Goal: Task Accomplishment & Management: Manage account settings

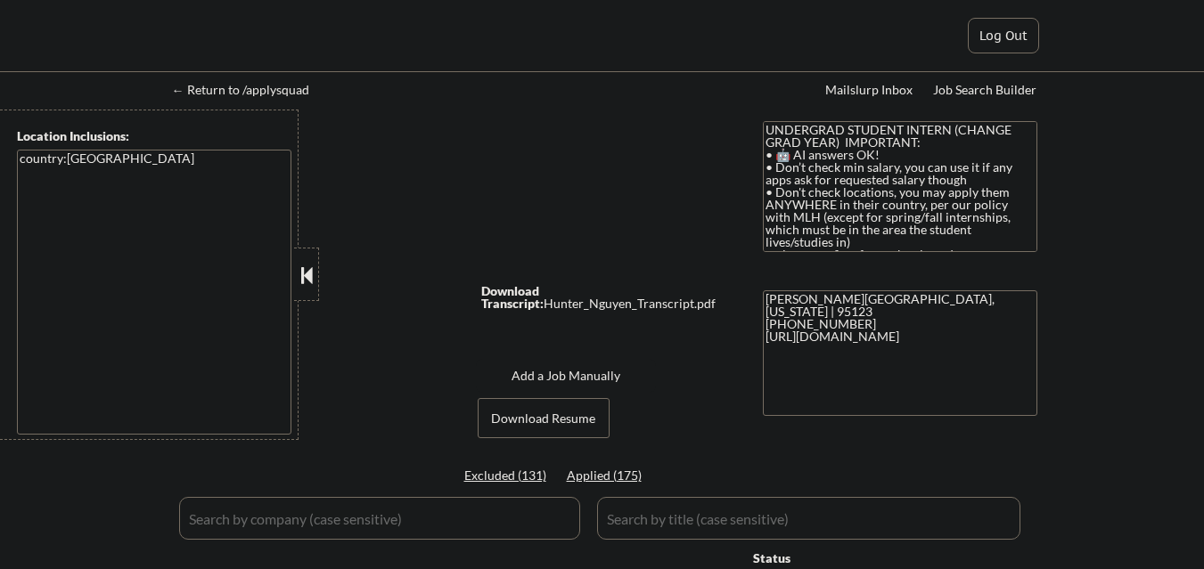
select select ""applied""
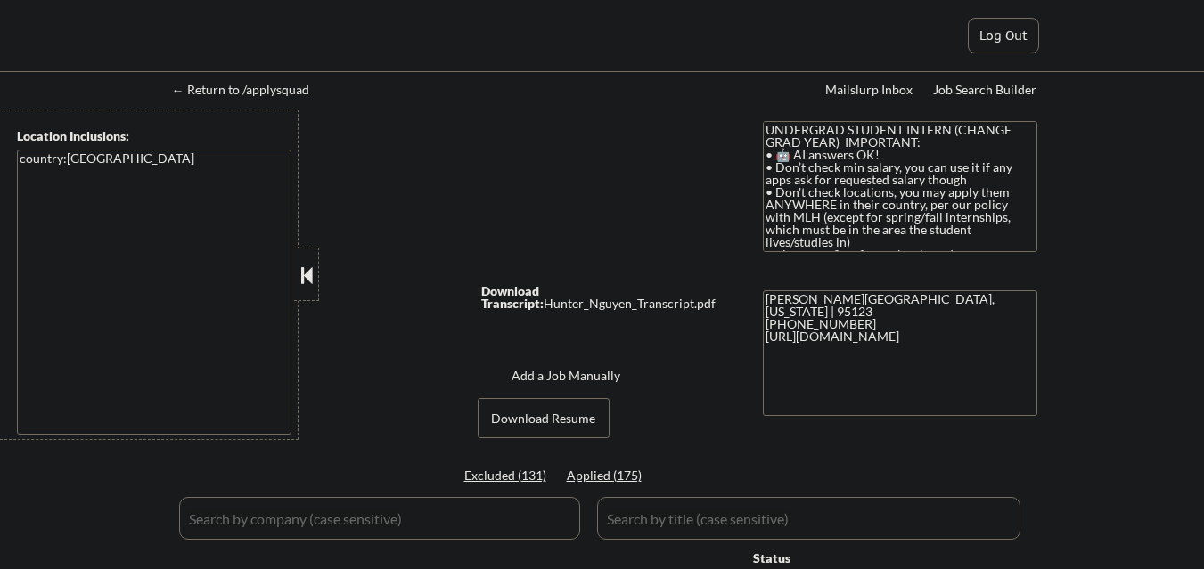
select select ""applied""
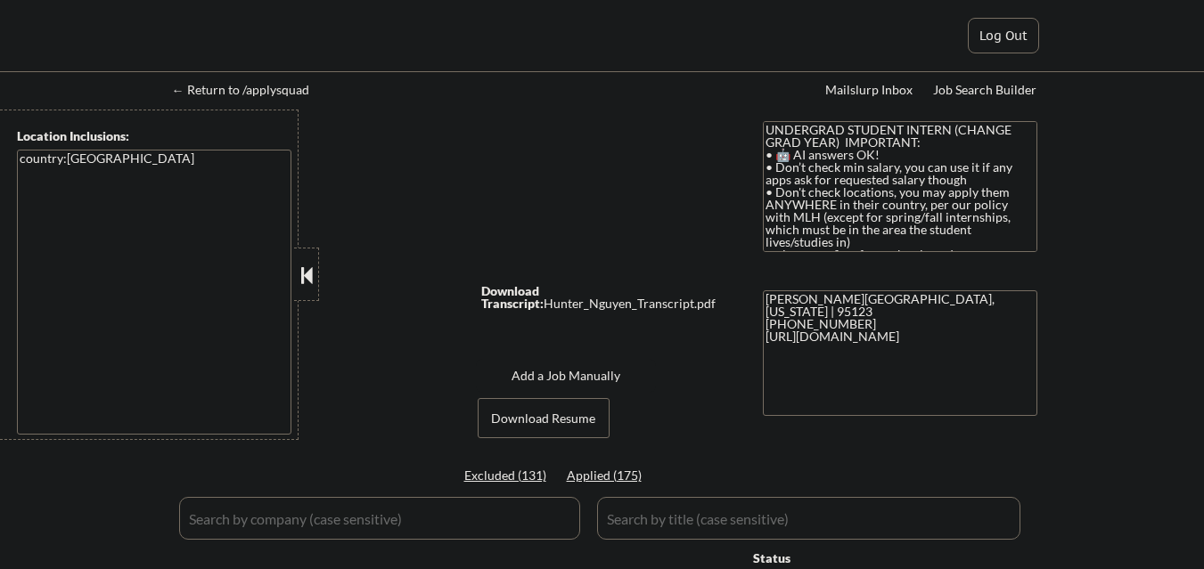
select select ""applied""
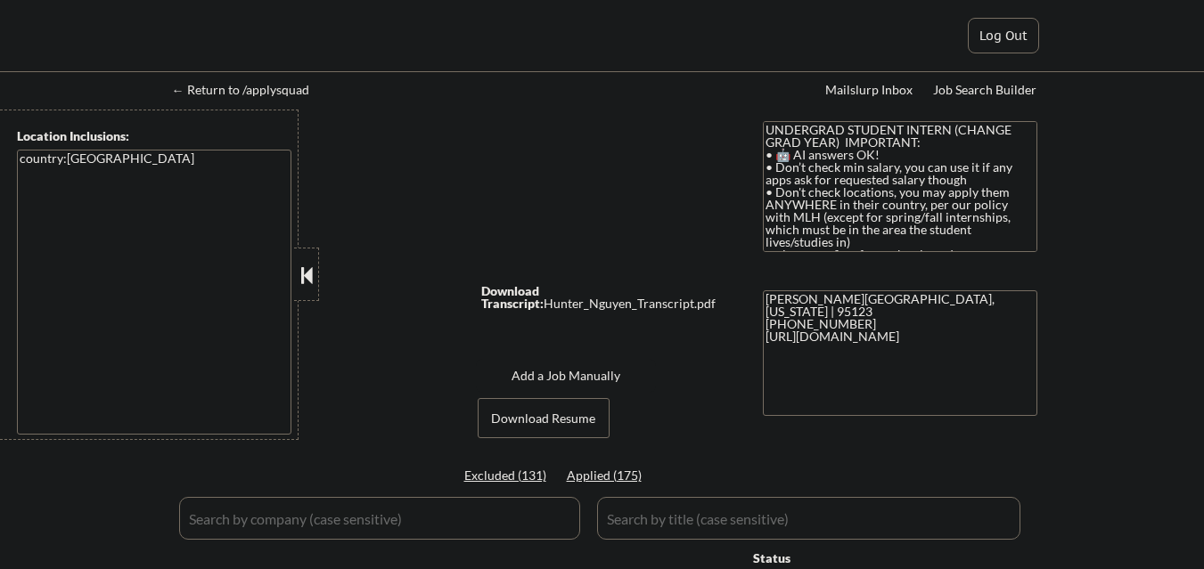
select select ""applied""
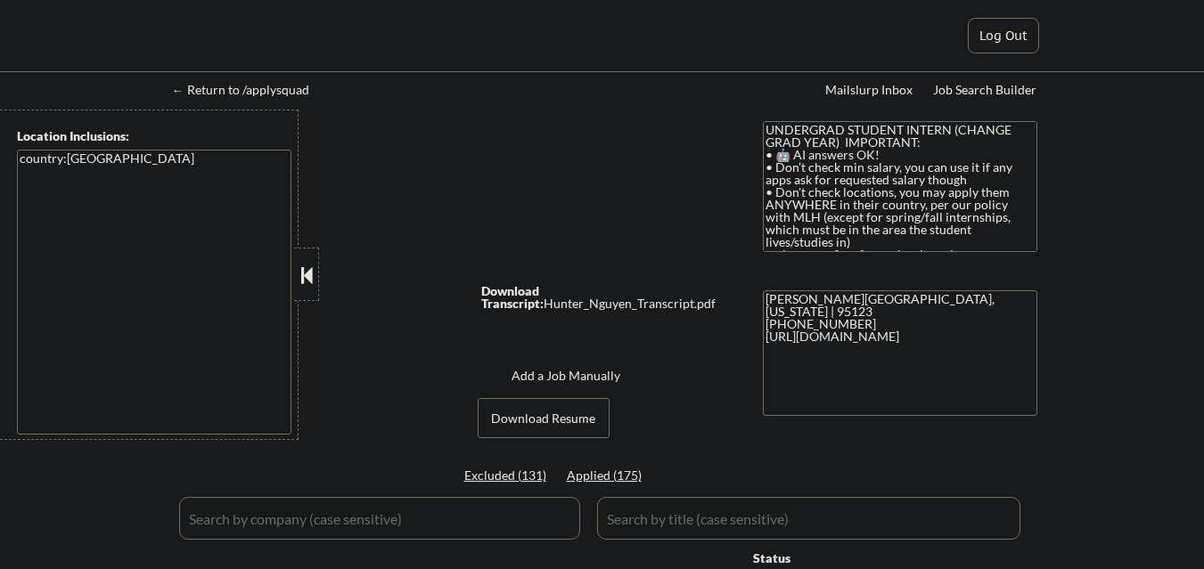
select select ""applied""
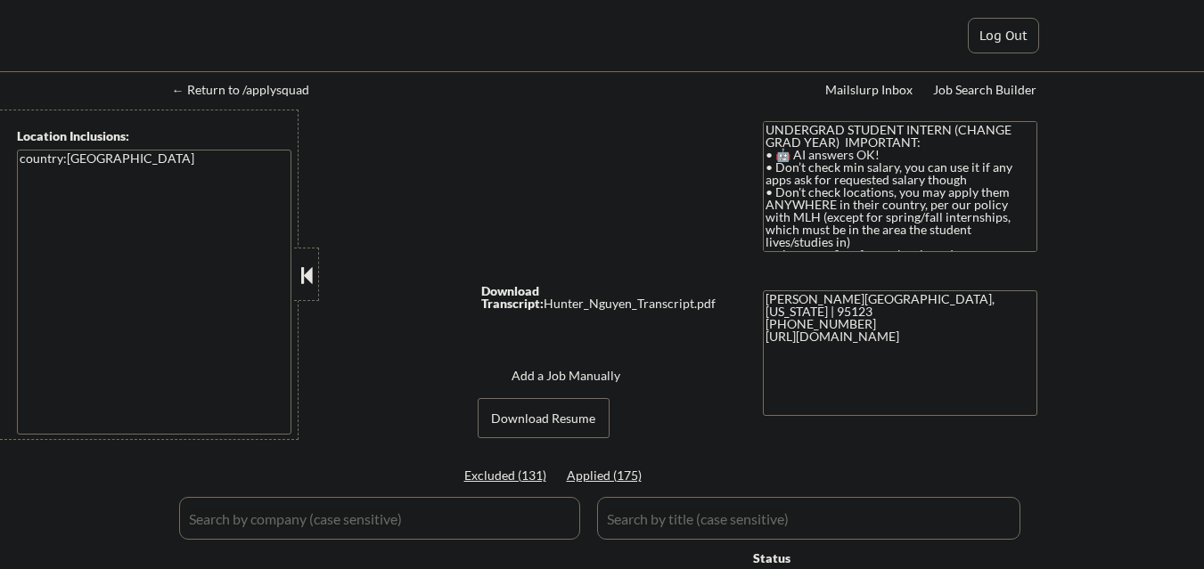
select select ""applied""
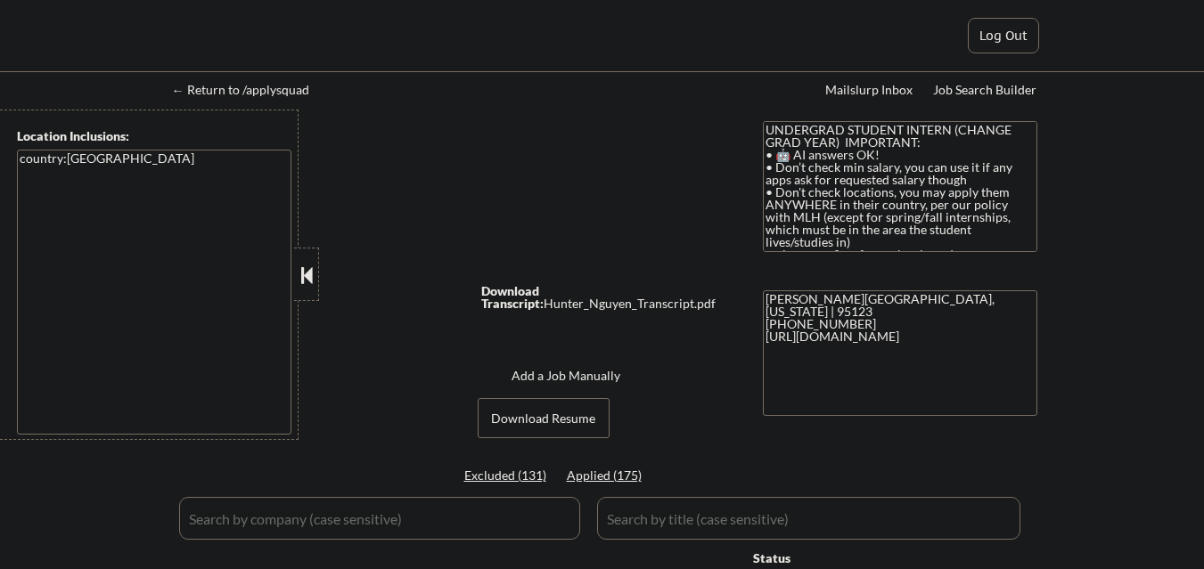
select select ""applied""
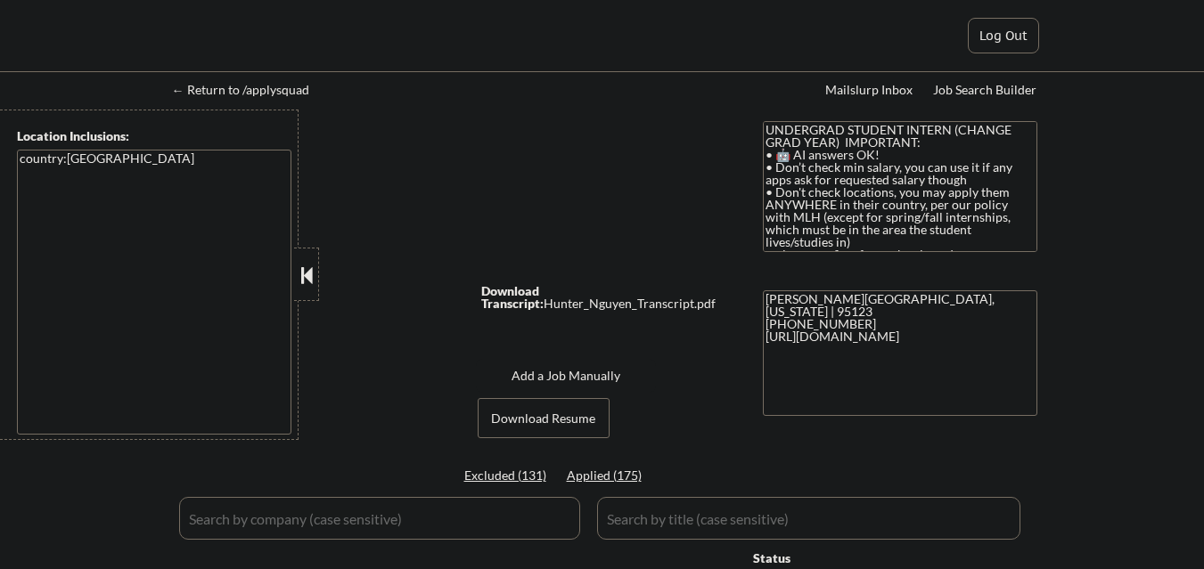
select select ""applied""
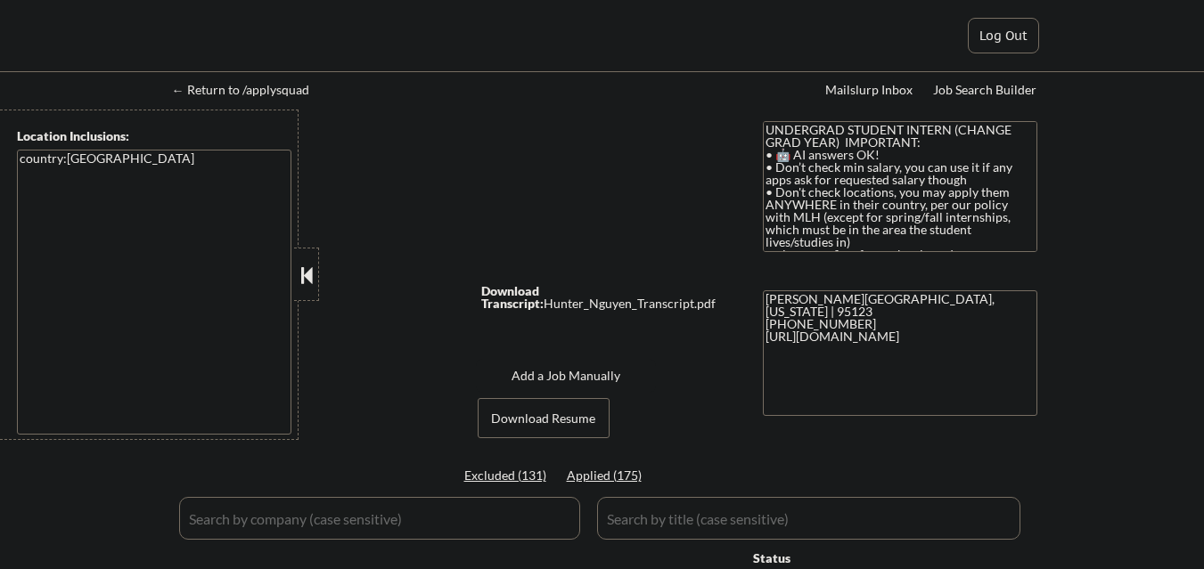
select select ""applied""
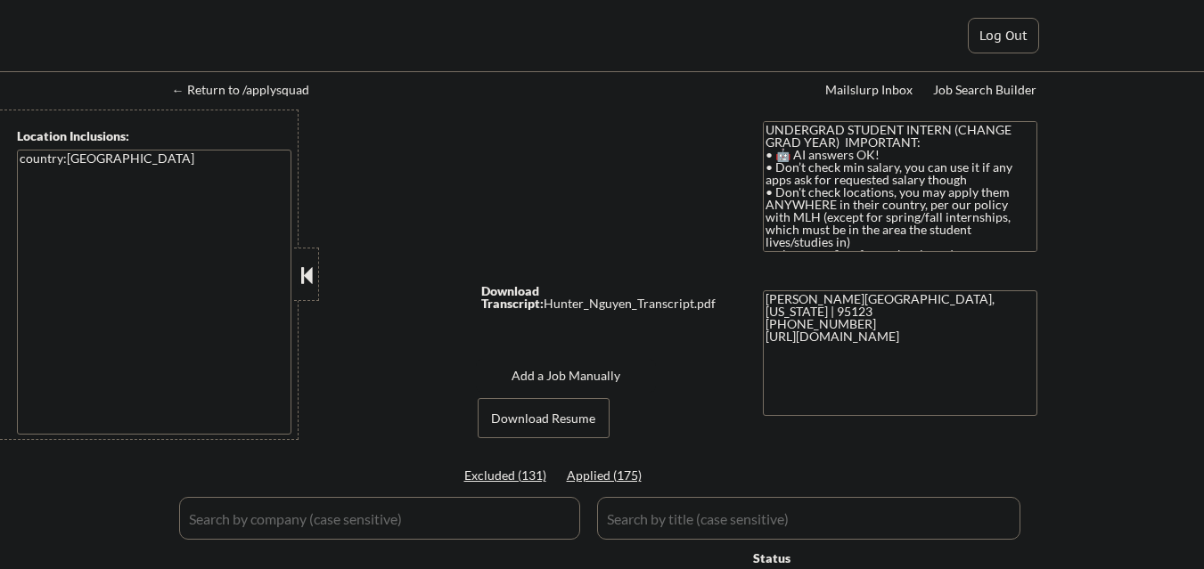
select select ""applied""
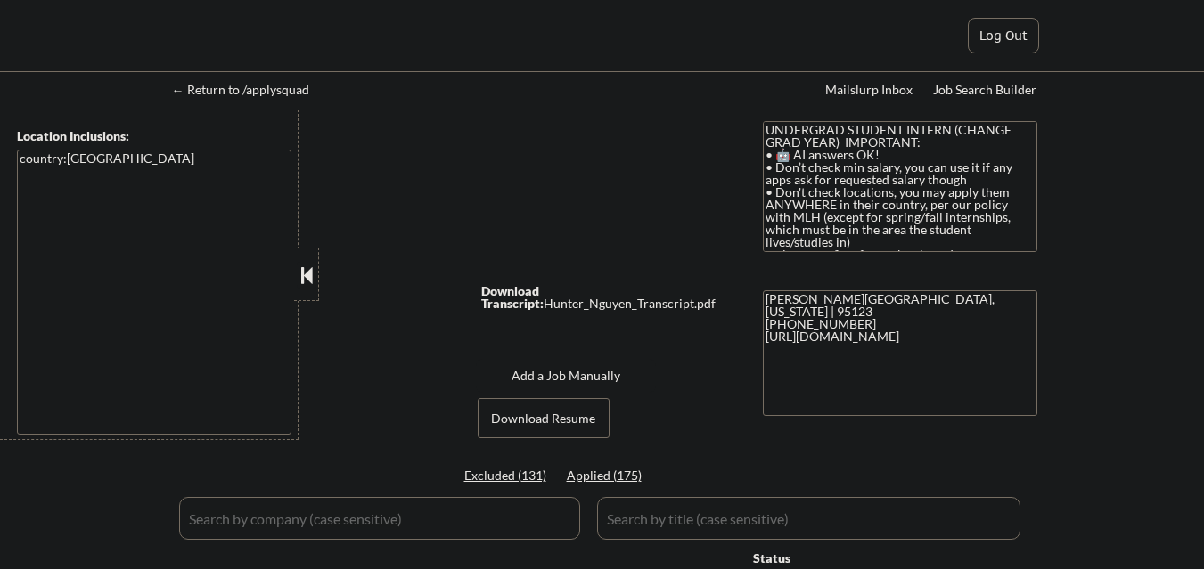
select select ""applied""
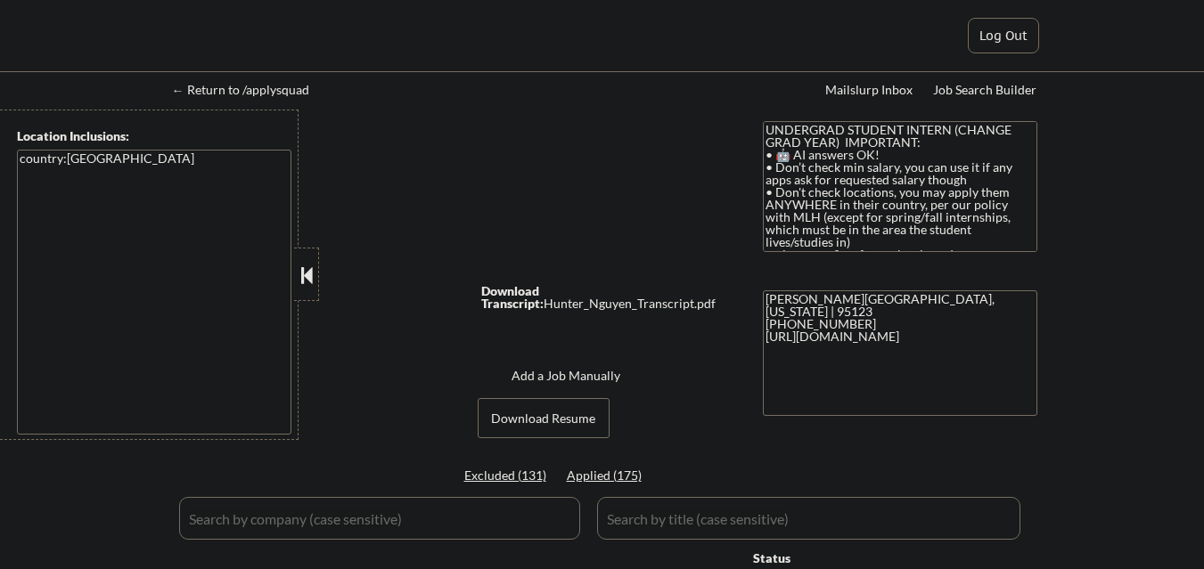
select select ""applied""
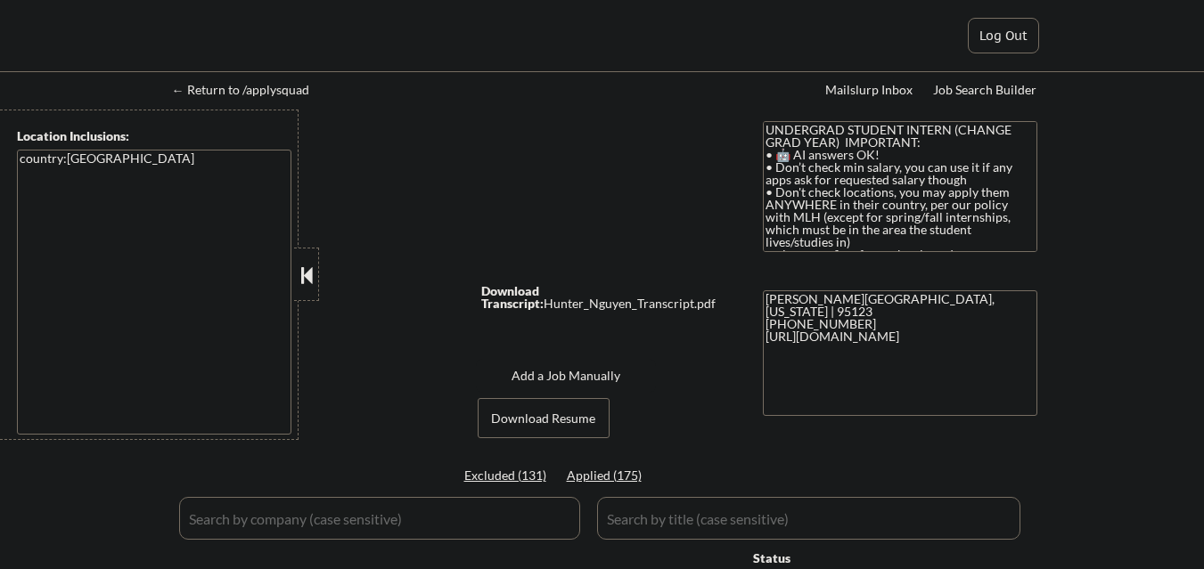
select select ""applied""
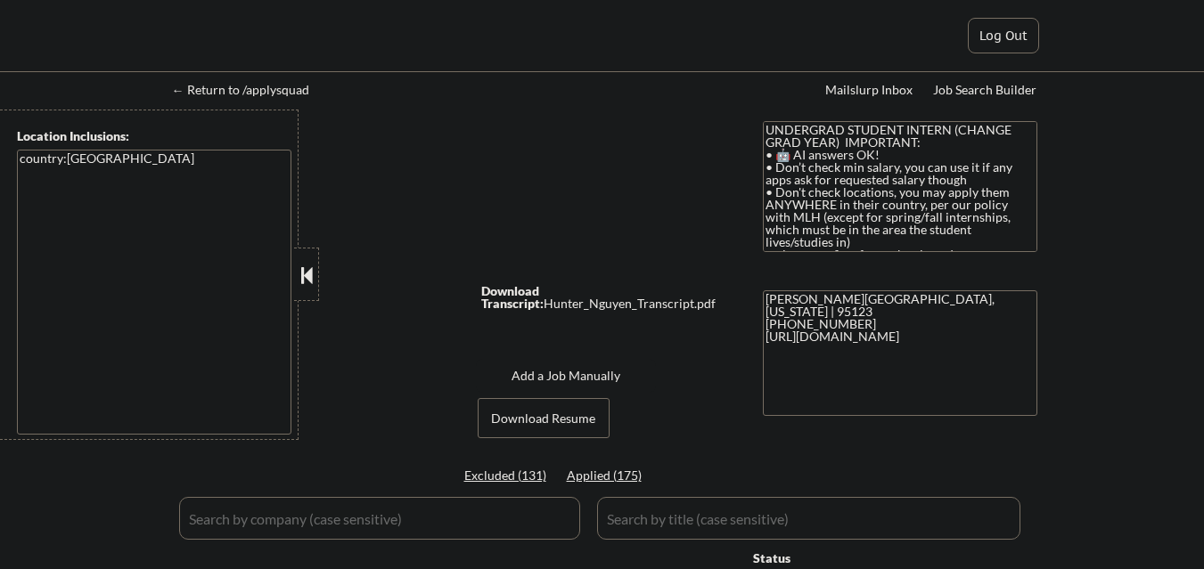
select select ""applied""
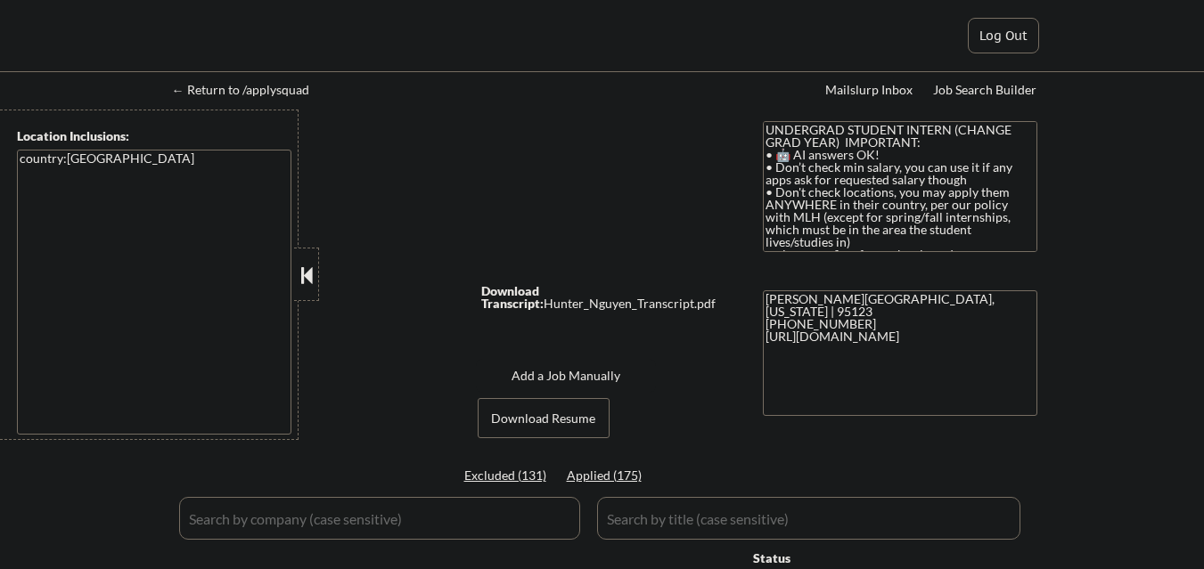
select select ""applied""
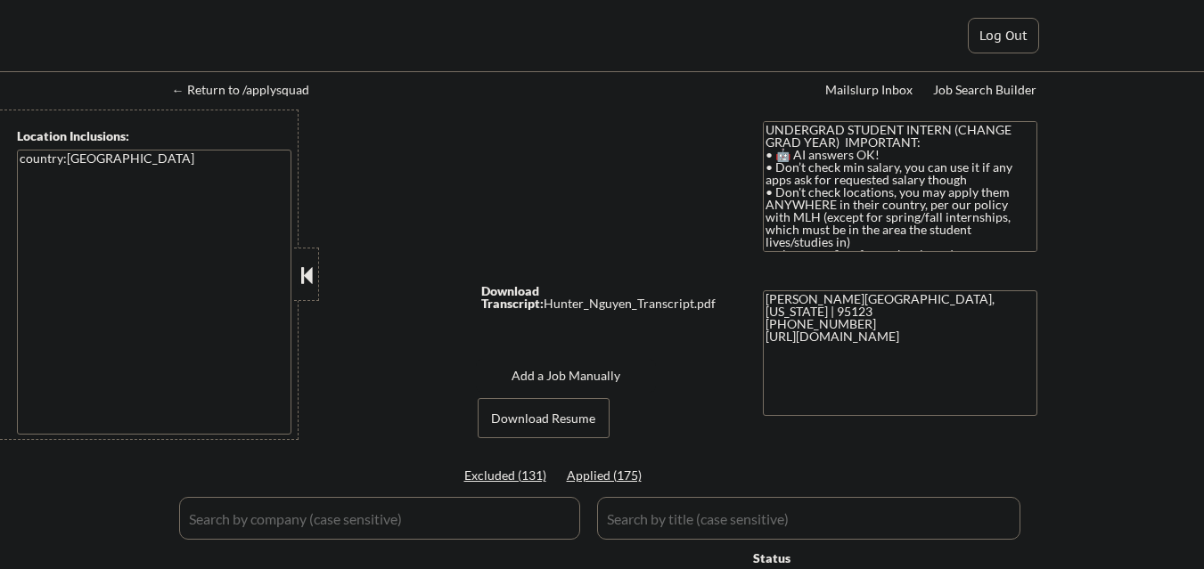
select select ""applied""
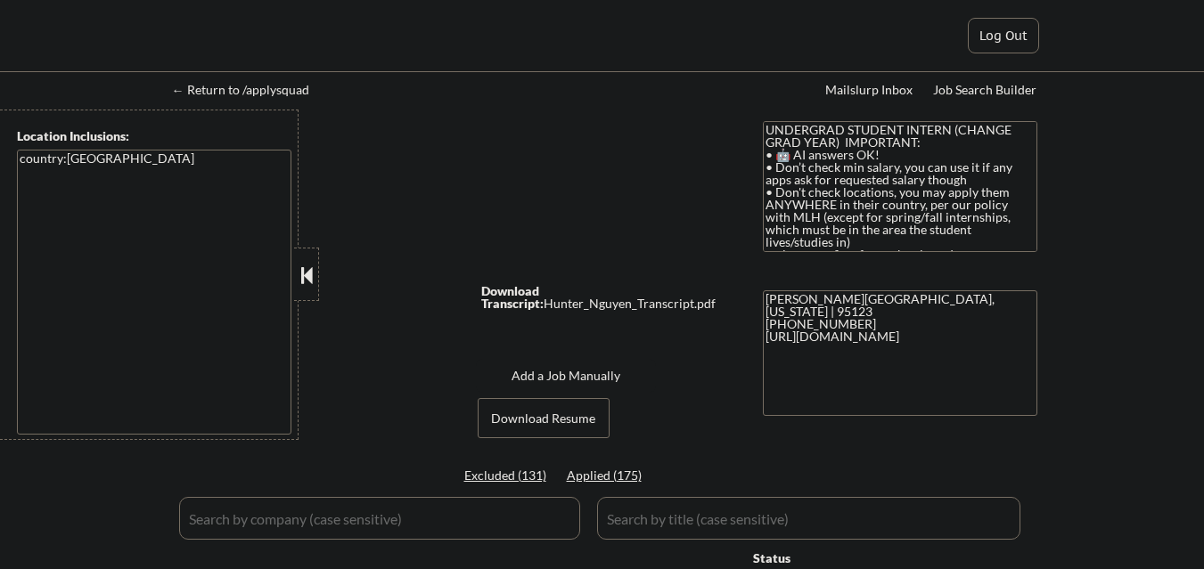
select select ""applied""
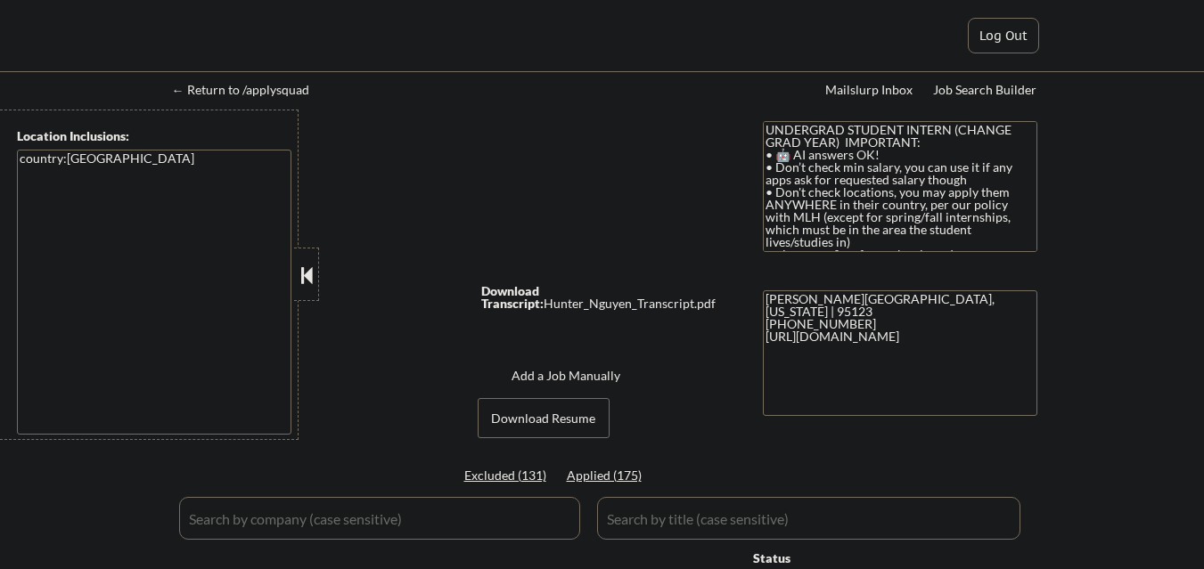
select select ""applied""
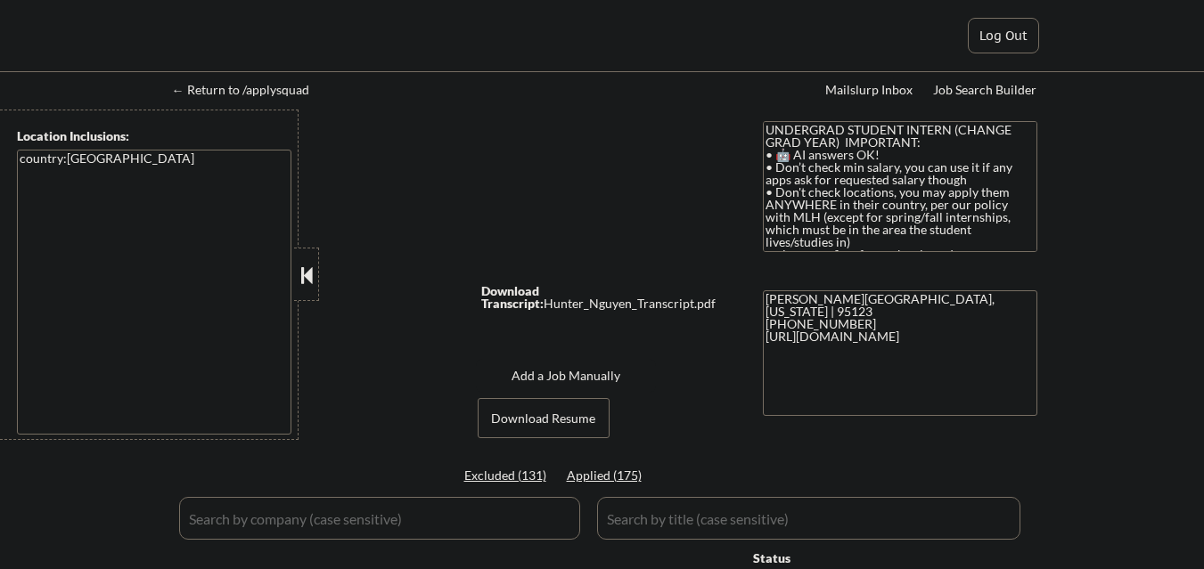
select select ""applied""
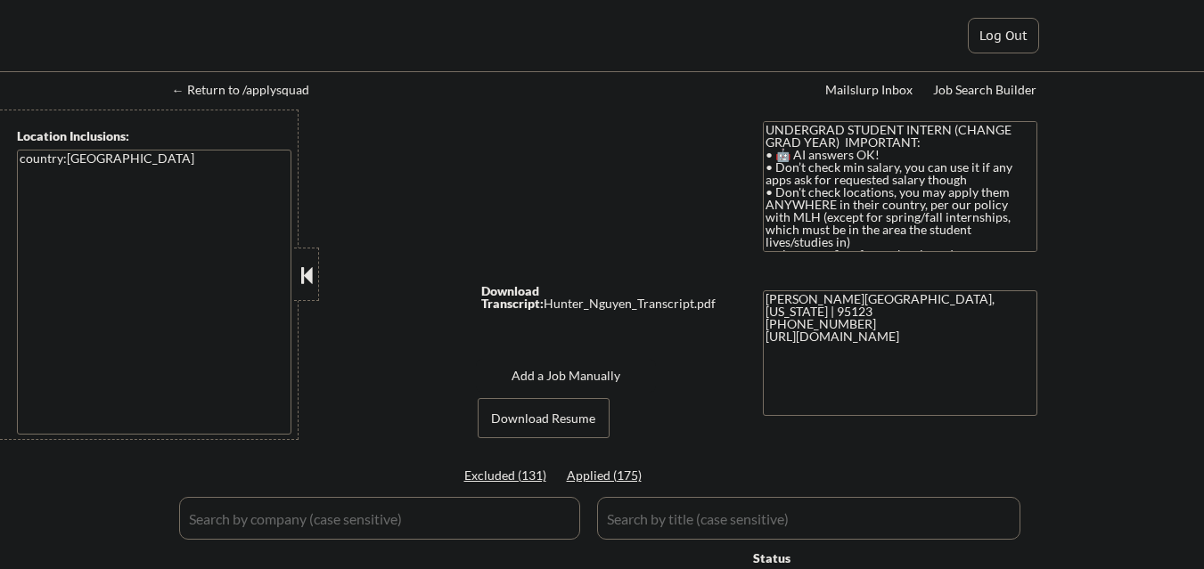
select select ""applied""
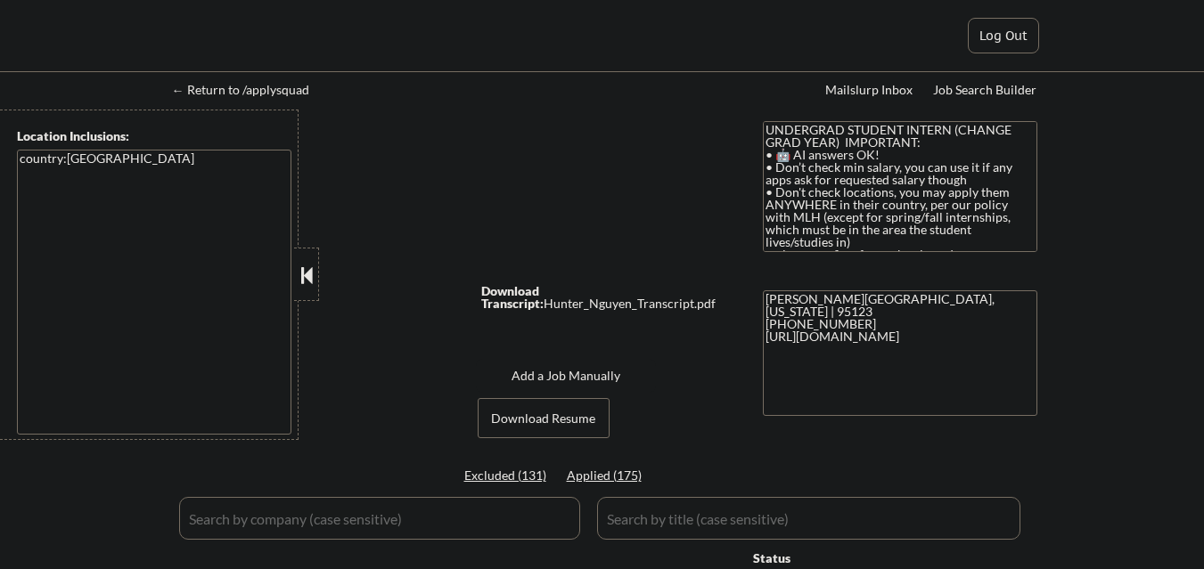
select select ""pending""
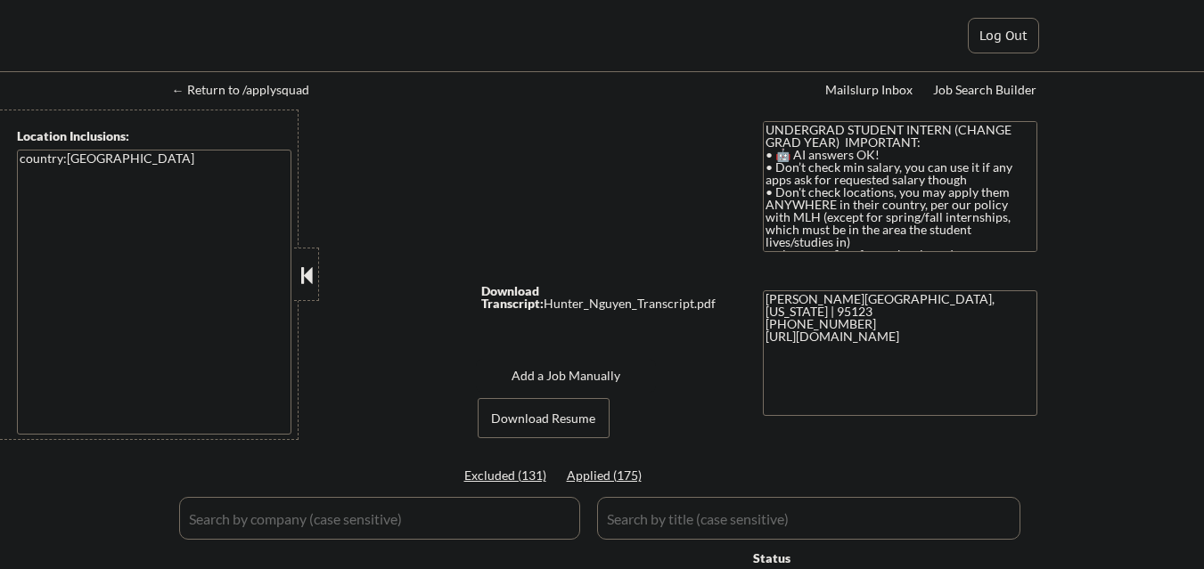
select select ""pending""
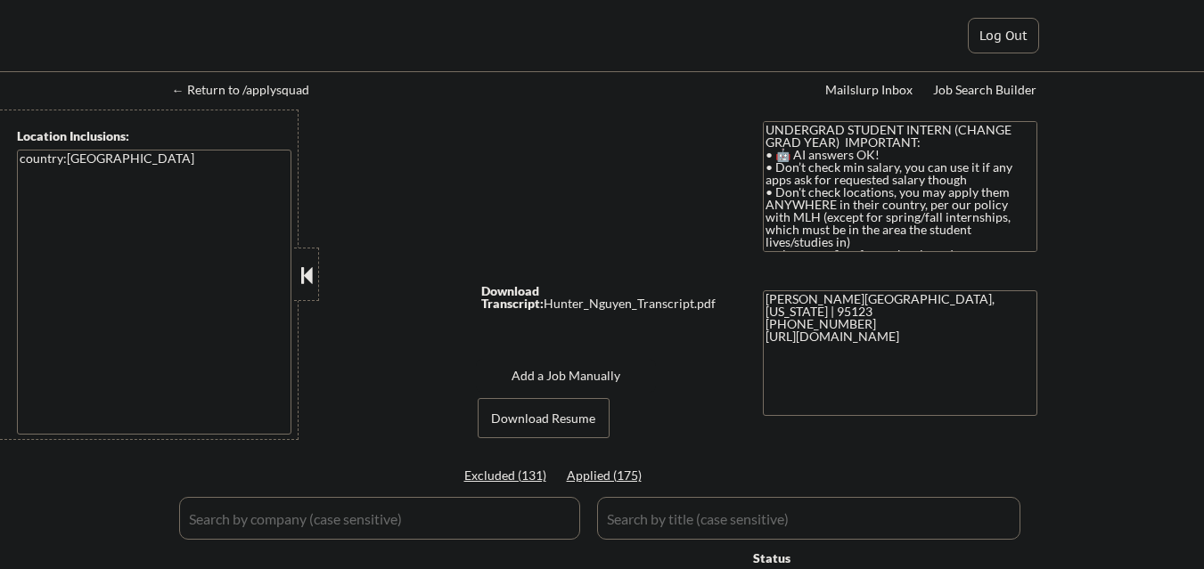
select select ""pending""
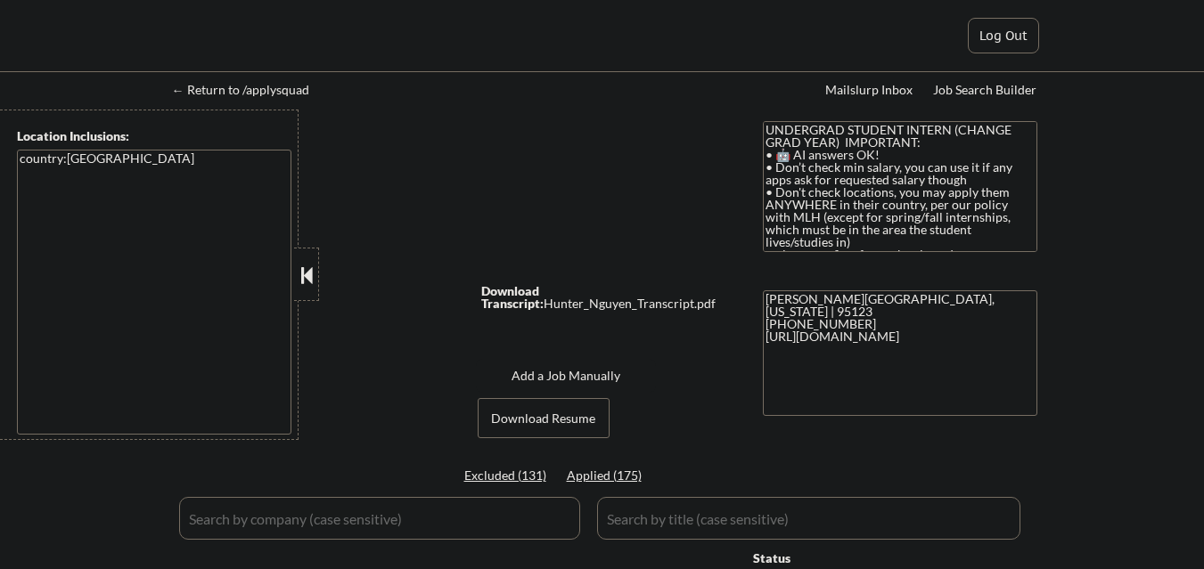
select select ""pending""
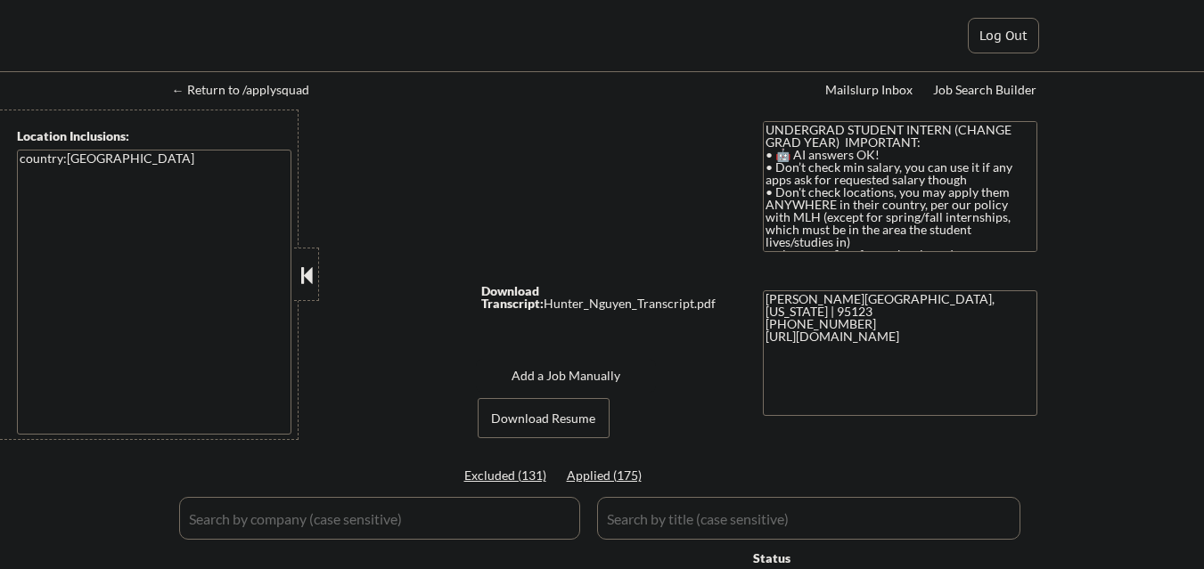
select select ""pending""
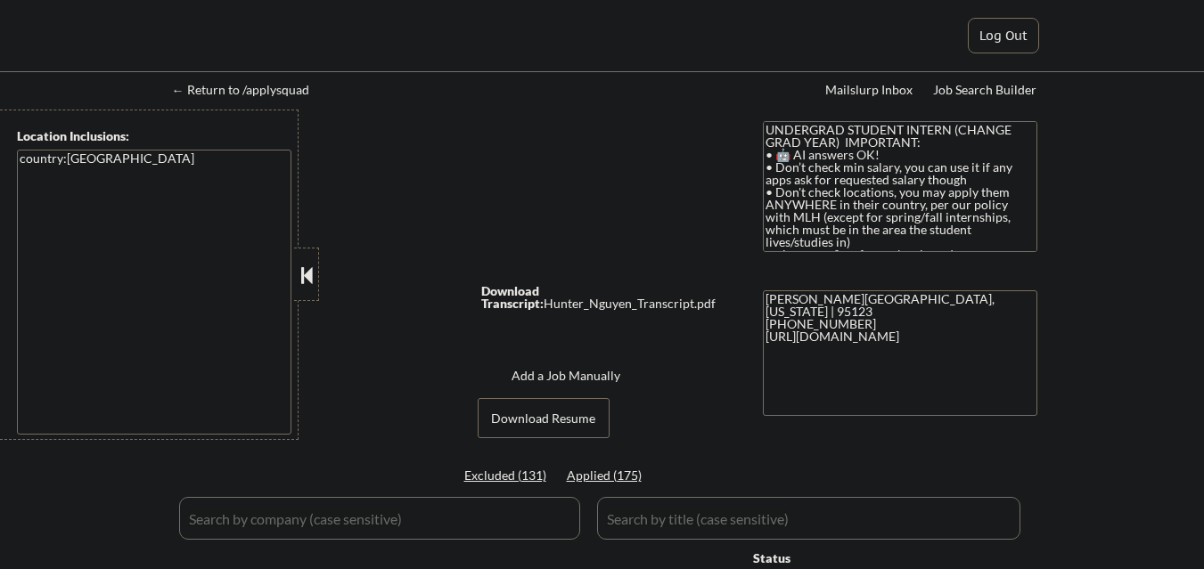
select select ""pending""
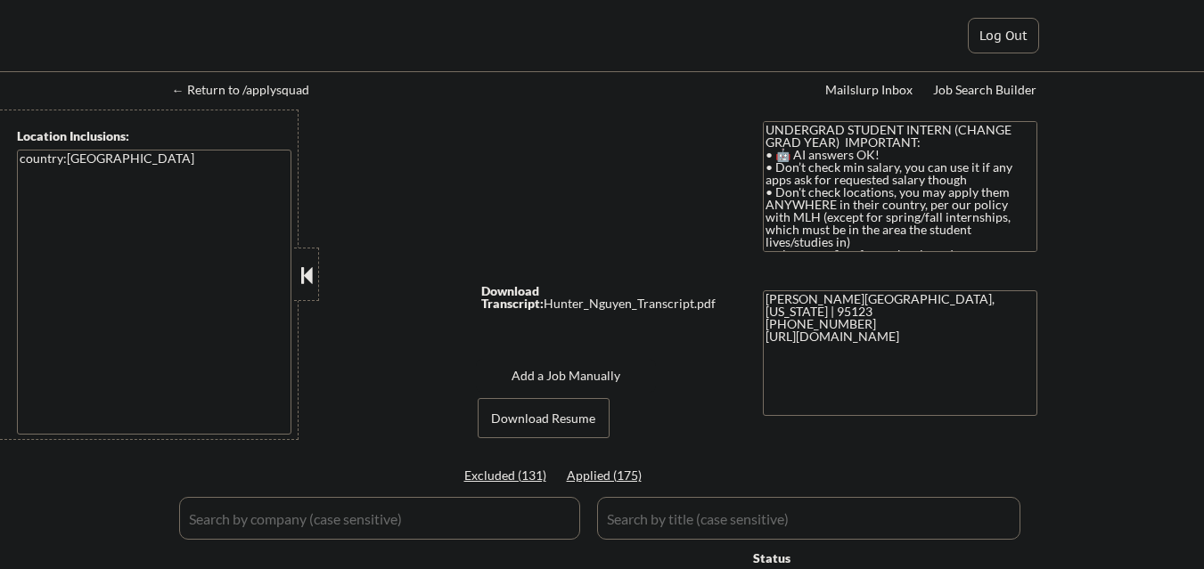
select select ""pending""
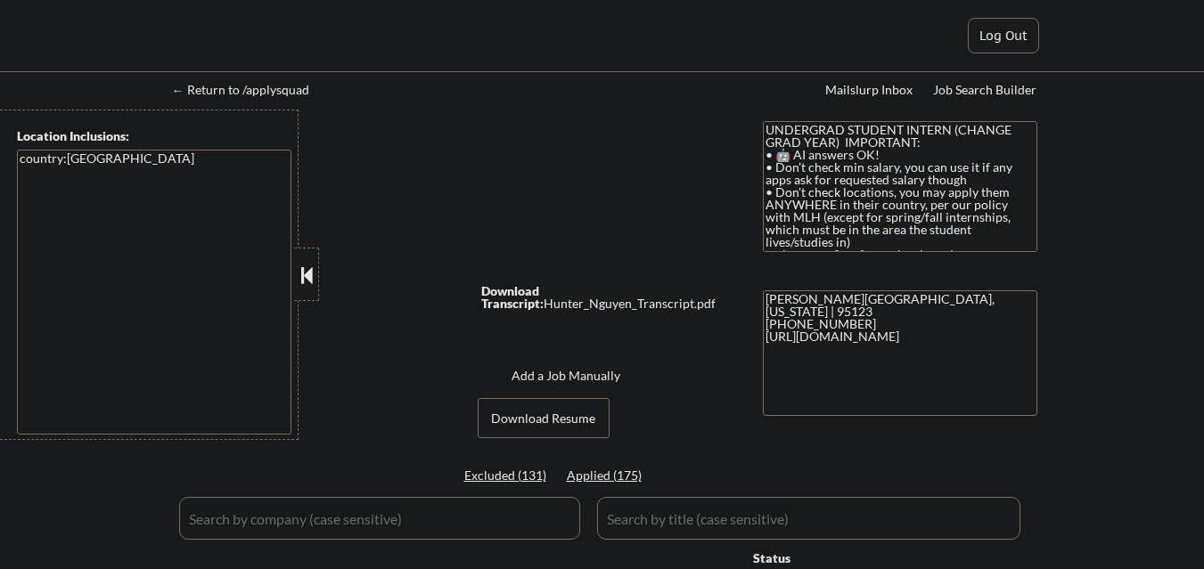
select select ""pending""
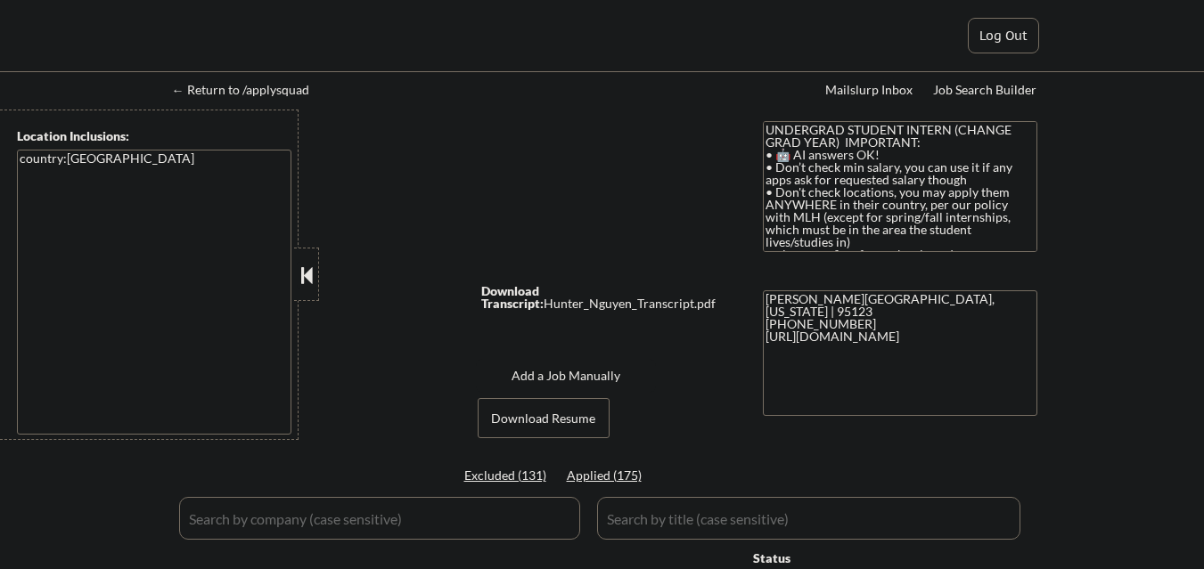
select select ""pending""
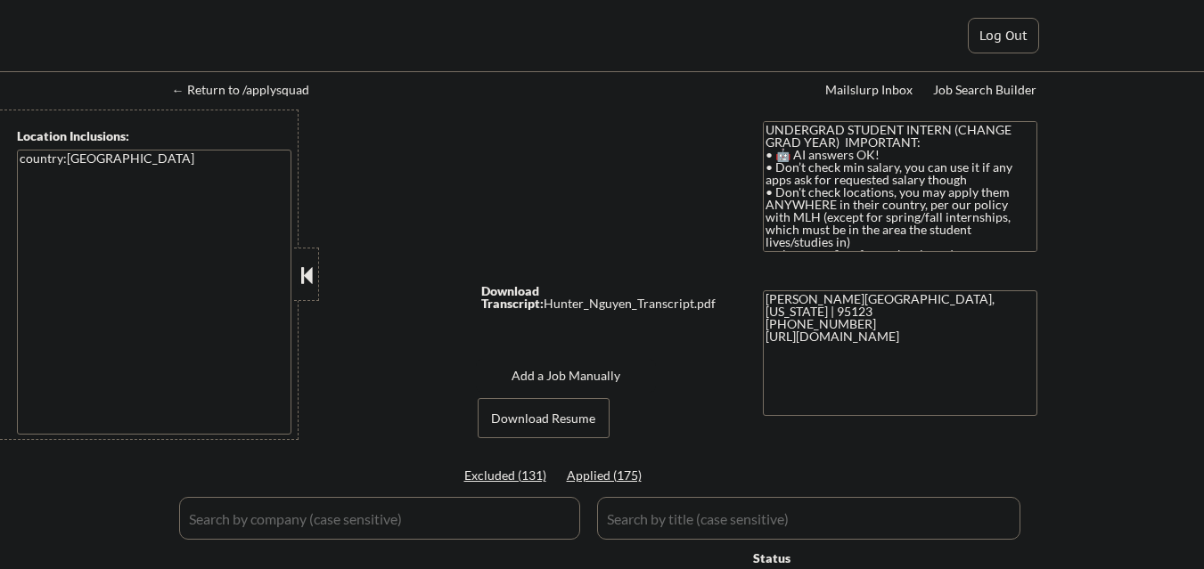
select select ""pending""
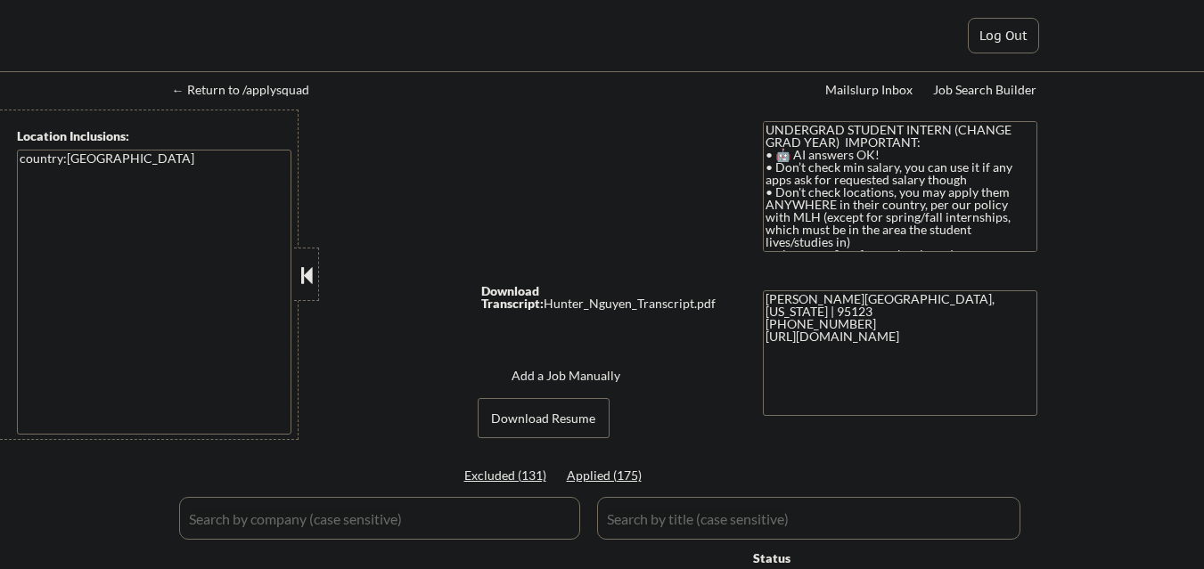
select select ""pending""
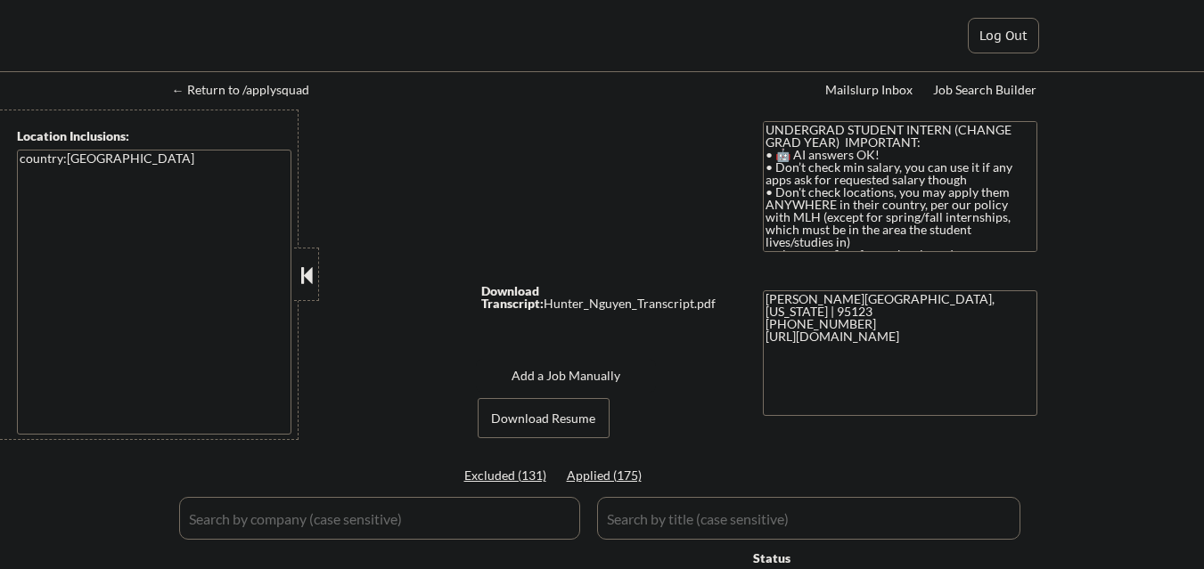
select select ""pending""
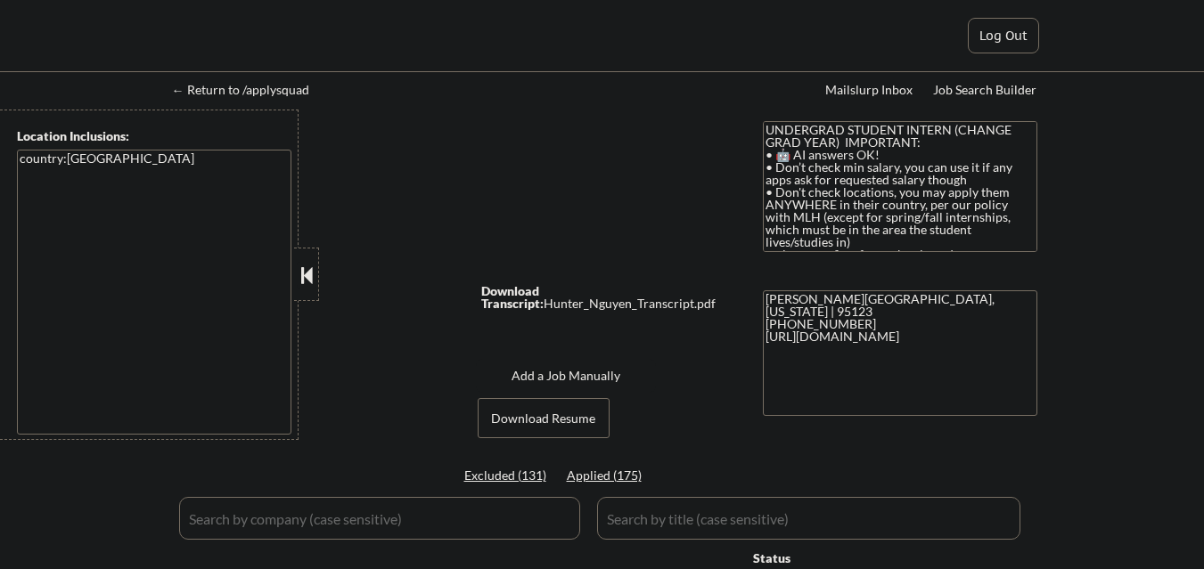
select select ""pending""
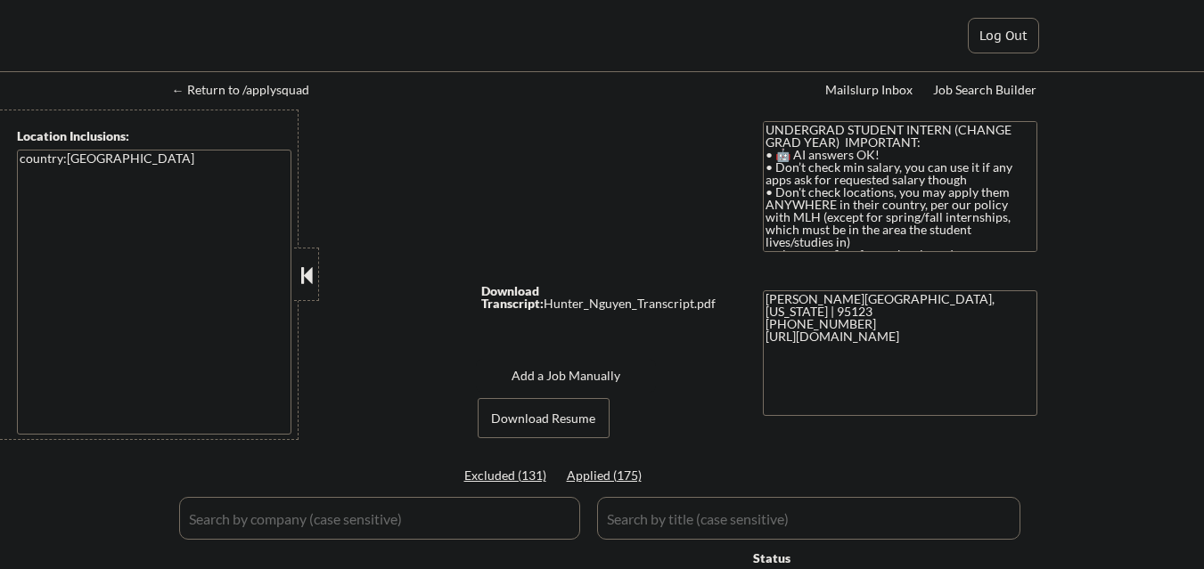
select select ""pending""
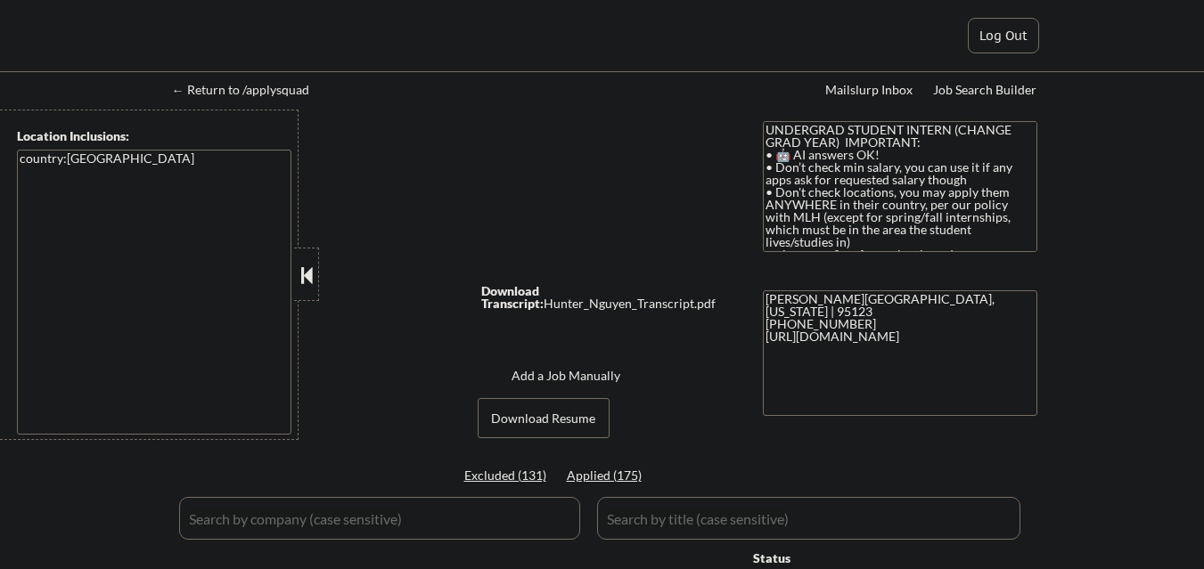
select select ""pending""
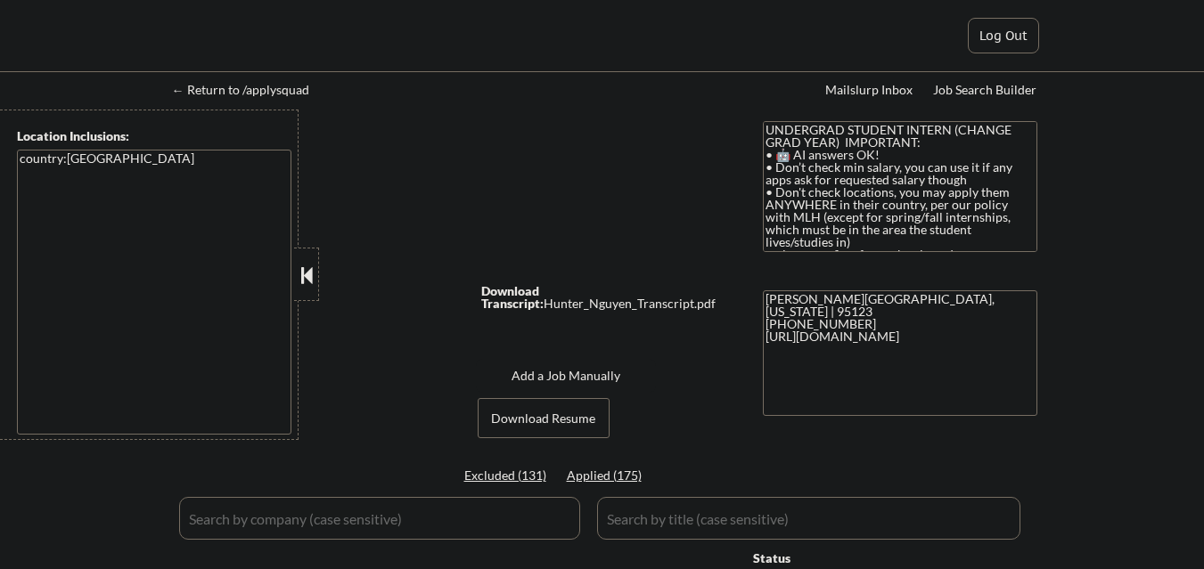
select select ""pending""
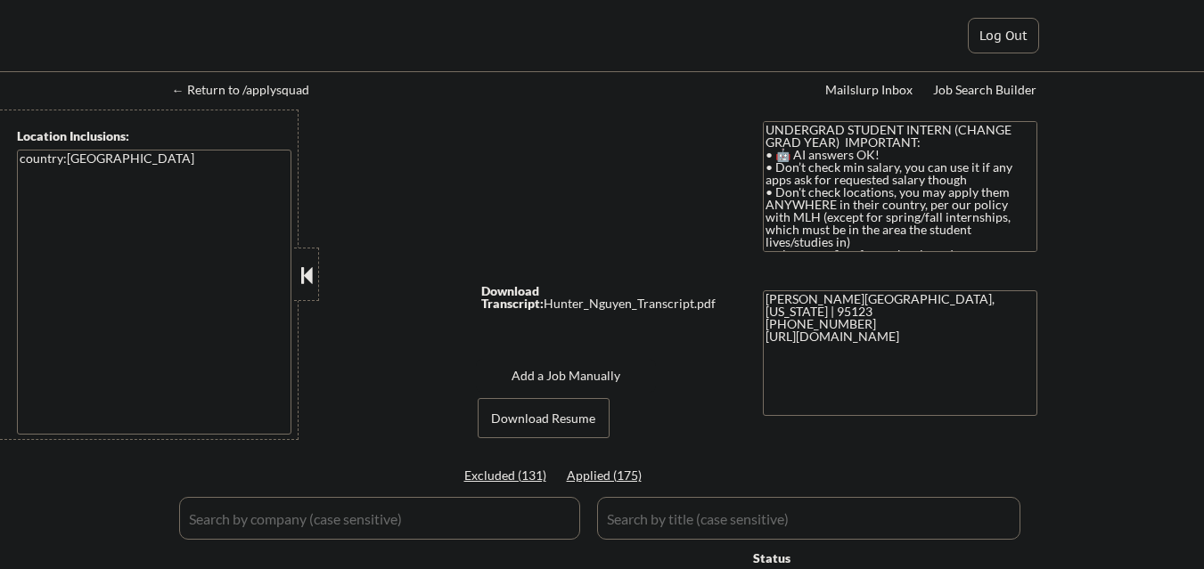
select select ""pending""
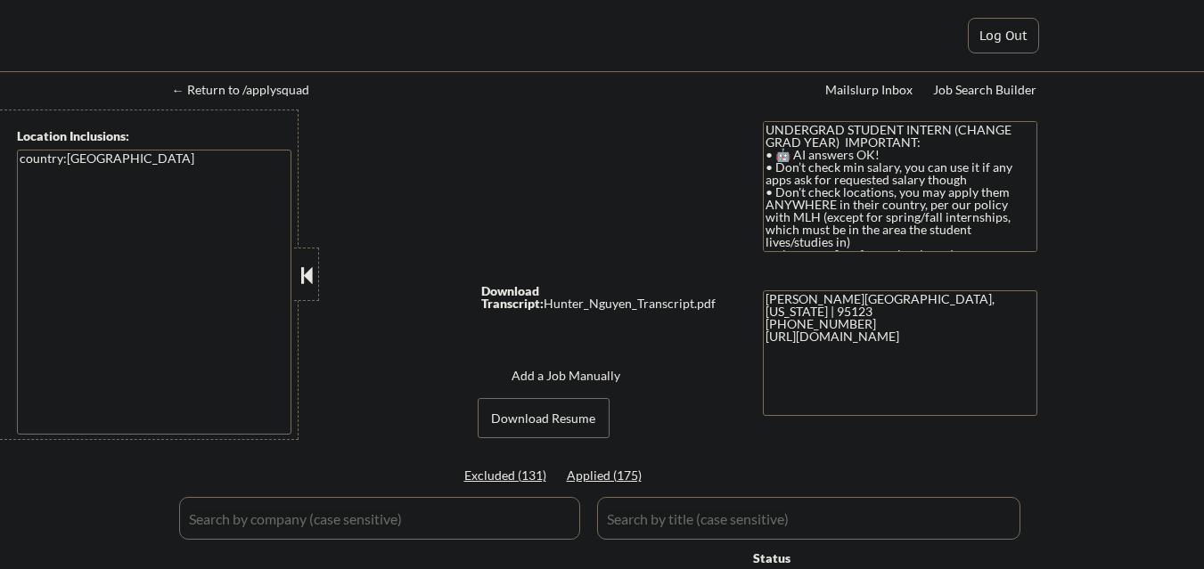
select select ""pending""
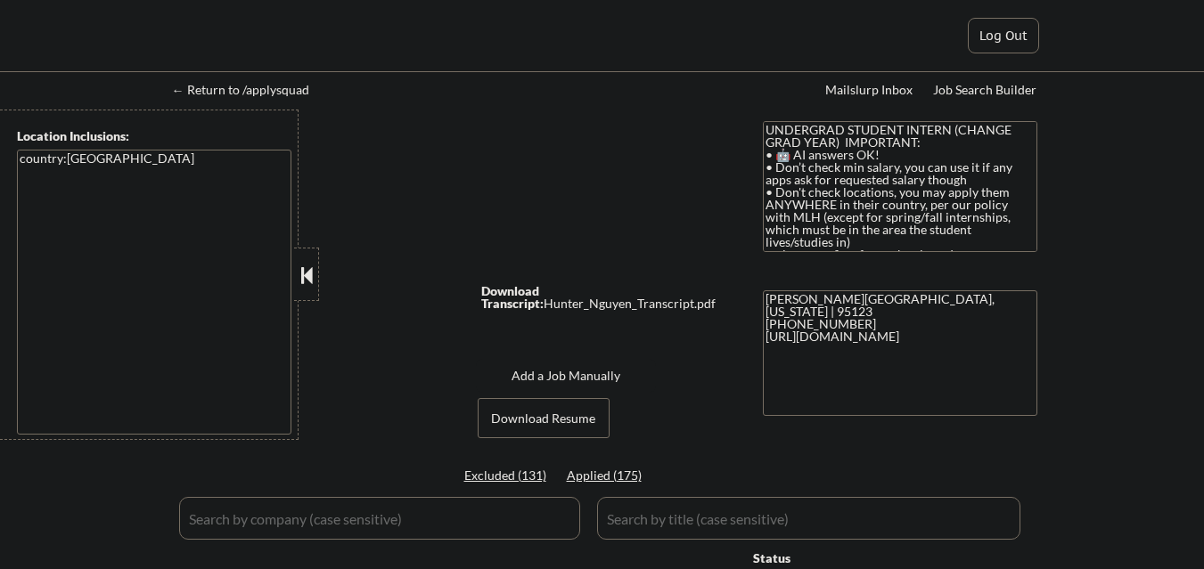
select select ""pending""
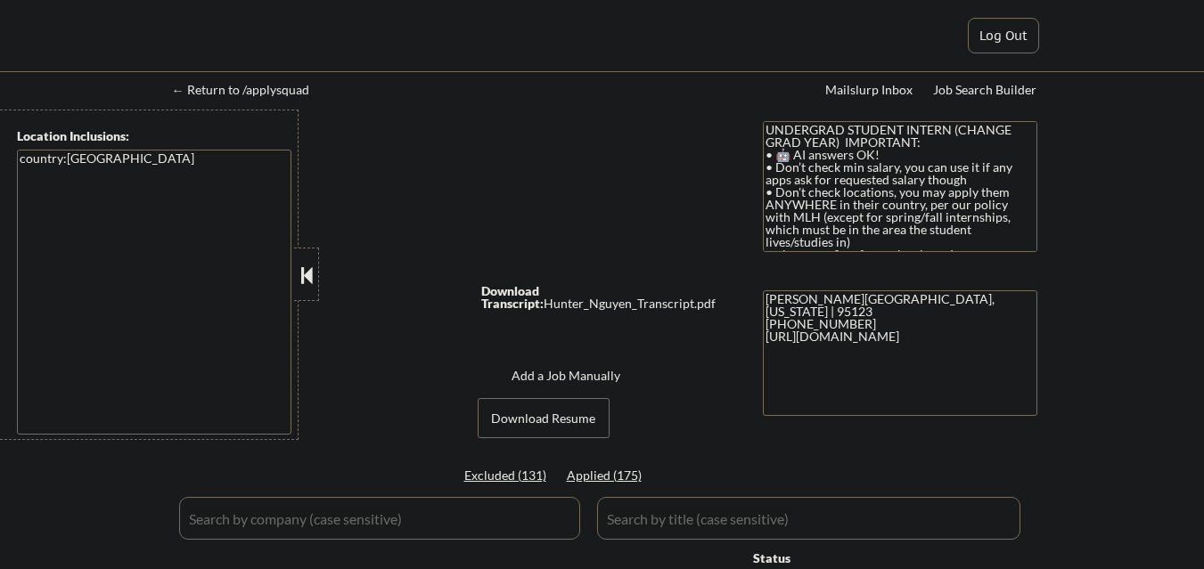
select select ""pending""
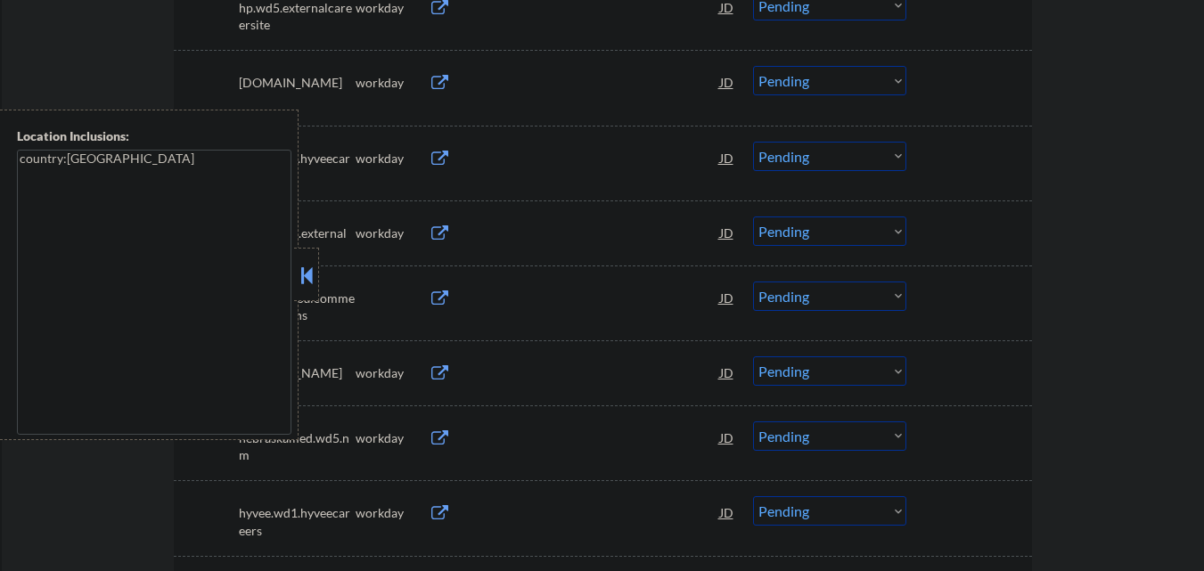
scroll to position [1158, 0]
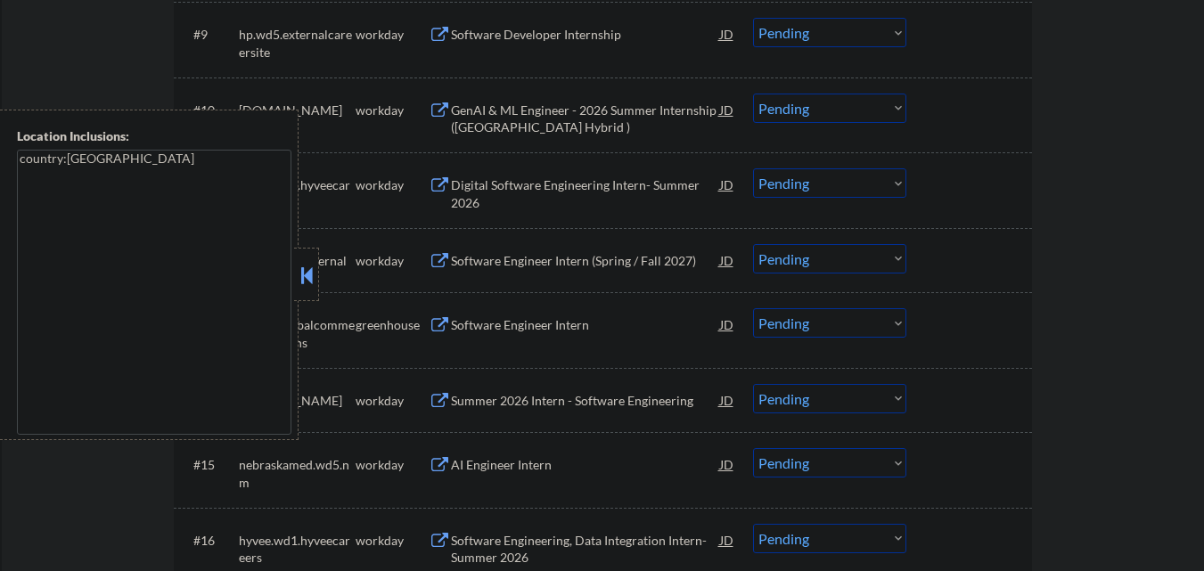
click at [304, 259] on div at bounding box center [306, 274] width 25 height 53
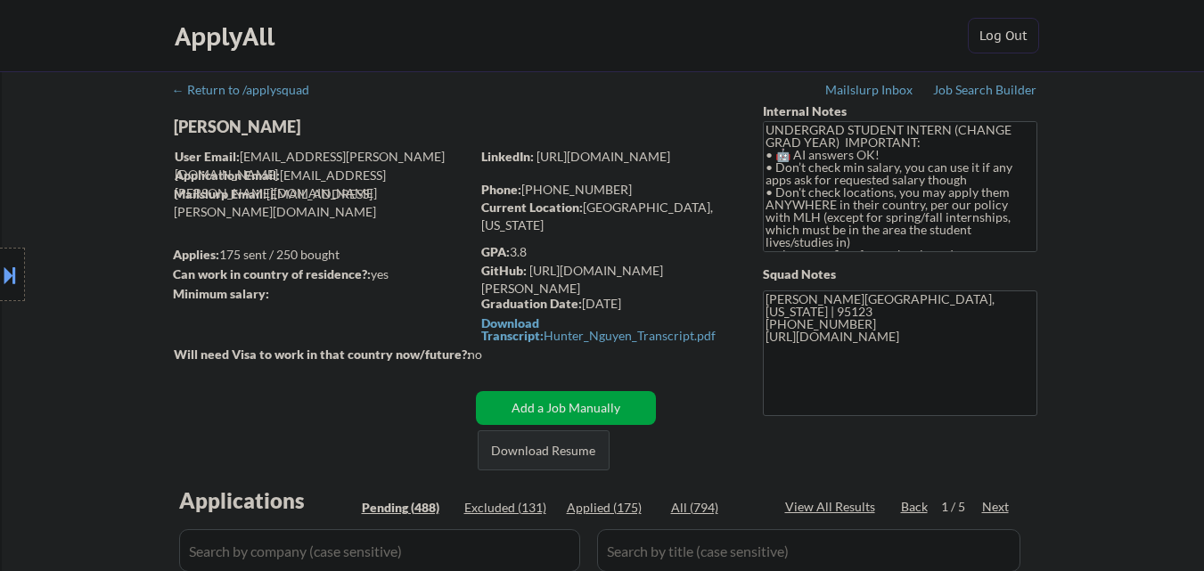
scroll to position [89, 0]
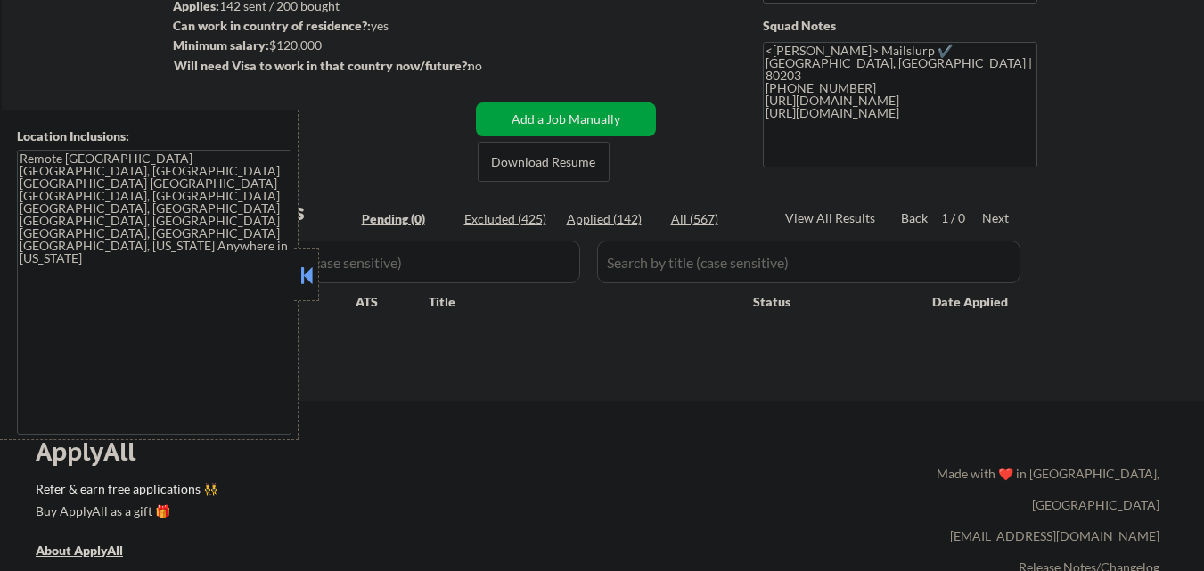
scroll to position [267, 0]
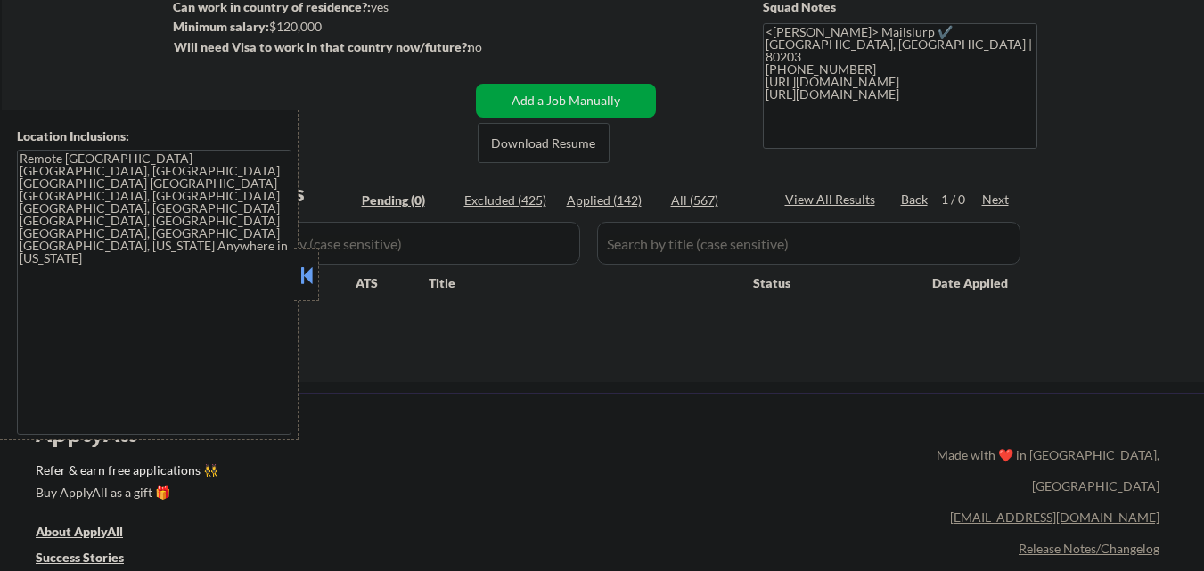
click at [305, 276] on button at bounding box center [307, 275] width 20 height 27
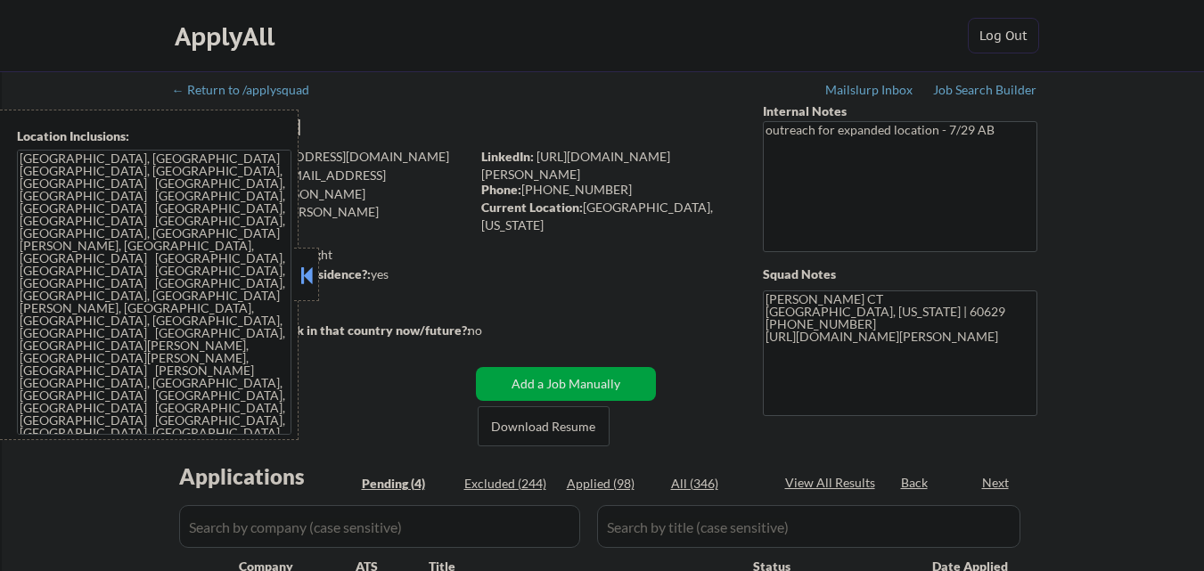
select select ""pending""
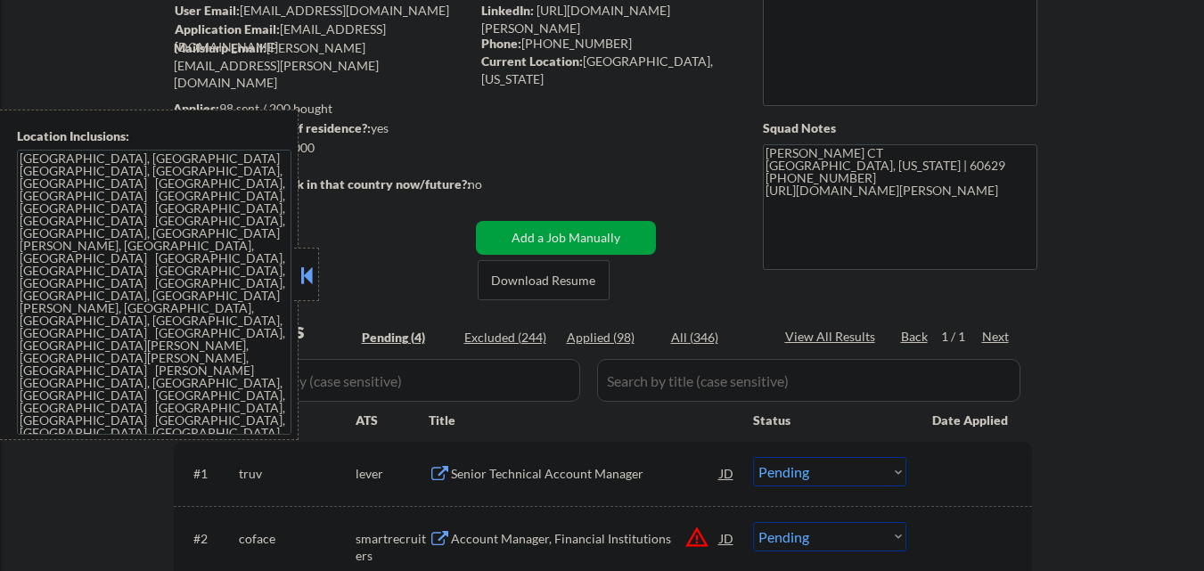
scroll to position [446, 0]
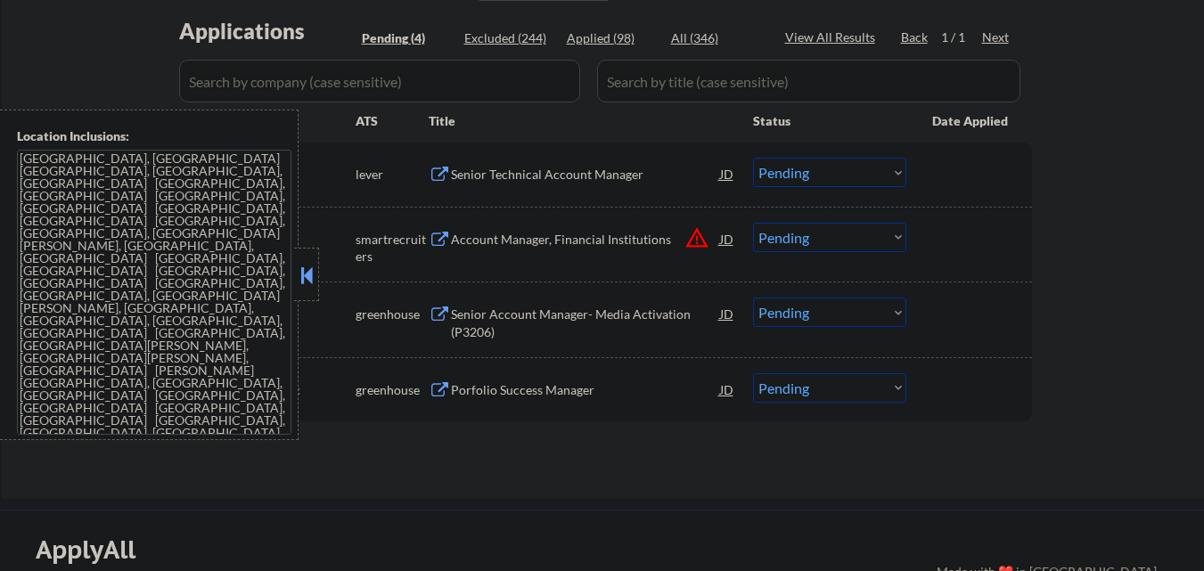
click at [307, 274] on button at bounding box center [307, 275] width 20 height 27
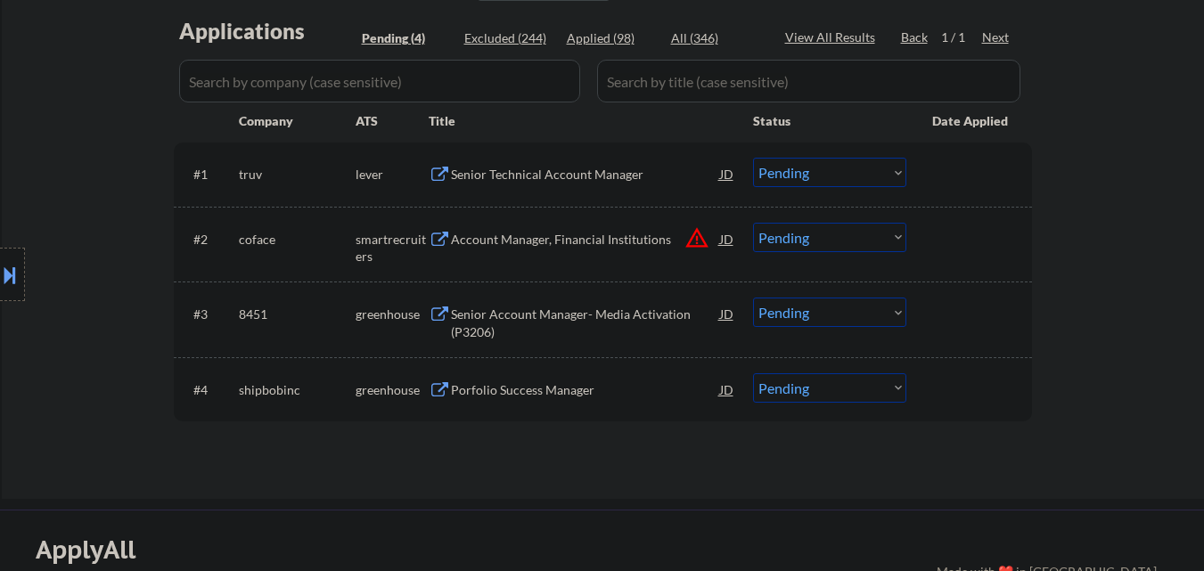
click at [605, 189] on div "Senior Technical Account Manager" at bounding box center [585, 174] width 269 height 32
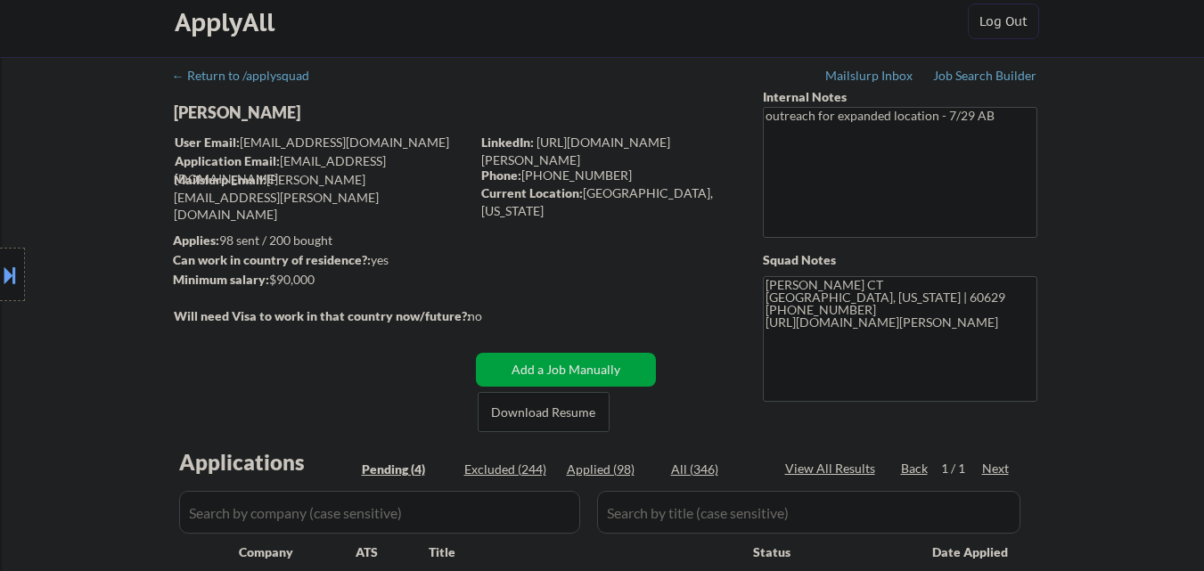
scroll to position [0, 0]
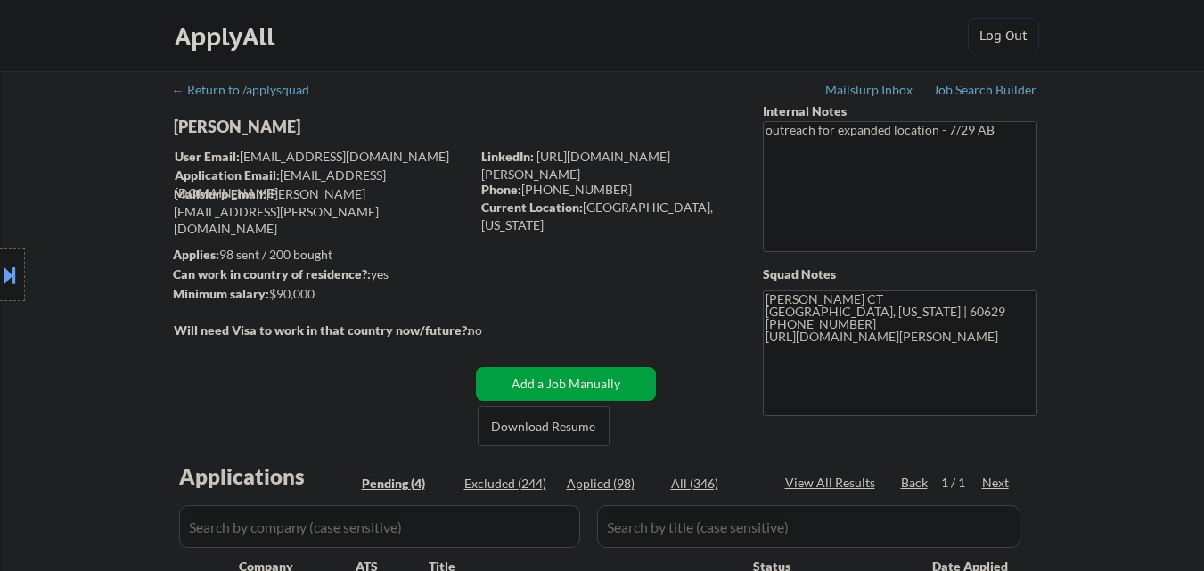
click at [204, 126] on div "Location Inclusions: Chicago, IL Evanston, IL Oak Park, IL Cicero, IL Berwyn, I…" at bounding box center [159, 275] width 319 height 331
drag, startPoint x: 204, startPoint y: 126, endPoint x: 258, endPoint y: 126, distance: 53.5
click at [258, 126] on div "Location Inclusions: Chicago, IL Evanston, IL Oak Park, IL Cicero, IL Berwyn, I…" at bounding box center [159, 275] width 319 height 331
click at [385, 150] on div "User Email: wpdanay@gmail.com" at bounding box center [322, 157] width 295 height 18
drag, startPoint x: 275, startPoint y: 122, endPoint x: 187, endPoint y: 127, distance: 88.3
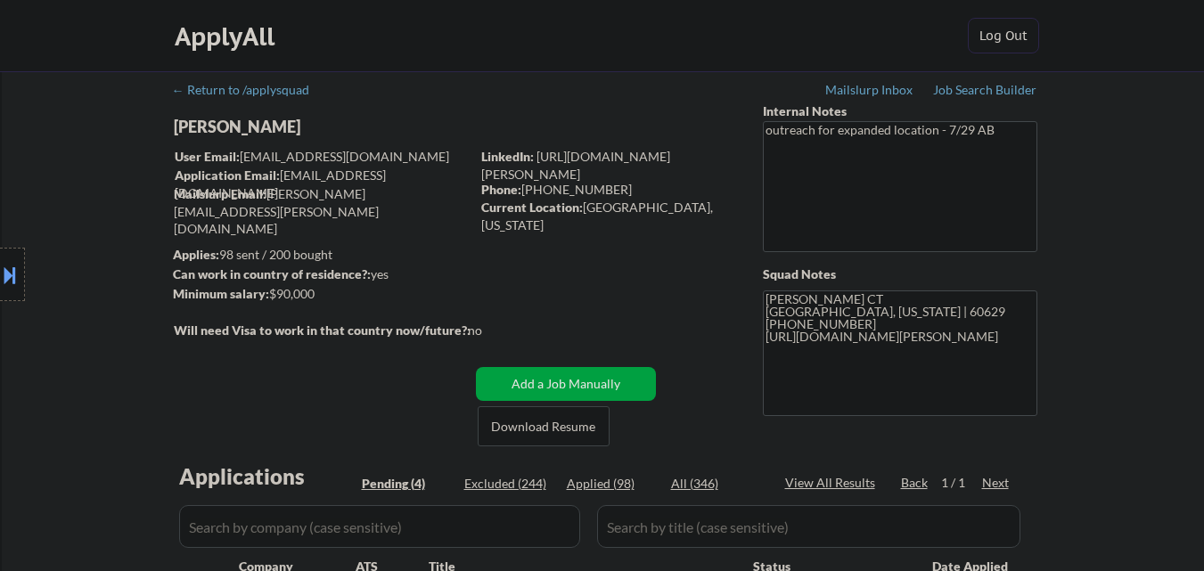
click at [181, 123] on div "Location Inclusions: Chicago, IL Evanston, IL Oak Park, IL Cicero, IL Berwyn, I…" at bounding box center [159, 275] width 319 height 331
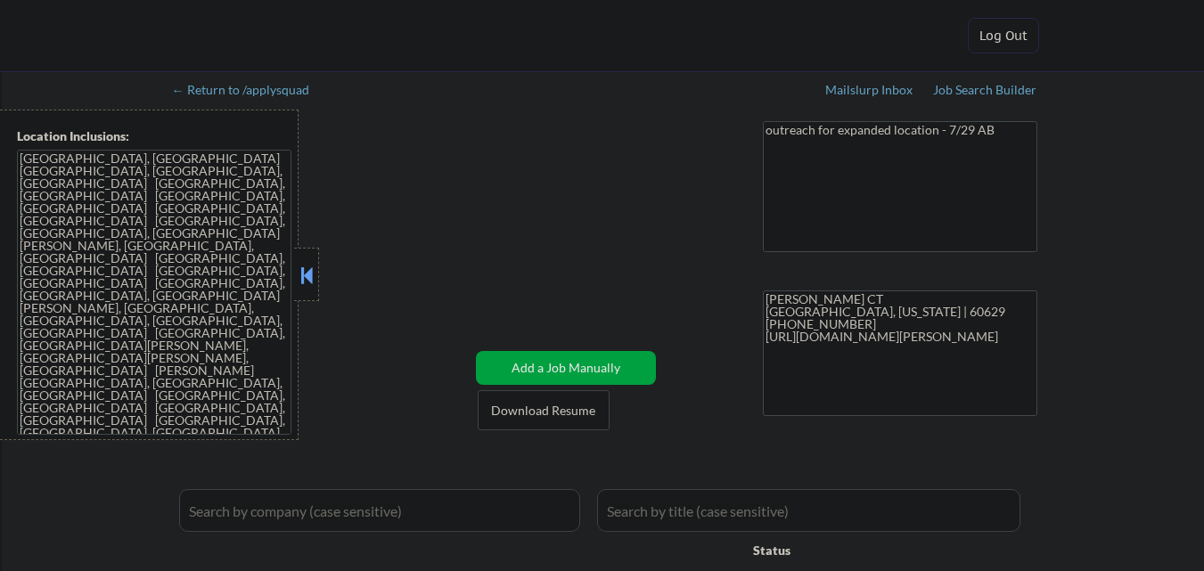
select select ""pending""
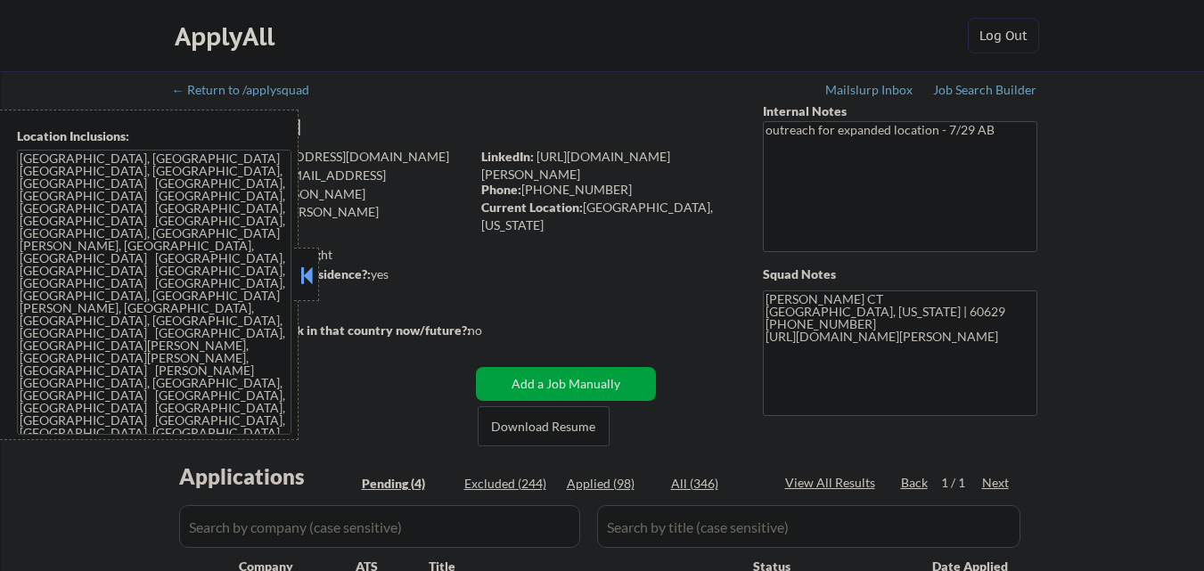
click at [307, 282] on button at bounding box center [307, 275] width 20 height 27
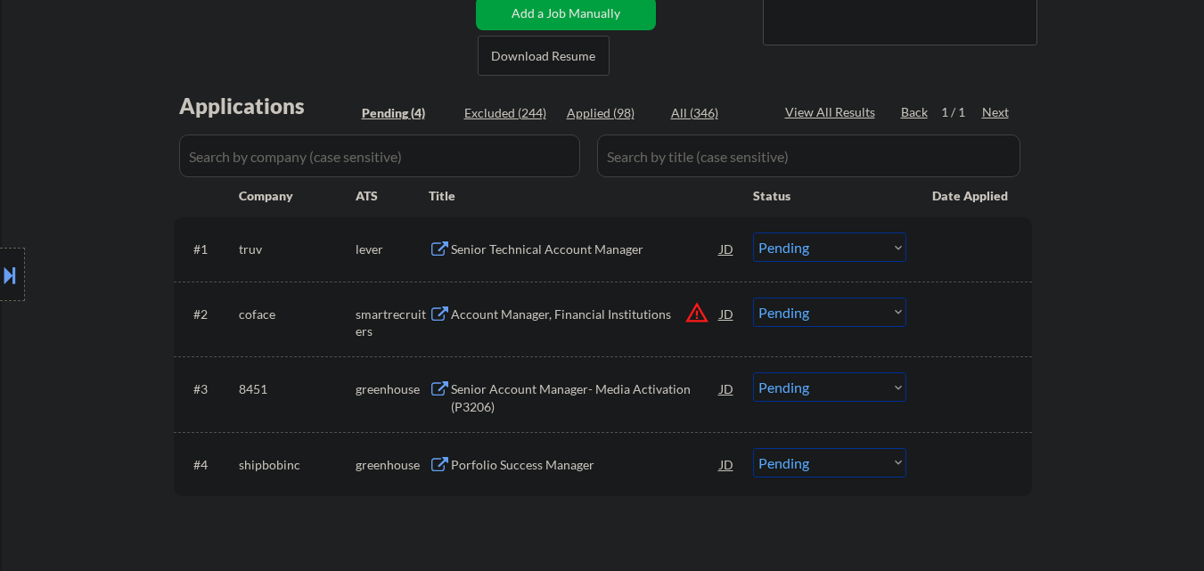
scroll to position [535, 0]
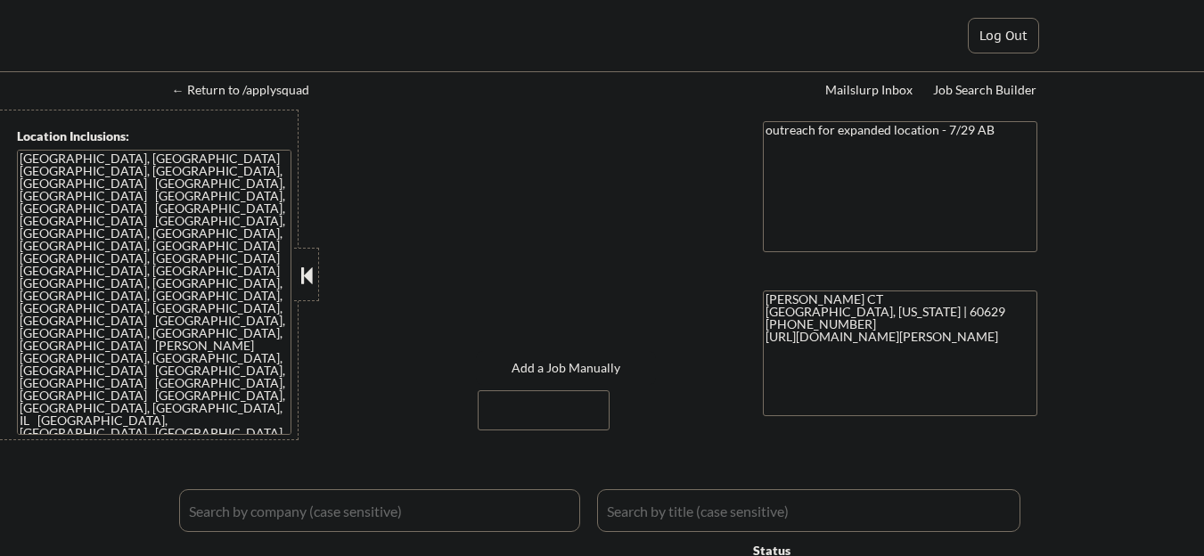
select select ""pending""
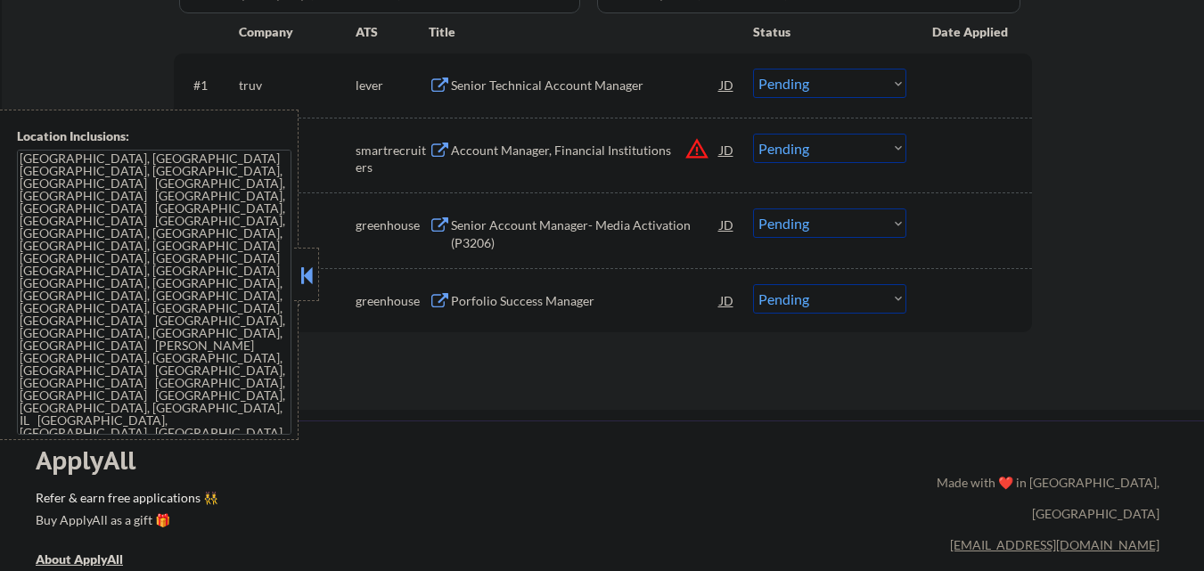
scroll to position [535, 0]
click at [304, 266] on button at bounding box center [307, 275] width 20 height 27
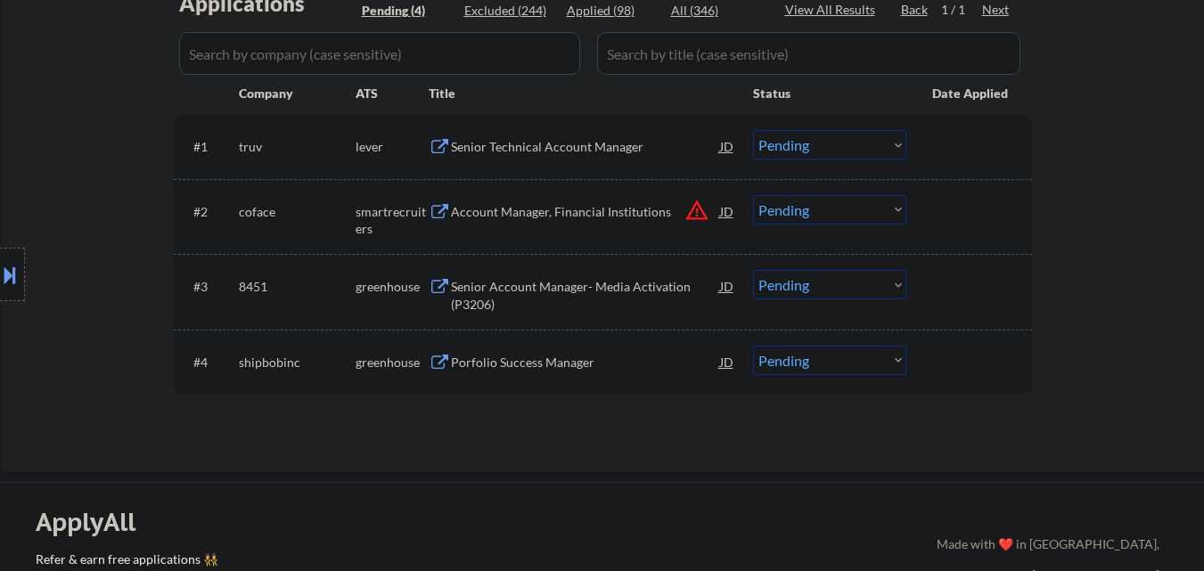
scroll to position [446, 0]
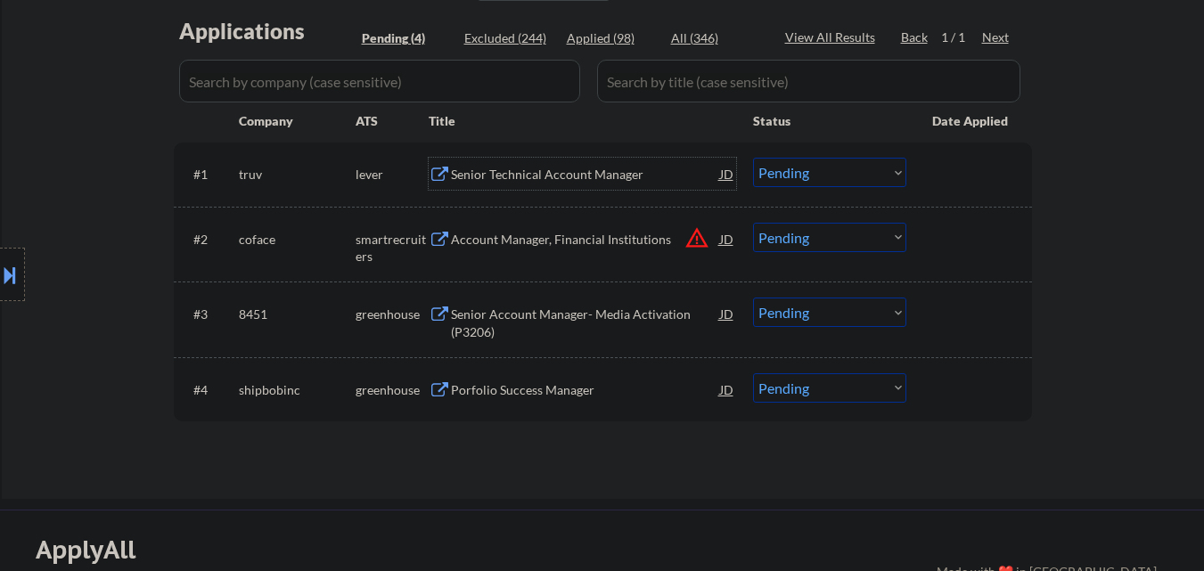
click at [563, 185] on div "Senior Technical Account Manager" at bounding box center [585, 174] width 269 height 32
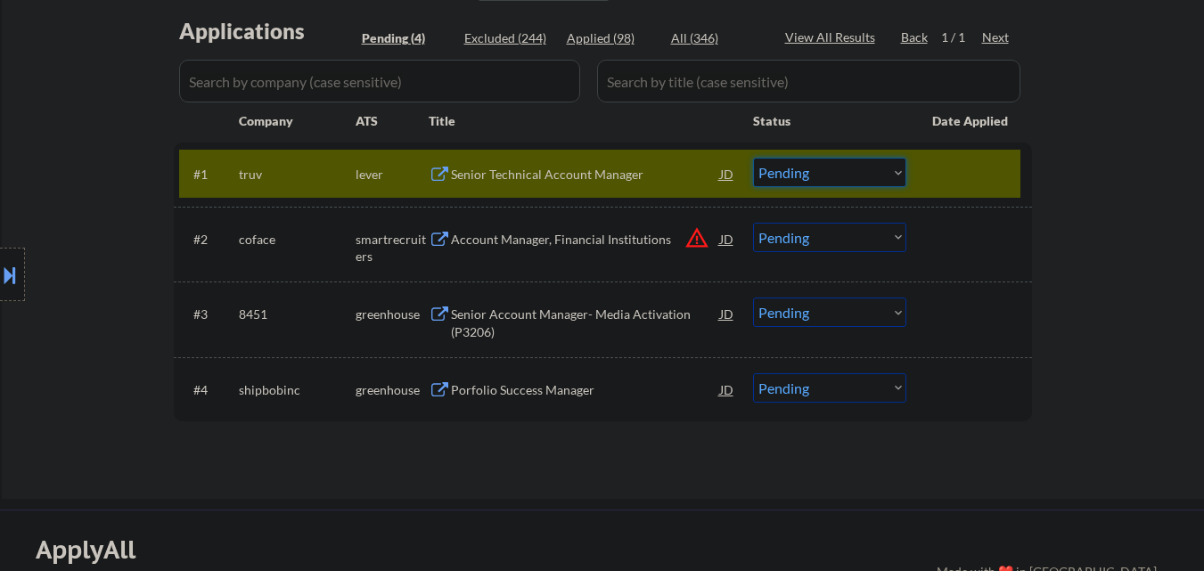
click at [813, 175] on select "Choose an option... Pending Applied Excluded (Questions) Excluded (Expired) Exc…" at bounding box center [829, 172] width 153 height 29
click at [753, 158] on select "Choose an option... Pending Applied Excluded (Questions) Excluded (Expired) Exc…" at bounding box center [829, 172] width 153 height 29
click at [971, 164] on div at bounding box center [971, 174] width 78 height 32
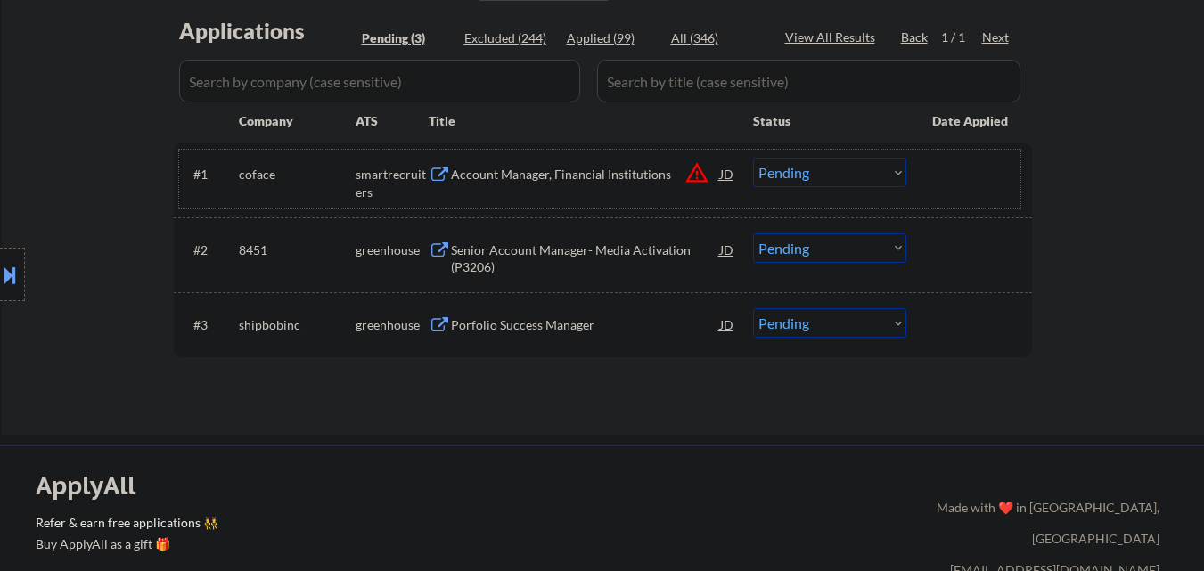
click at [698, 175] on button "warning_amber" at bounding box center [696, 172] width 25 height 25
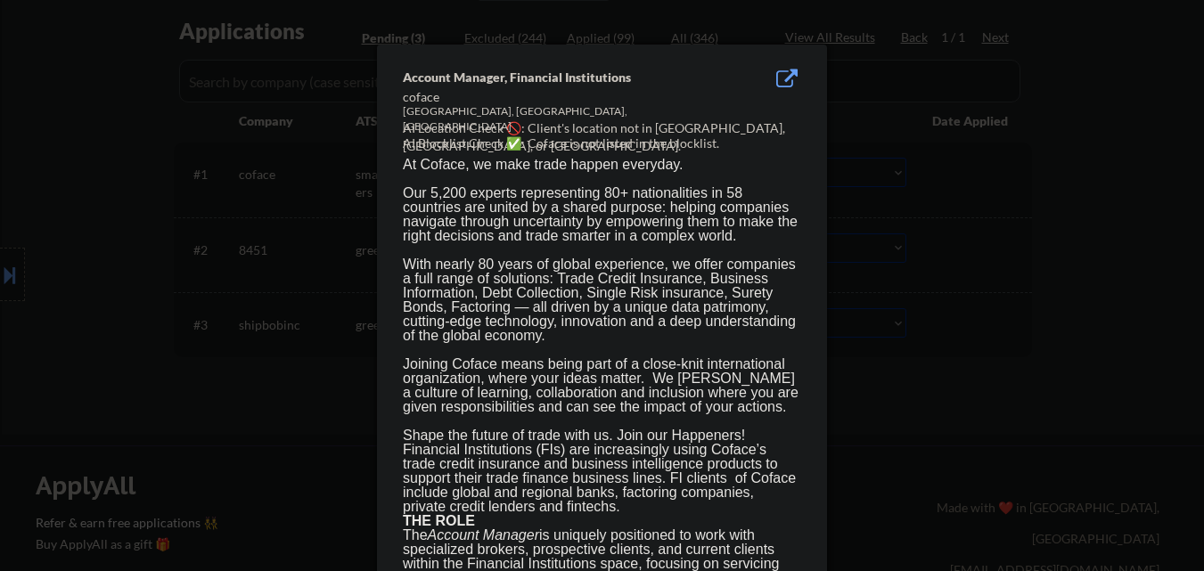
click at [949, 212] on div at bounding box center [602, 285] width 1204 height 571
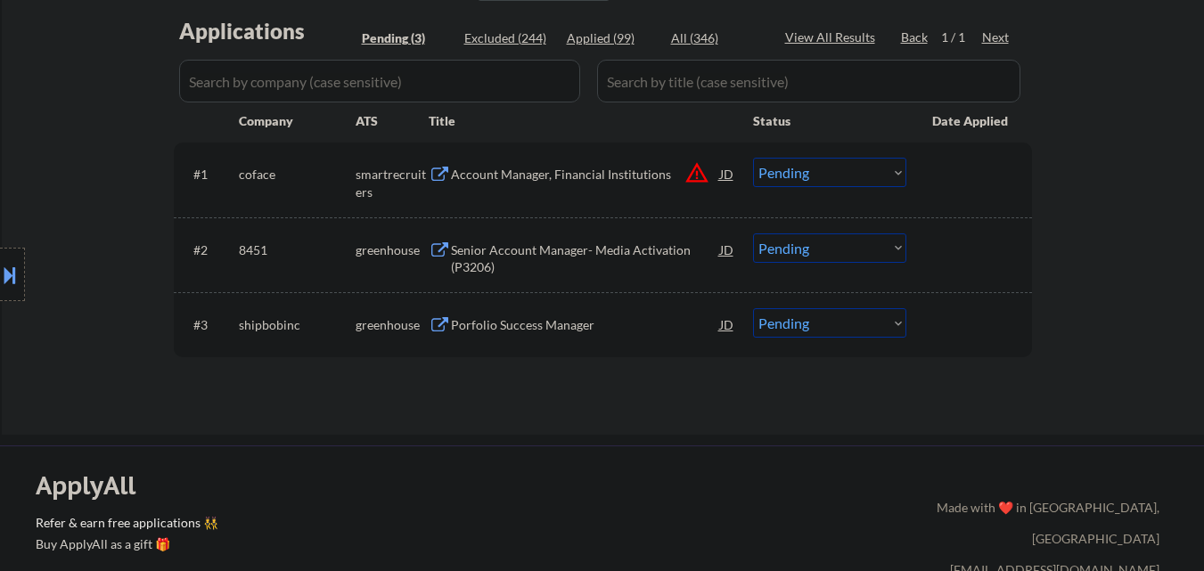
click at [3, 279] on button at bounding box center [10, 274] width 20 height 29
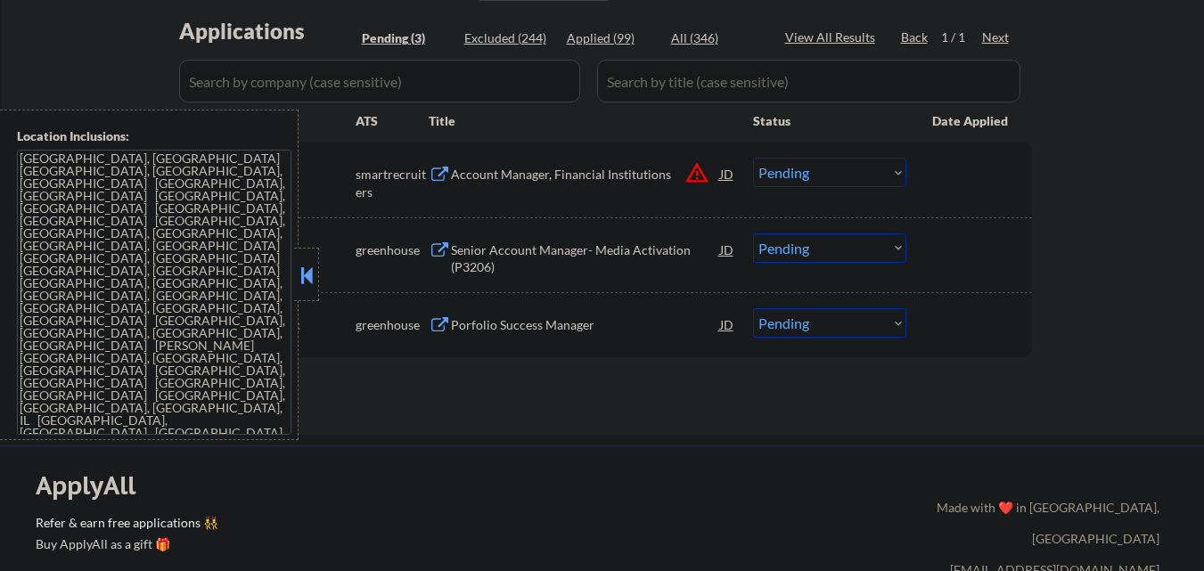
click at [309, 274] on button at bounding box center [307, 275] width 20 height 27
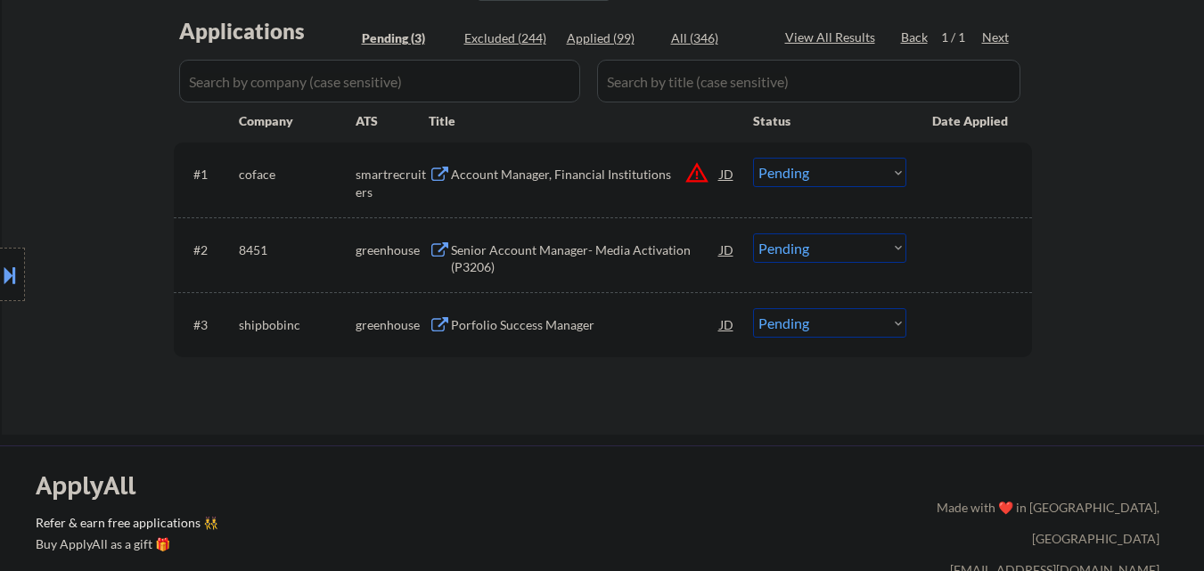
click at [695, 166] on button "warning_amber" at bounding box center [696, 172] width 25 height 25
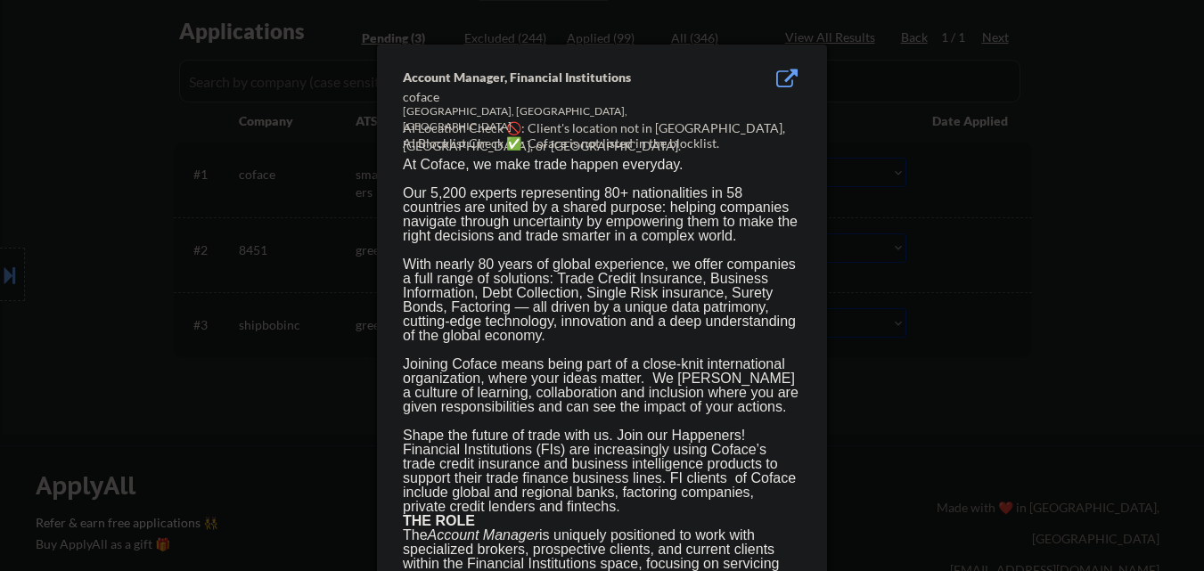
click at [915, 183] on div at bounding box center [602, 285] width 1204 height 571
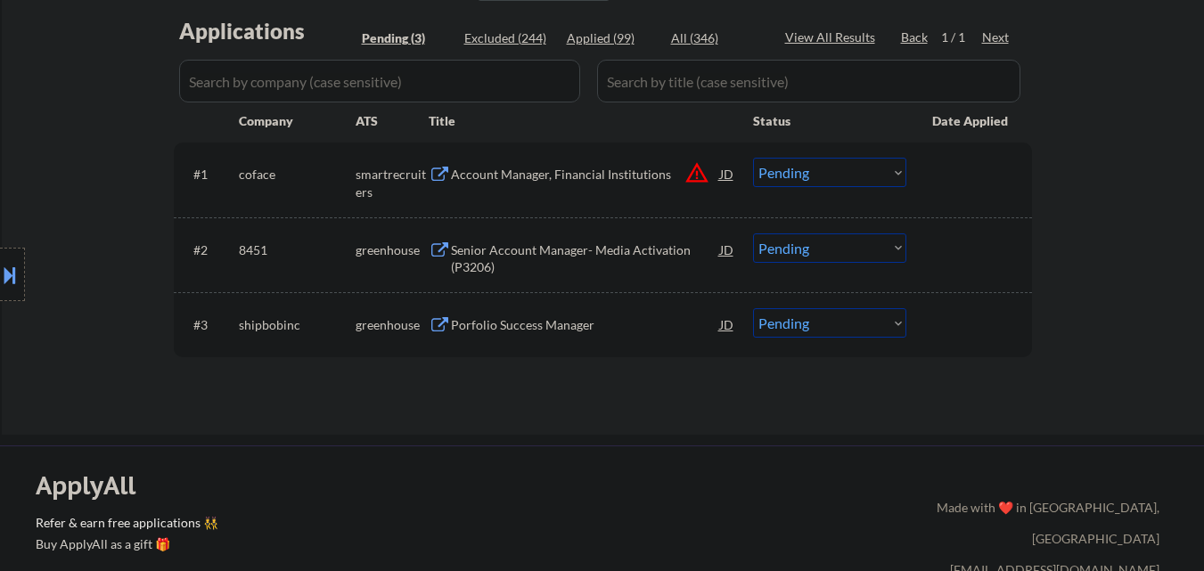
click at [863, 173] on select "Choose an option... Pending Applied Excluded (Questions) Excluded (Expired) Exc…" at bounding box center [829, 172] width 153 height 29
click at [753, 158] on select "Choose an option... Pending Applied Excluded (Questions) Excluded (Expired) Exc…" at bounding box center [829, 172] width 153 height 29
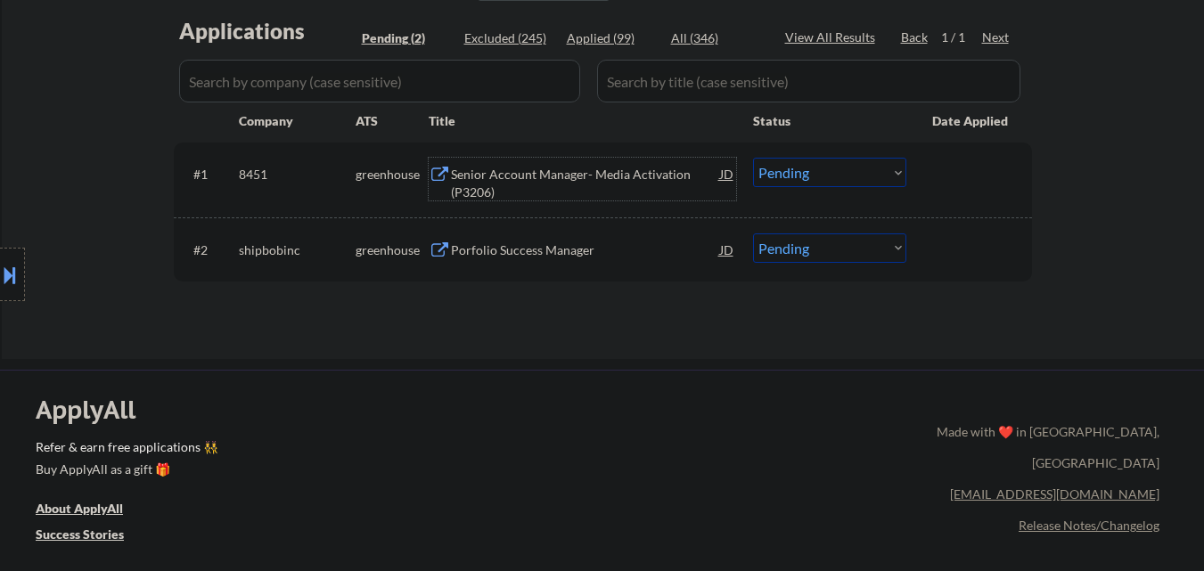
click at [595, 174] on div "Senior Account Manager- Media Activation (P3206)" at bounding box center [585, 183] width 269 height 35
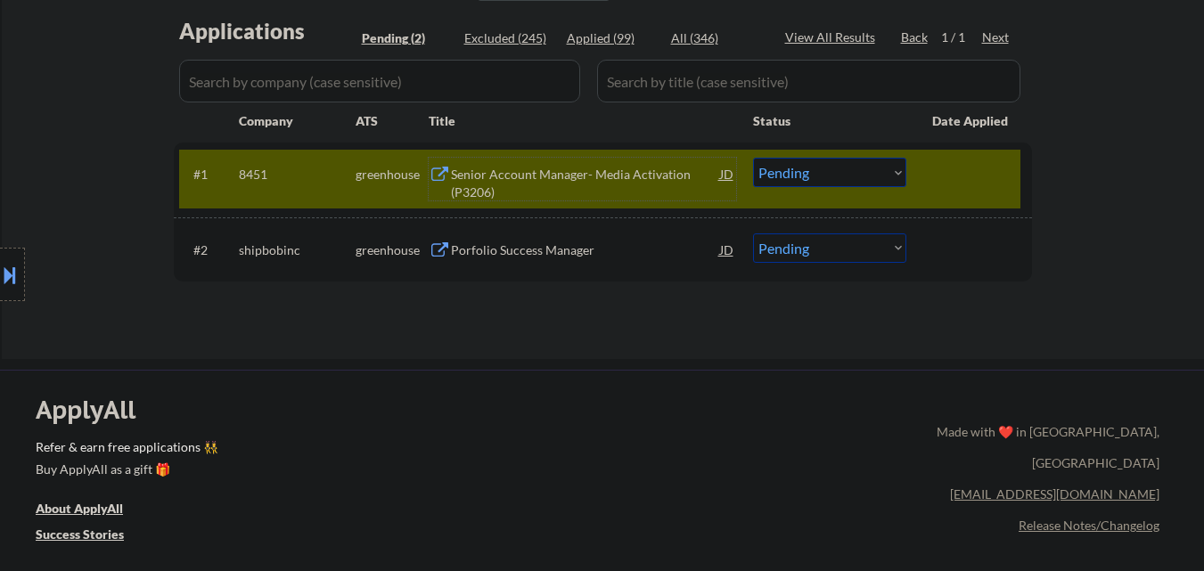
click at [846, 168] on select "Choose an option... Pending Applied Excluded (Questions) Excluded (Expired) Exc…" at bounding box center [829, 172] width 153 height 29
click at [753, 158] on select "Choose an option... Pending Applied Excluded (Questions) Excluded (Expired) Exc…" at bounding box center [829, 172] width 153 height 29
click at [589, 248] on div "Porfolio Success Manager" at bounding box center [585, 250] width 269 height 18
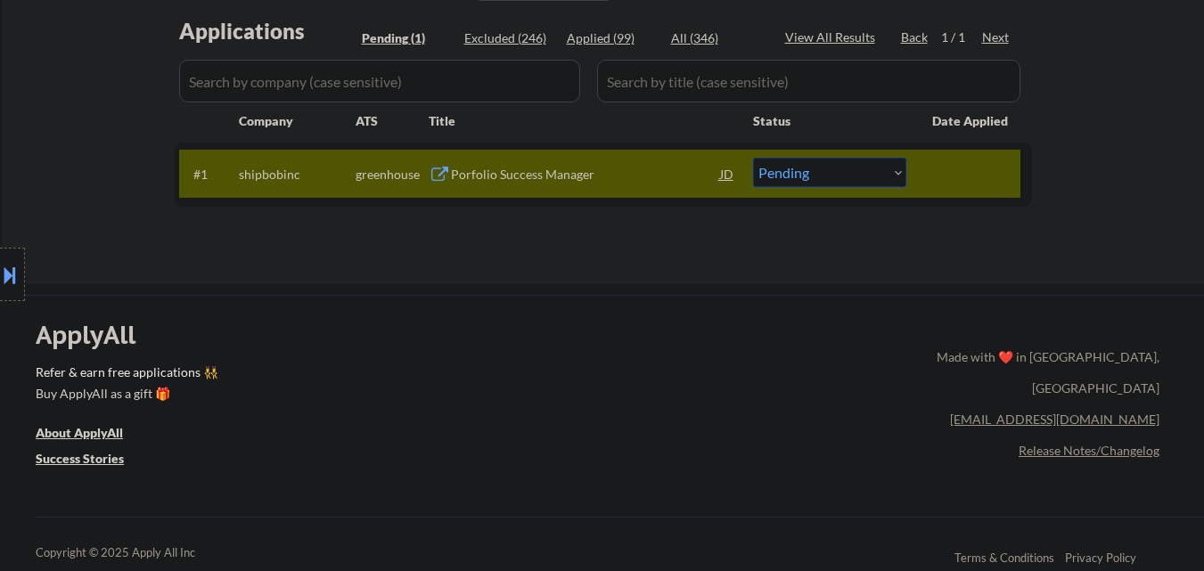
click at [0, 274] on button at bounding box center [10, 274] width 20 height 29
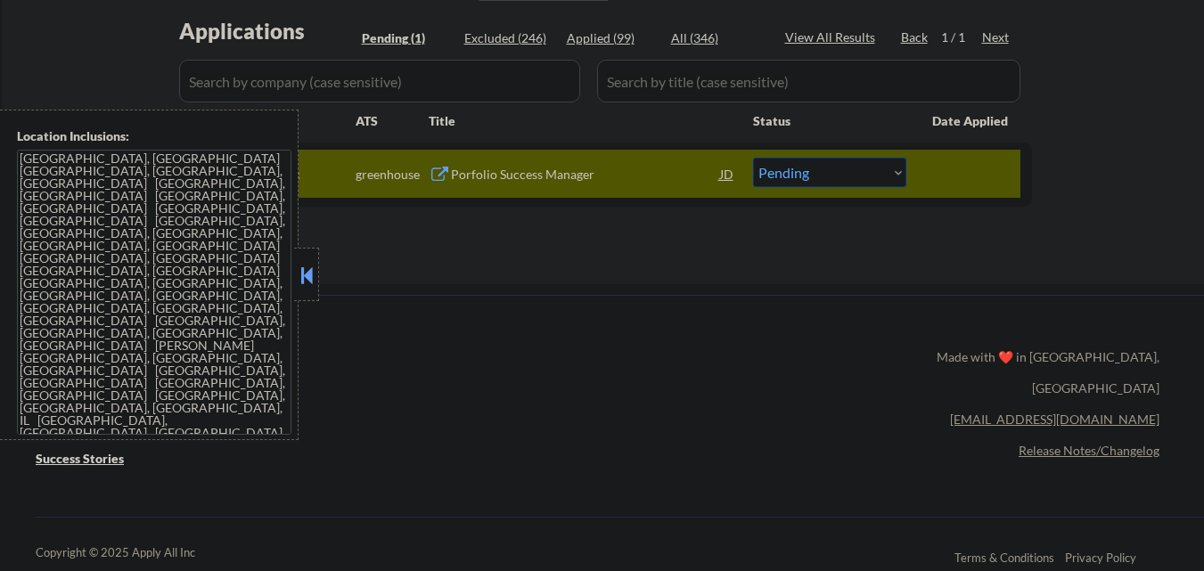
click at [309, 288] on button at bounding box center [307, 275] width 20 height 27
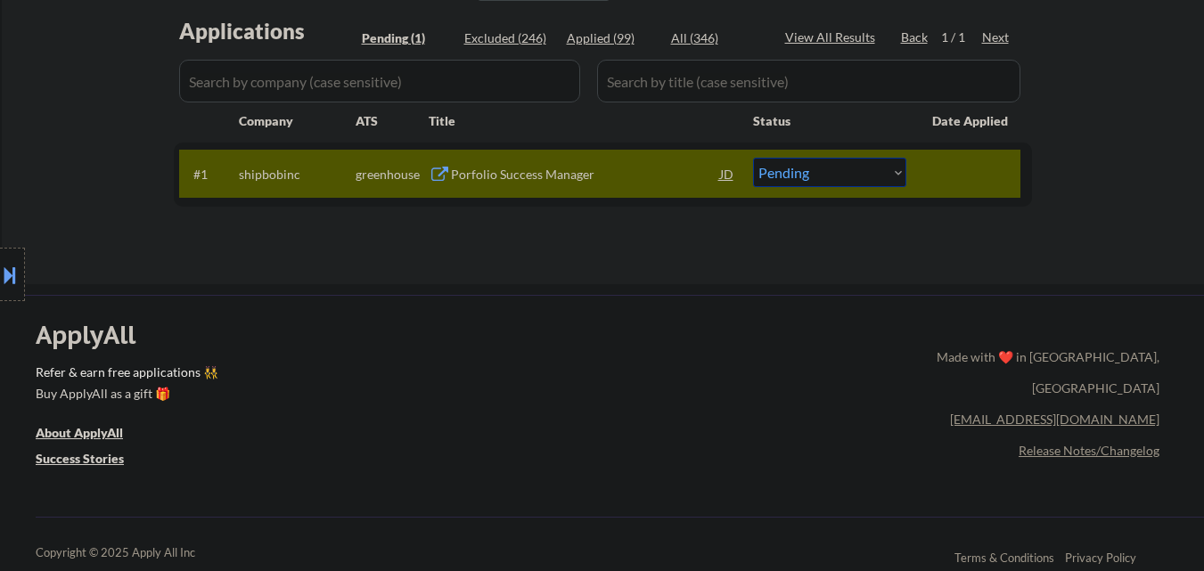
click at [0, 285] on button at bounding box center [10, 274] width 20 height 29
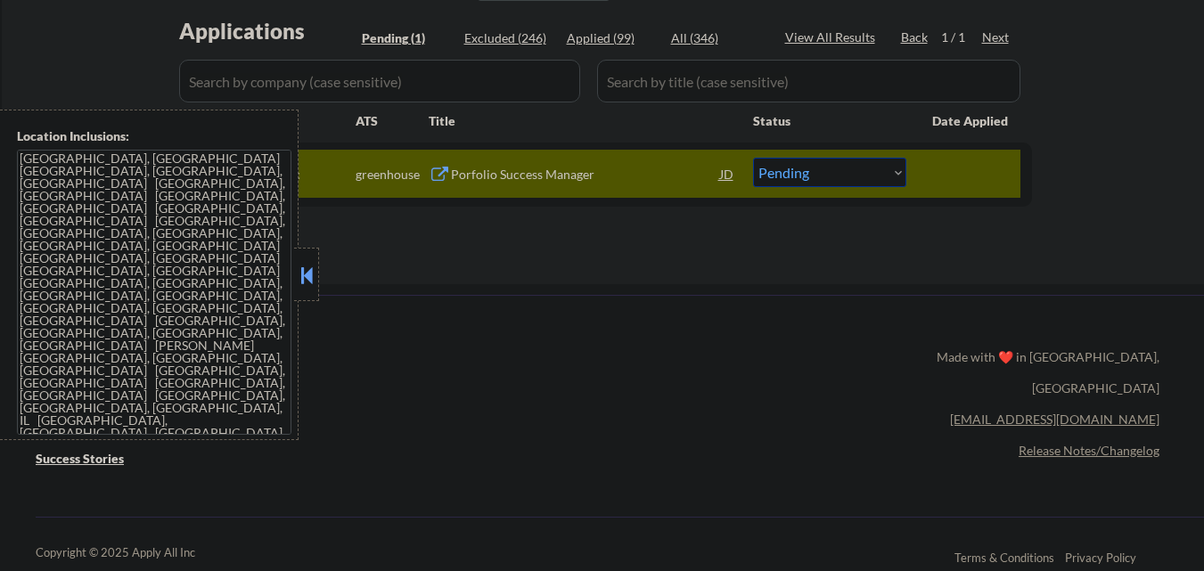
click at [313, 285] on button at bounding box center [307, 275] width 20 height 27
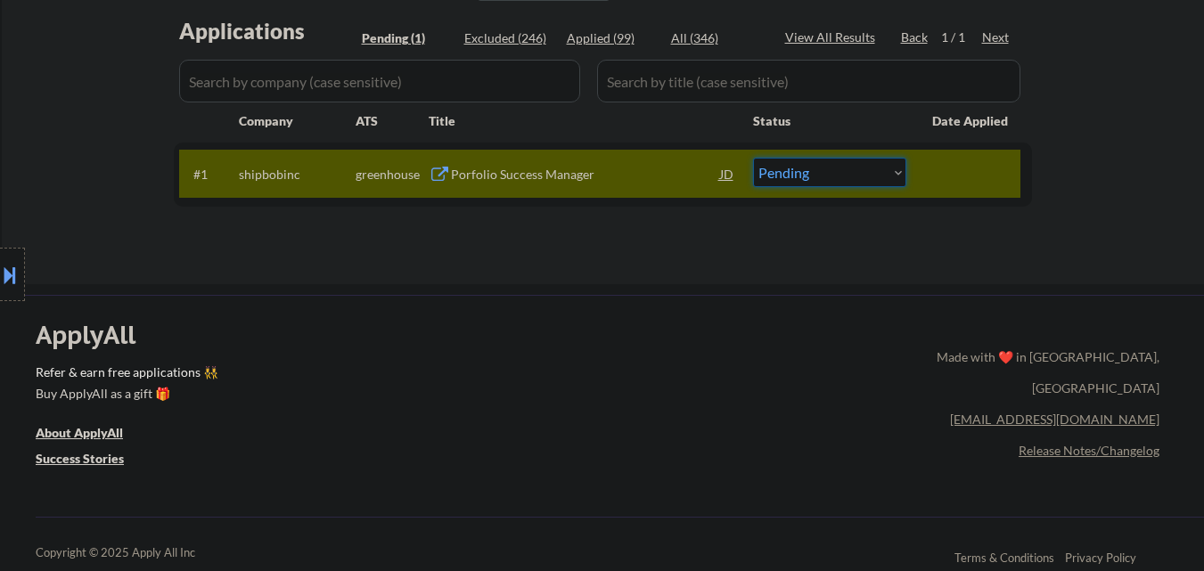
drag, startPoint x: 863, startPoint y: 160, endPoint x: 869, endPoint y: 181, distance: 21.4
click at [863, 160] on select "Choose an option... Pending Applied Excluded (Questions) Excluded (Expired) Exc…" at bounding box center [829, 172] width 153 height 29
select select ""excluded__location_""
click at [753, 158] on select "Choose an option... Pending Applied Excluded (Questions) Excluded (Expired) Exc…" at bounding box center [829, 172] width 153 height 29
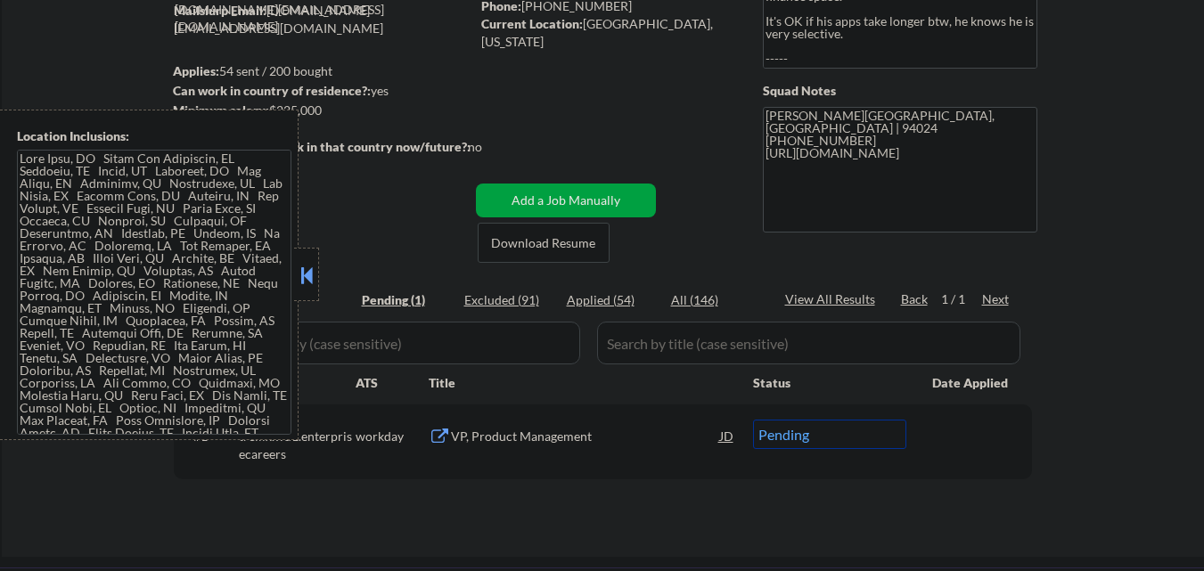
scroll to position [267, 0]
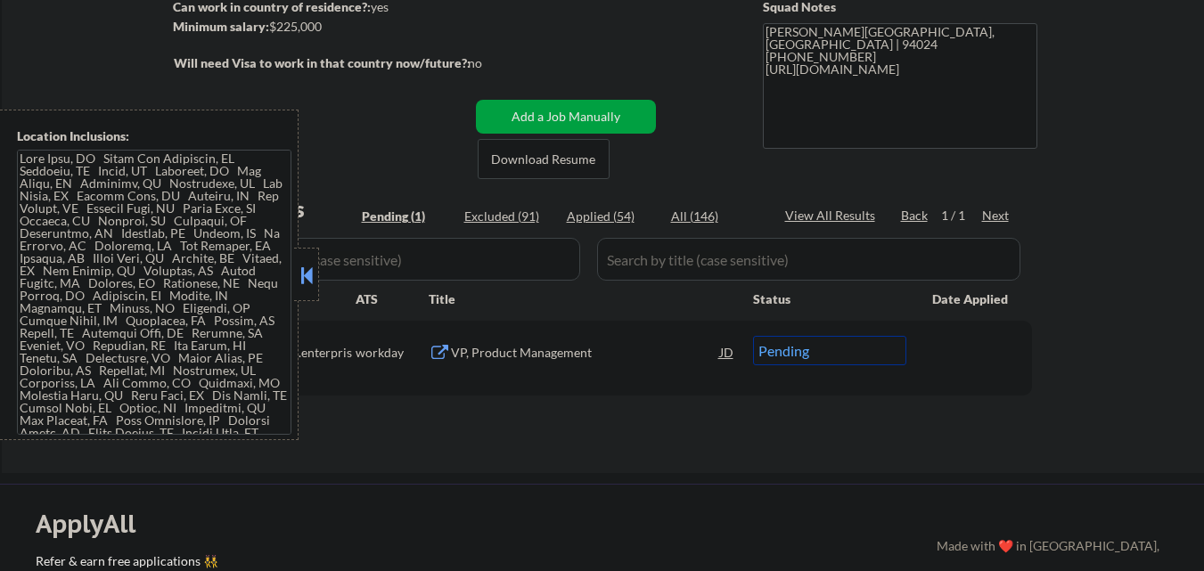
drag, startPoint x: 297, startPoint y: 272, endPoint x: 324, endPoint y: 274, distance: 27.8
click at [298, 272] on button at bounding box center [307, 275] width 20 height 27
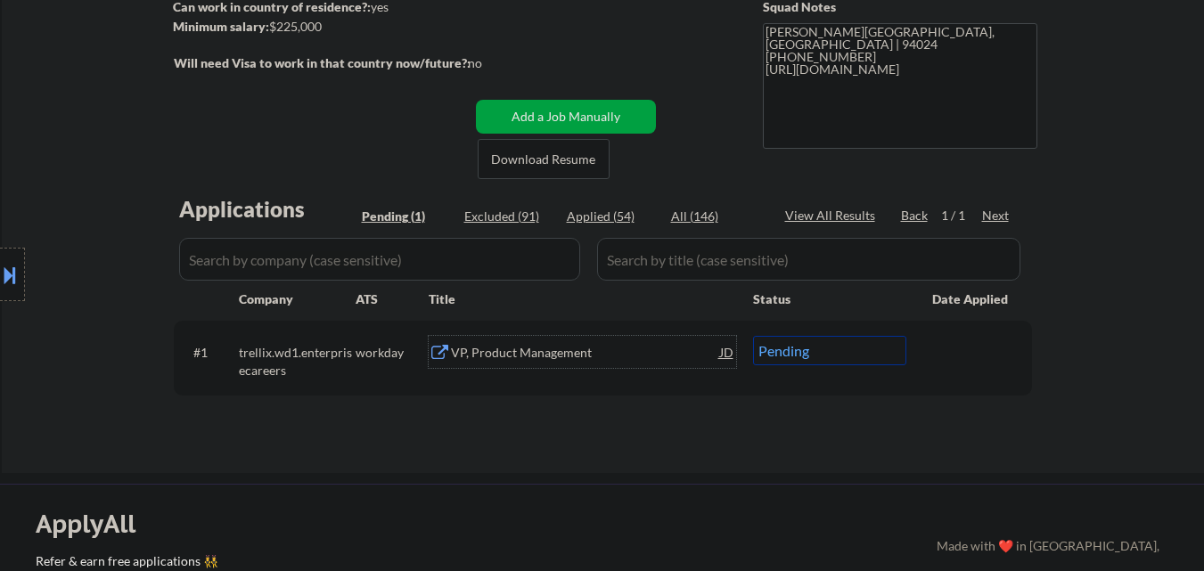
click at [521, 351] on div "VP, Product Management" at bounding box center [585, 353] width 269 height 18
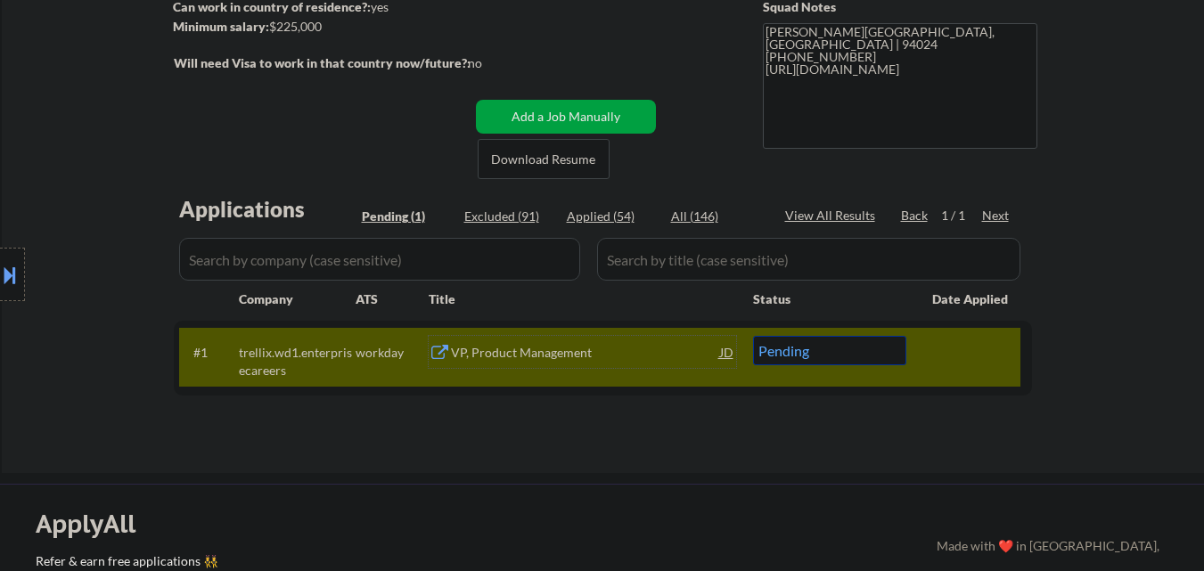
click at [822, 361] on select "Choose an option... Pending Applied Excluded (Questions) Excluded (Expired) Exc…" at bounding box center [829, 350] width 153 height 29
select select ""applied""
click at [753, 336] on select "Choose an option... Pending Applied Excluded (Questions) Excluded (Expired) Exc…" at bounding box center [829, 350] width 153 height 29
click at [961, 361] on div at bounding box center [971, 352] width 78 height 32
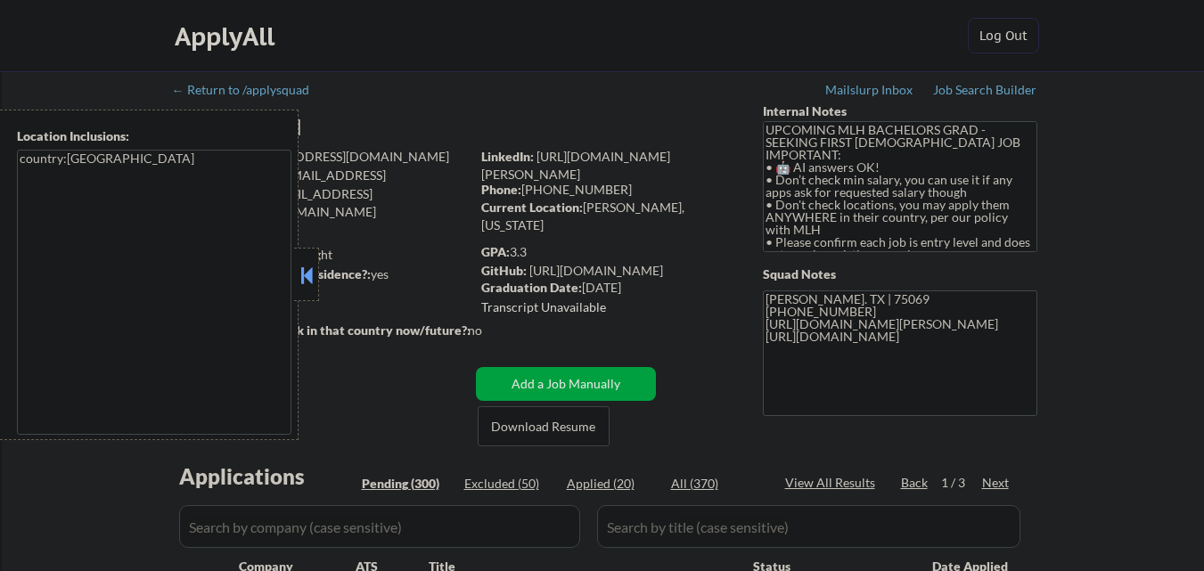
click at [310, 279] on button at bounding box center [307, 275] width 20 height 27
select select ""pending""
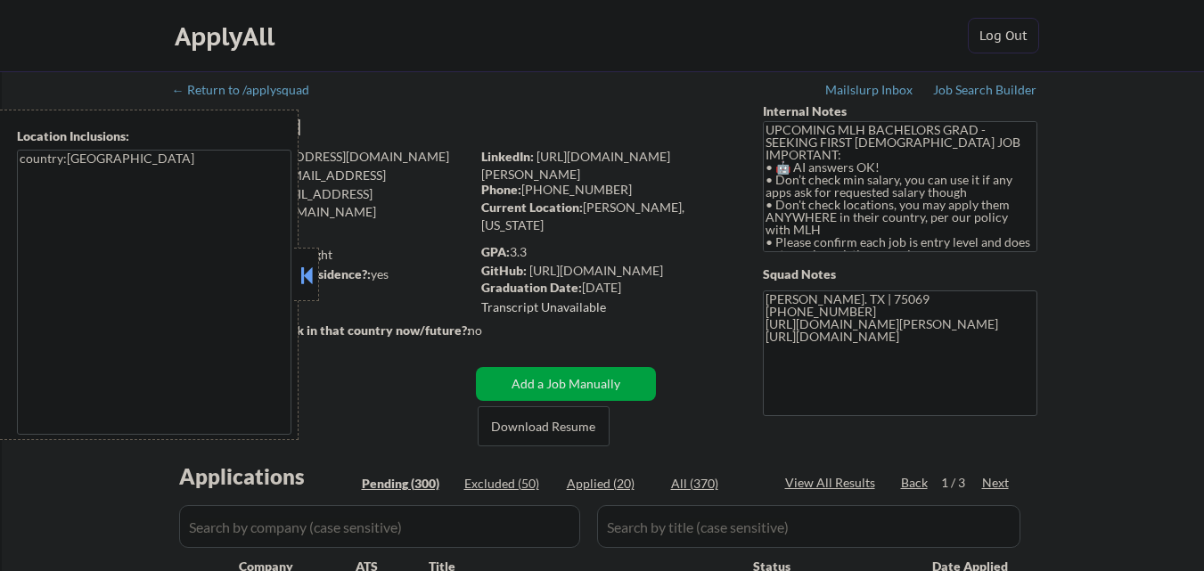
select select ""pending""
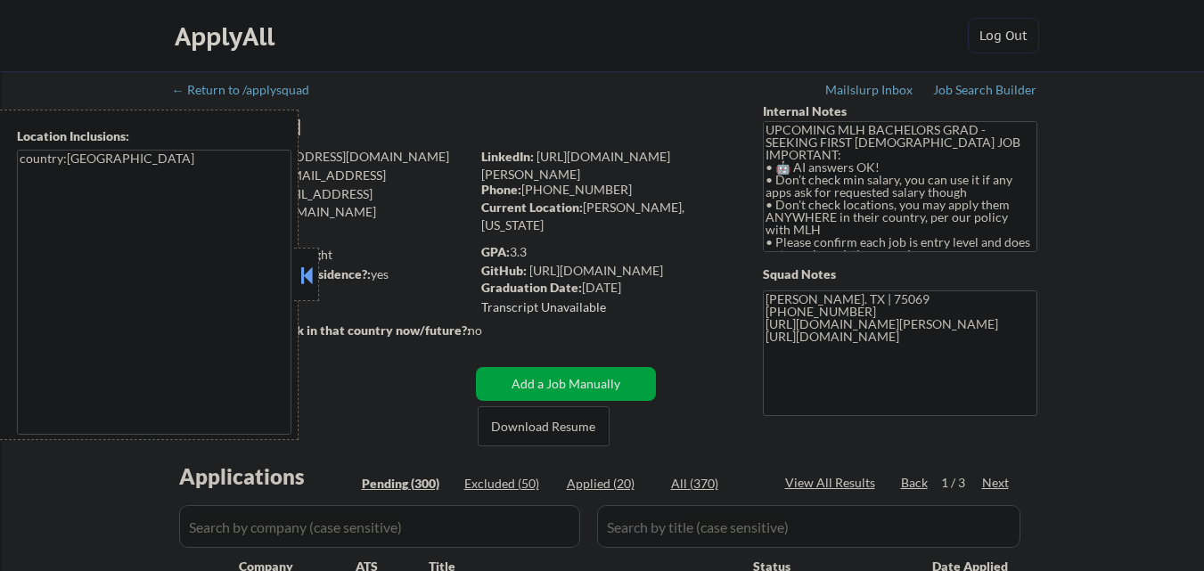
select select ""pending""
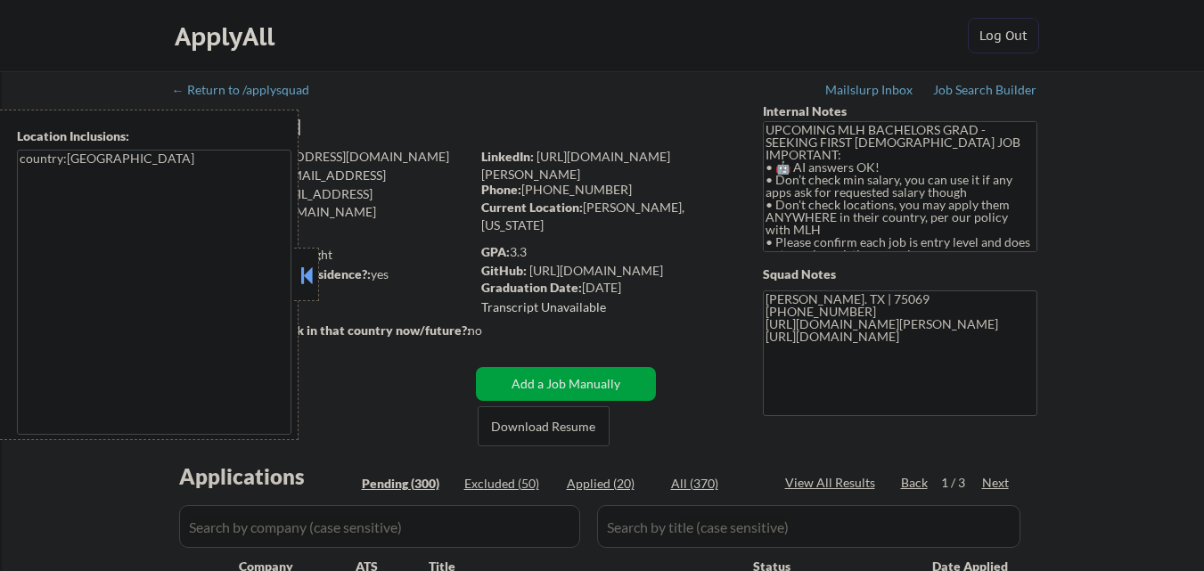
select select ""pending""
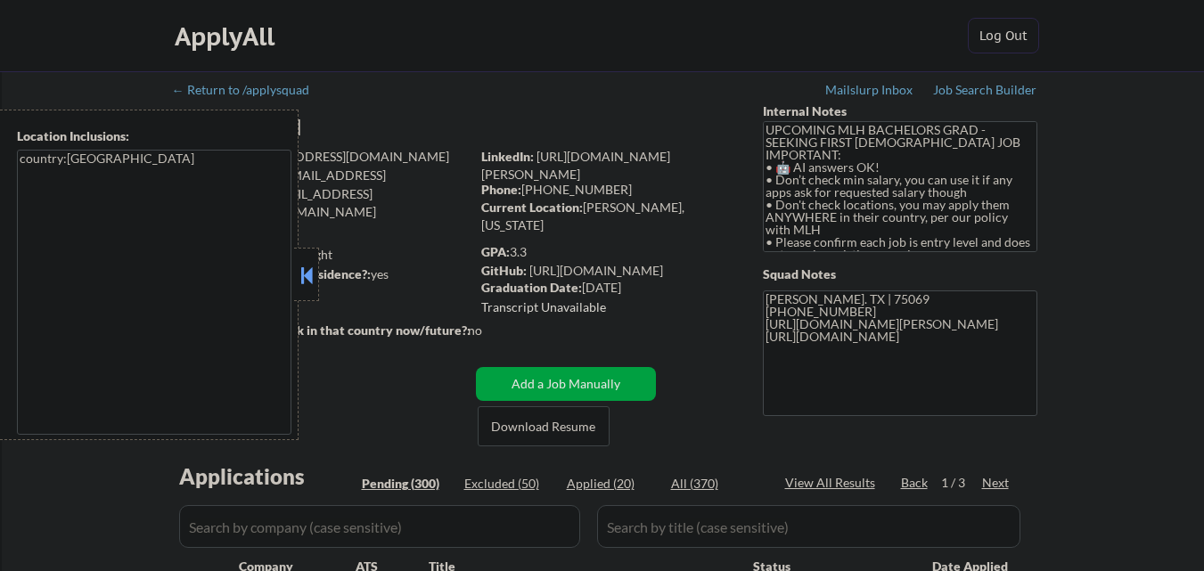
select select ""pending""
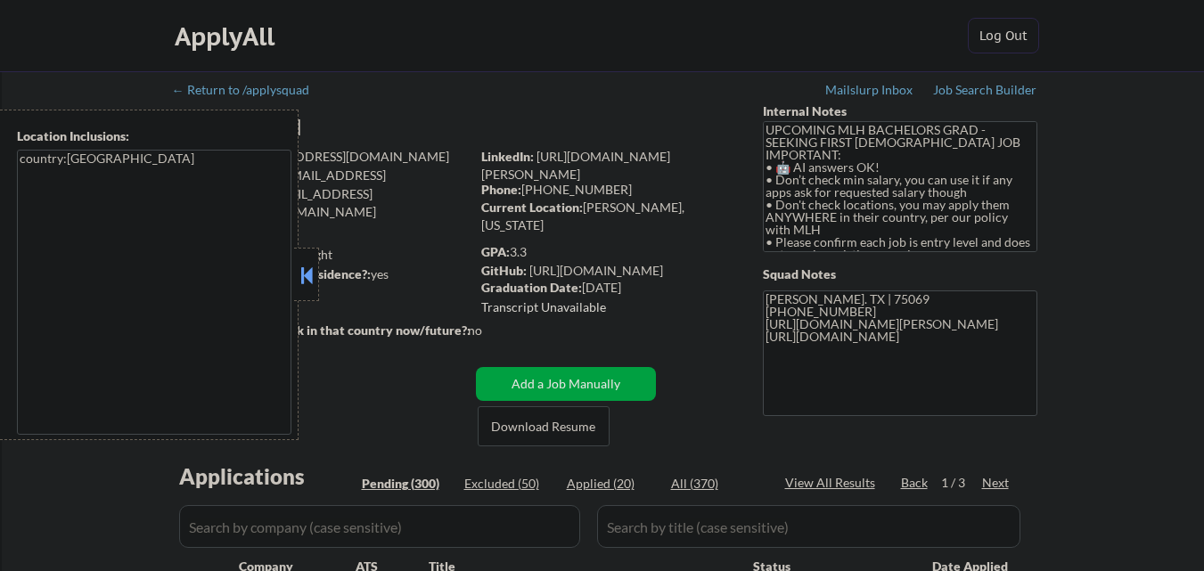
select select ""pending""
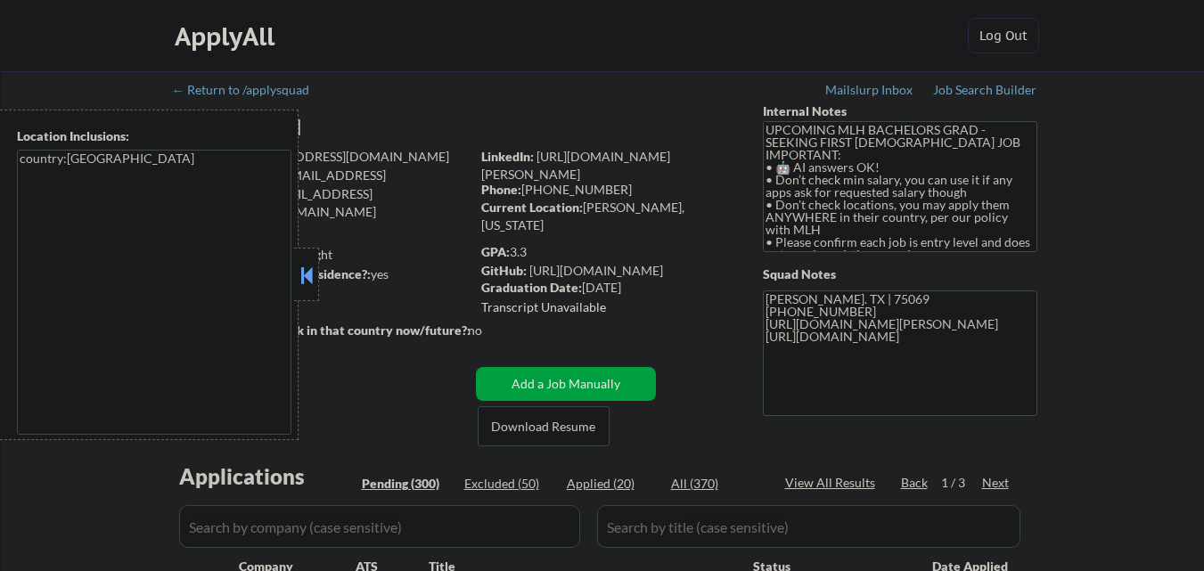
select select ""pending""
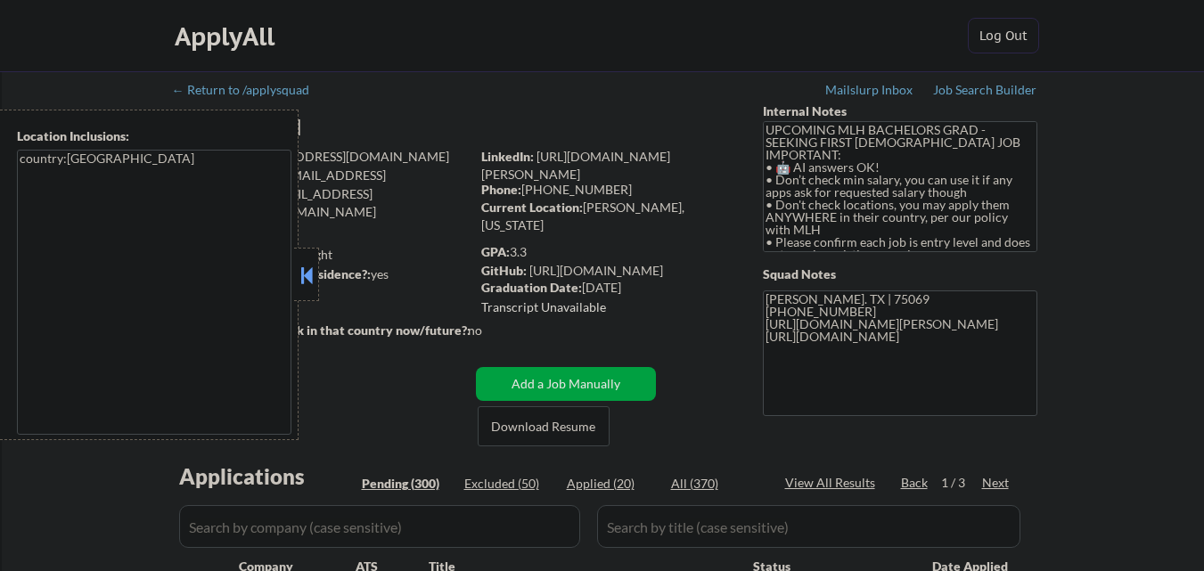
select select ""pending""
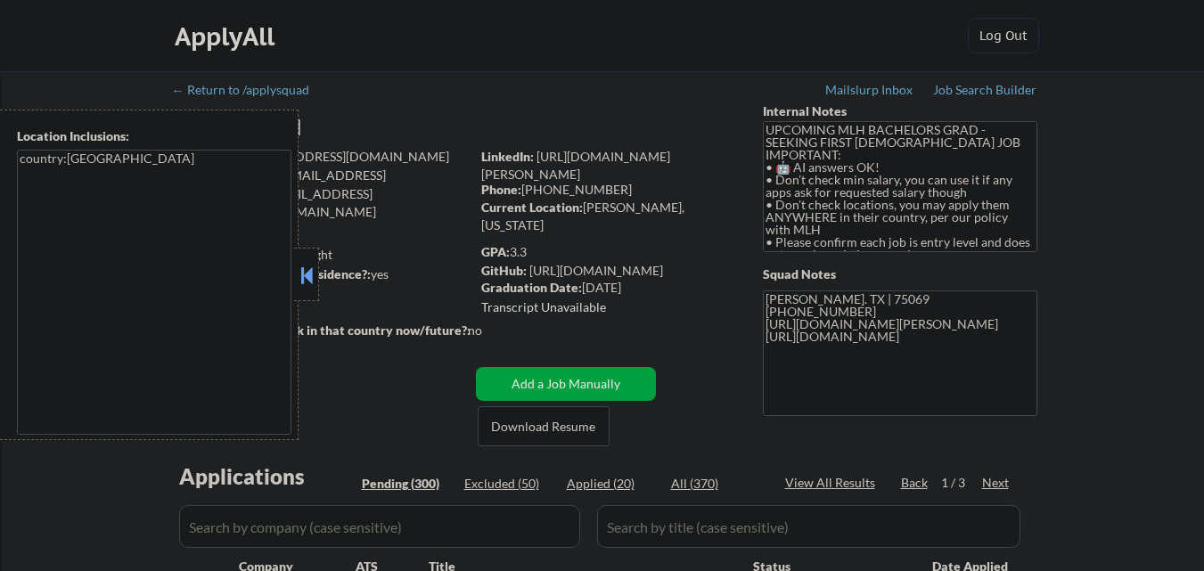
select select ""pending""
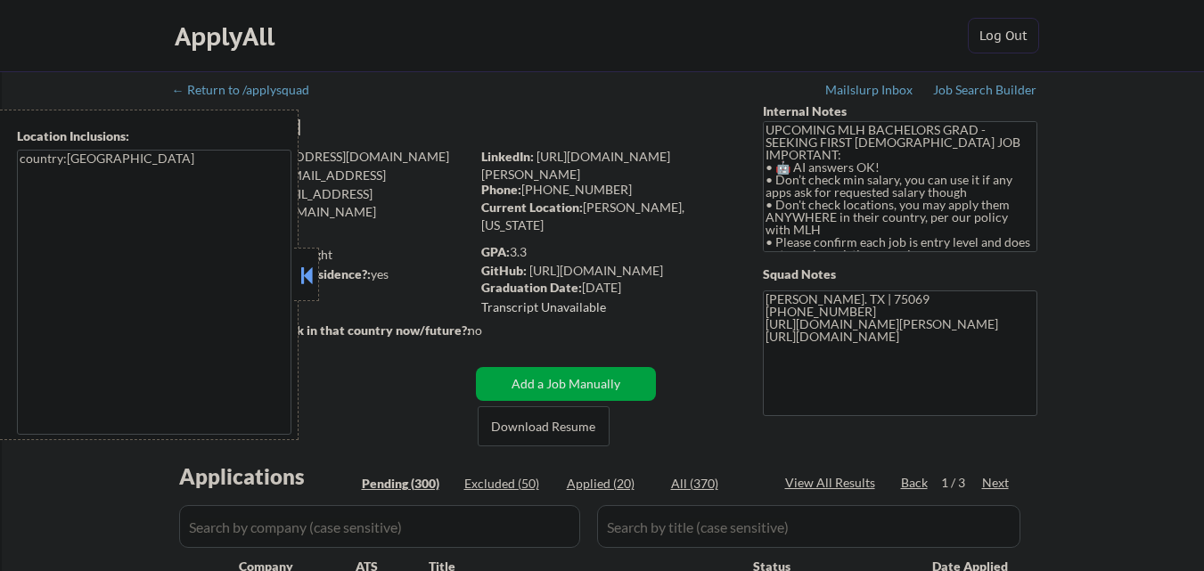
select select ""pending""
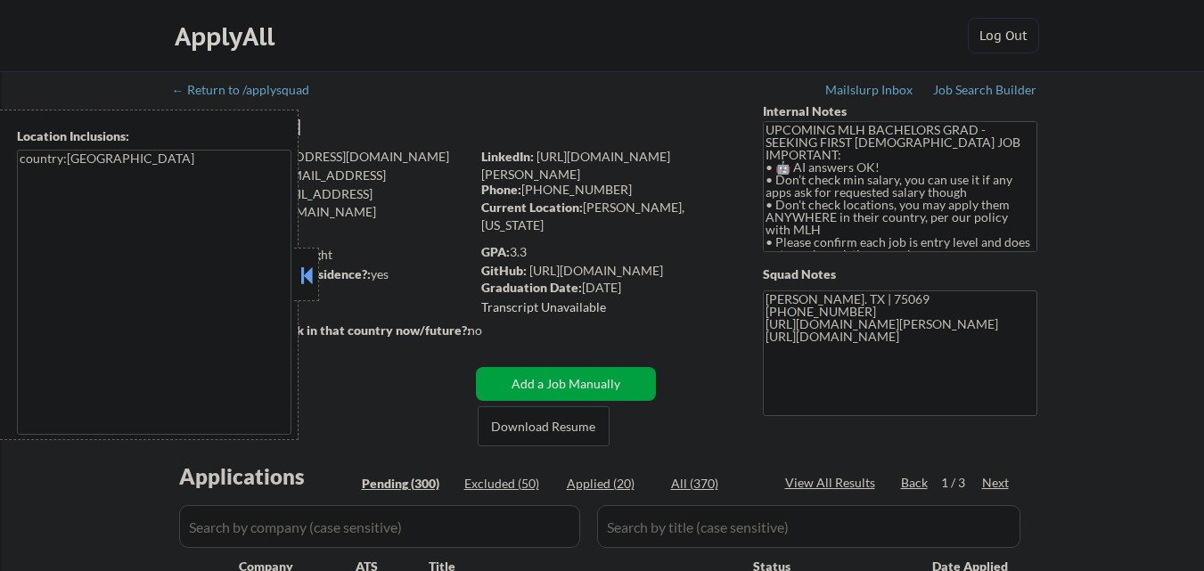
select select ""pending""
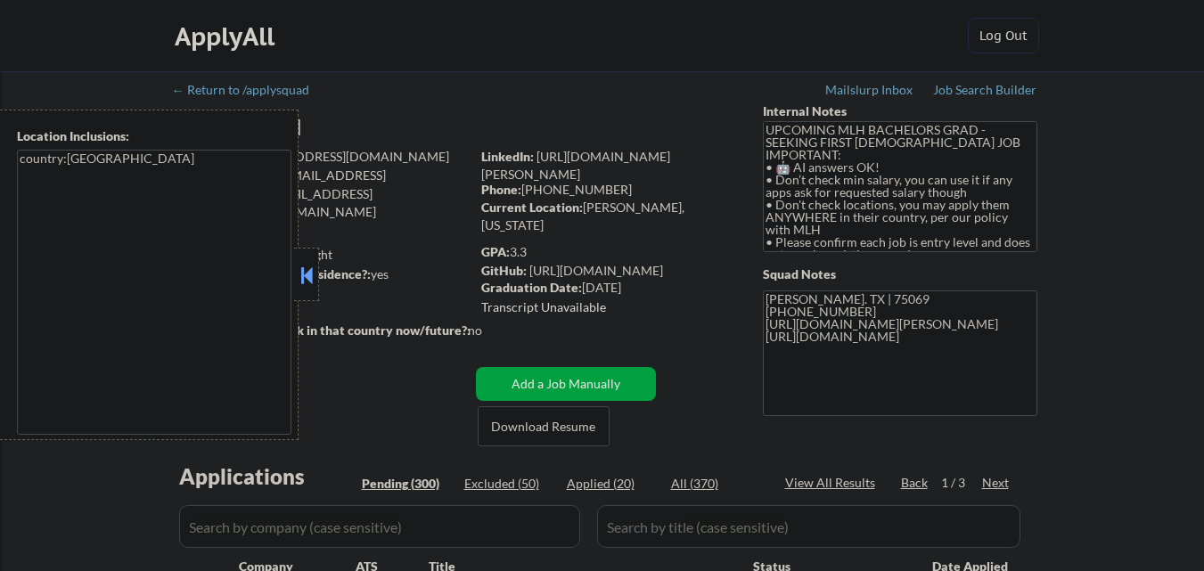
select select ""pending""
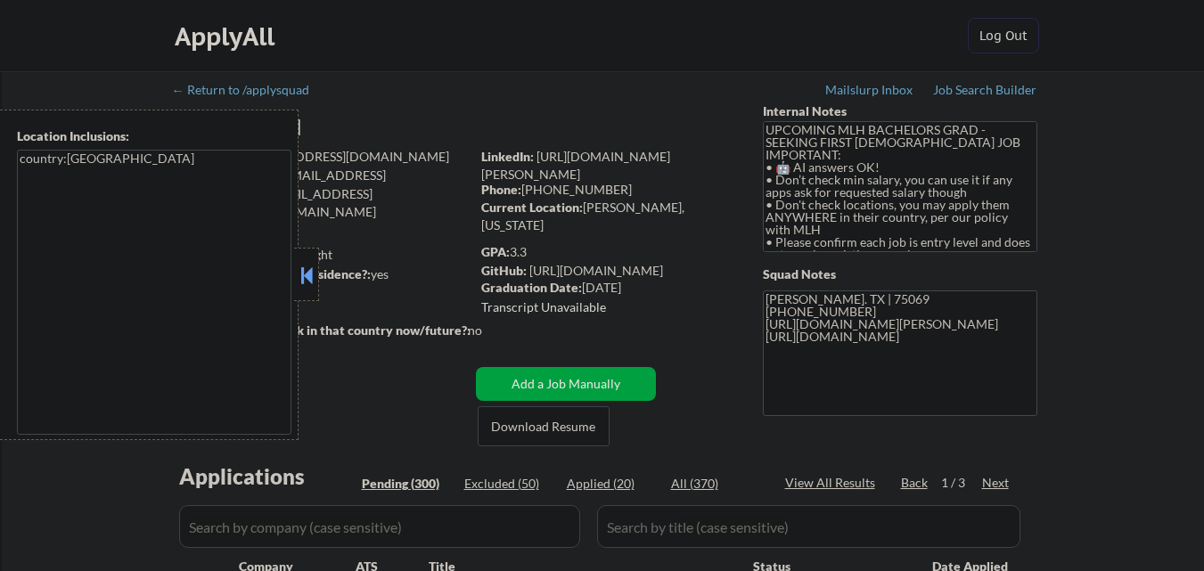
select select ""pending""
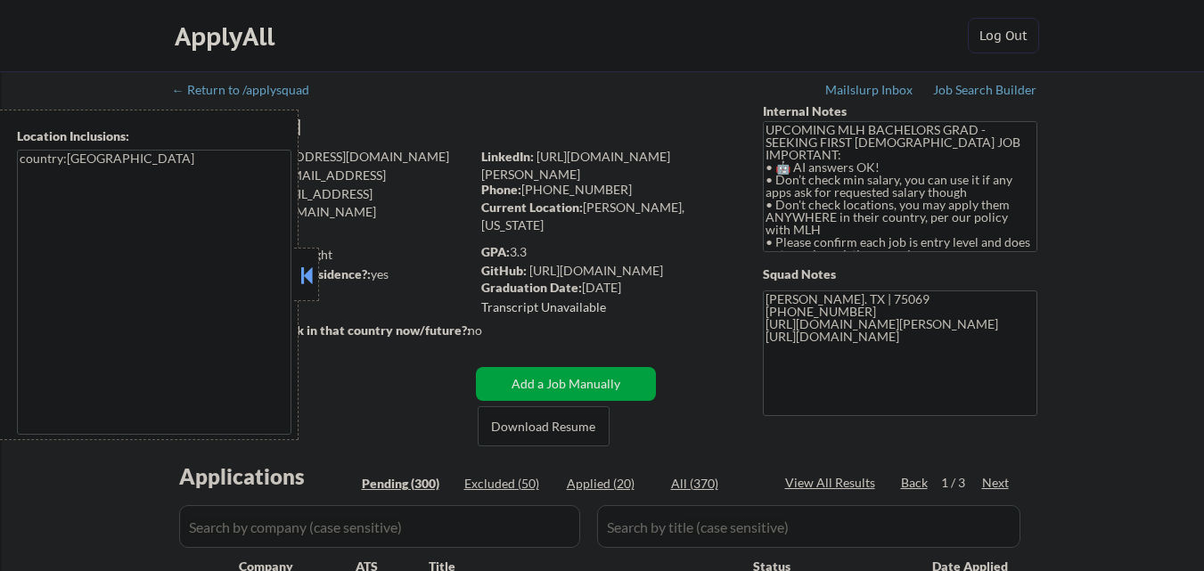
select select ""pending""
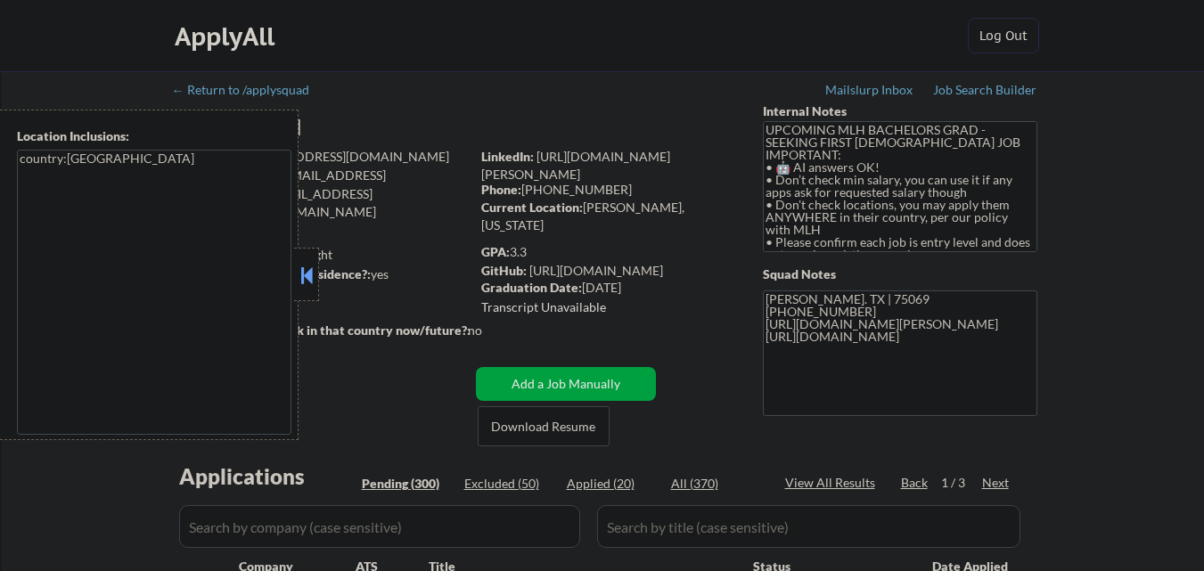
select select ""pending""
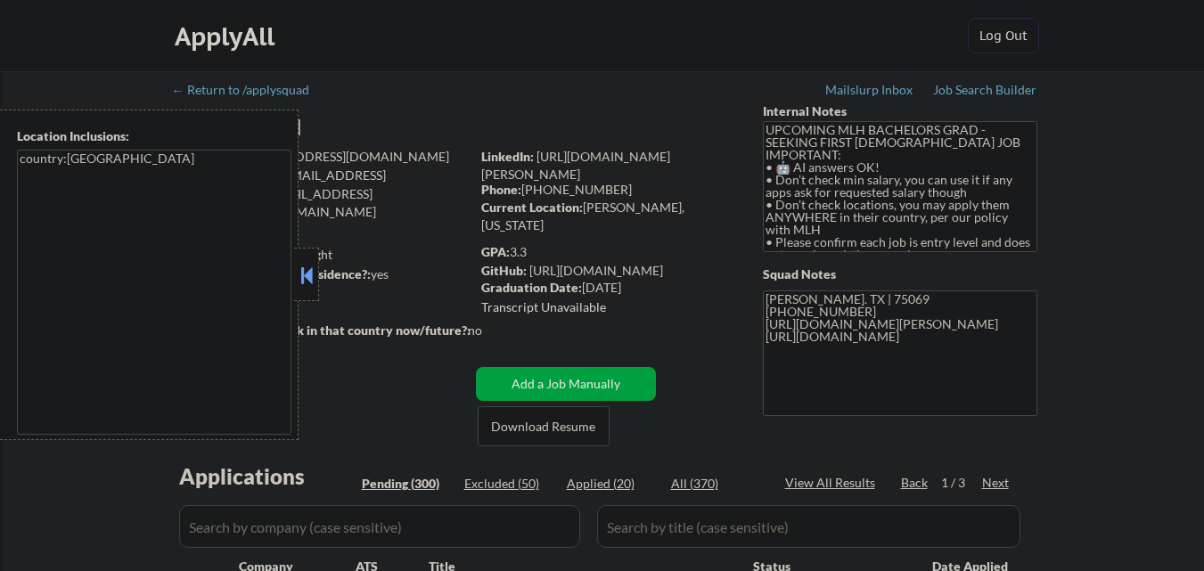
select select ""pending""
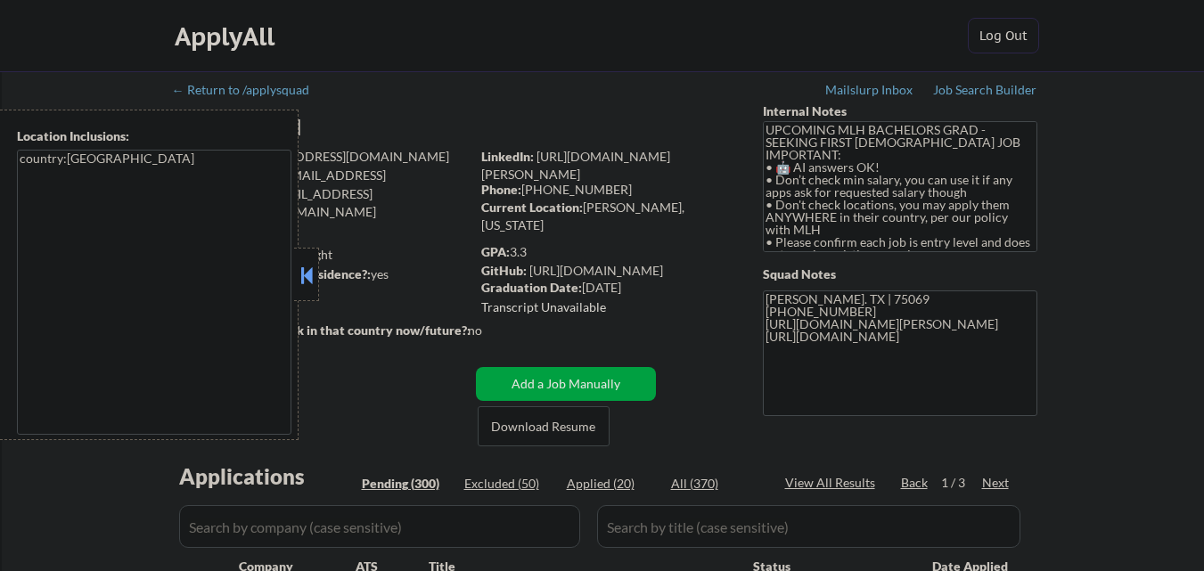
select select ""pending""
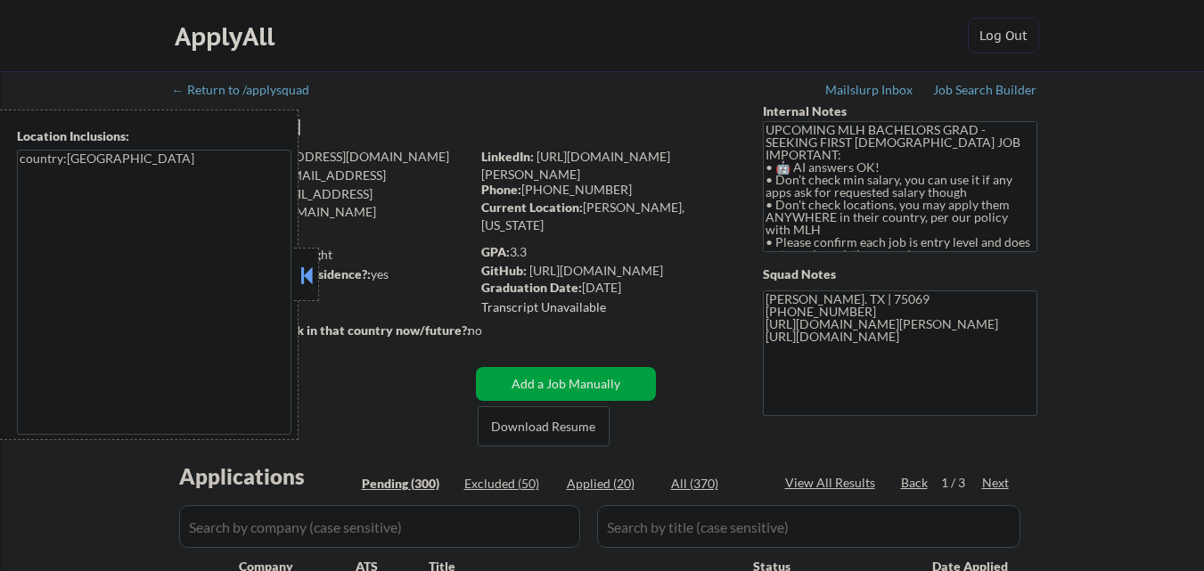
select select ""pending""
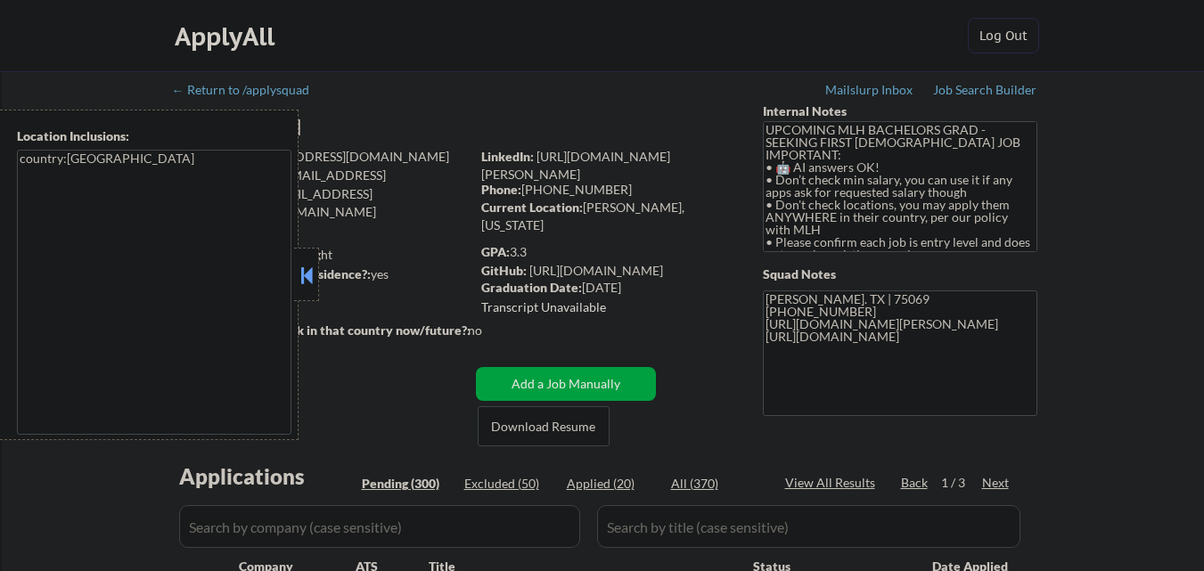
select select ""pending""
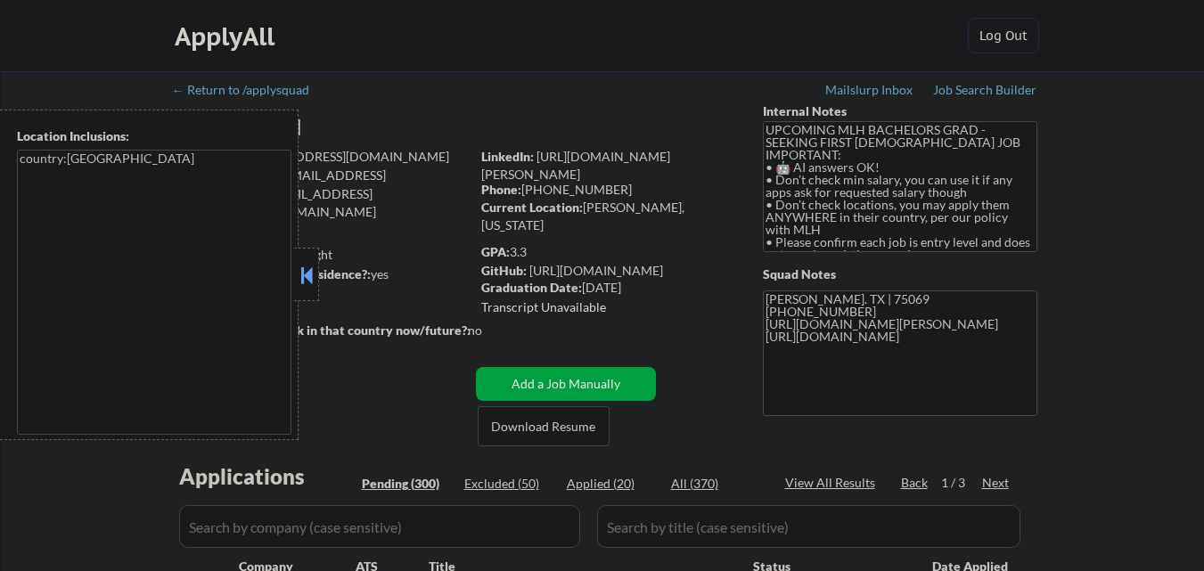
select select ""pending""
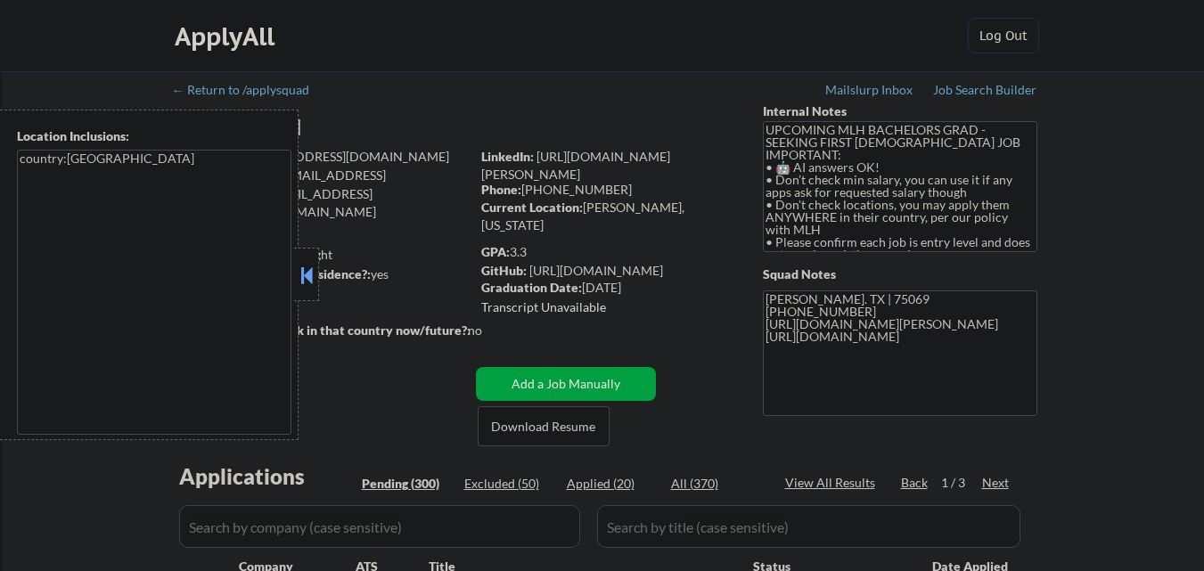
select select ""pending""
click at [306, 274] on button at bounding box center [307, 275] width 20 height 27
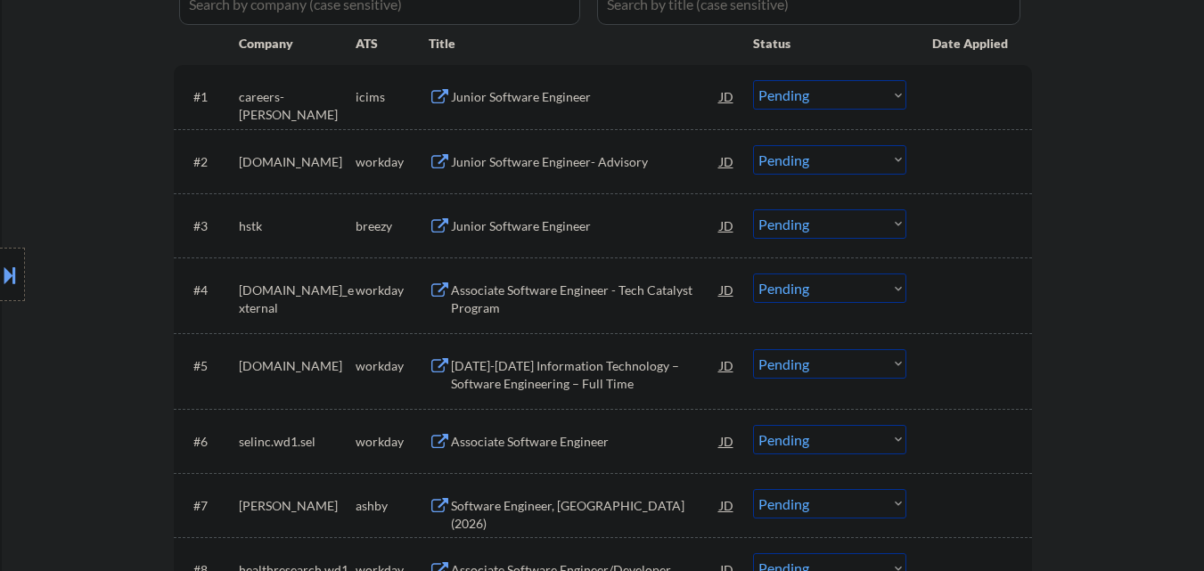
scroll to position [535, 0]
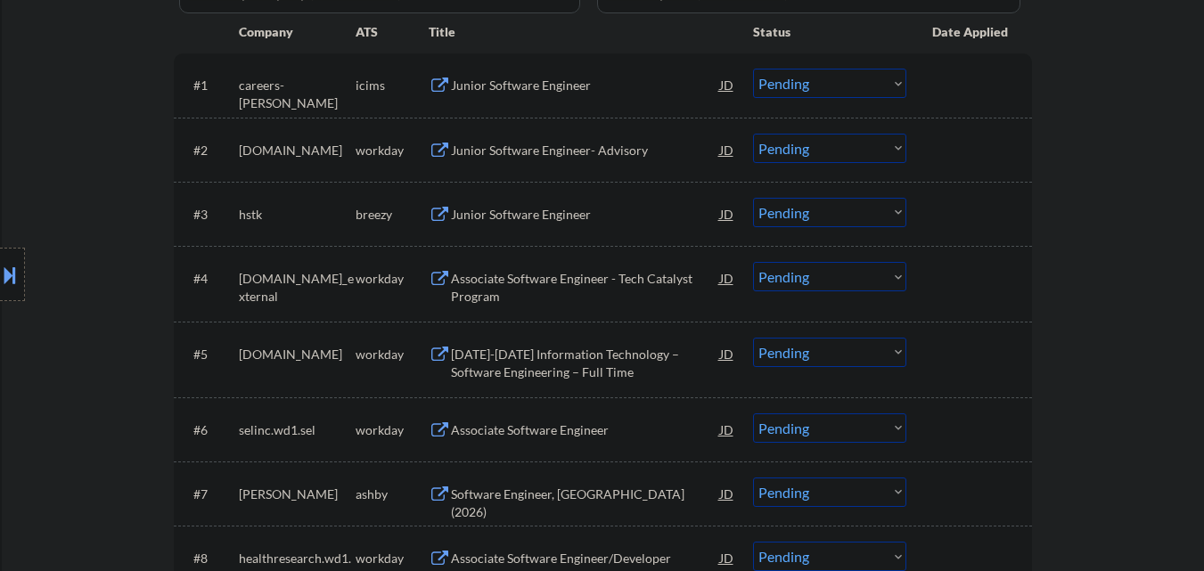
click at [582, 212] on div "Junior Software Engineer" at bounding box center [585, 215] width 269 height 18
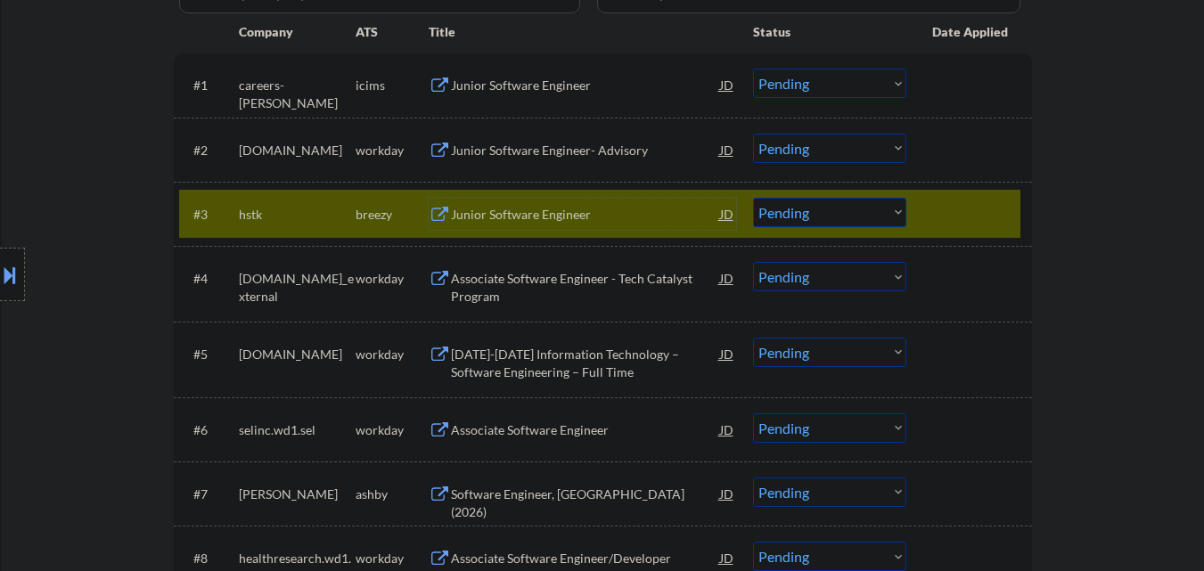
click at [843, 216] on select "Choose an option... Pending Applied Excluded (Questions) Excluded (Expired) Exc…" at bounding box center [829, 212] width 153 height 29
click at [753, 198] on select "Choose an option... Pending Applied Excluded (Questions) Excluded (Expired) Exc…" at bounding box center [829, 212] width 153 height 29
click at [969, 208] on div at bounding box center [971, 214] width 78 height 32
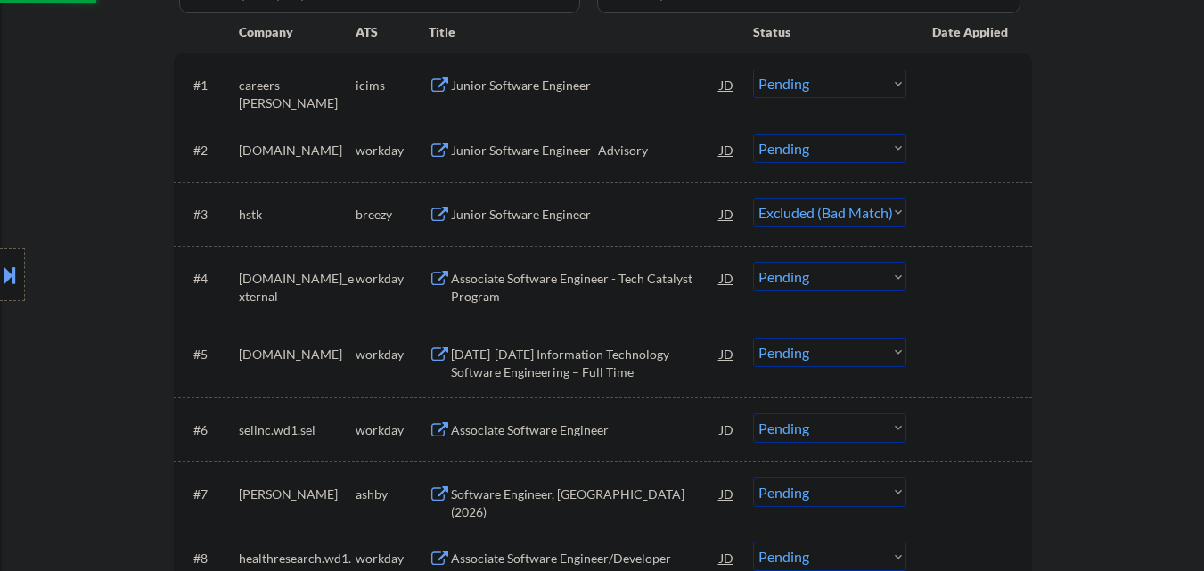
scroll to position [624, 0]
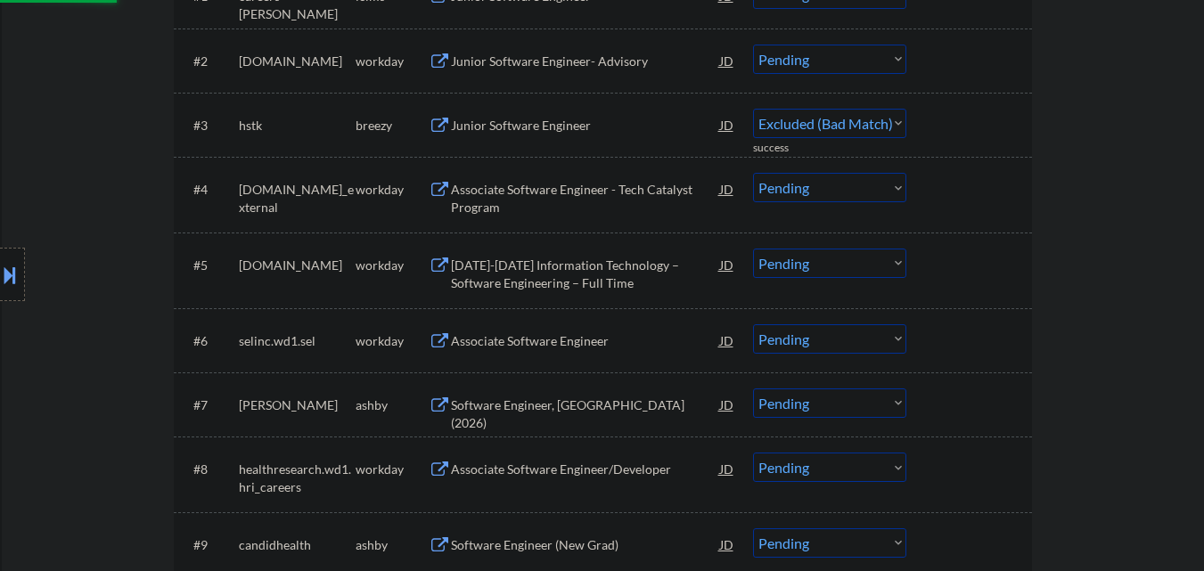
click at [527, 412] on div "Software Engineer, New Grad (2026)" at bounding box center [585, 414] width 269 height 35
select select ""pending""
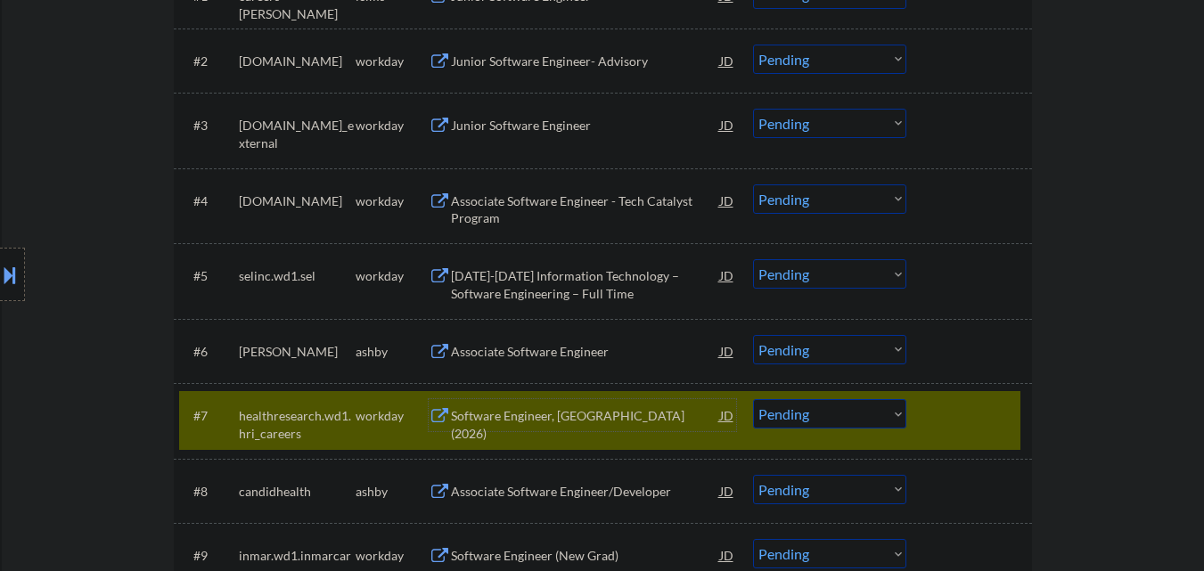
drag, startPoint x: 1010, startPoint y: 417, endPoint x: 871, endPoint y: 387, distance: 142.3
click at [1010, 416] on div at bounding box center [971, 415] width 78 height 32
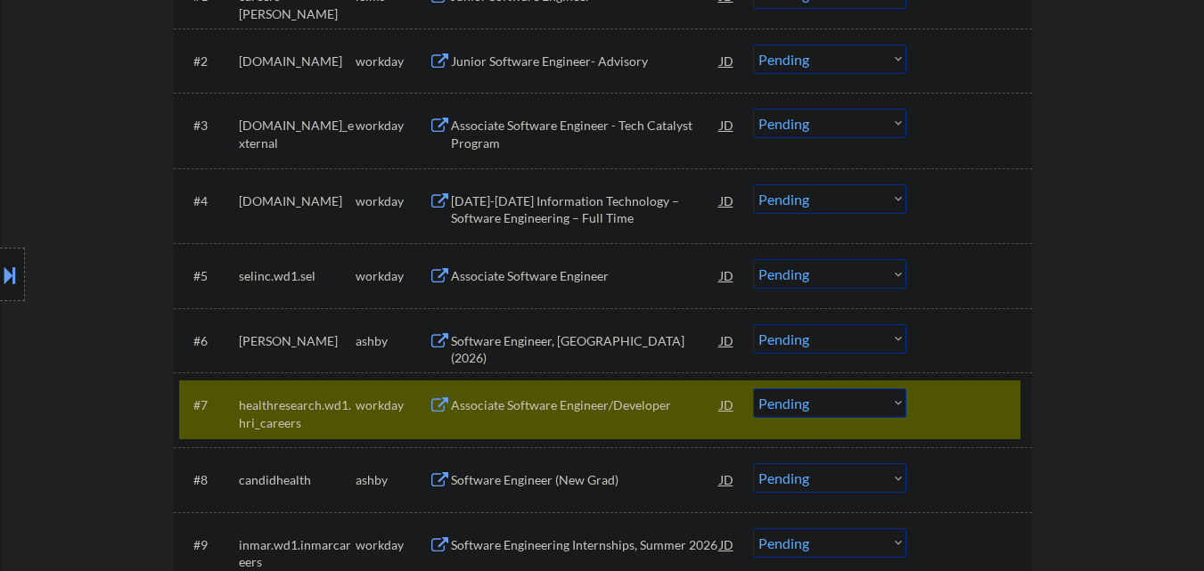
click at [944, 392] on div at bounding box center [971, 404] width 78 height 32
click at [991, 381] on div "#7 healthresearch.wd1.hri_careers workday Associate Software Engineer/Developer…" at bounding box center [599, 409] width 841 height 59
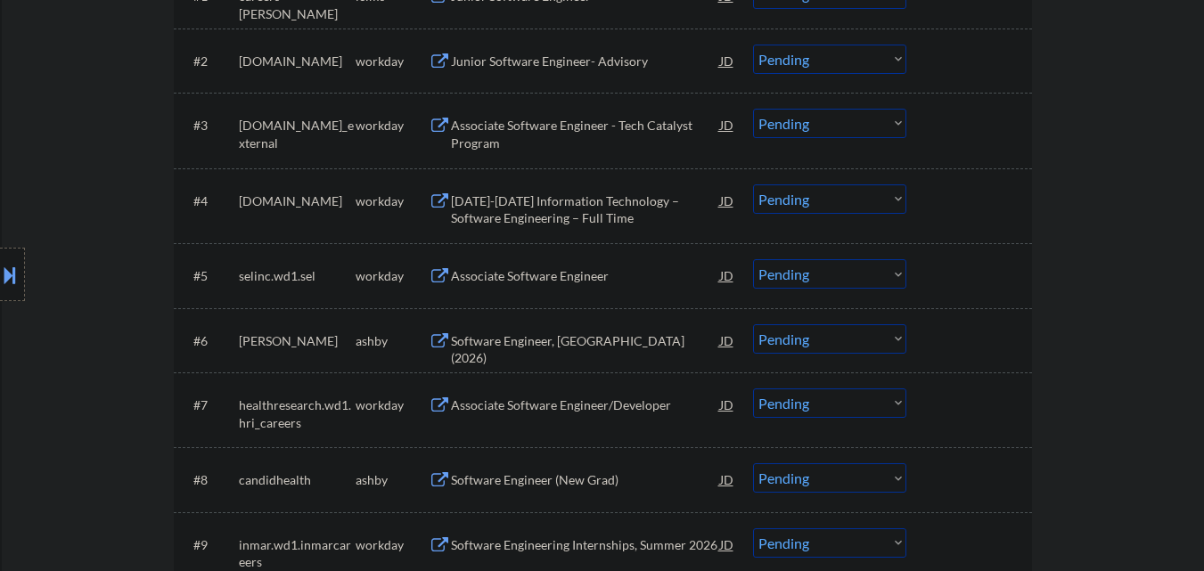
click at [615, 340] on div "Software Engineer, New Grad (2026)" at bounding box center [585, 349] width 269 height 35
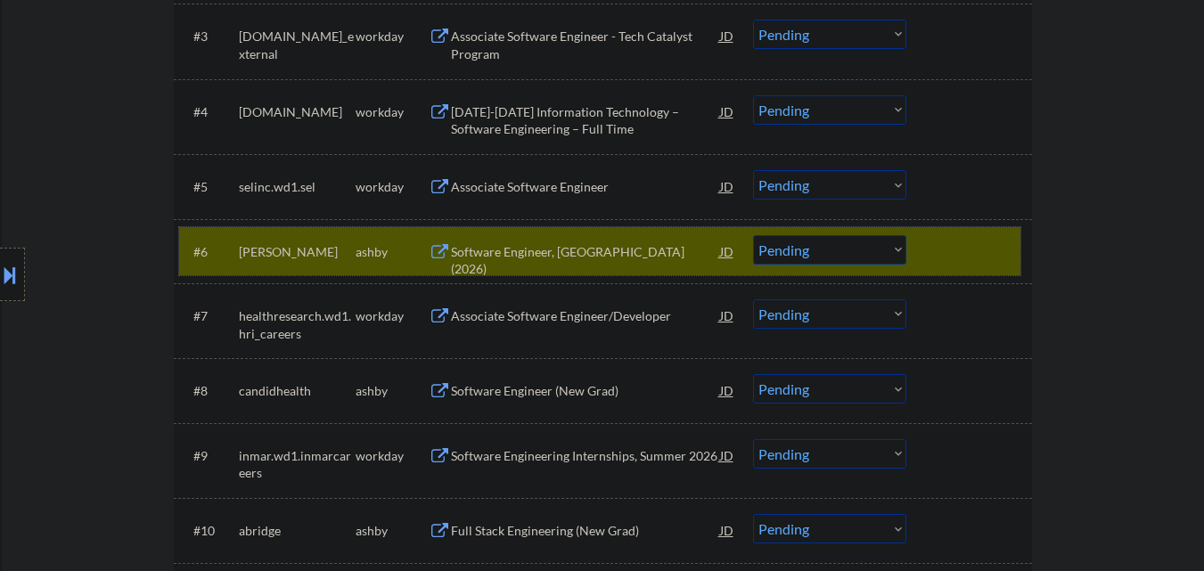
click at [959, 248] on div at bounding box center [971, 251] width 78 height 32
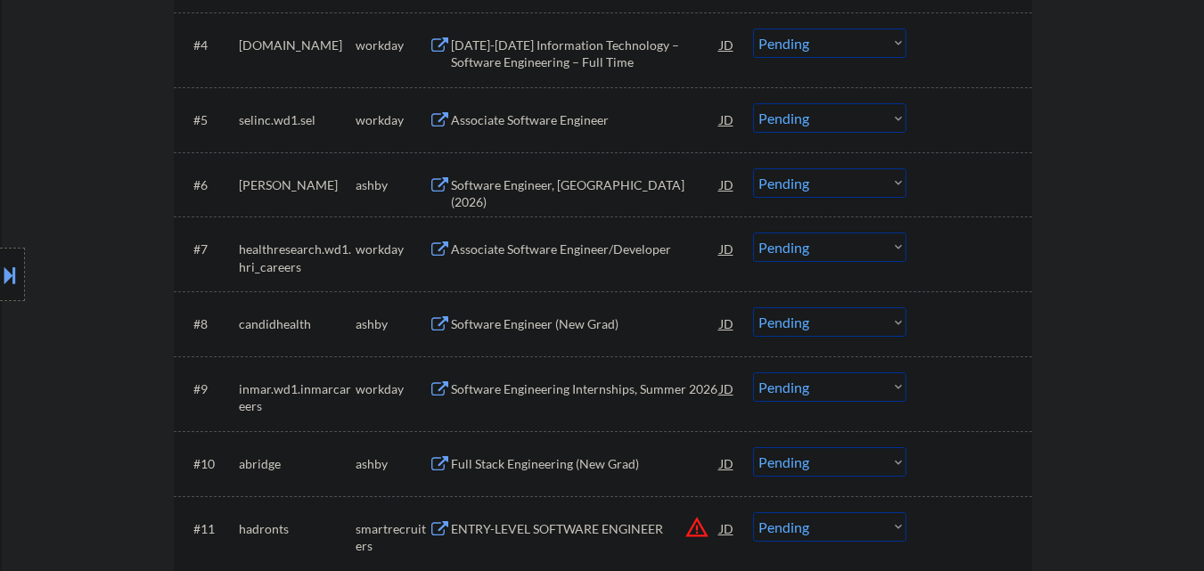
scroll to position [891, 0]
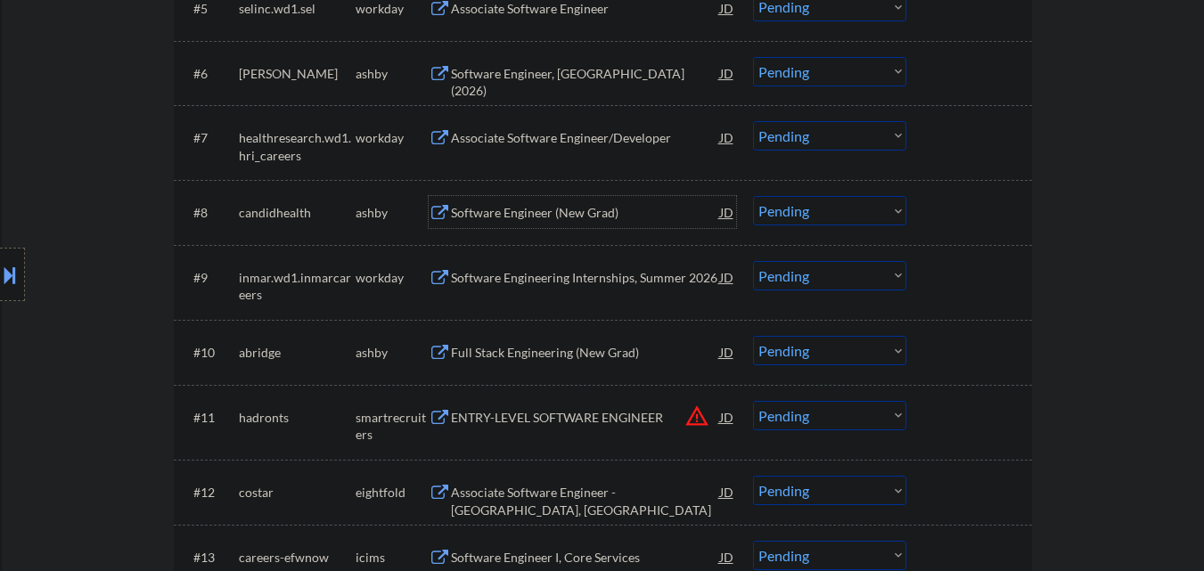
click at [566, 221] on div "Software Engineer (New Grad)" at bounding box center [585, 213] width 269 height 18
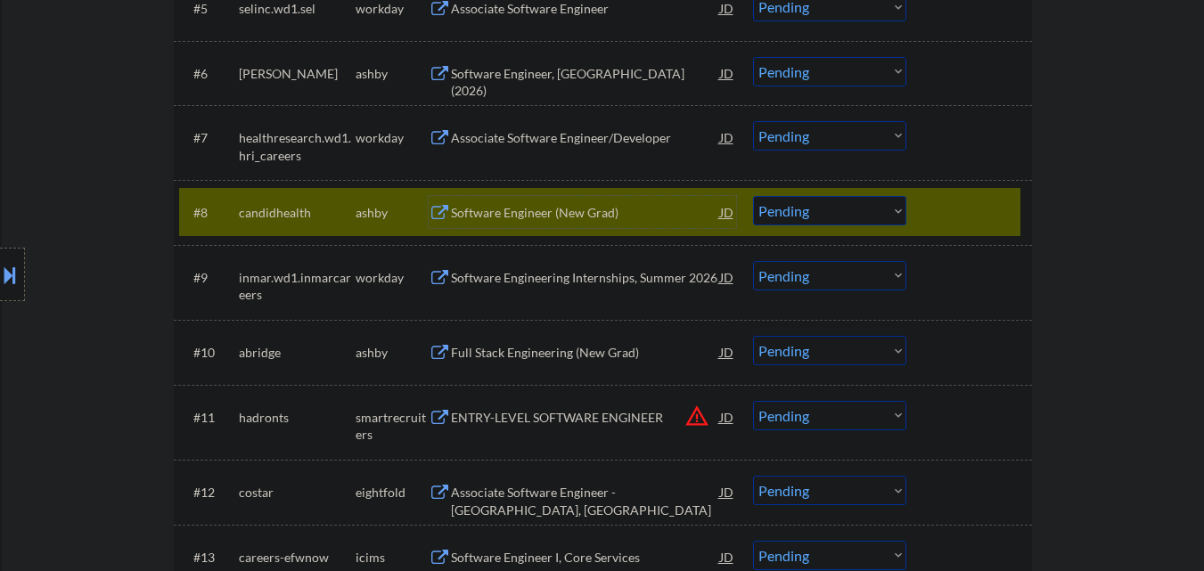
click at [940, 208] on div at bounding box center [971, 212] width 78 height 32
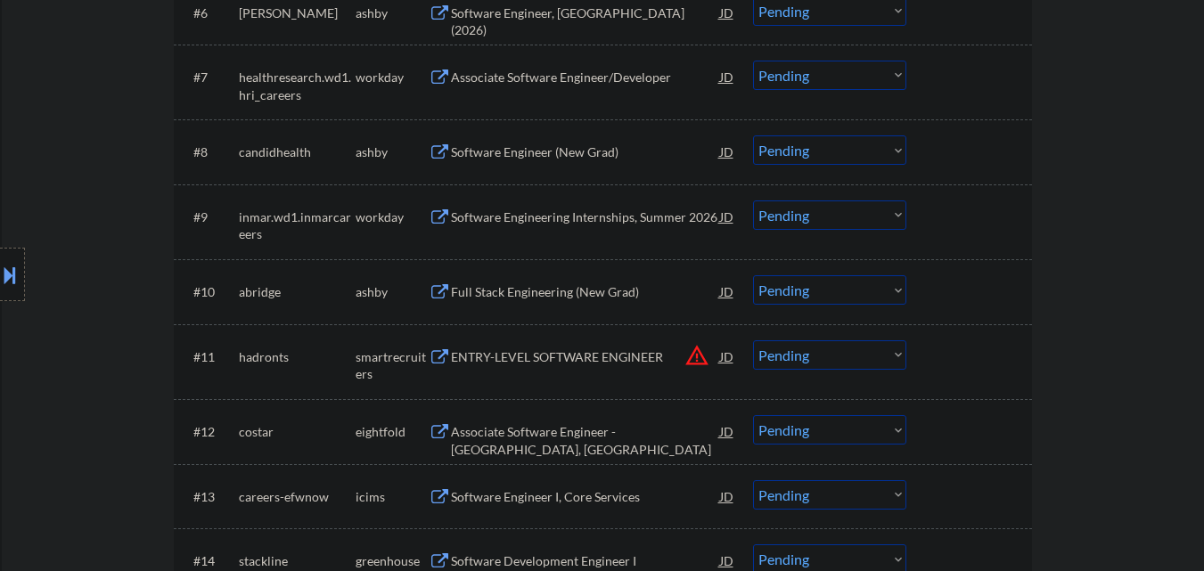
scroll to position [980, 0]
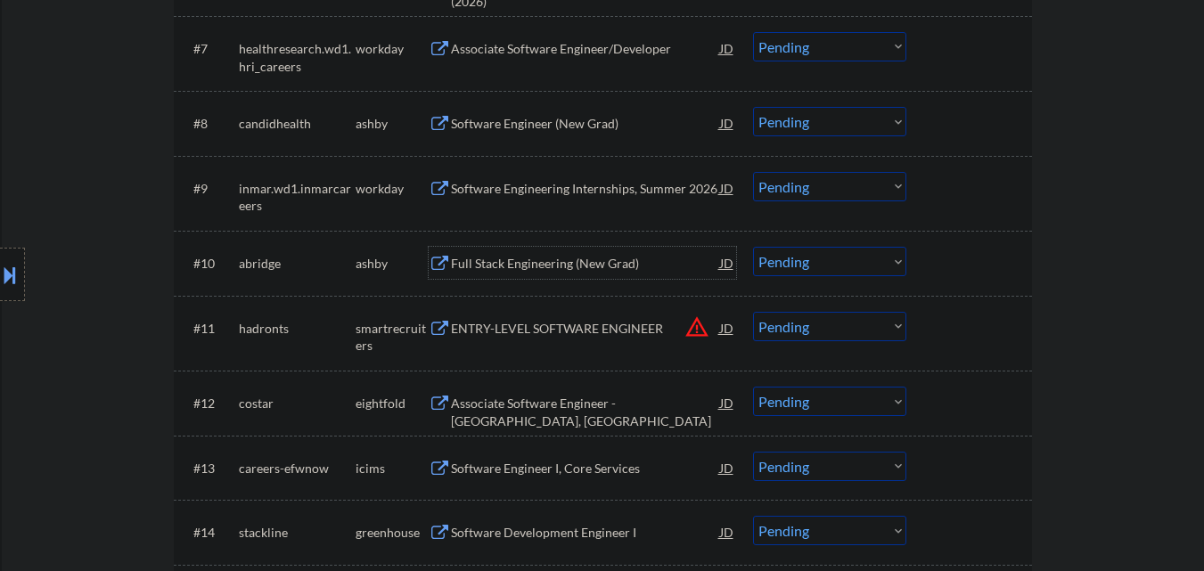
click at [555, 258] on div "Full Stack Engineering (New Grad)" at bounding box center [585, 264] width 269 height 18
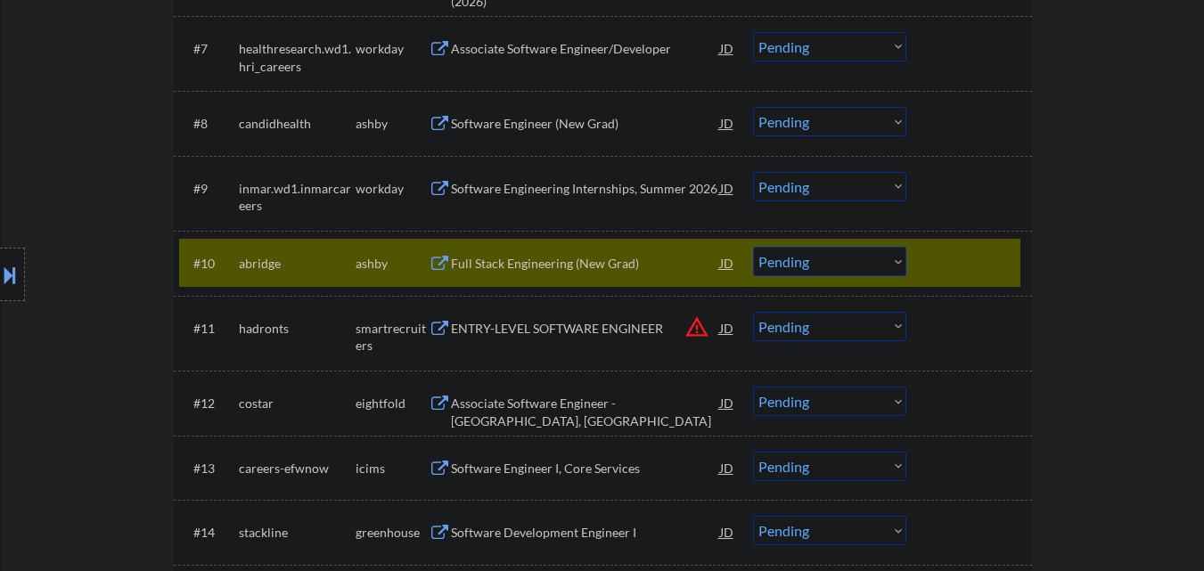
type textarea "Frank McKinney. TX | 75069 972-743-9819 https://www.linkedin.com/in/affiq-moham…"
click at [493, 261] on div "Full Stack Engineering (New Grad)" at bounding box center [585, 264] width 269 height 18
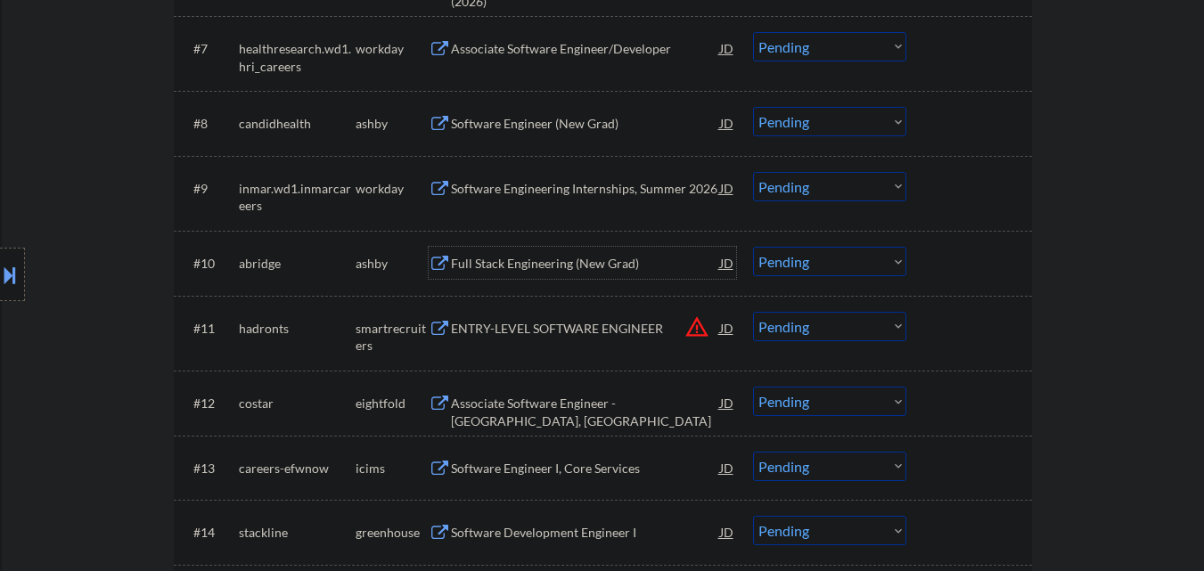
click at [558, 268] on div "Full Stack Engineering (New Grad)" at bounding box center [585, 264] width 269 height 18
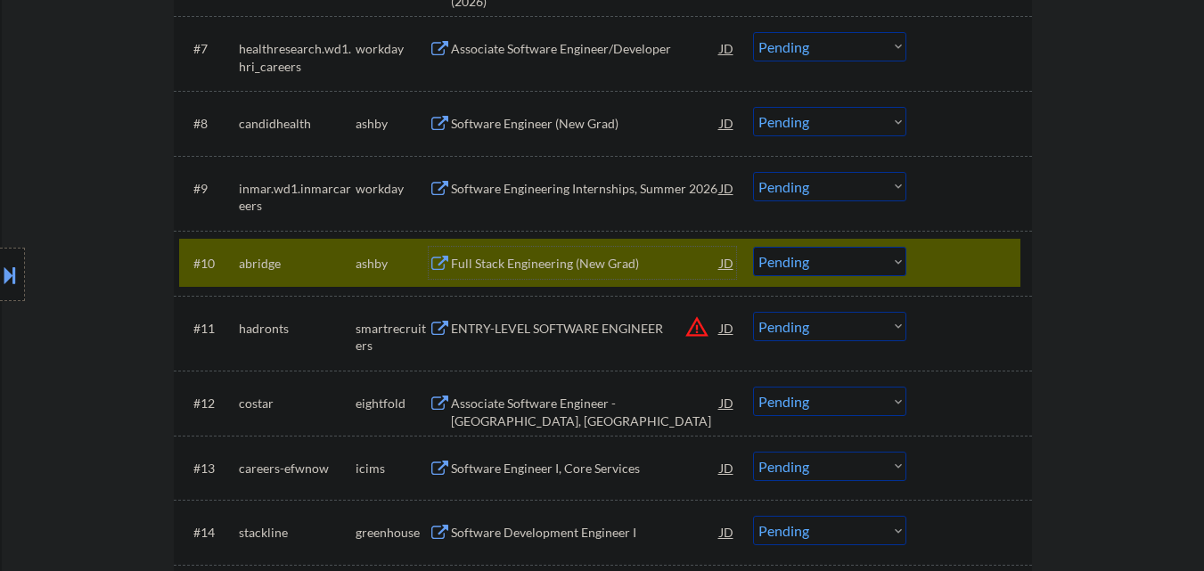
drag, startPoint x: 796, startPoint y: 262, endPoint x: 796, endPoint y: 272, distance: 9.8
click at [796, 262] on select "Choose an option... Pending Applied Excluded (Questions) Excluded (Expired) Exc…" at bounding box center [829, 261] width 153 height 29
click at [753, 247] on select "Choose an option... Pending Applied Excluded (Questions) Excluded (Expired) Exc…" at bounding box center [829, 261] width 153 height 29
click at [982, 261] on div at bounding box center [971, 263] width 78 height 32
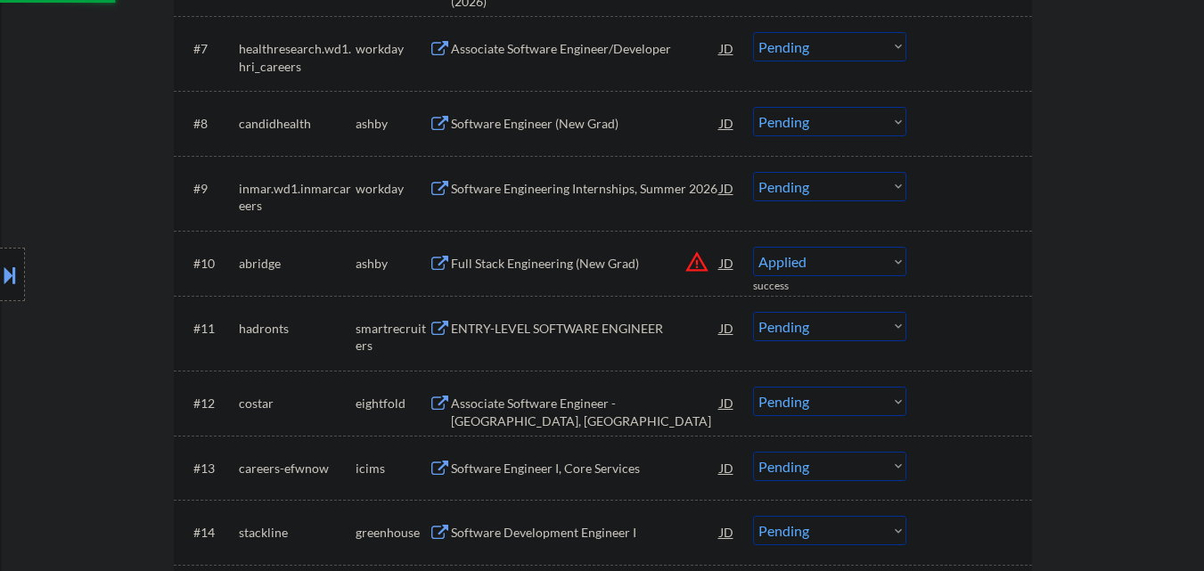
select select ""pending""
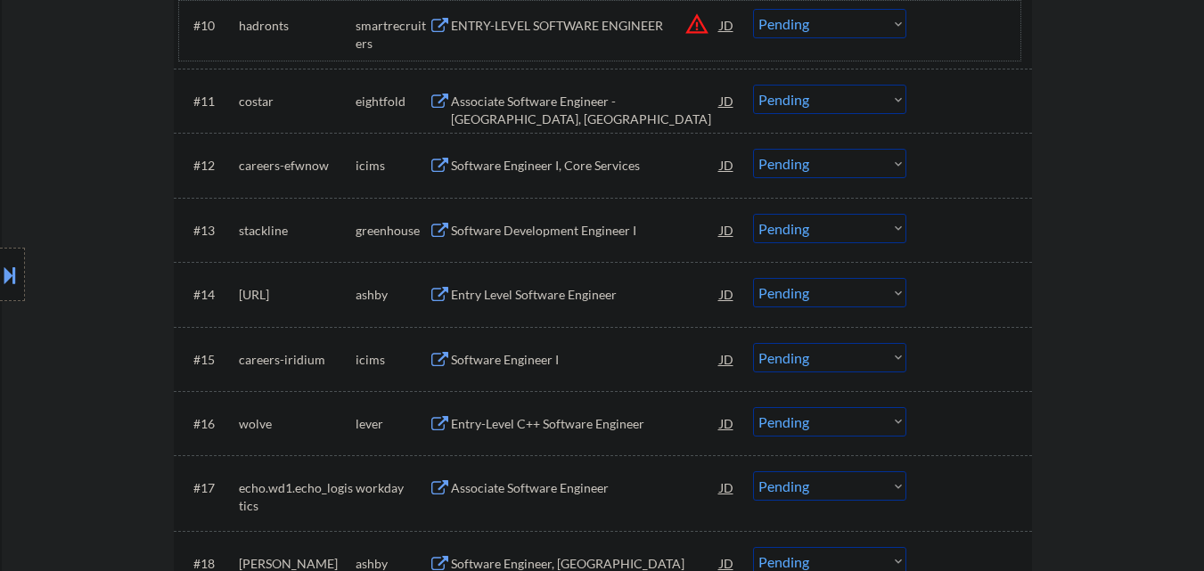
scroll to position [1247, 0]
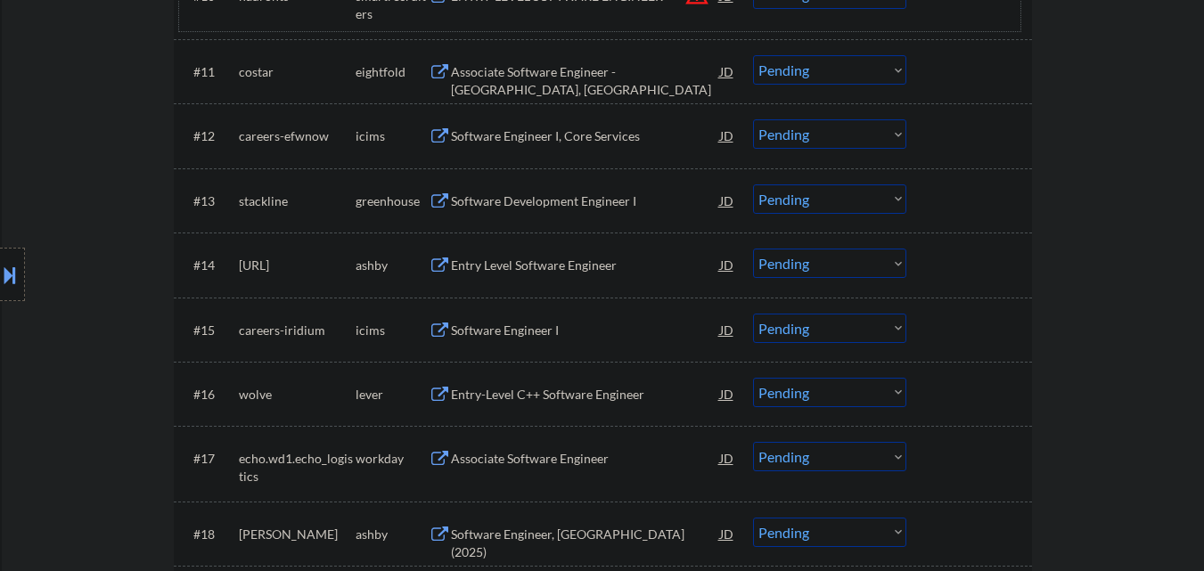
click at [551, 200] on div "Software Development Engineer I" at bounding box center [585, 201] width 269 height 18
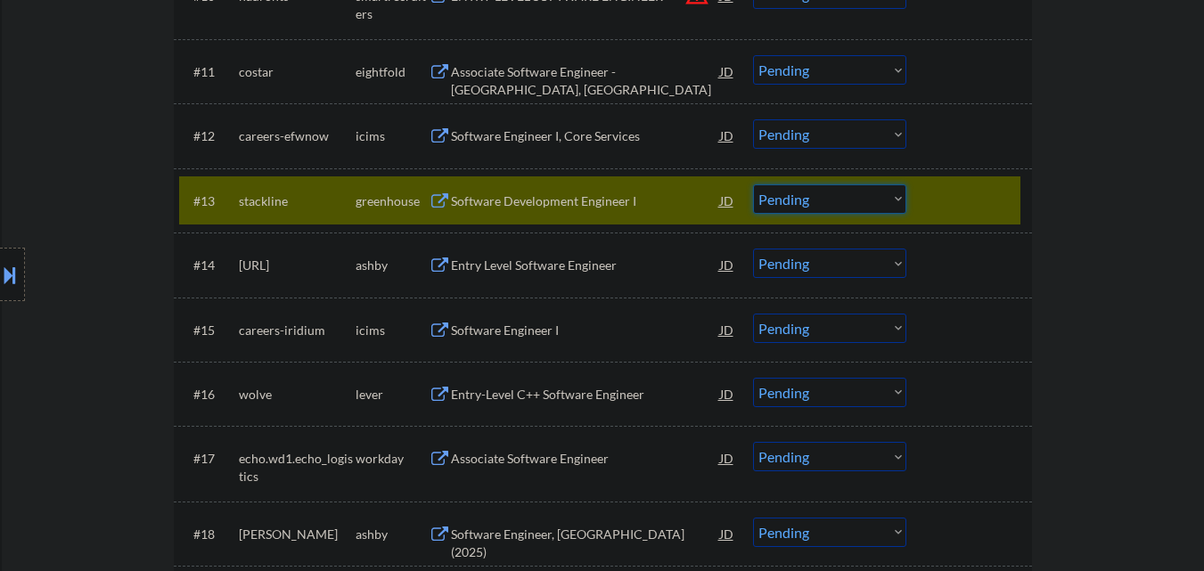
click at [863, 195] on select "Choose an option... Pending Applied Excluded (Questions) Excluded (Expired) Exc…" at bounding box center [829, 198] width 153 height 29
click at [753, 184] on select "Choose an option... Pending Applied Excluded (Questions) Excluded (Expired) Exc…" at bounding box center [829, 198] width 153 height 29
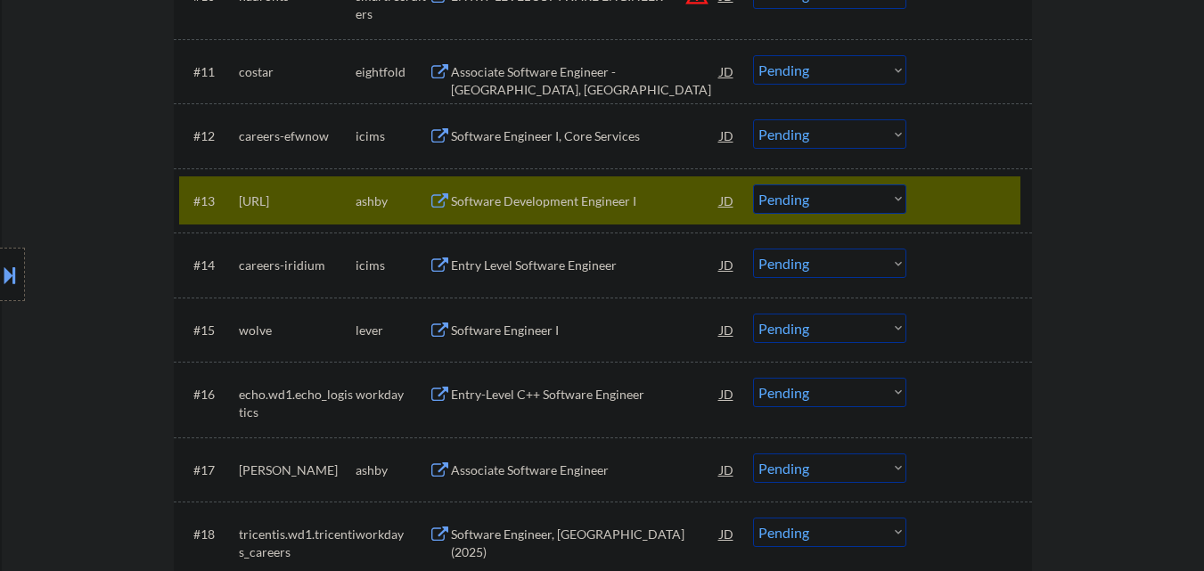
click at [564, 204] on div "Software Development Engineer I" at bounding box center [585, 201] width 269 height 18
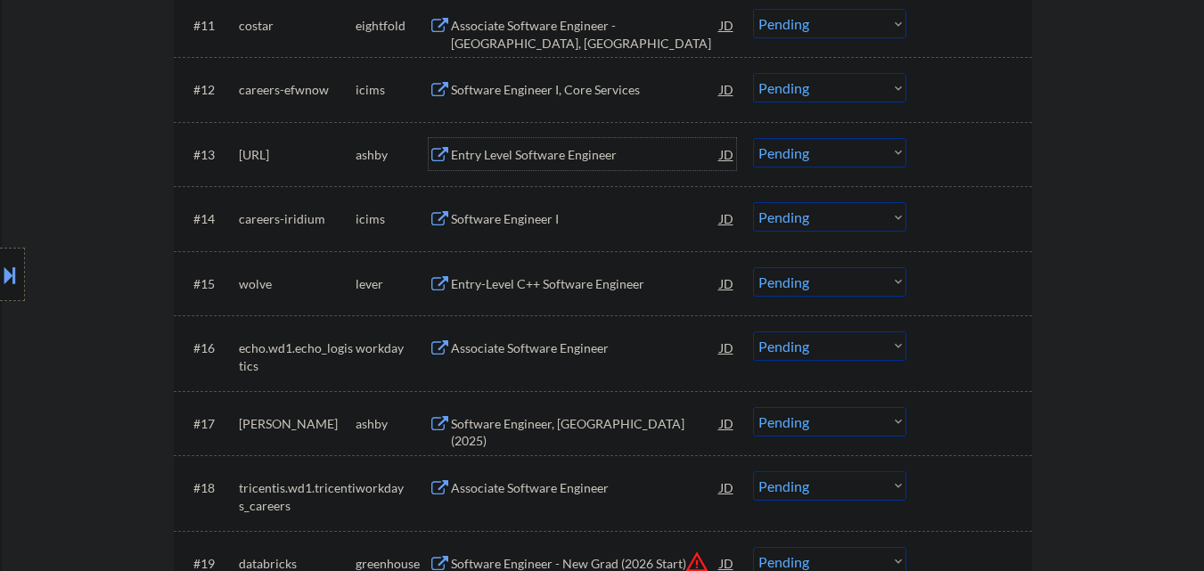
scroll to position [1337, 0]
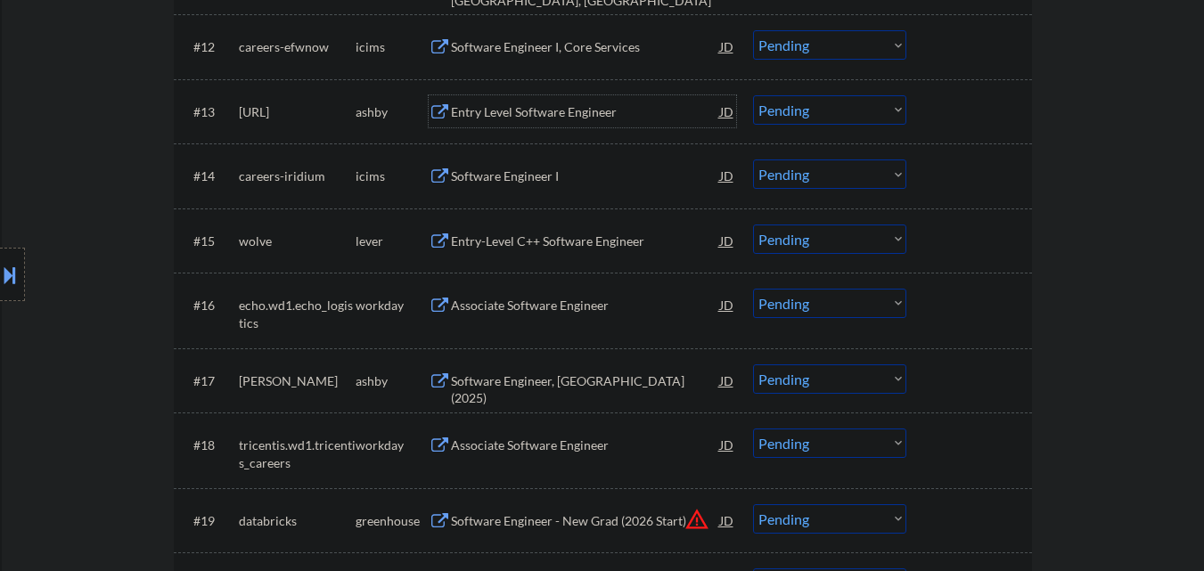
click at [583, 112] on div "Entry Level Software Engineer" at bounding box center [585, 112] width 269 height 18
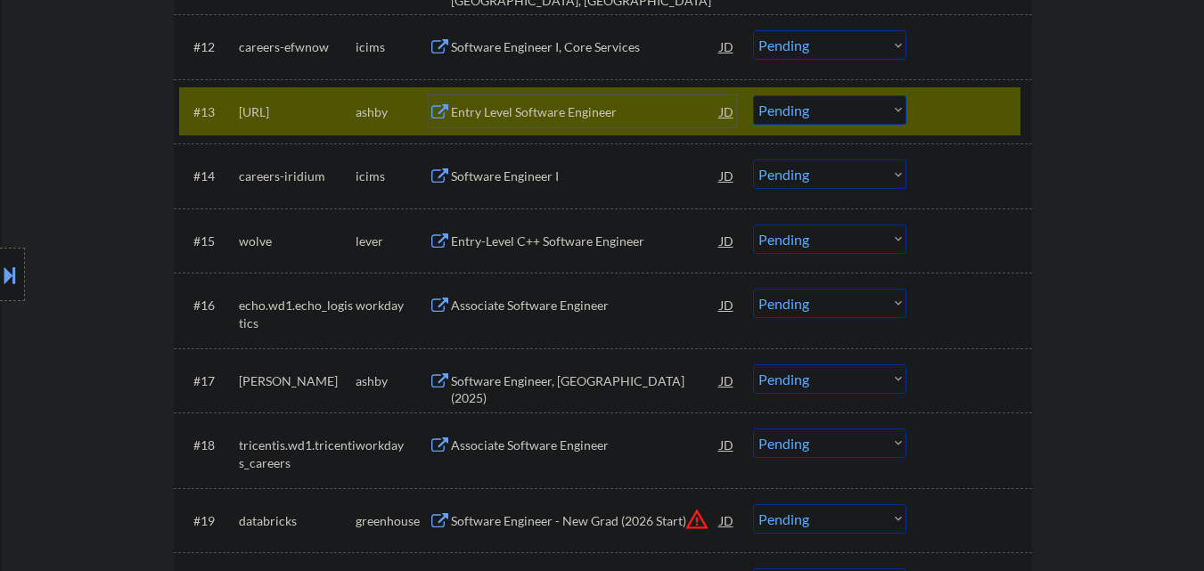
click at [842, 115] on select "Choose an option... Pending Applied Excluded (Questions) Excluded (Expired) Exc…" at bounding box center [829, 109] width 153 height 29
click at [753, 95] on select "Choose an option... Pending Applied Excluded (Questions) Excluded (Expired) Exc…" at bounding box center [829, 109] width 153 height 29
click at [996, 111] on div at bounding box center [971, 111] width 78 height 32
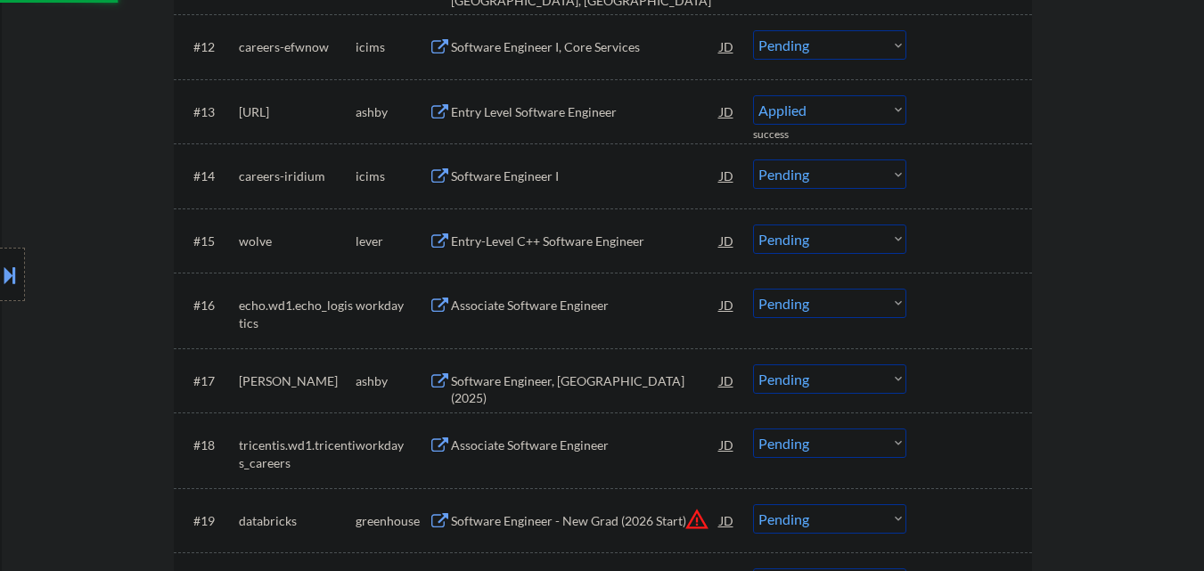
select select ""pending""
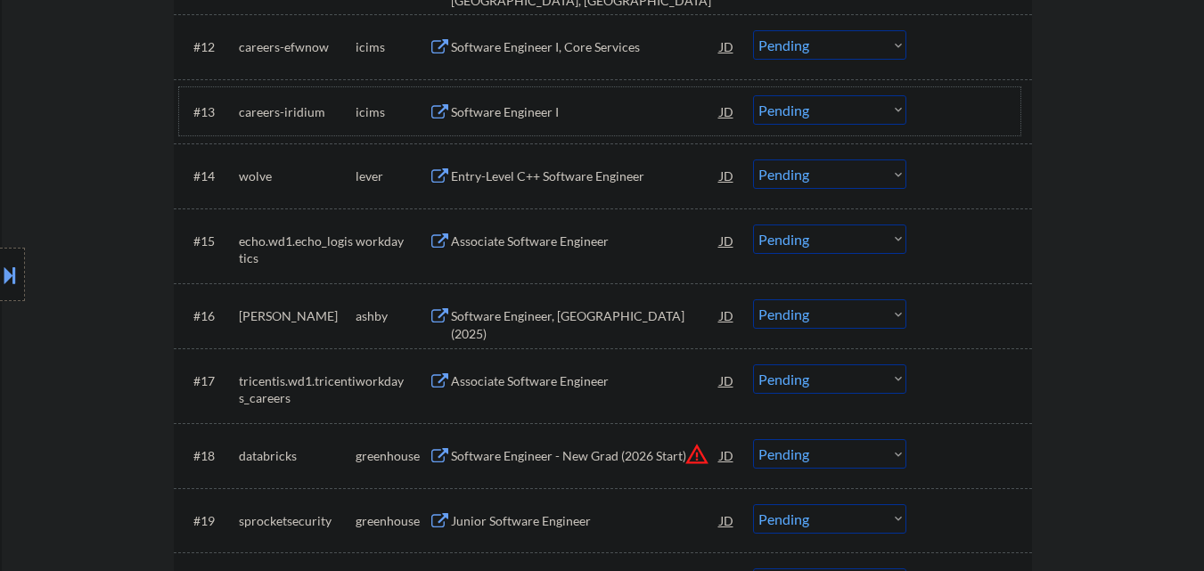
click at [586, 182] on div "Entry-Level C++ Software Engineer" at bounding box center [585, 177] width 269 height 18
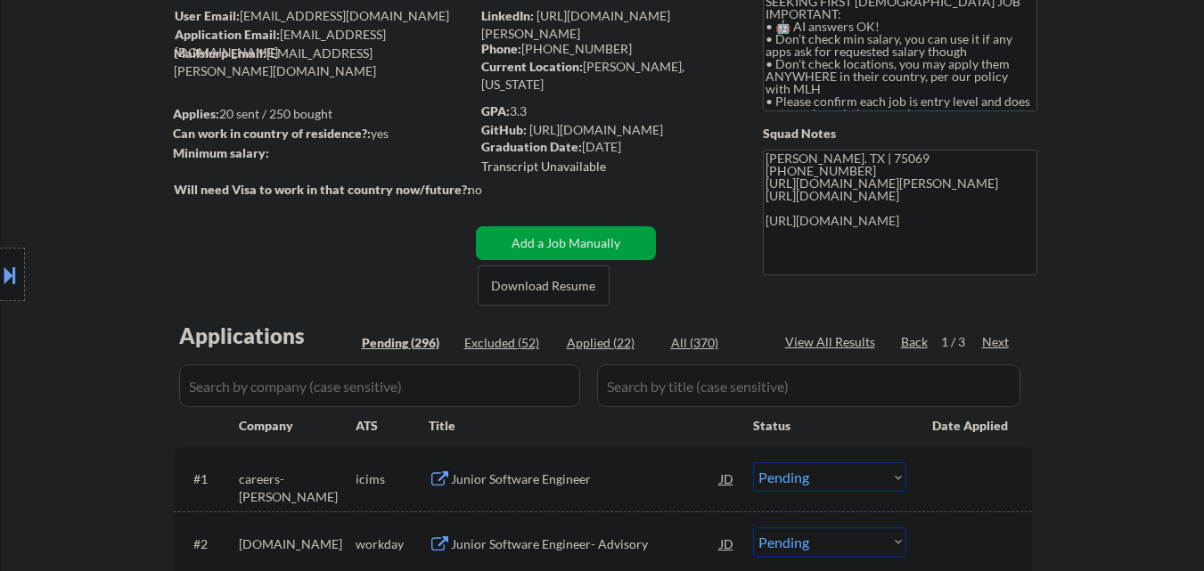
scroll to position [267, 0]
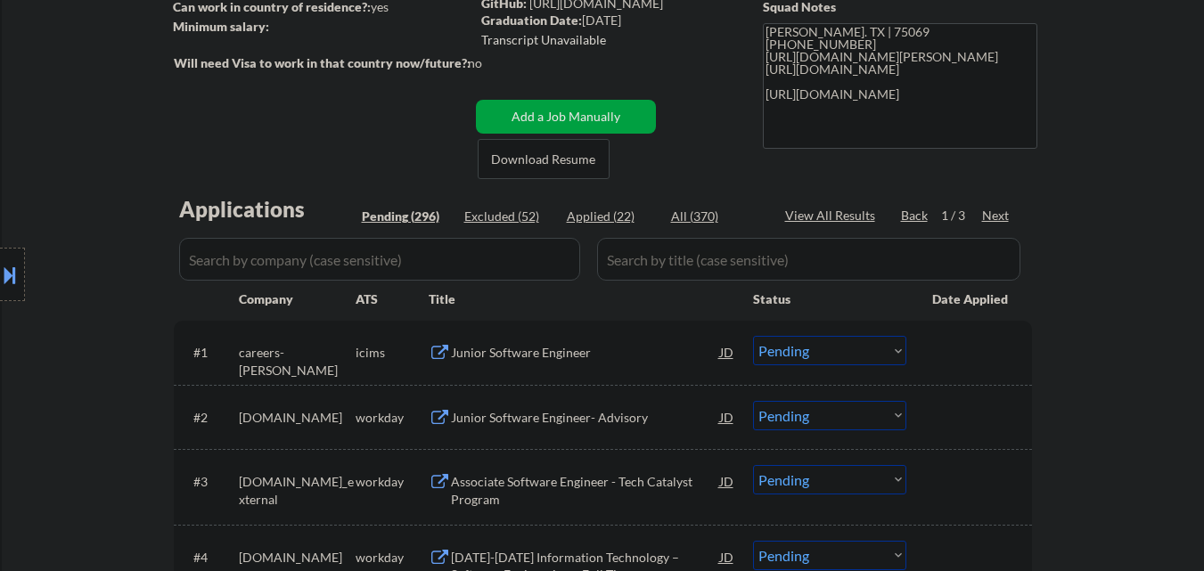
click at [616, 215] on div "Applied (22)" at bounding box center [611, 217] width 89 height 18
select select ""applied""
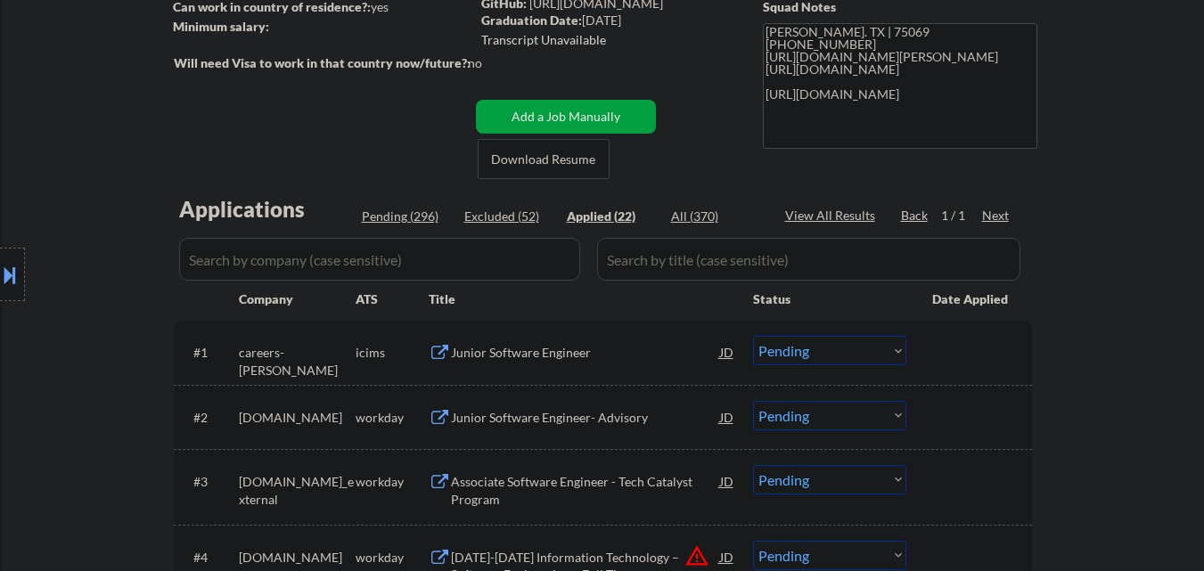
select select ""applied""
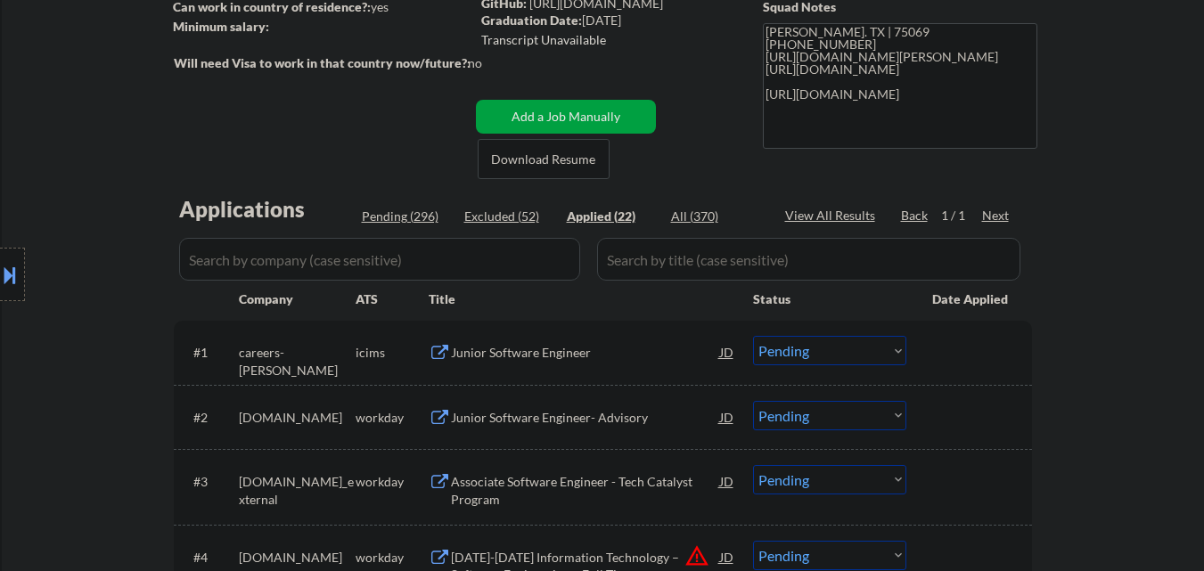
select select ""applied""
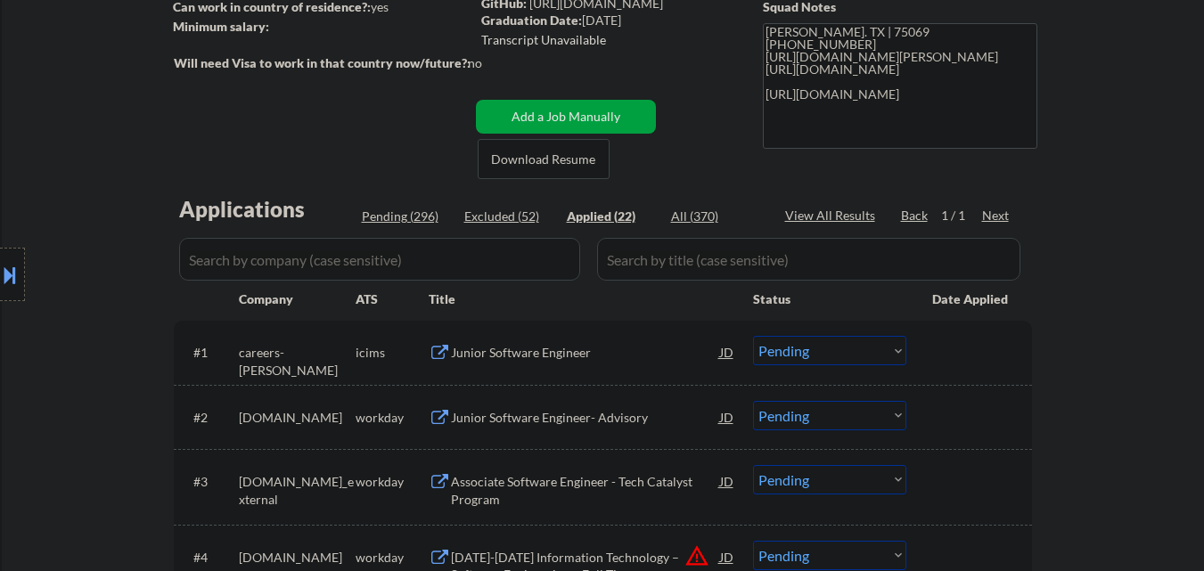
select select ""applied""
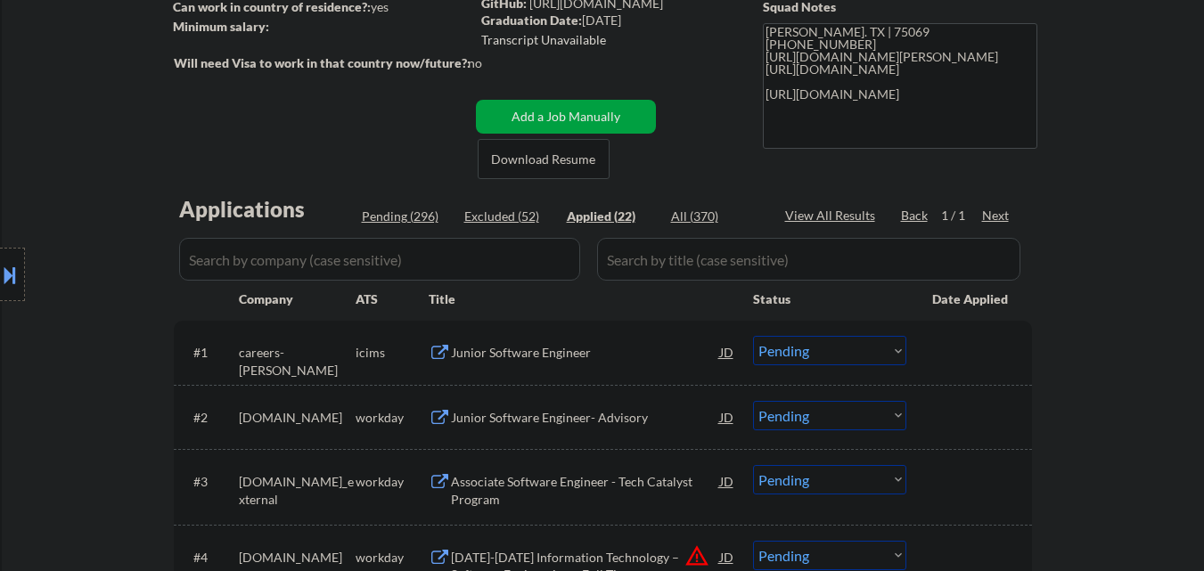
select select ""applied""
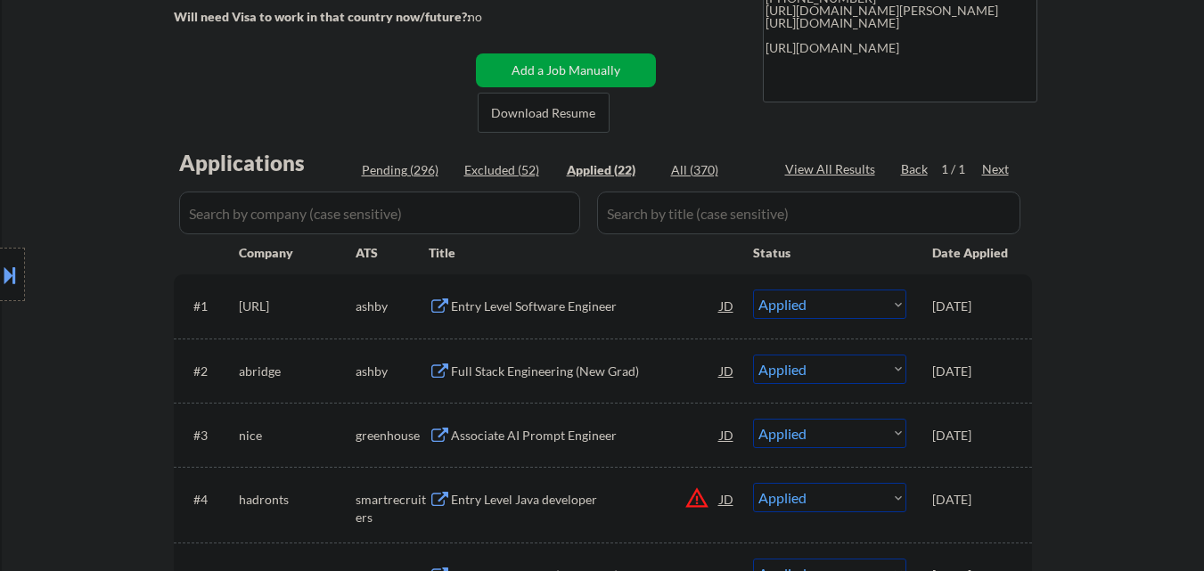
scroll to position [356, 0]
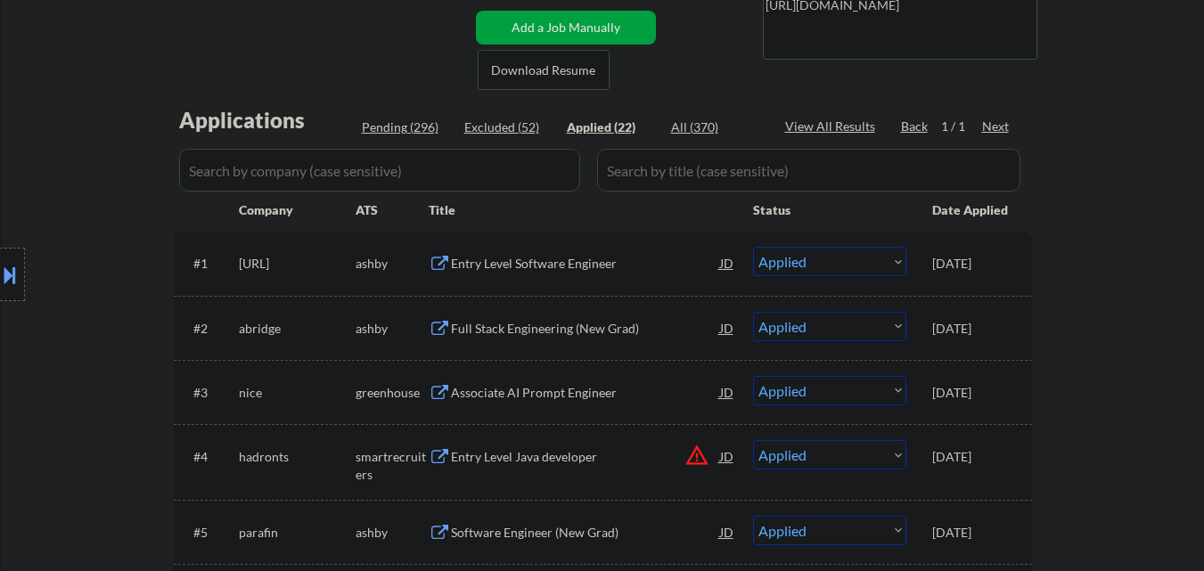
click at [576, 264] on div "Entry Level Software Engineer" at bounding box center [585, 264] width 269 height 18
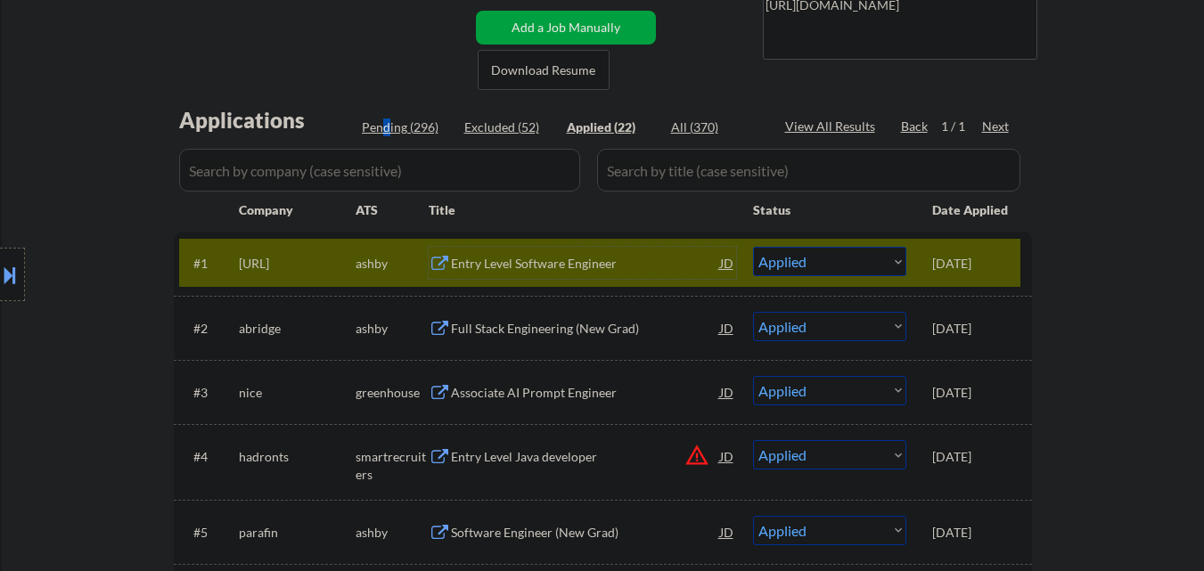
drag, startPoint x: 386, startPoint y: 121, endPoint x: 384, endPoint y: 261, distance: 139.9
click at [386, 122] on div "Pending (296)" at bounding box center [406, 128] width 89 height 18
select select ""pending""
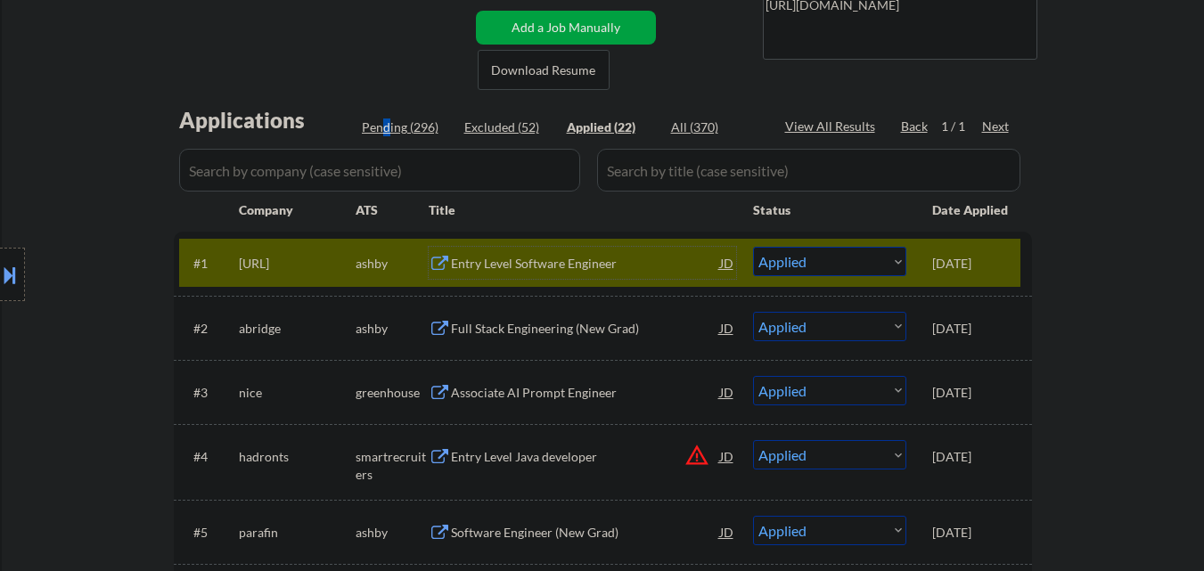
select select ""pending""
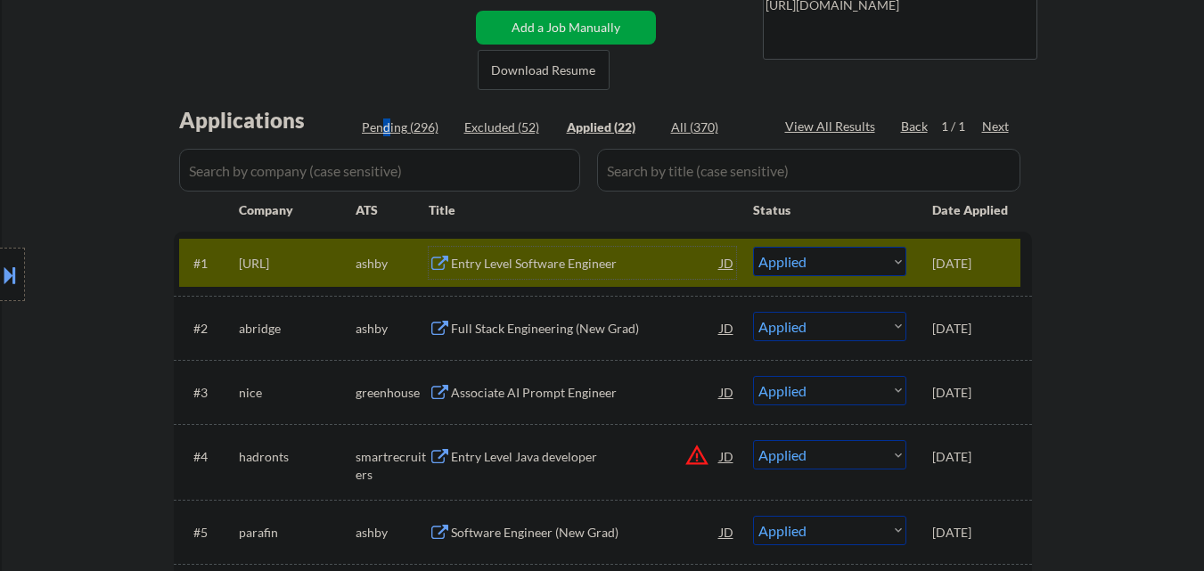
select select ""pending""
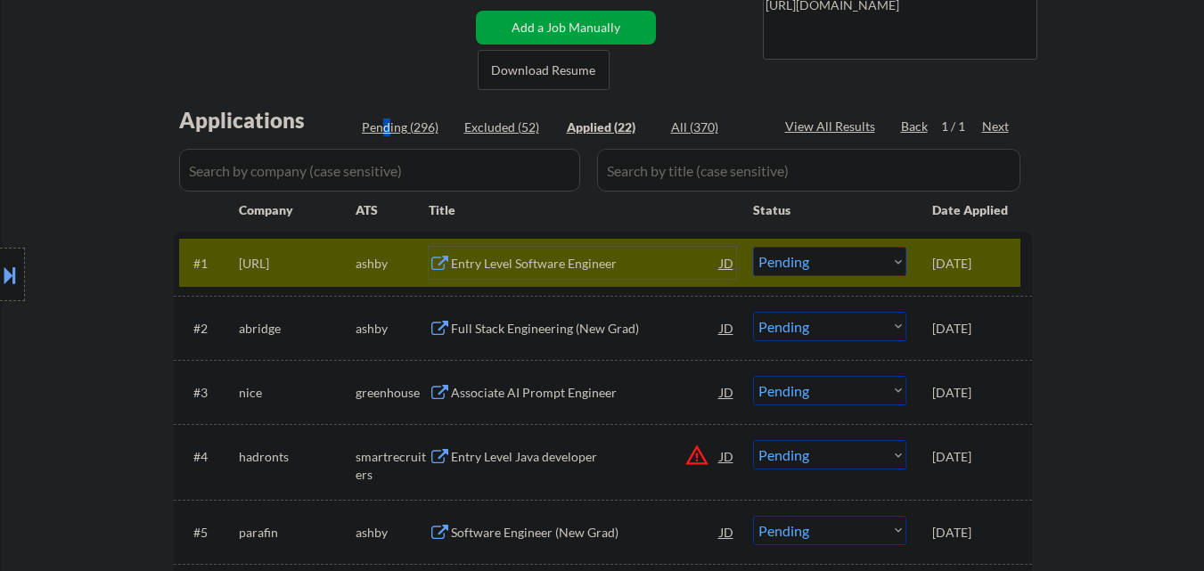
select select ""pending""
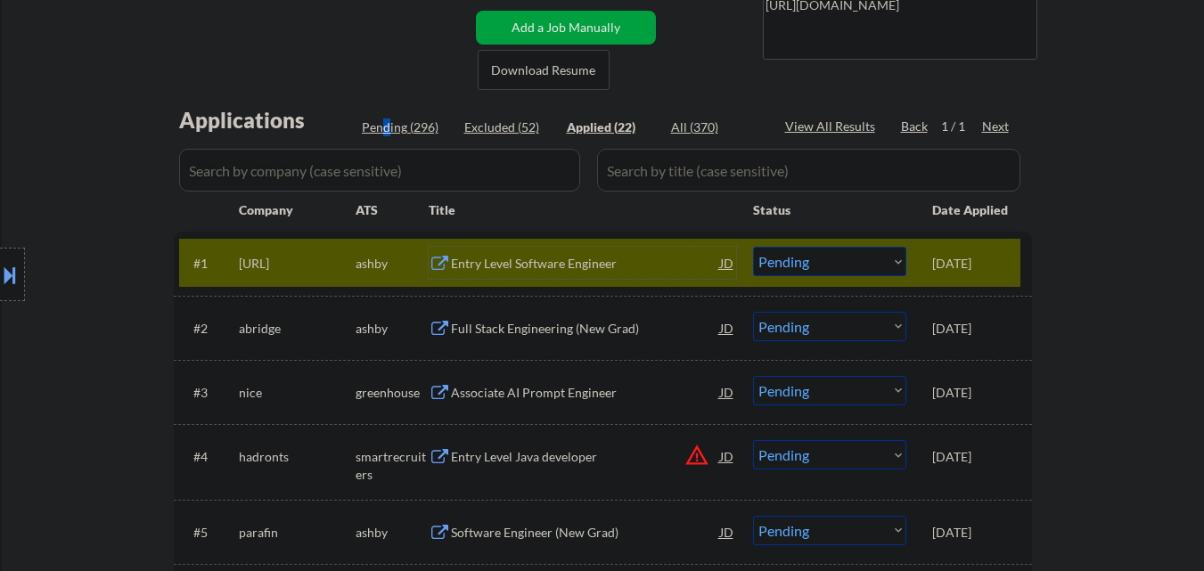
select select ""pending""
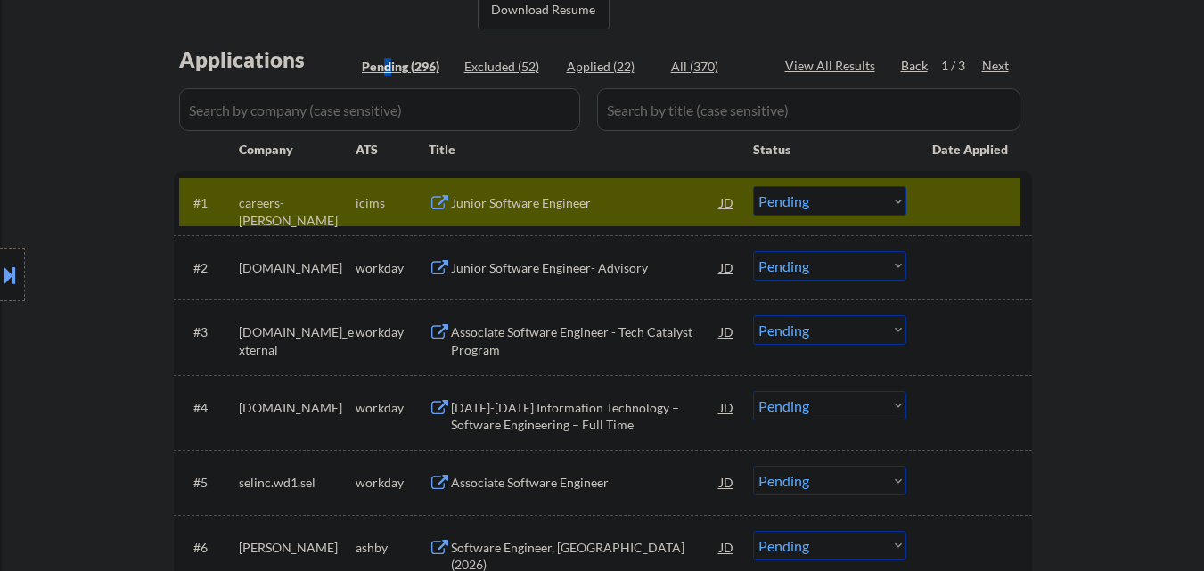
scroll to position [446, 0]
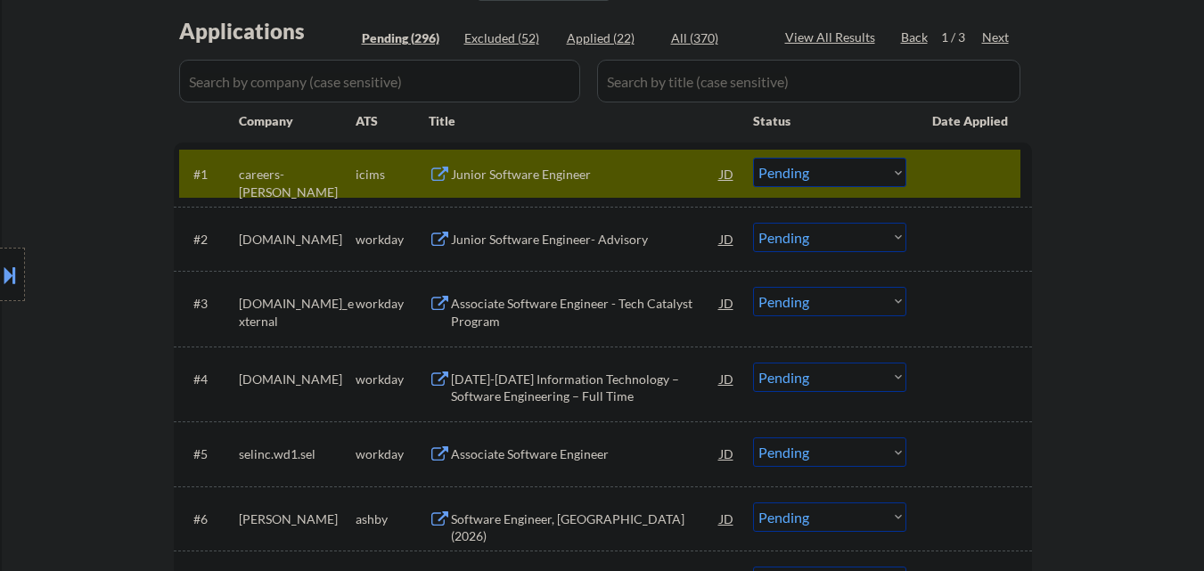
click at [969, 166] on div at bounding box center [971, 174] width 78 height 32
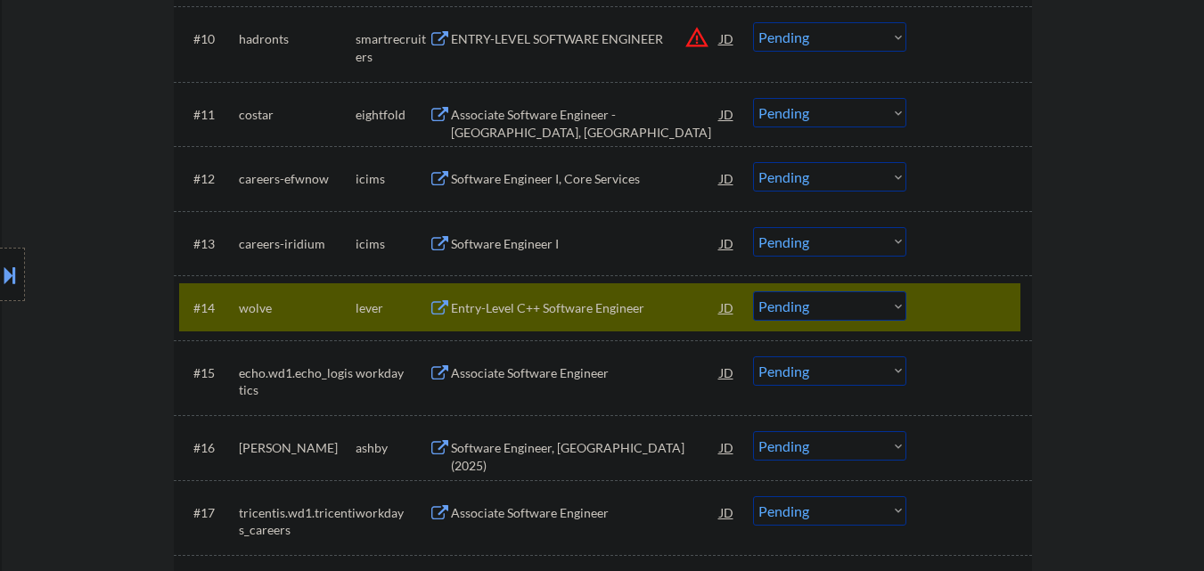
scroll to position [1247, 0]
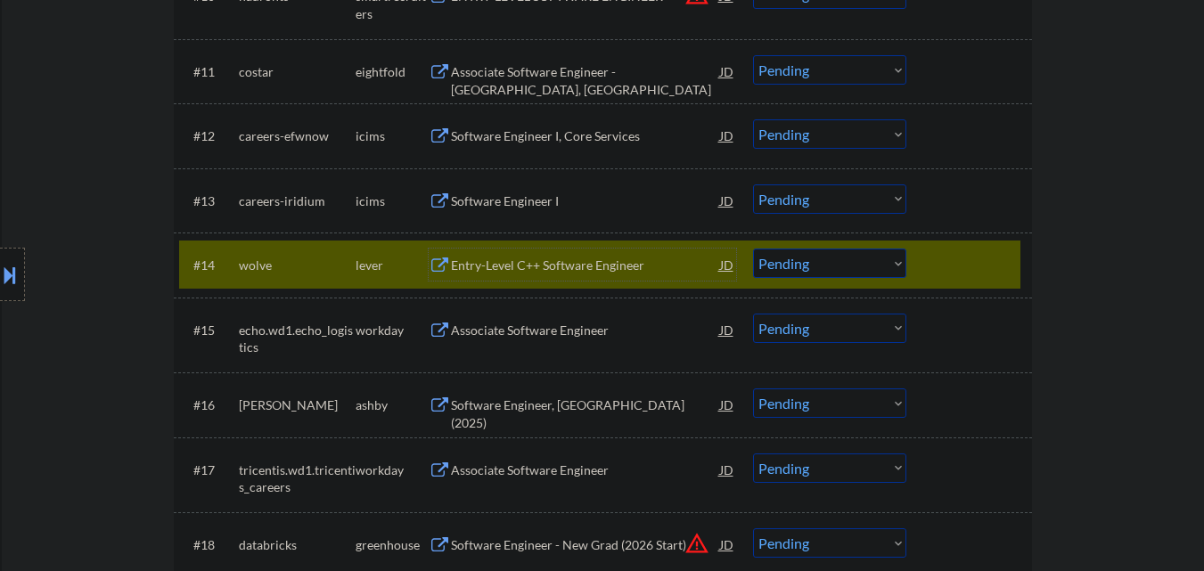
click at [610, 264] on div "Entry-Level C++ Software Engineer" at bounding box center [585, 266] width 269 height 18
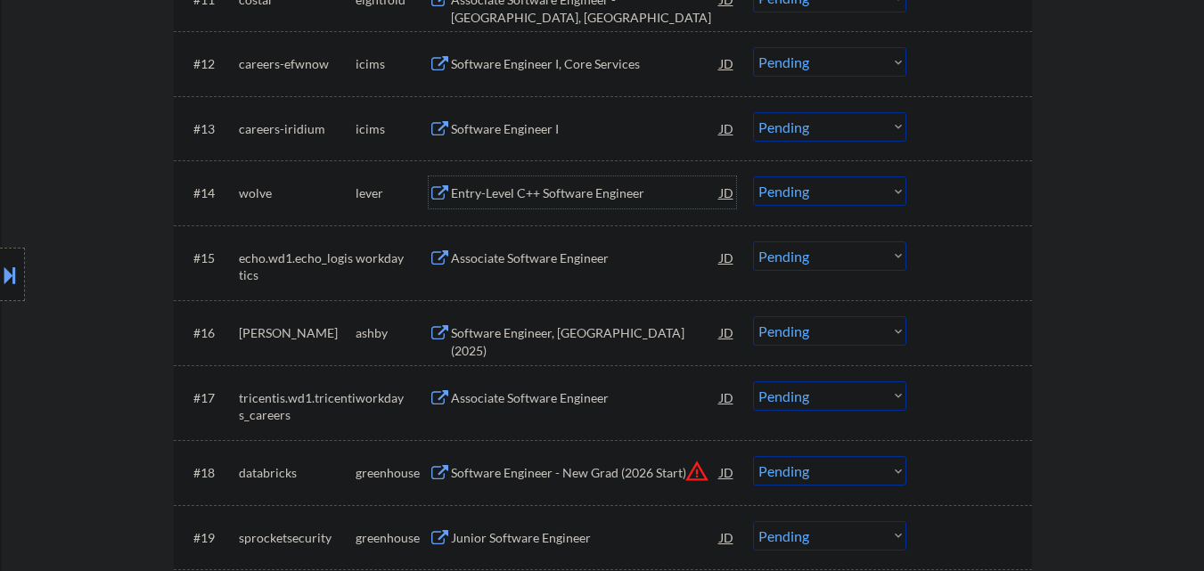
scroll to position [1426, 0]
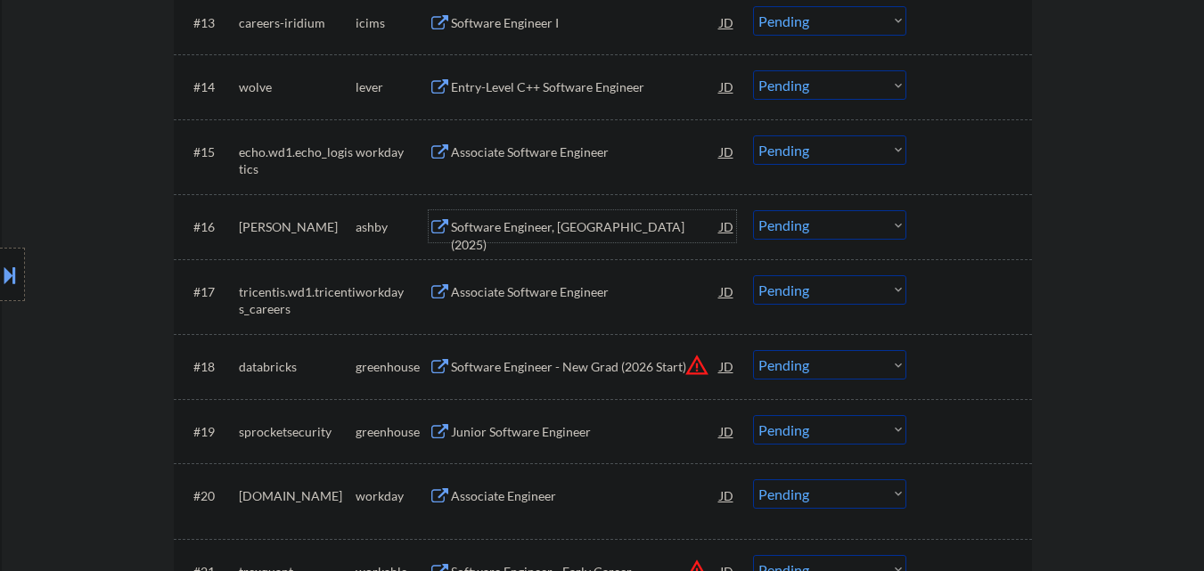
click at [599, 225] on div "Software Engineer, New Grad (2025)" at bounding box center [585, 235] width 269 height 35
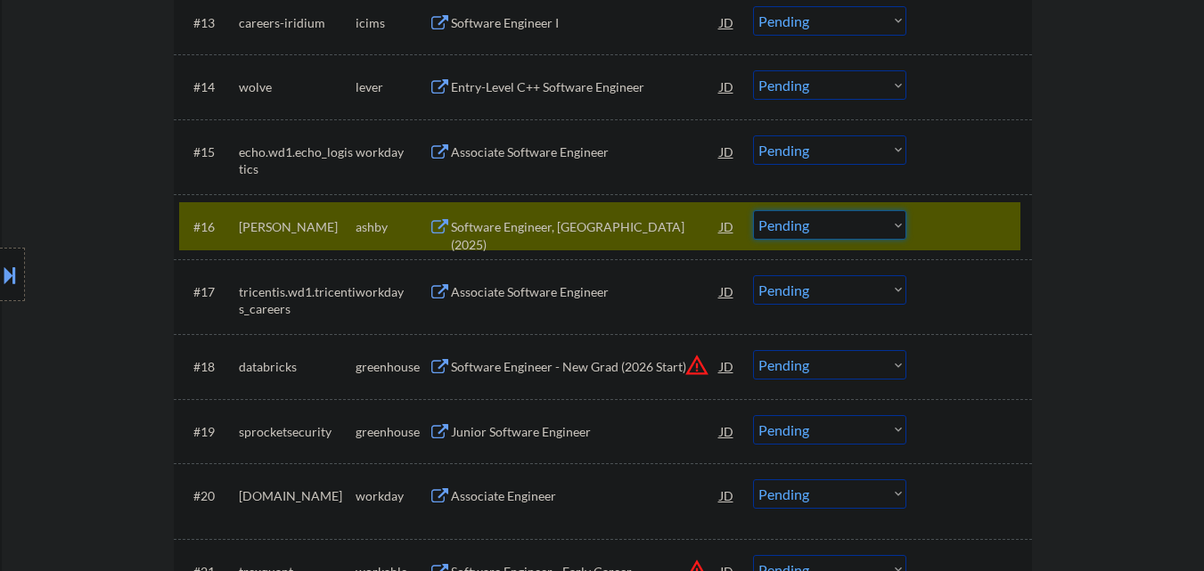
click at [888, 233] on select "Choose an option... Pending Applied Excluded (Questions) Excluded (Expired) Exc…" at bounding box center [829, 224] width 153 height 29
click at [753, 210] on select "Choose an option... Pending Applied Excluded (Questions) Excluded (Expired) Exc…" at bounding box center [829, 224] width 153 height 29
click at [959, 217] on div at bounding box center [971, 226] width 78 height 32
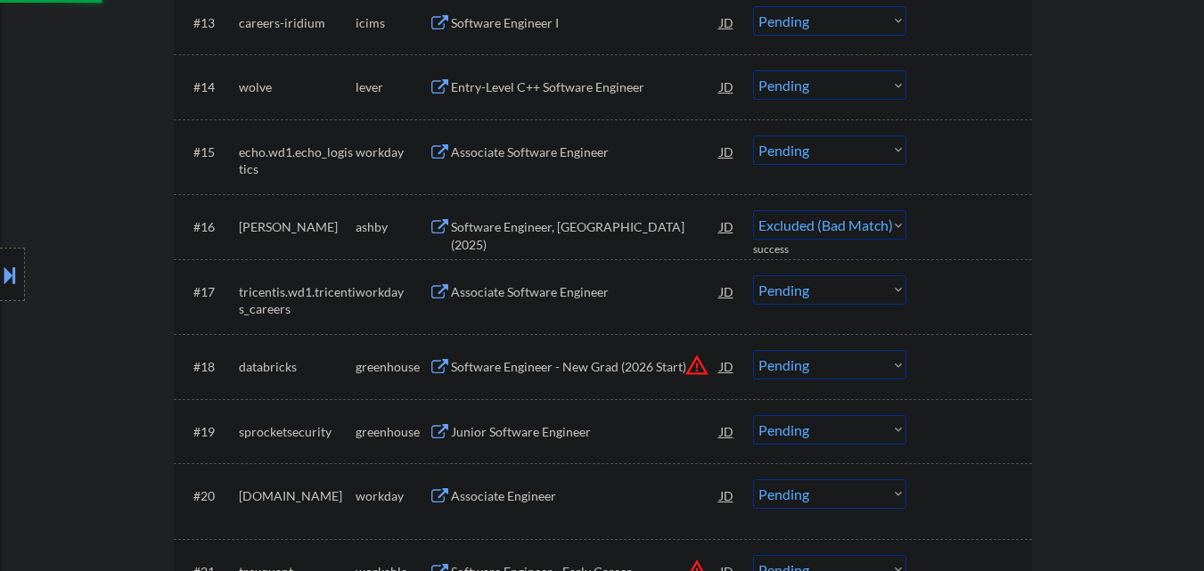
select select ""pending""
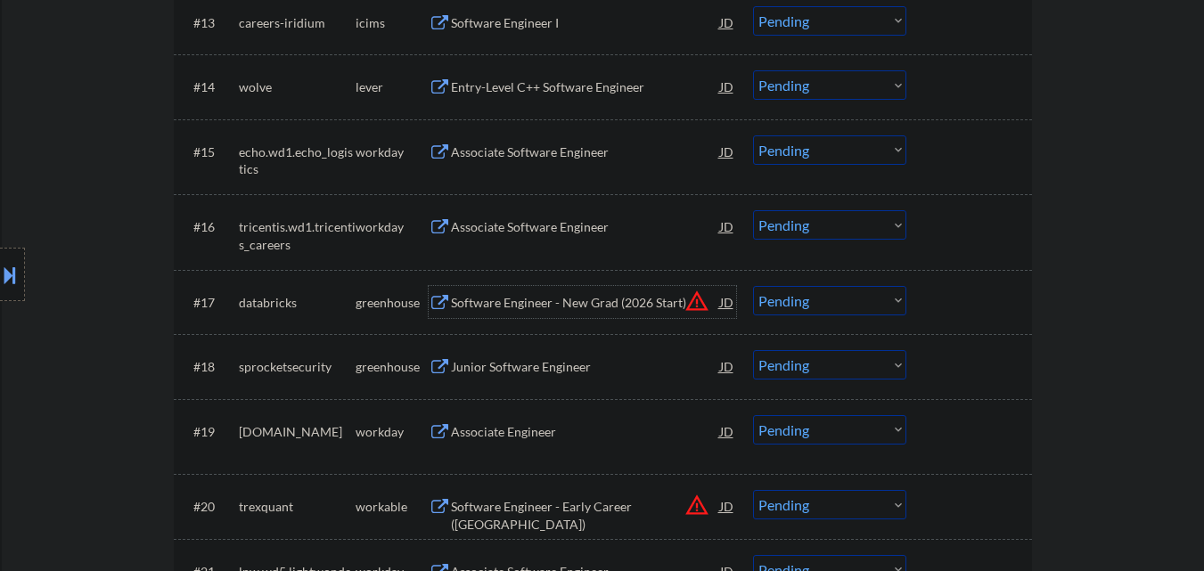
click at [596, 313] on div "Software Engineer - New Grad (2026 Start)" at bounding box center [585, 302] width 269 height 32
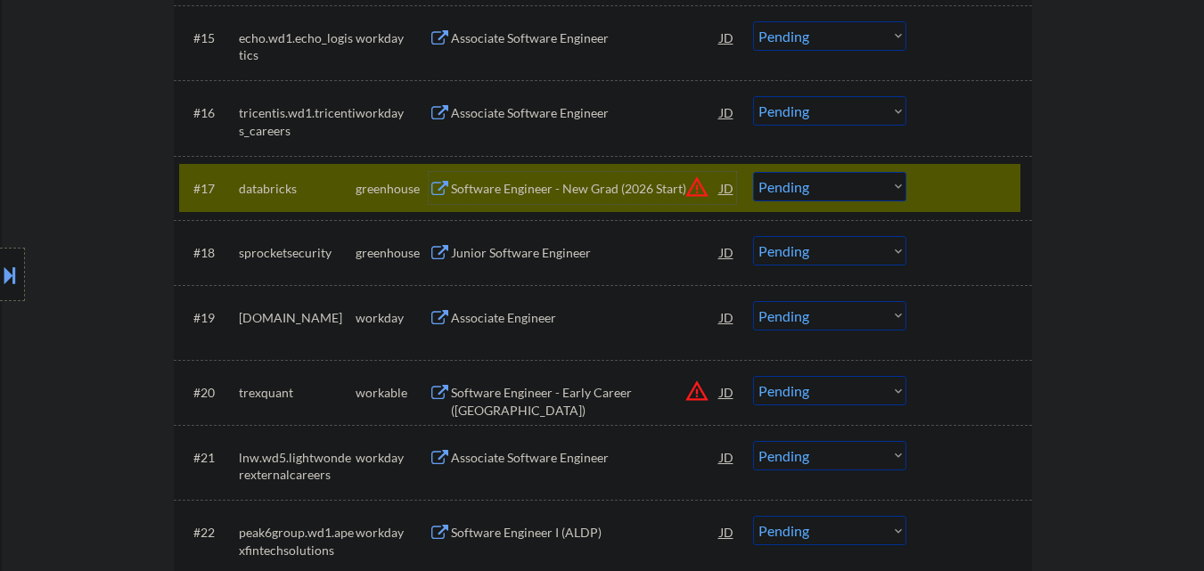
scroll to position [1568, 0]
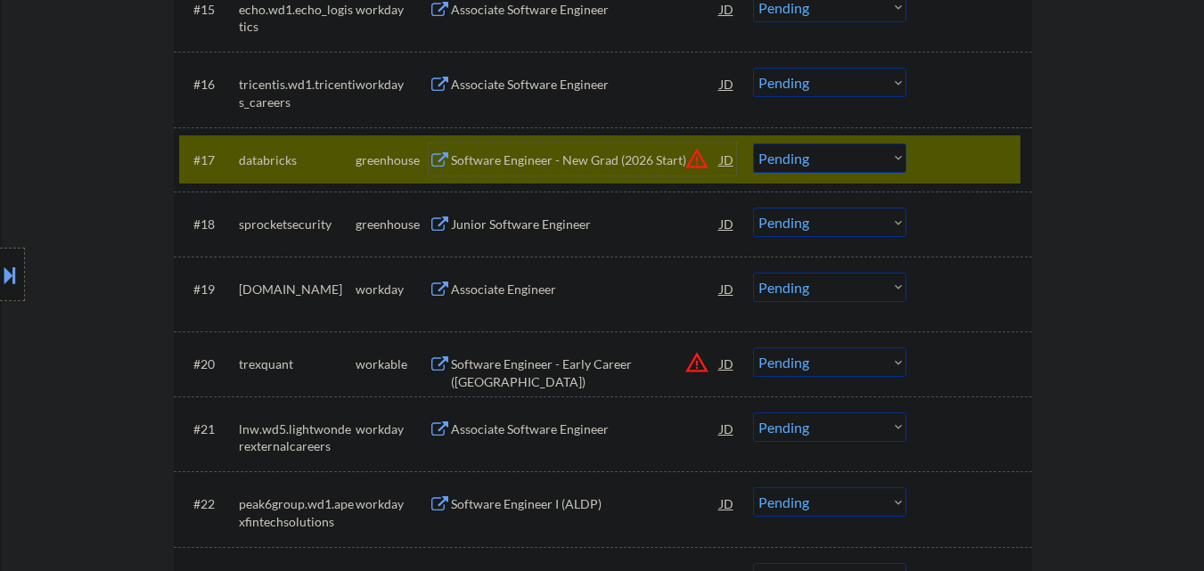
drag, startPoint x: 901, startPoint y: 159, endPoint x: 903, endPoint y: 172, distance: 12.6
click at [902, 159] on select "Choose an option... Pending Applied Excluded (Questions) Excluded (Expired) Exc…" at bounding box center [829, 157] width 153 height 29
click at [753, 143] on select "Choose an option... Pending Applied Excluded (Questions) Excluded (Expired) Exc…" at bounding box center [829, 157] width 153 height 29
click at [540, 233] on div "Junior Software Engineer" at bounding box center [585, 225] width 269 height 18
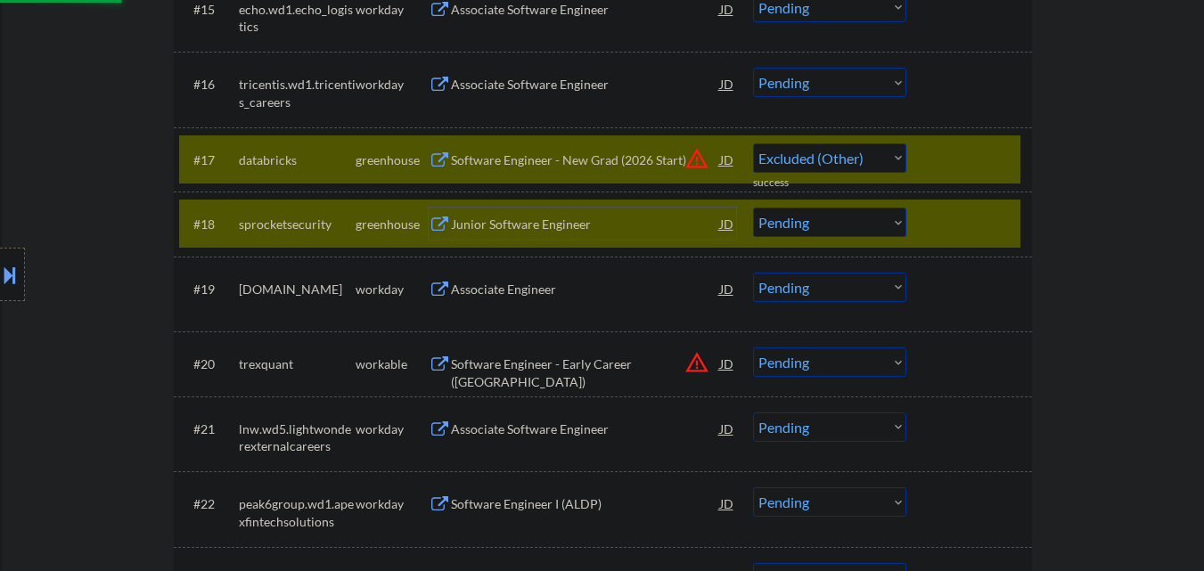
click at [1018, 140] on div "#17 databricks greenhouse Software Engineer - New Grad (2026 Start) JD warning_…" at bounding box center [599, 159] width 841 height 48
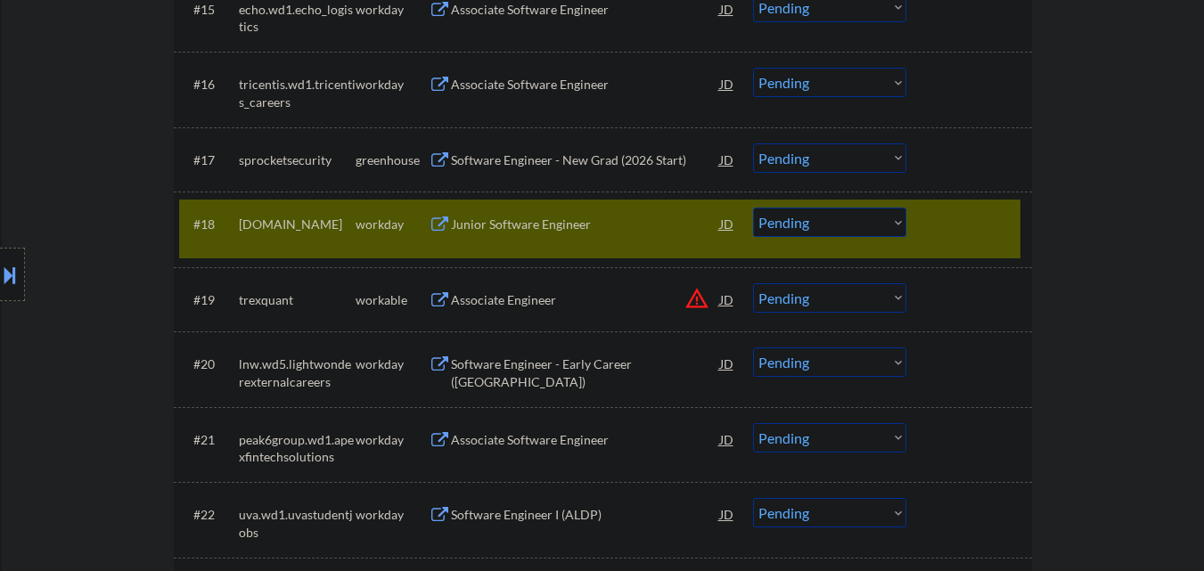
click at [974, 203] on div "#18 texascapitalbank.wd12.careers workday Junior Software Engineer JD warning_a…" at bounding box center [599, 229] width 841 height 59
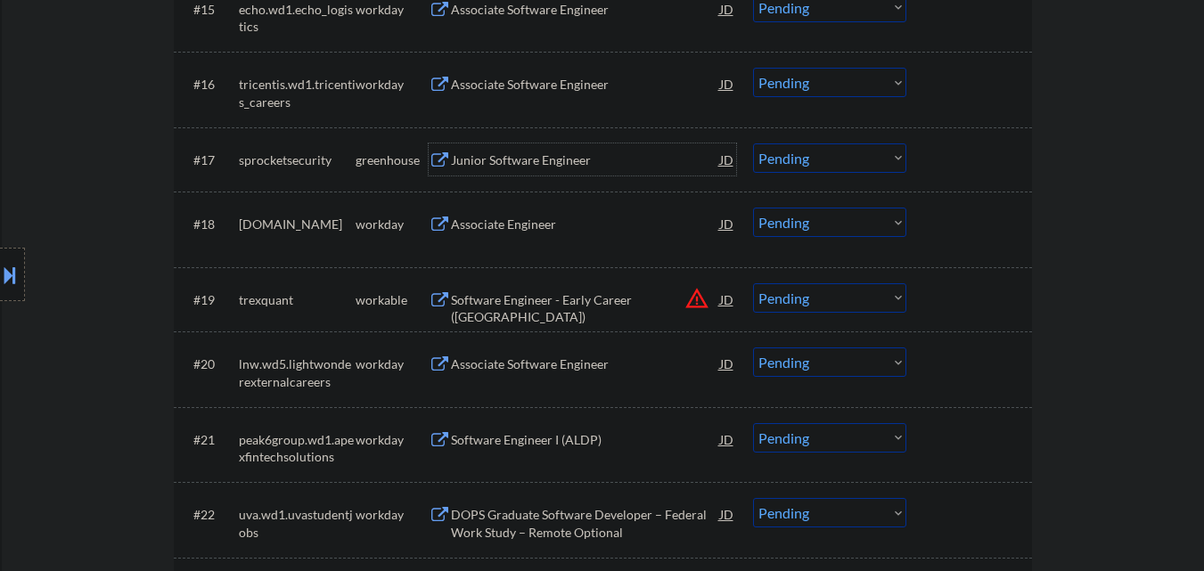
click at [509, 165] on div "Junior Software Engineer" at bounding box center [585, 160] width 269 height 18
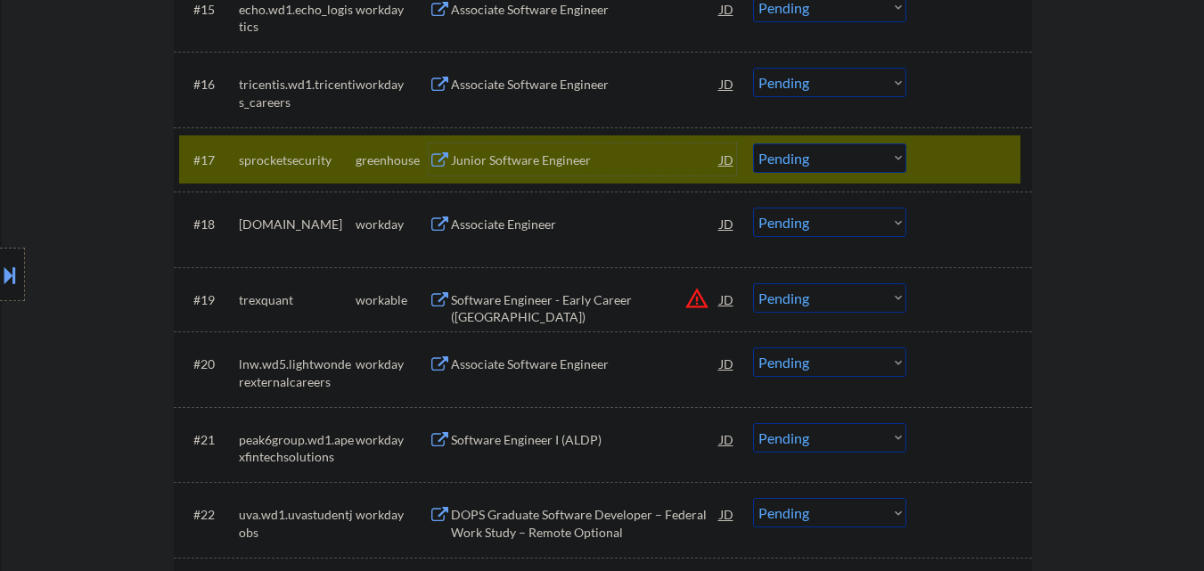
click at [797, 156] on select "Choose an option... Pending Applied Excluded (Questions) Excluded (Expired) Exc…" at bounding box center [829, 157] width 153 height 29
click at [753, 143] on select "Choose an option... Pending Applied Excluded (Questions) Excluded (Expired) Exc…" at bounding box center [829, 157] width 153 height 29
select select ""pending""
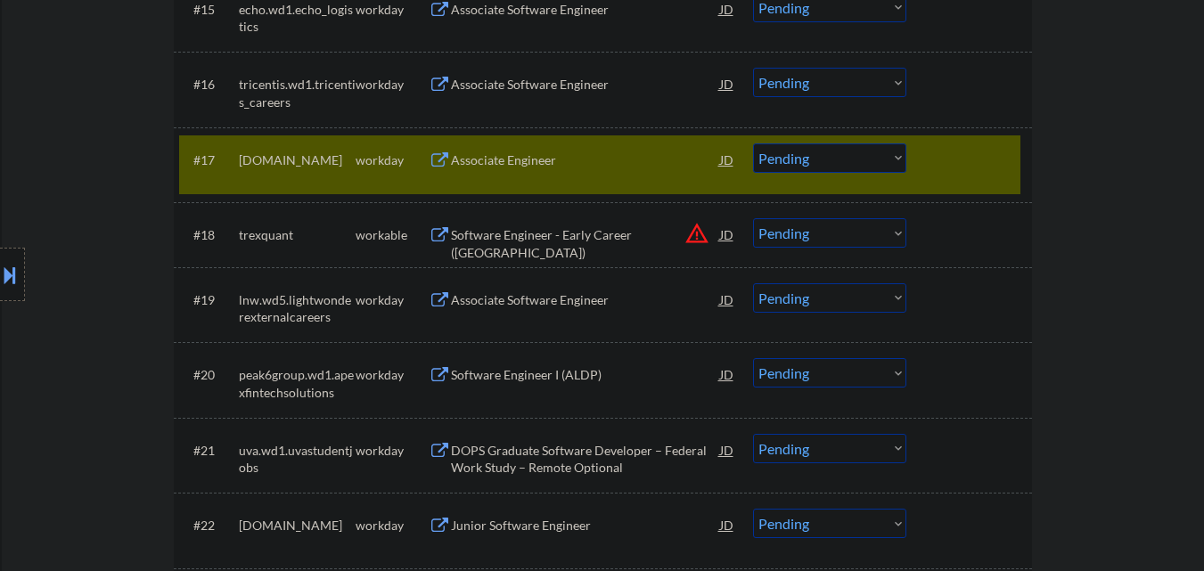
click at [949, 162] on div at bounding box center [971, 159] width 78 height 32
click at [564, 236] on div "Software Engineer - Early Career (USA)" at bounding box center [585, 243] width 269 height 35
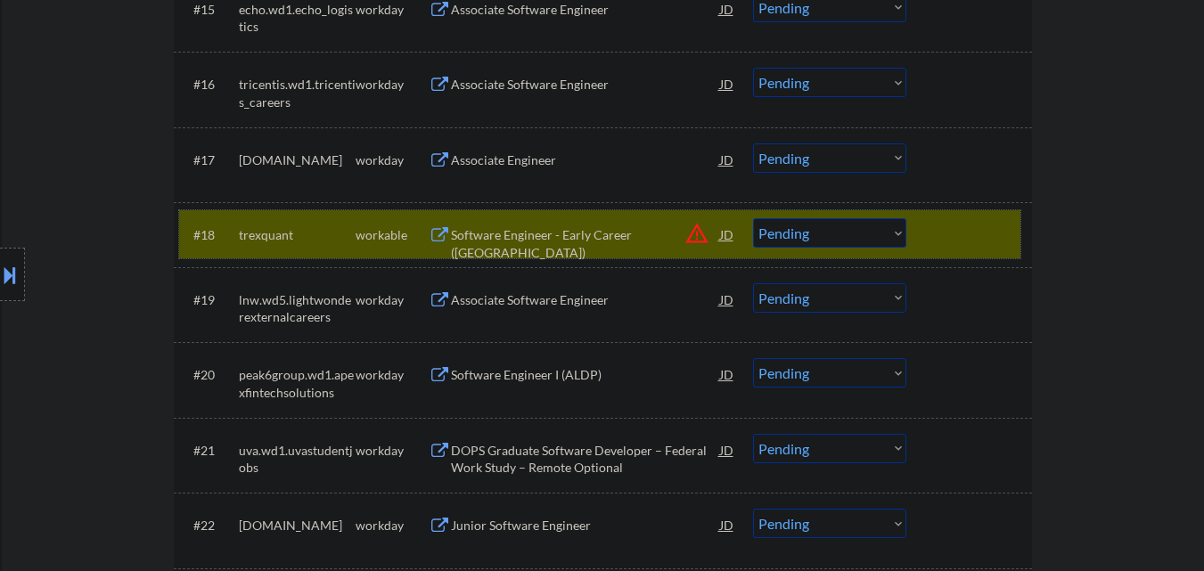
click at [939, 224] on div at bounding box center [971, 234] width 78 height 32
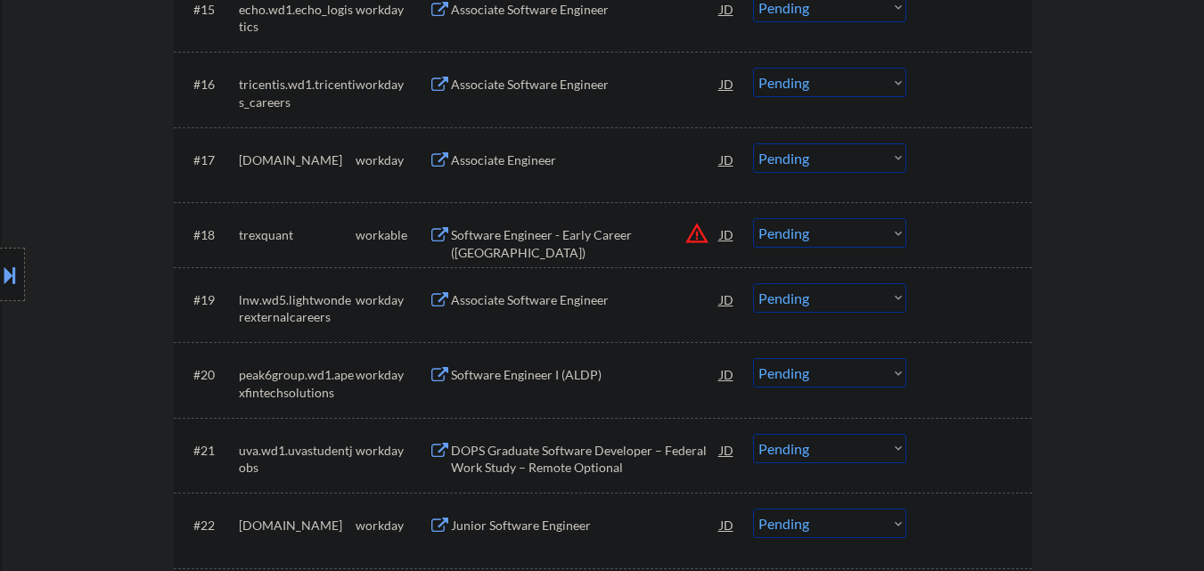
drag, startPoint x: 967, startPoint y: 233, endPoint x: 969, endPoint y: 108, distance: 125.6
click at [968, 233] on div at bounding box center [971, 234] width 78 height 32
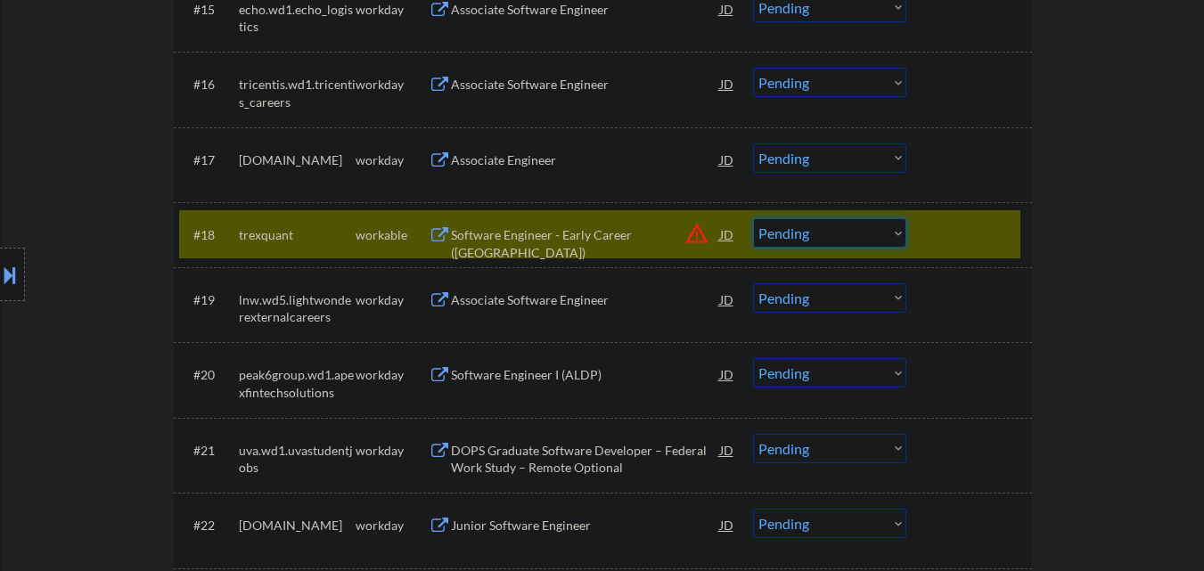
click at [810, 233] on select "Choose an option... Pending Applied Excluded (Questions) Excluded (Expired) Exc…" at bounding box center [829, 232] width 153 height 29
click at [753, 218] on select "Choose an option... Pending Applied Excluded (Questions) Excluded (Expired) Exc…" at bounding box center [829, 232] width 153 height 29
click at [979, 230] on div at bounding box center [971, 234] width 78 height 32
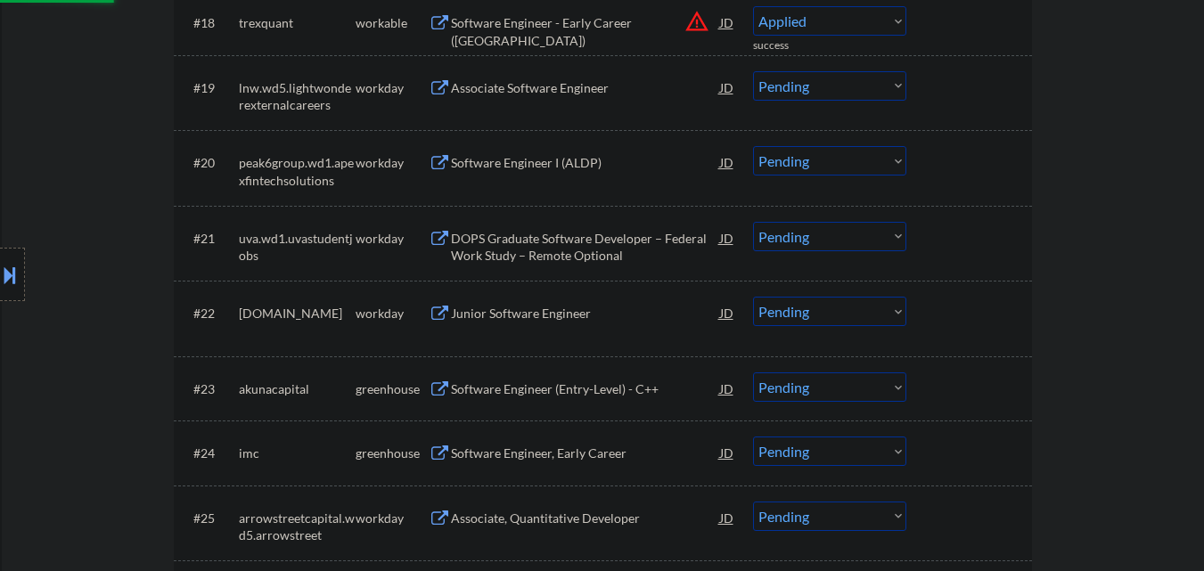
scroll to position [1835, 0]
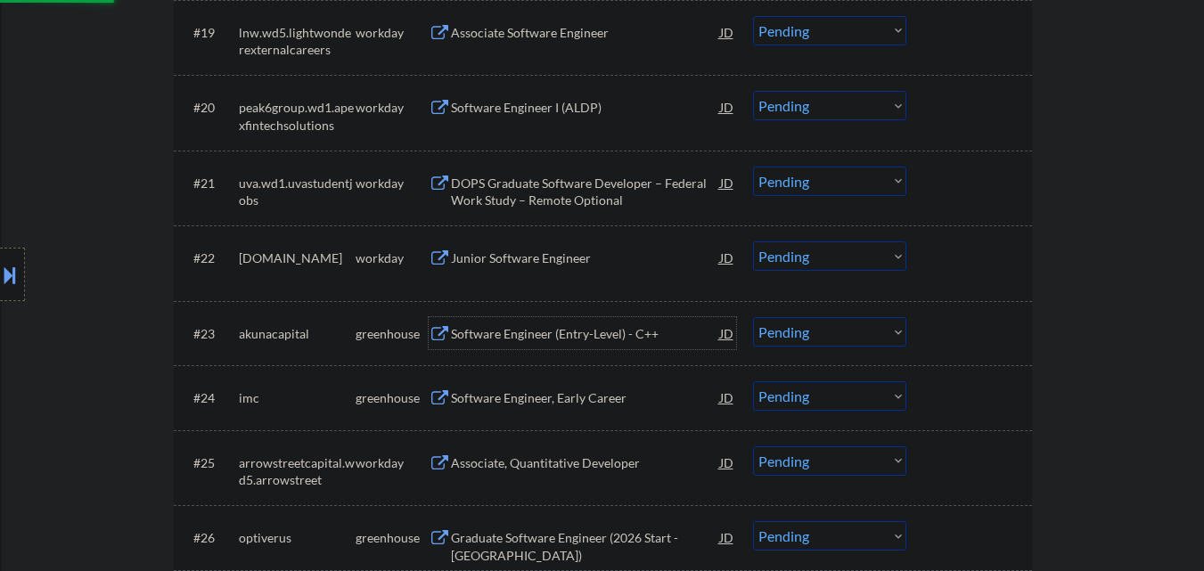
select select ""pending""
click at [561, 333] on div "Software Engineer (Entry-Level) - C++" at bounding box center [585, 333] width 269 height 32
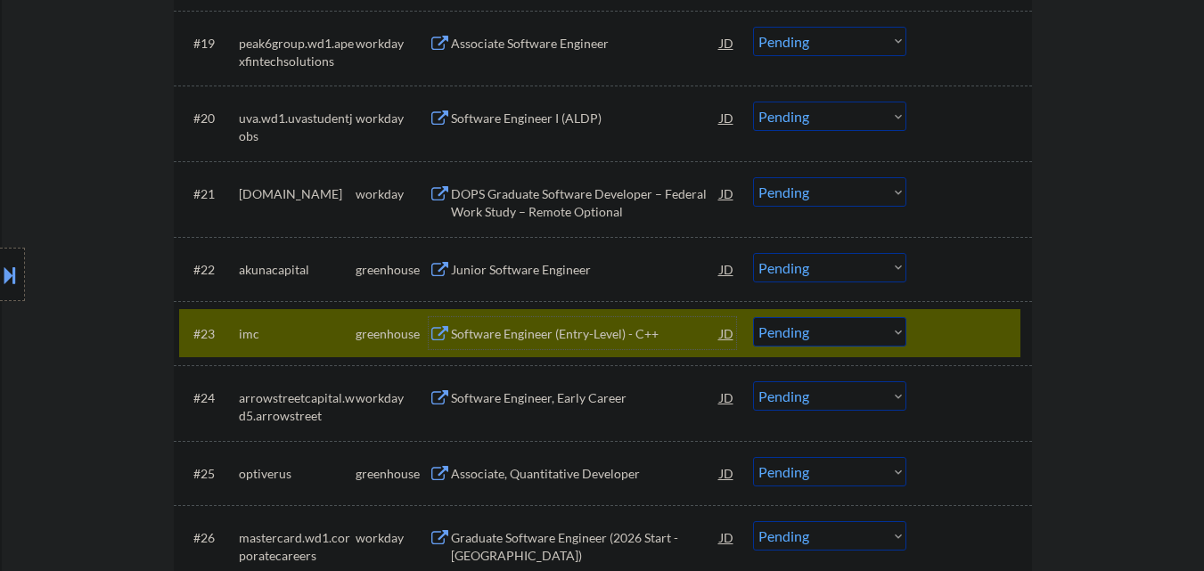
click at [985, 324] on div at bounding box center [971, 333] width 78 height 32
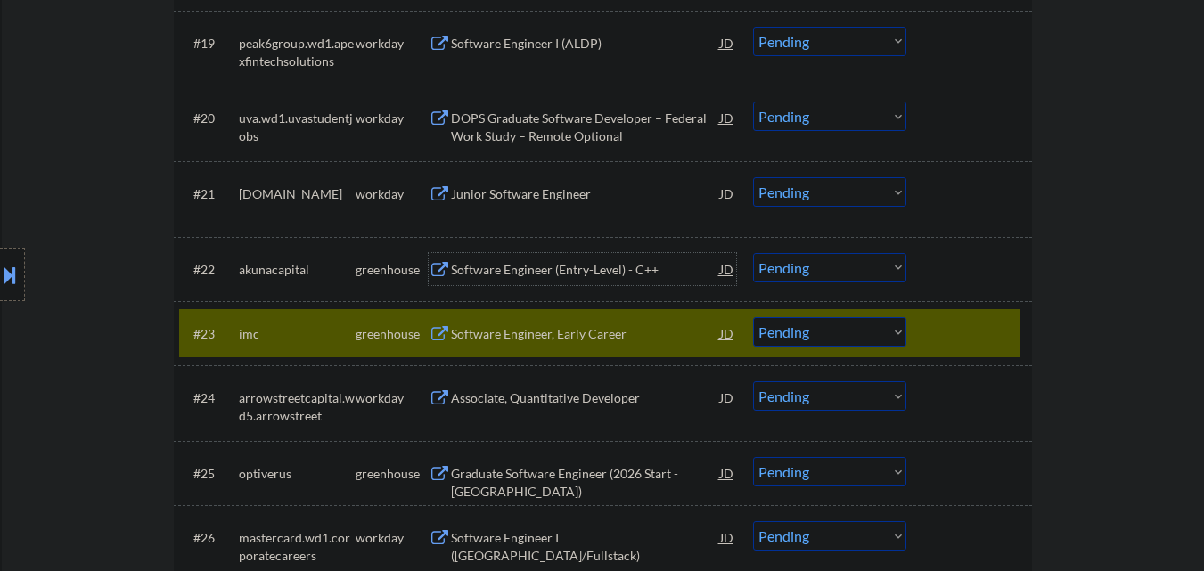
click at [552, 268] on div "Software Engineer (Entry-Level) - C++" at bounding box center [585, 270] width 269 height 18
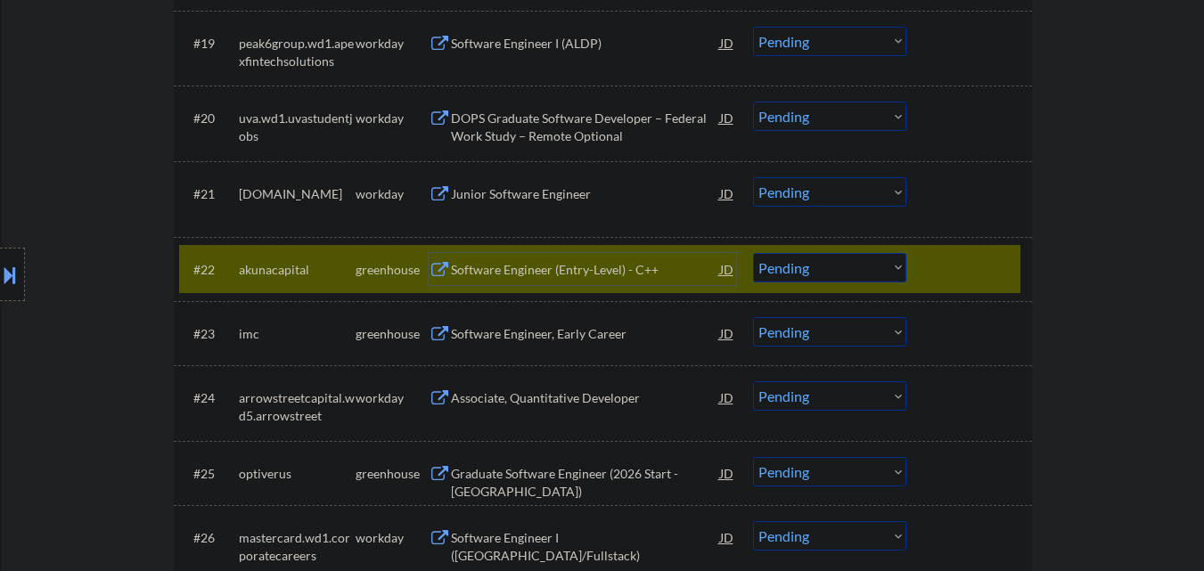
click at [595, 259] on div "Software Engineer (Entry-Level) - C++" at bounding box center [585, 269] width 269 height 32
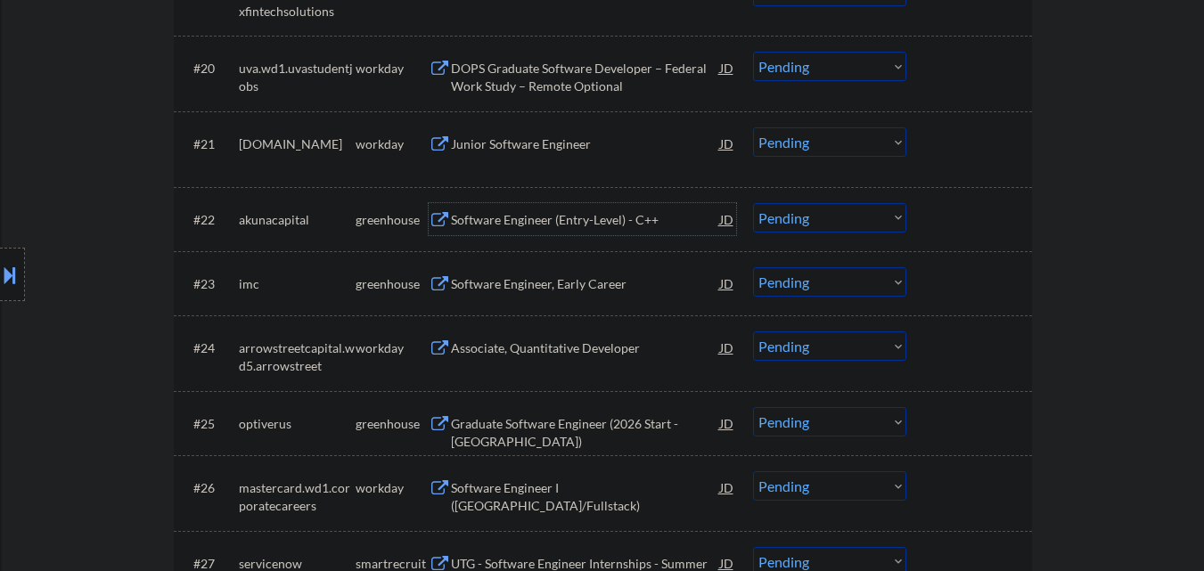
scroll to position [1925, 0]
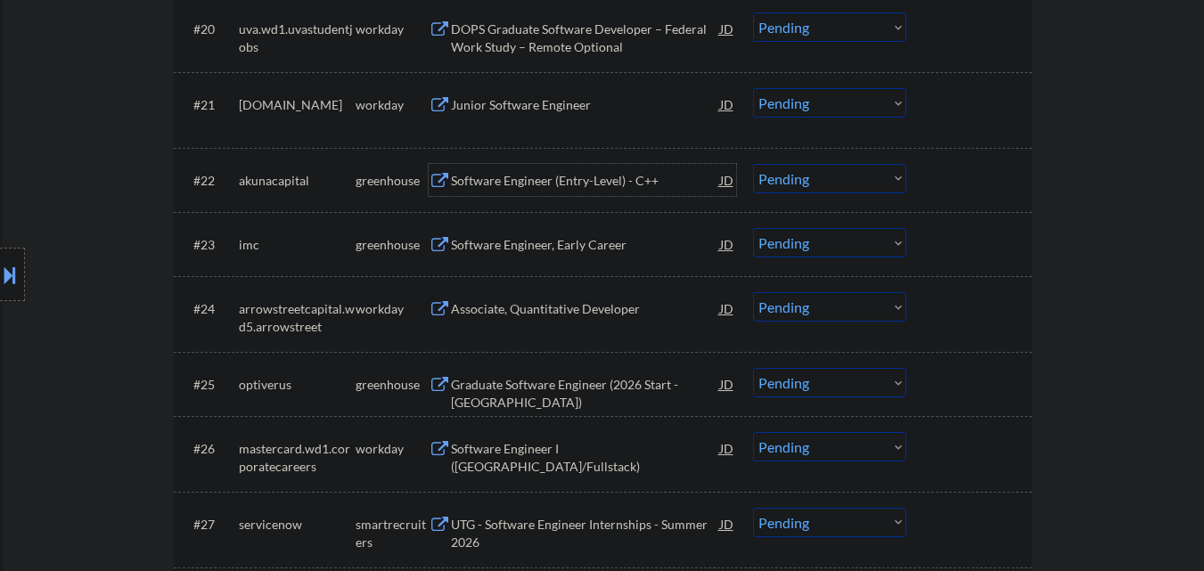
click at [805, 185] on select "Choose an option... Pending Applied Excluded (Questions) Excluded (Expired) Exc…" at bounding box center [829, 178] width 153 height 29
click at [854, 175] on select "Choose an option... Pending Applied Excluded (Questions) Excluded (Expired) Exc…" at bounding box center [829, 178] width 153 height 29
click at [753, 164] on select "Choose an option... Pending Applied Excluded (Questions) Excluded (Expired) Exc…" at bounding box center [829, 178] width 153 height 29
select select ""pending""
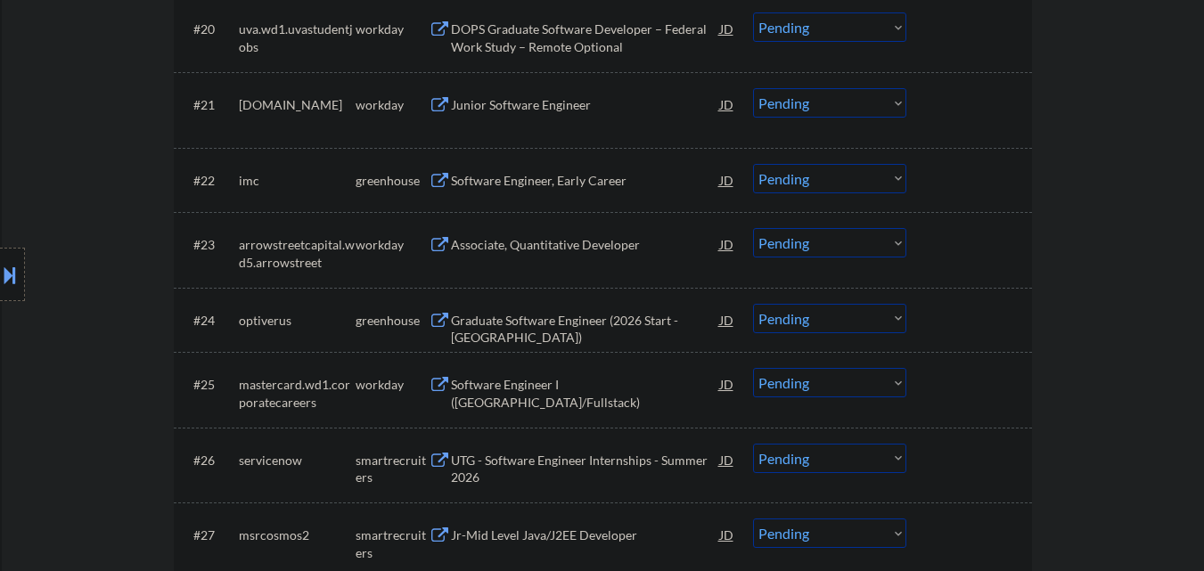
click at [991, 188] on div at bounding box center [971, 180] width 78 height 32
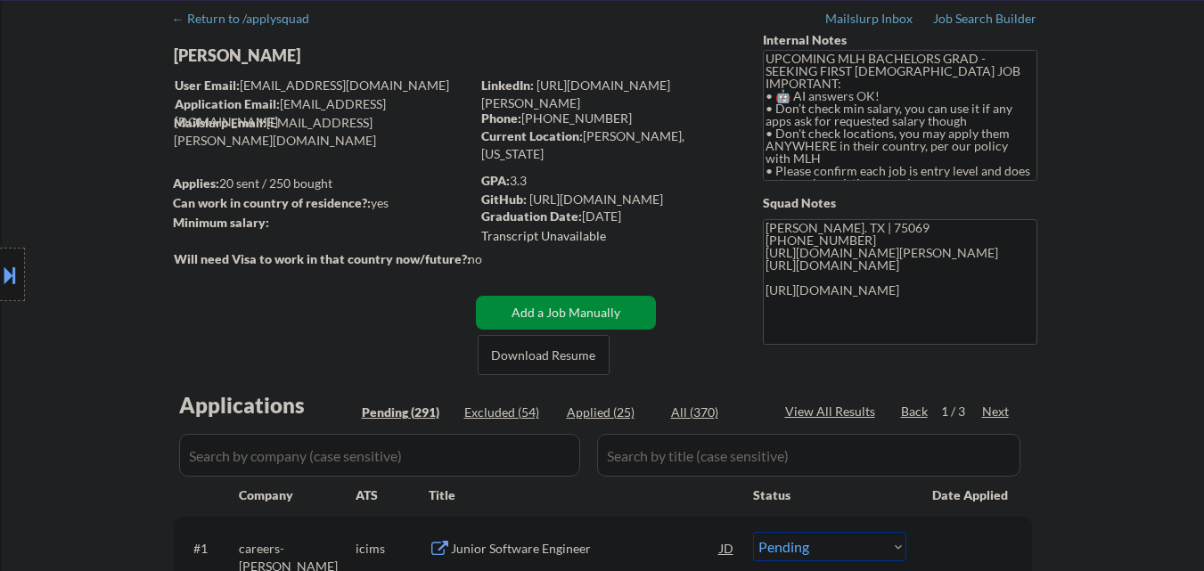
scroll to position [178, 0]
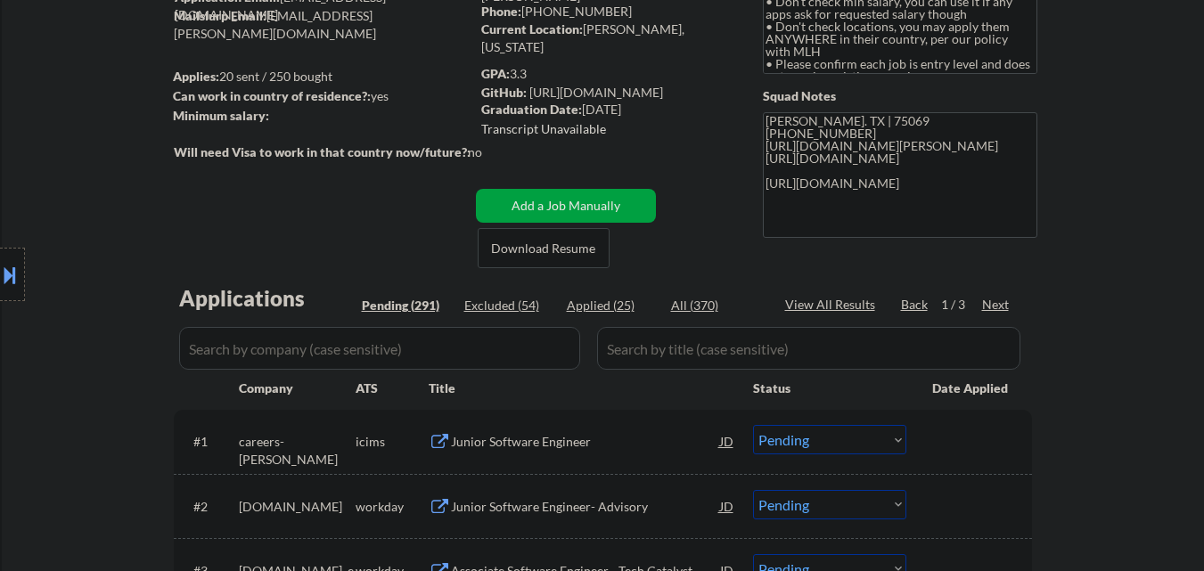
click at [688, 303] on div "All (370)" at bounding box center [715, 306] width 89 height 18
select select ""applied""
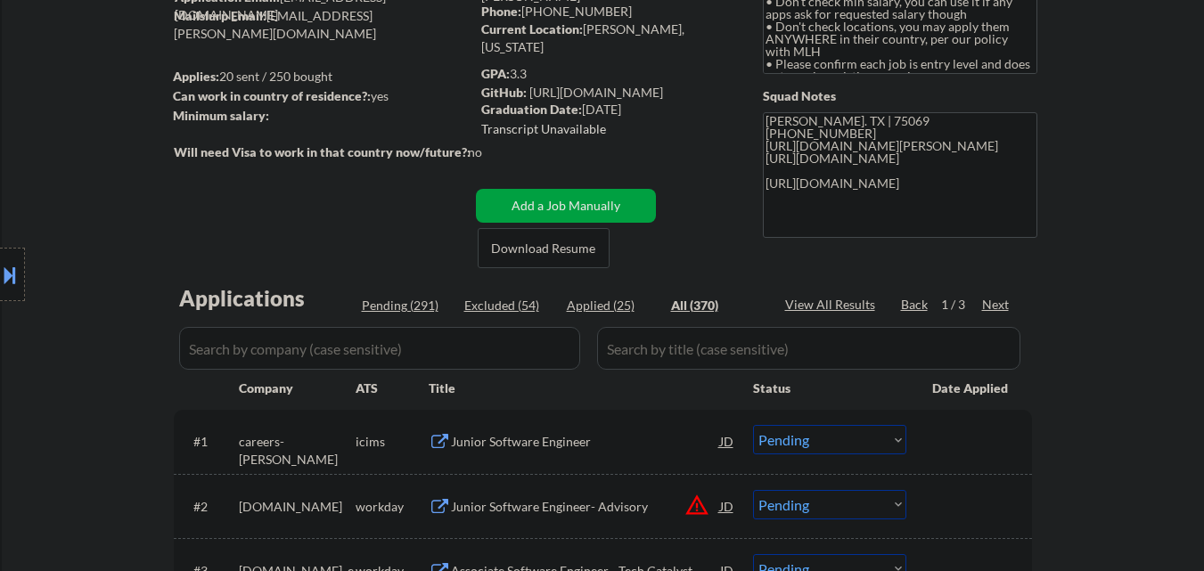
select select ""applied""
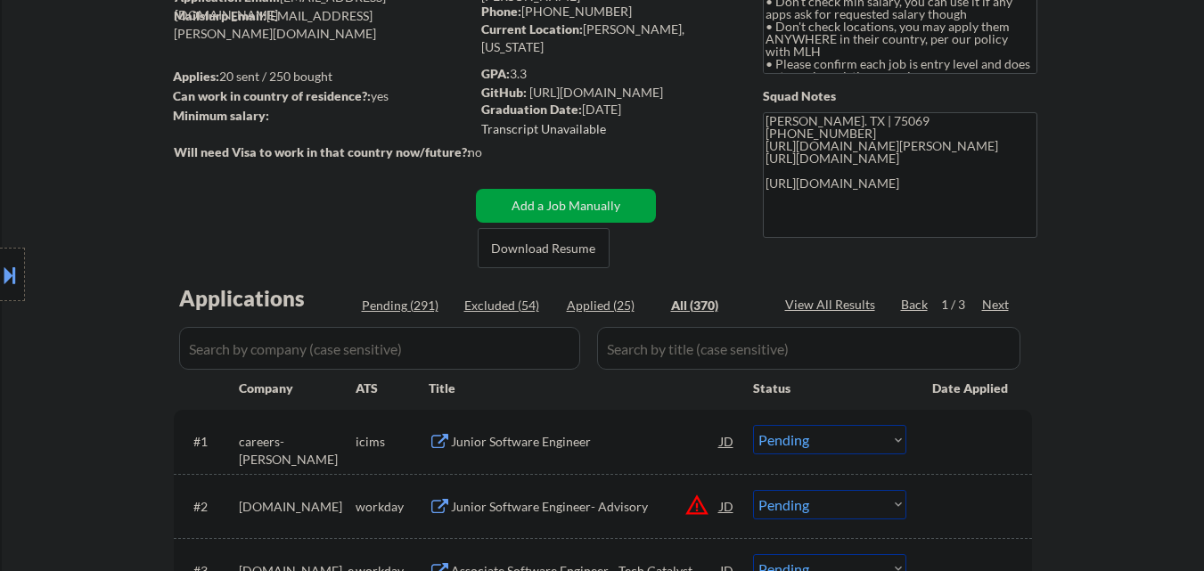
select select ""applied""
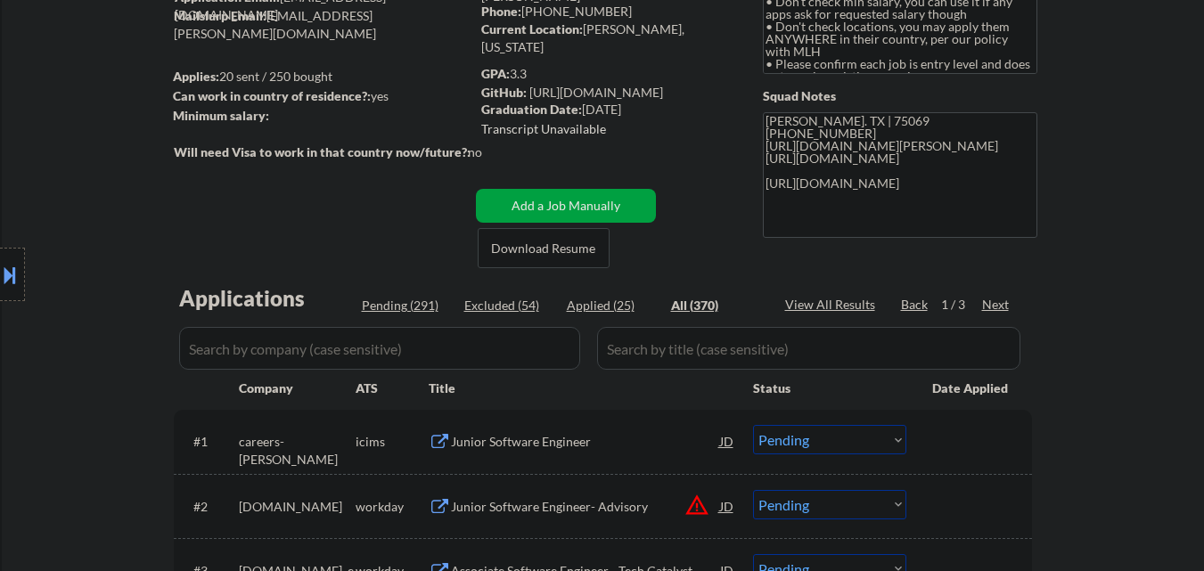
select select ""applied""
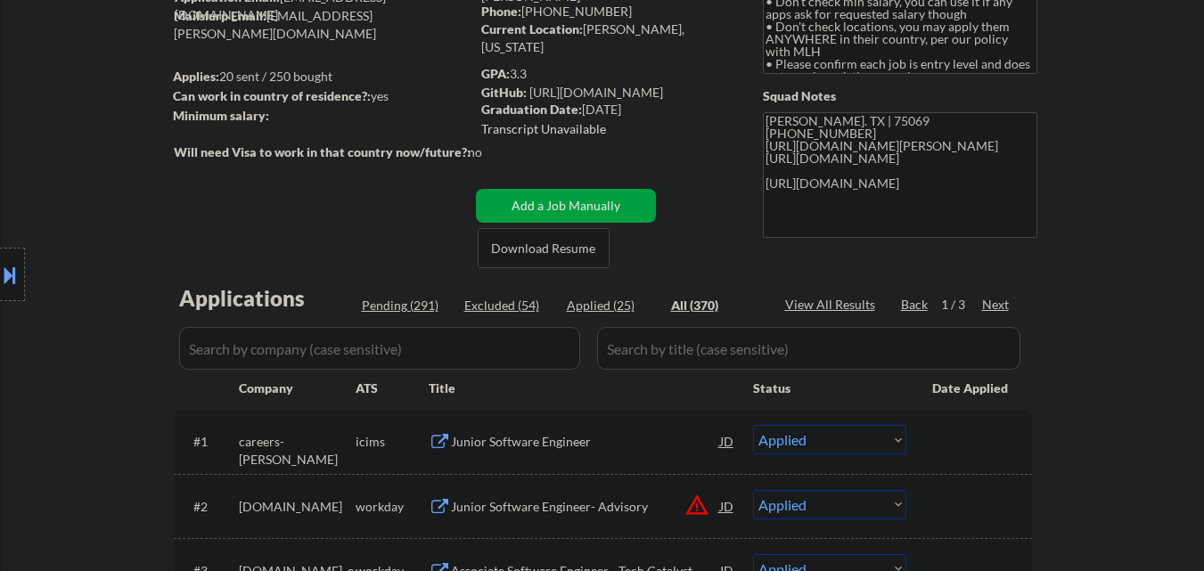
select select ""applied""
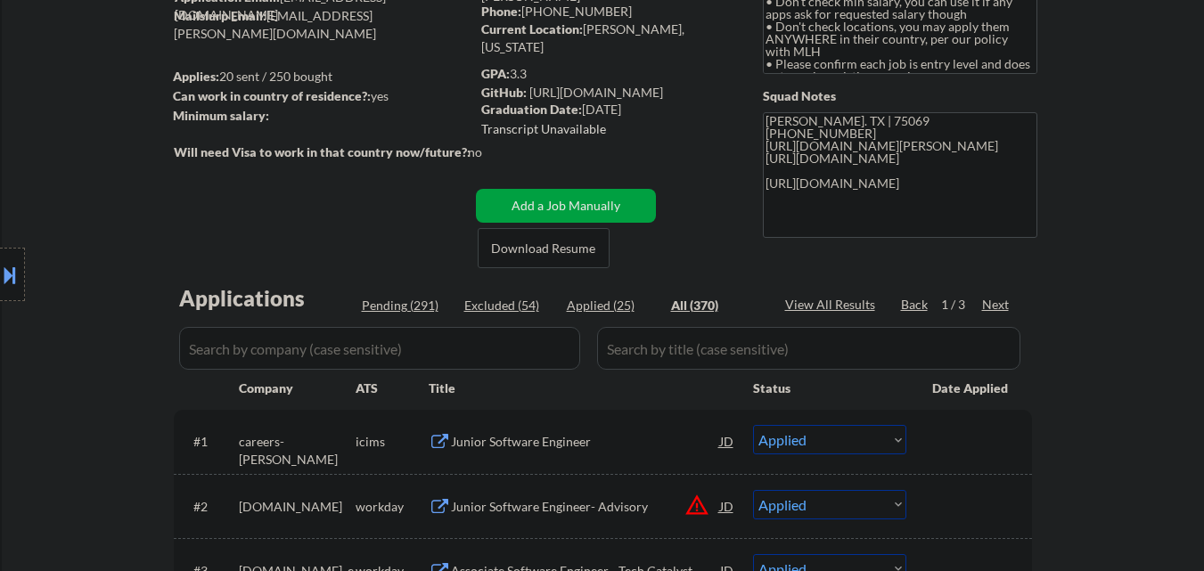
select select ""applied""
select select ""excluded__expired_""
select select ""excluded__bad_match_""
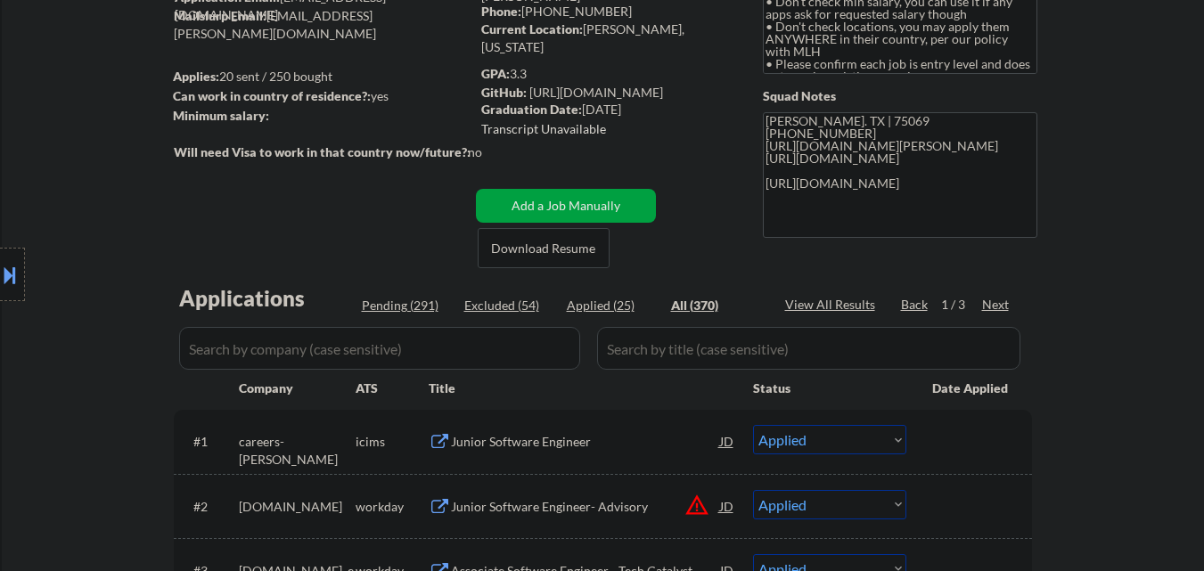
select select ""excluded__expired_""
select select ""excluded__bad_match_""
select select ""excluded__expired_""
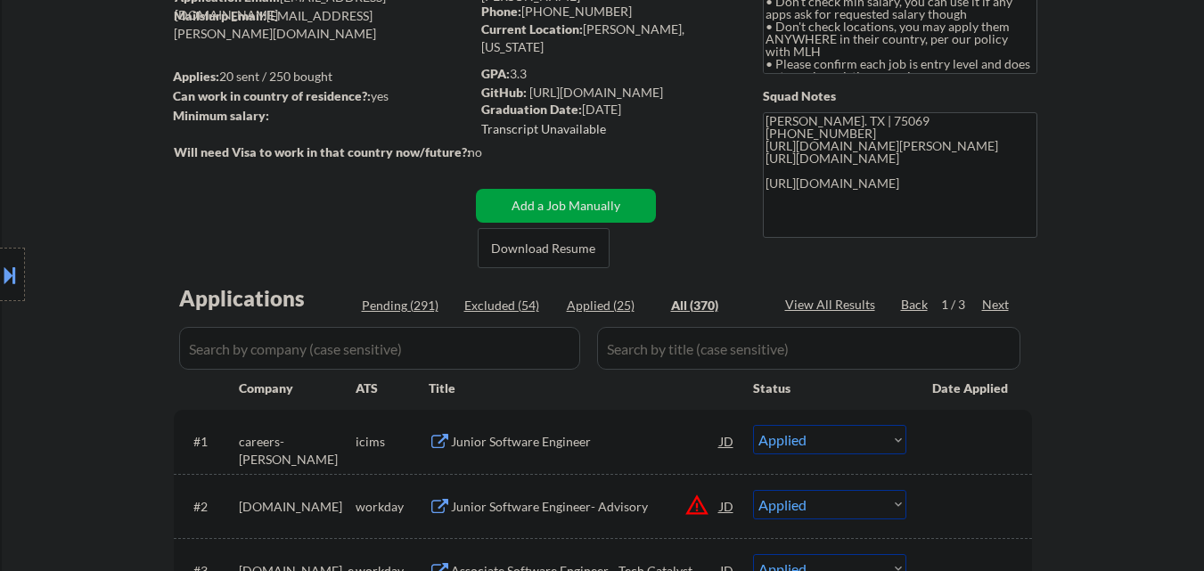
select select ""excluded__bad_match_""
select select ""excluded__expired_""
select select ""excluded__bad_match_""
select select ""excluded__expired_""
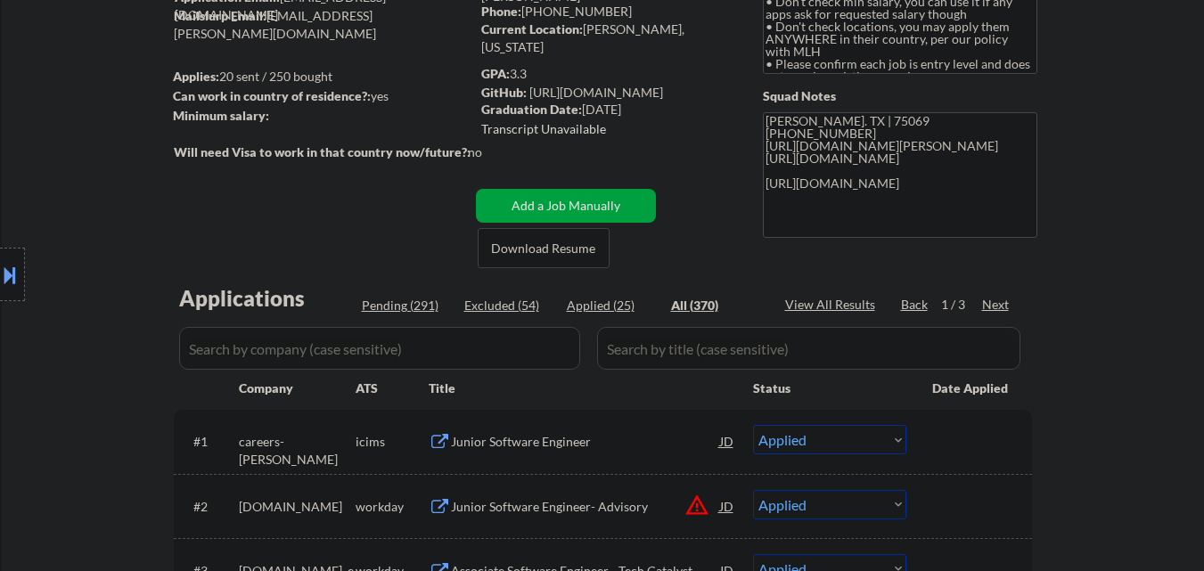
select select ""excluded__bad_match_""
select select ""excluded__expired_""
select select ""excluded__bad_match_""
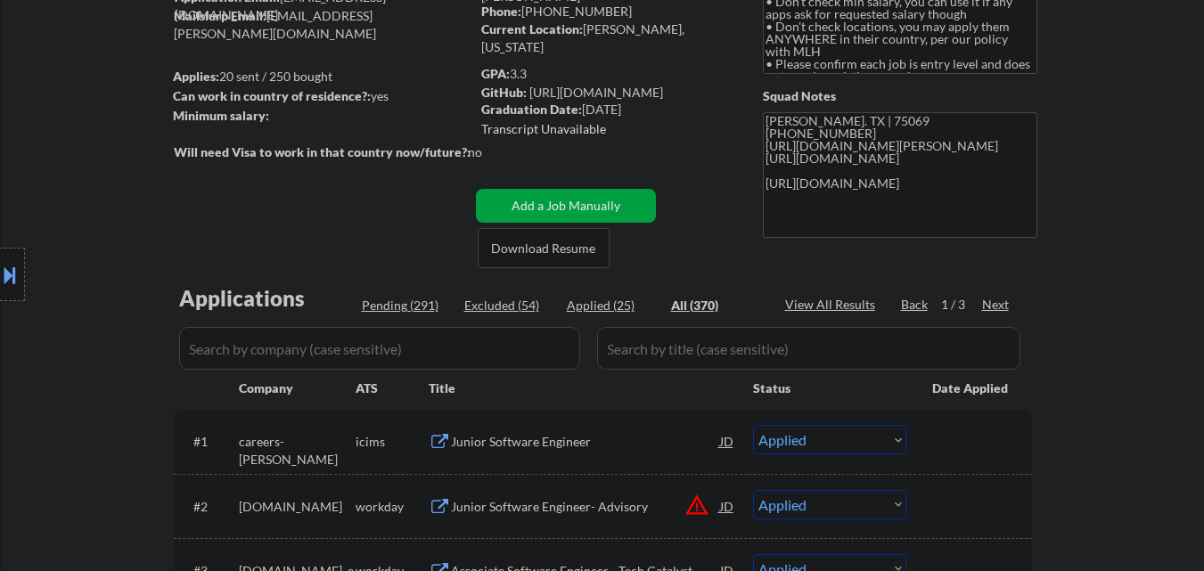
select select ""excluded__bad_match_""
select select ""excluded__other_""
select select ""excluded__bad_match_""
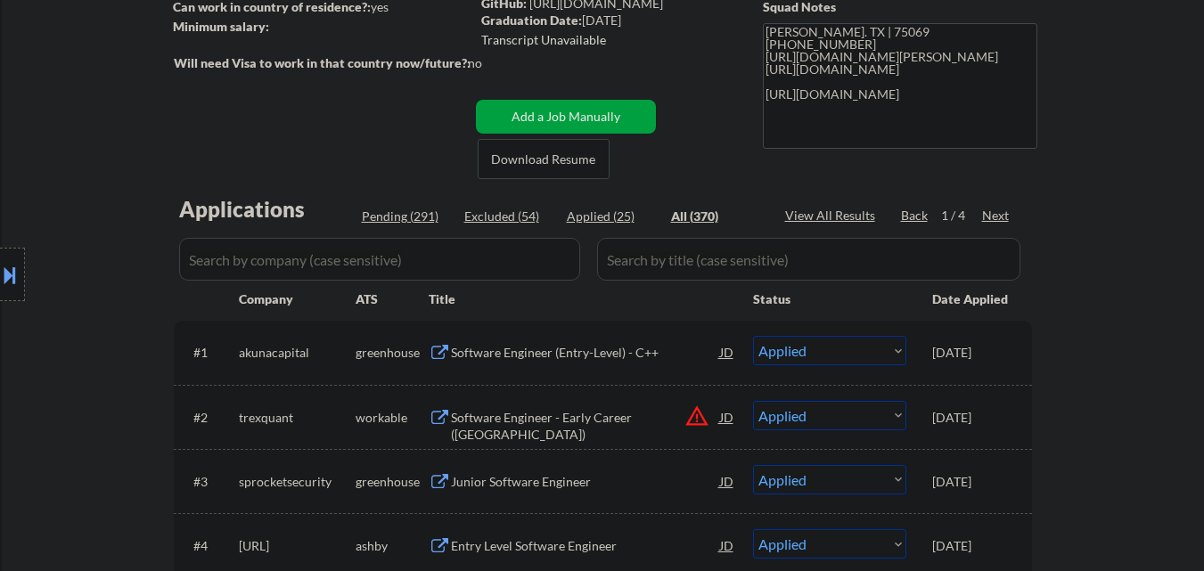
click at [447, 253] on input "input" at bounding box center [379, 259] width 401 height 43
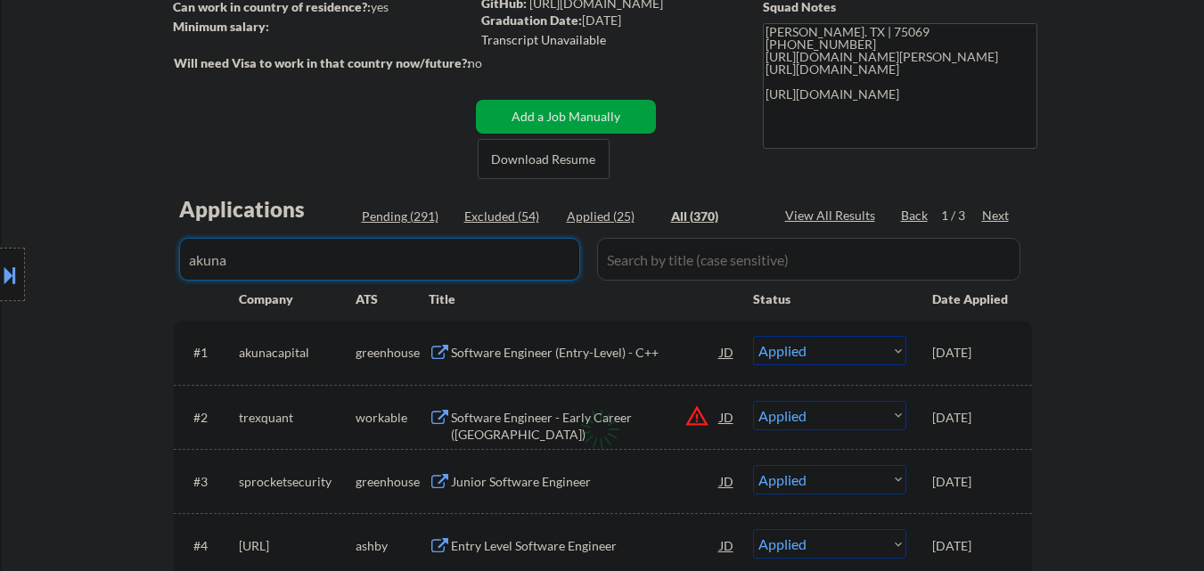
click at [75, 367] on div "Location Inclusions: country:US" at bounding box center [159, 275] width 319 height 331
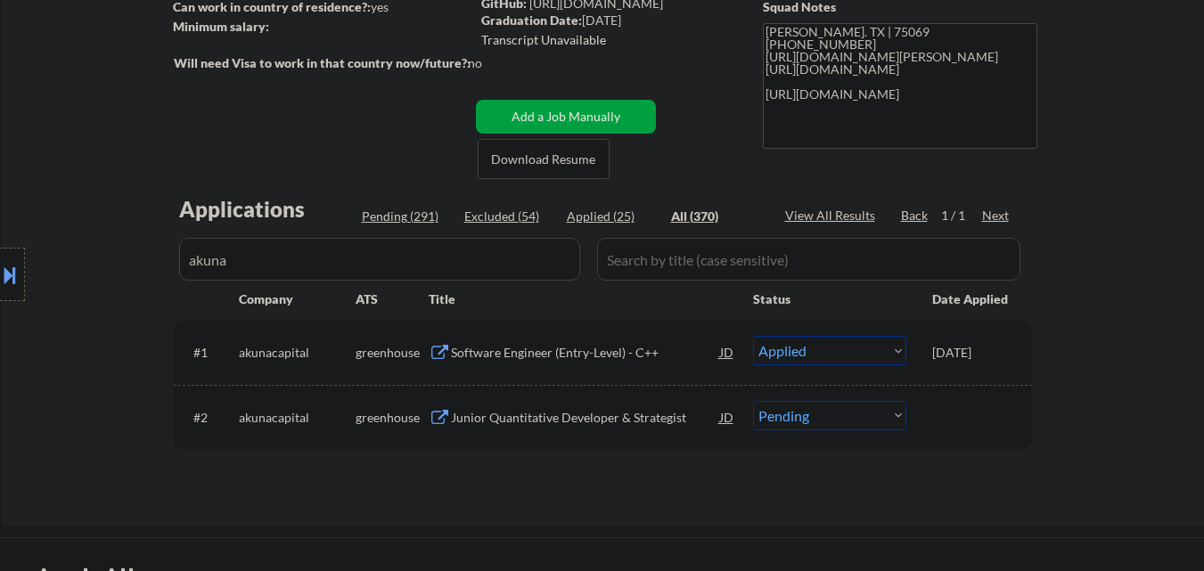
click at [271, 263] on div "Location Inclusions: country:US" at bounding box center [159, 275] width 319 height 331
click at [251, 259] on div "Location Inclusions: country:US" at bounding box center [159, 275] width 319 height 331
click at [239, 264] on div "Location Inclusions: country:US" at bounding box center [159, 275] width 319 height 331
click at [400, 259] on input "input" at bounding box center [379, 259] width 401 height 43
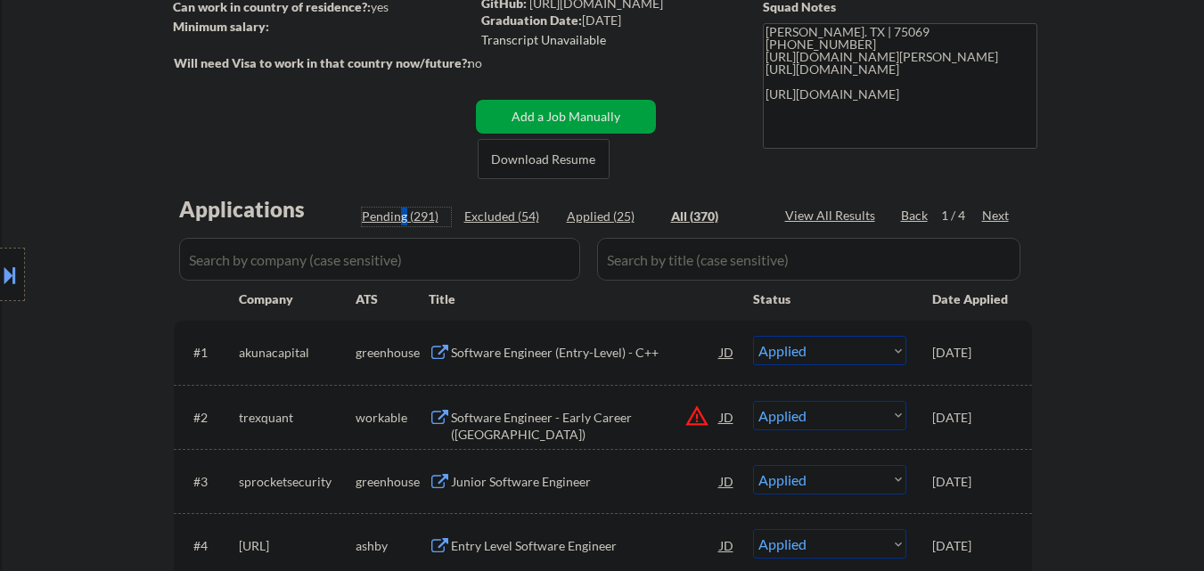
click at [401, 212] on div "Pending (291)" at bounding box center [406, 217] width 89 height 18
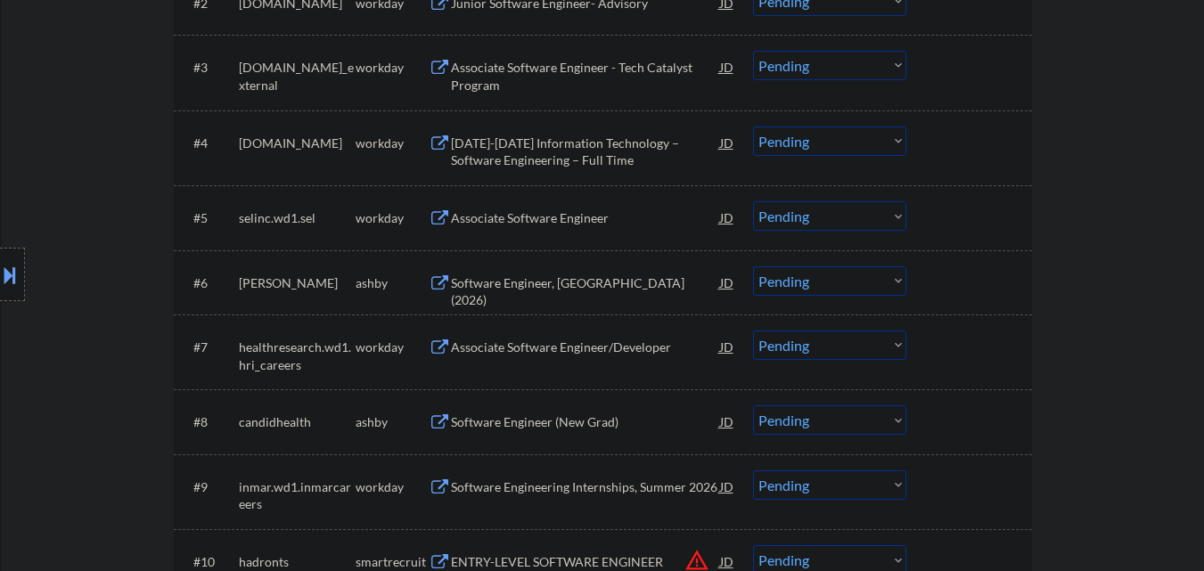
scroll to position [713, 0]
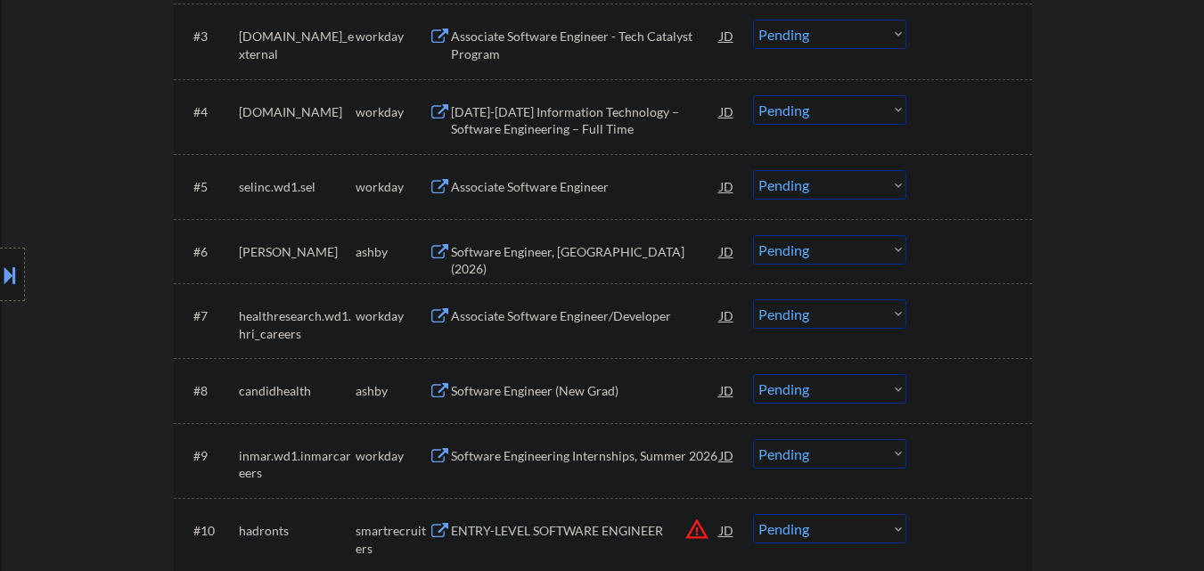
click at [535, 258] on div "Software Engineer, New Grad (2026)" at bounding box center [585, 260] width 269 height 35
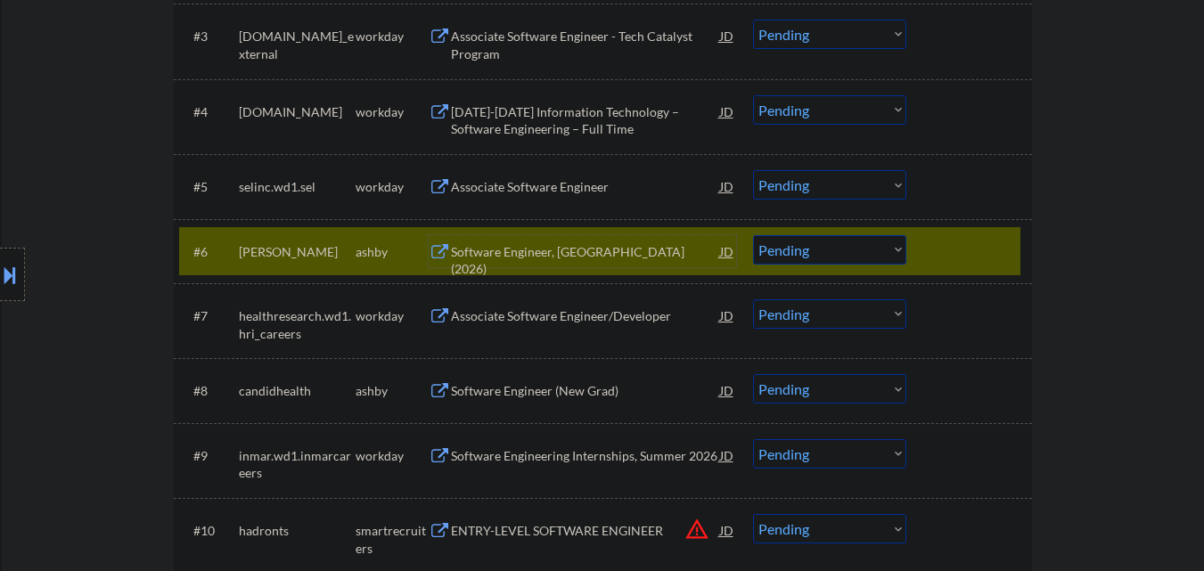
click at [929, 240] on div "#6 harvey ashby Software Engineer, New Grad (2026) JD Choose an option... Pendi…" at bounding box center [599, 251] width 841 height 48
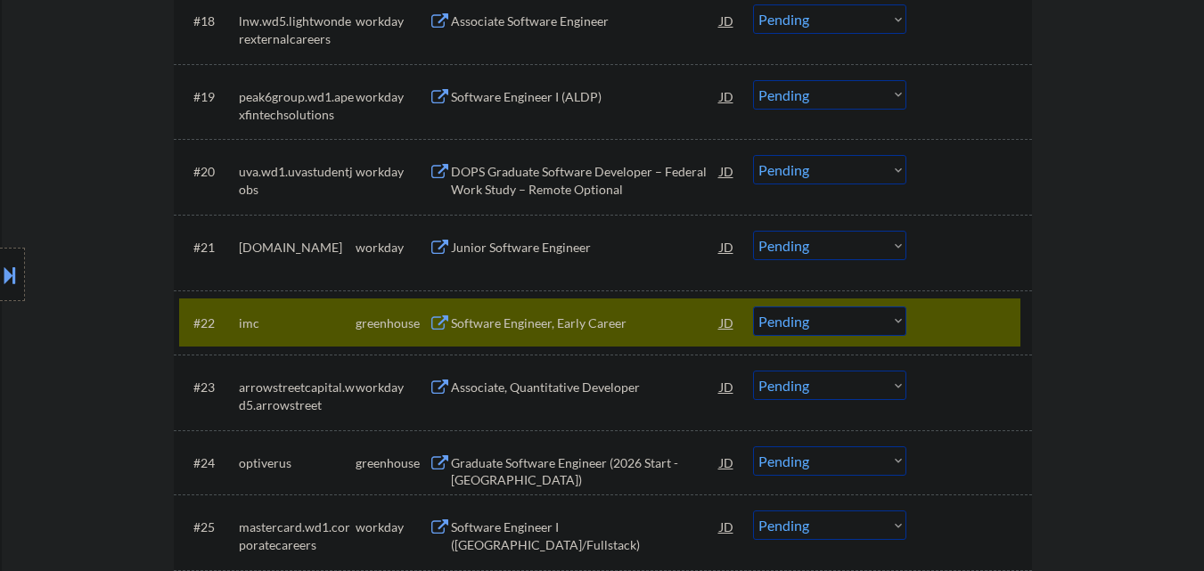
scroll to position [1871, 0]
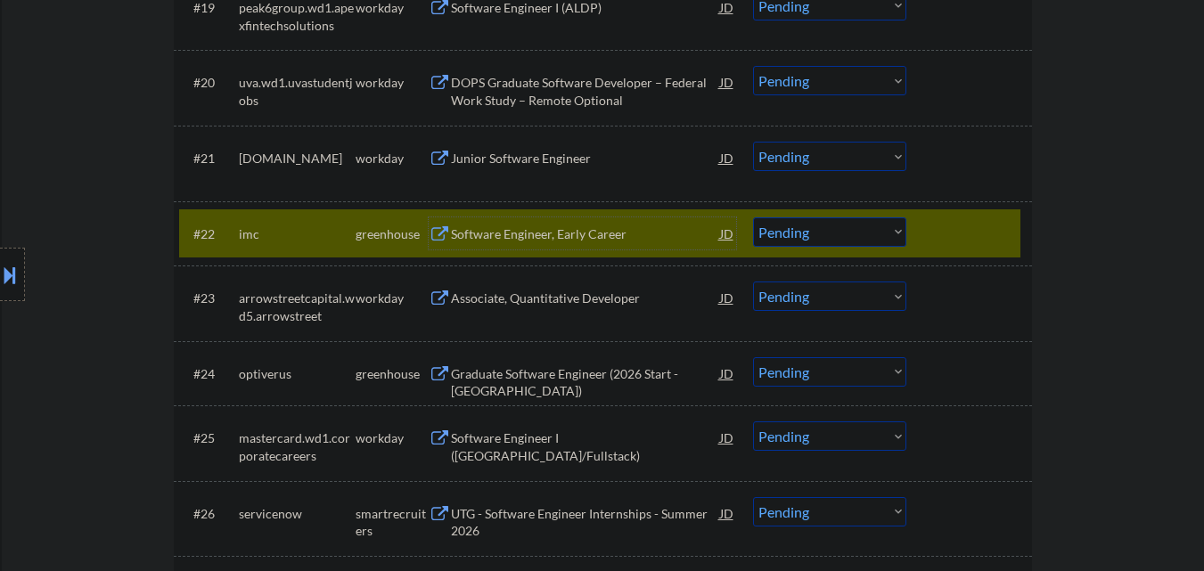
click at [606, 233] on div "Software Engineer, Early Career" at bounding box center [585, 234] width 269 height 18
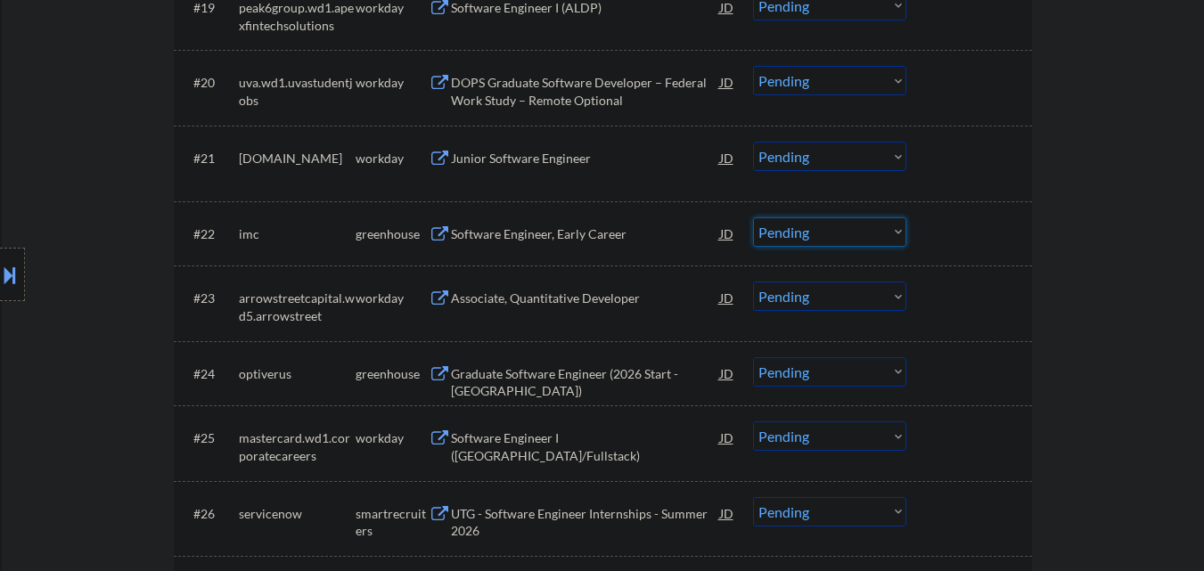
drag, startPoint x: 857, startPoint y: 227, endPoint x: 858, endPoint y: 246, distance: 18.7
click at [858, 227] on select "Choose an option... Pending Applied Excluded (Questions) Excluded (Expired) Exc…" at bounding box center [829, 231] width 153 height 29
click at [753, 217] on select "Choose an option... Pending Applied Excluded (Questions) Excluded (Expired) Exc…" at bounding box center [829, 231] width 153 height 29
click at [590, 357] on div "Graduate Software Engineer (2026 Start - Austin)" at bounding box center [585, 373] width 269 height 32
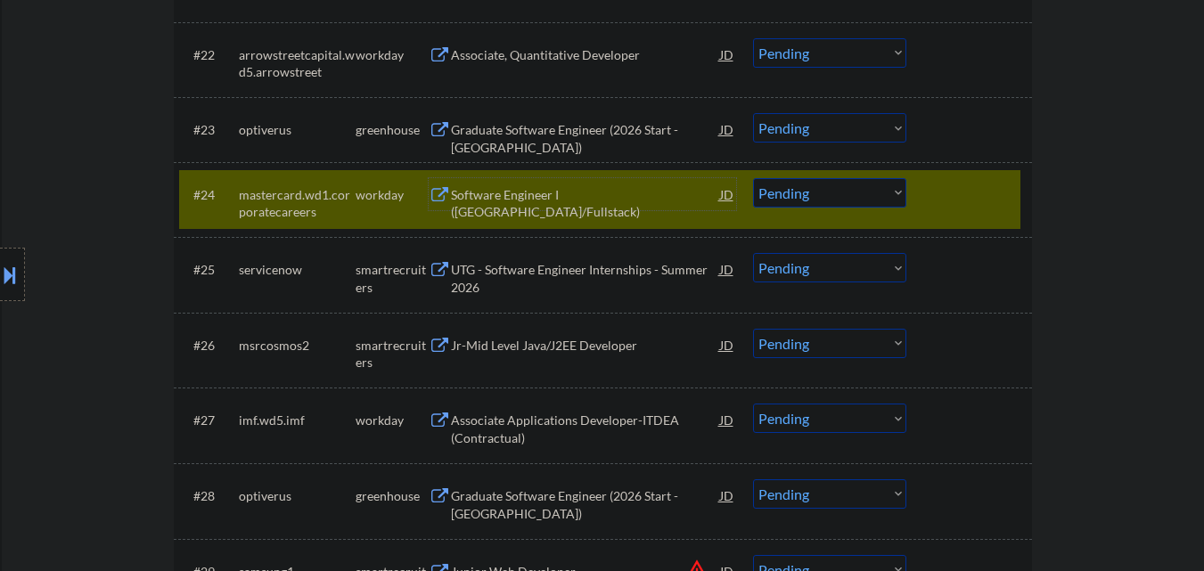
scroll to position [2049, 0]
click at [944, 190] on div at bounding box center [971, 195] width 78 height 32
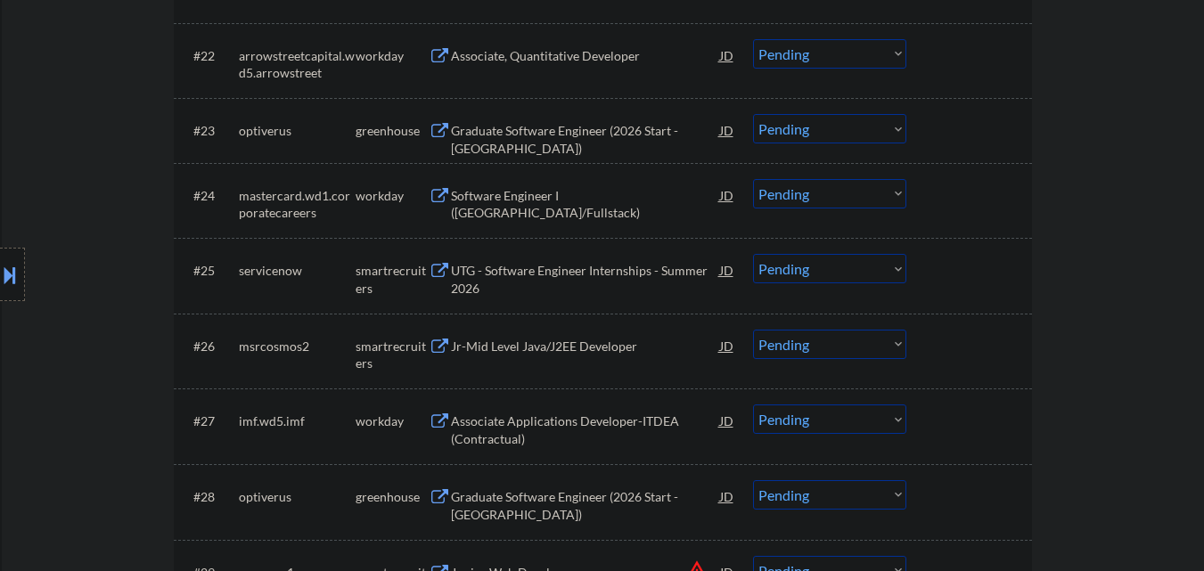
click at [242, 127] on div "Location Inclusions: country:US" at bounding box center [159, 275] width 319 height 331
drag, startPoint x: 233, startPoint y: 127, endPoint x: 284, endPoint y: 131, distance: 51.9
click at [280, 129] on div "Location Inclusions: country:US" at bounding box center [159, 275] width 319 height 331
drag, startPoint x: 291, startPoint y: 132, endPoint x: 241, endPoint y: 131, distance: 49.9
click at [241, 131] on div "Location Inclusions: country:US" at bounding box center [159, 275] width 319 height 331
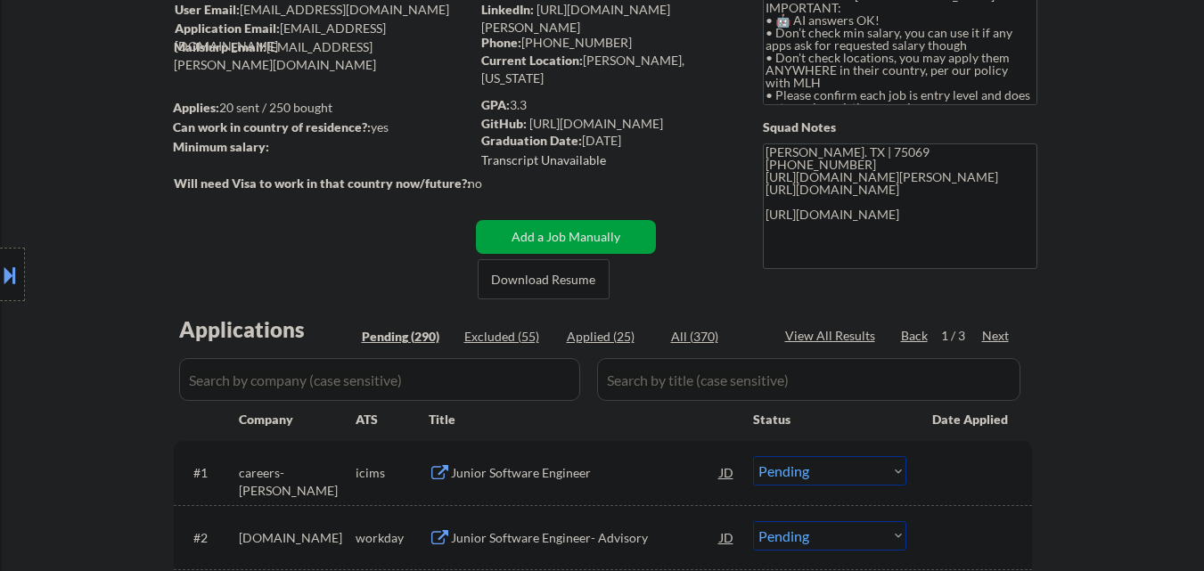
scroll to position [178, 0]
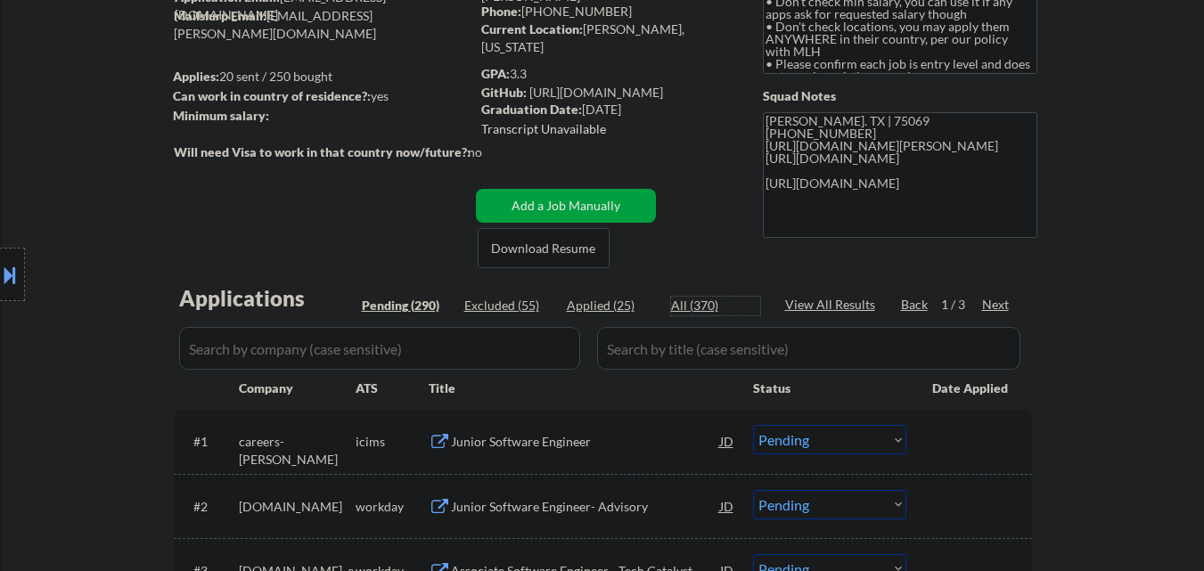
click at [705, 314] on div "All (370)" at bounding box center [715, 306] width 89 height 18
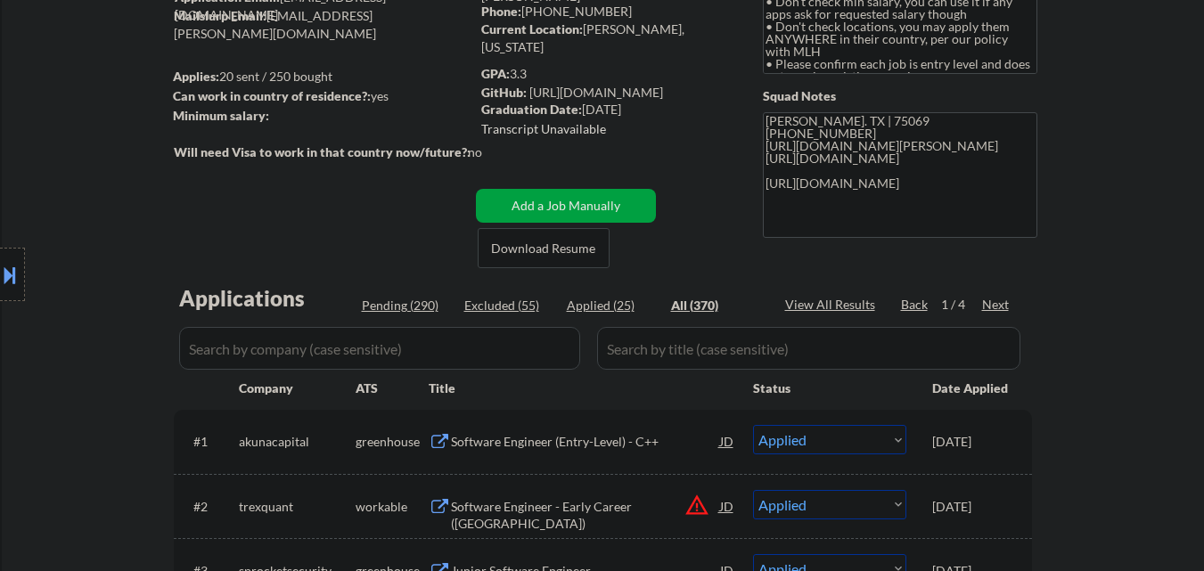
click at [368, 353] on input "input" at bounding box center [379, 348] width 401 height 43
paste input "optiver"
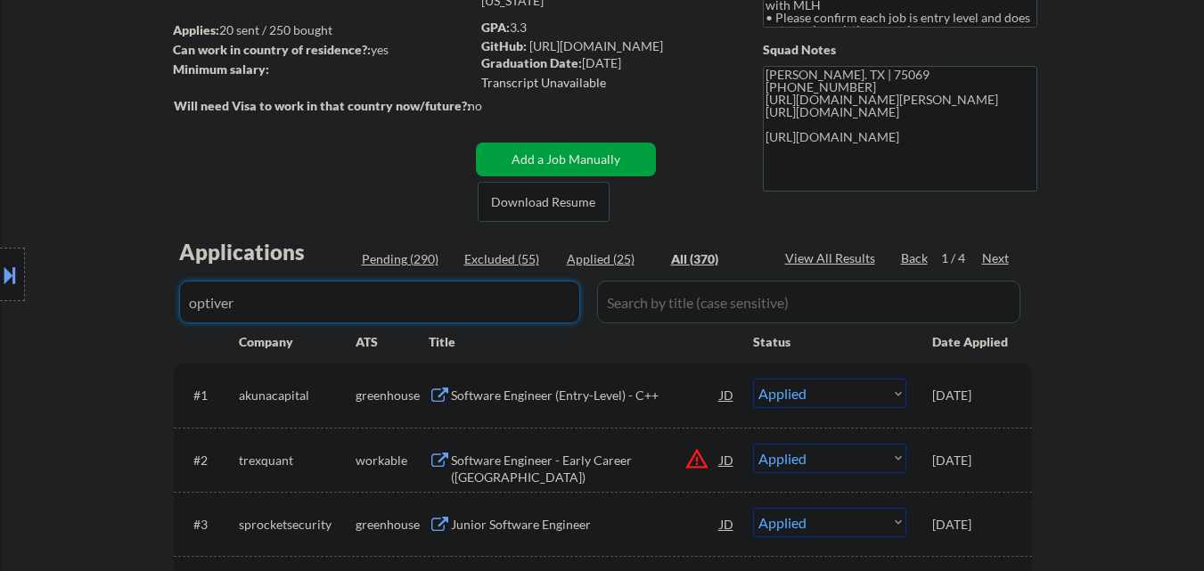
scroll to position [267, 0]
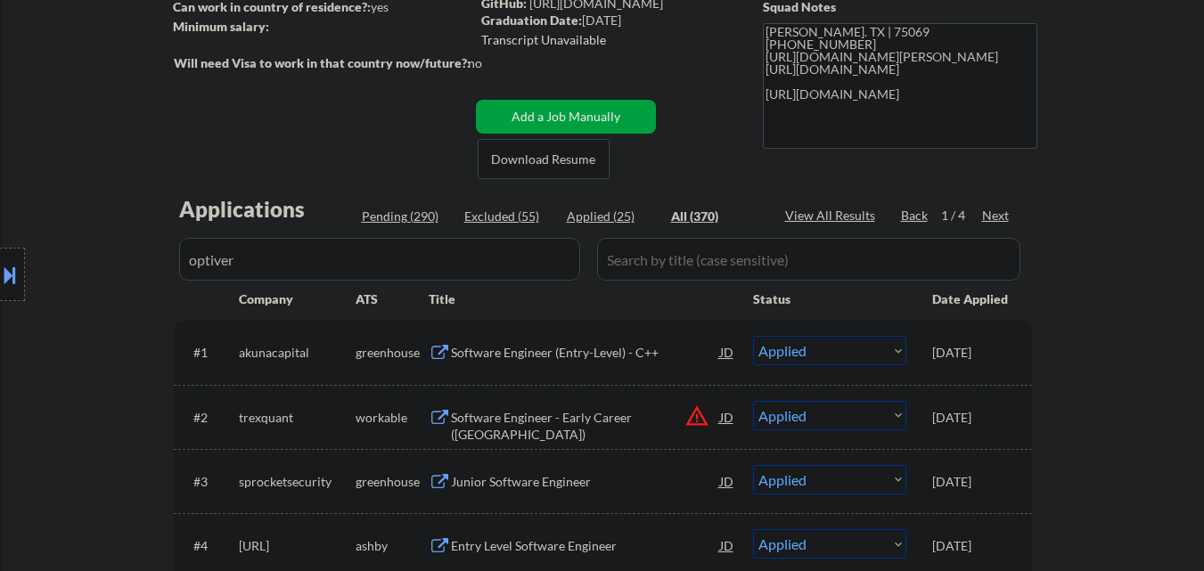
click at [66, 352] on div "Location Inclusions: country:US" at bounding box center [159, 275] width 319 height 331
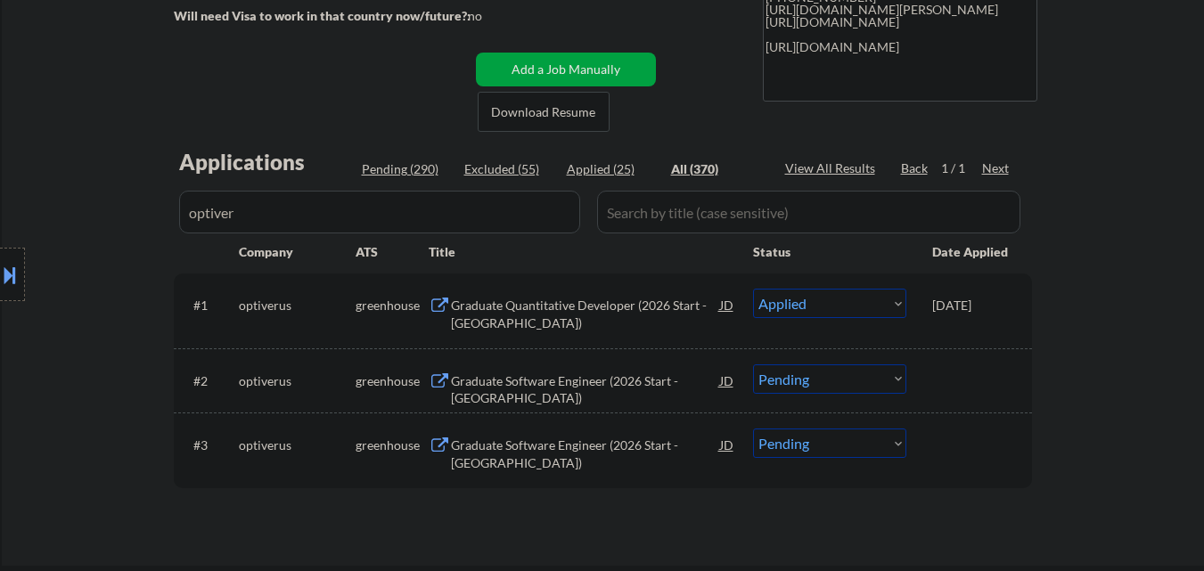
scroll to position [356, 0]
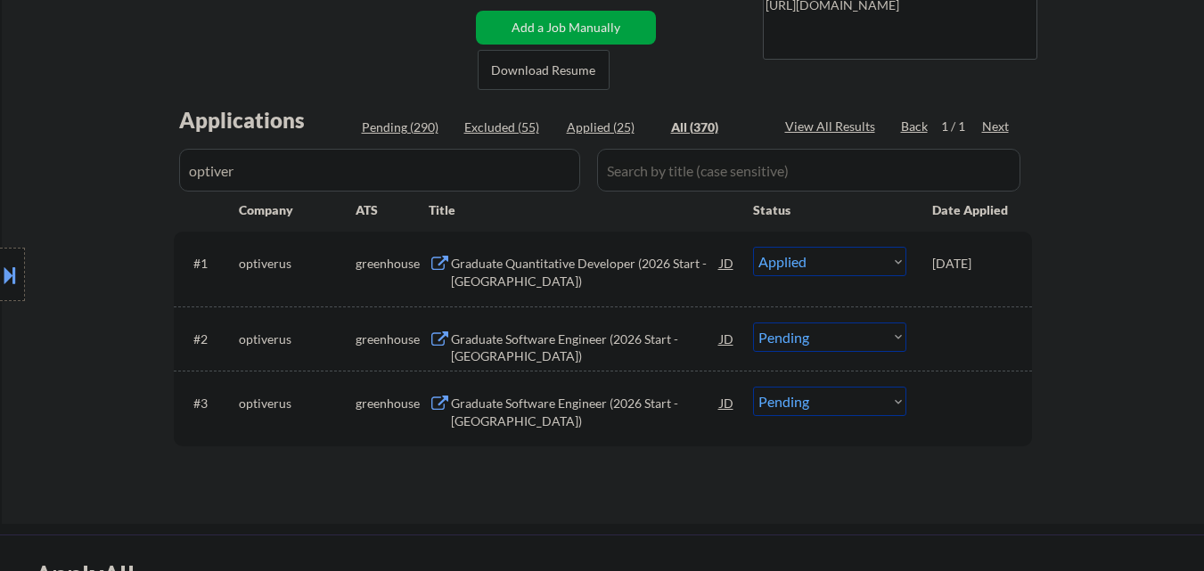
click at [568, 338] on div "Graduate Software Engineer (2026 Start - Austin)" at bounding box center [585, 348] width 269 height 35
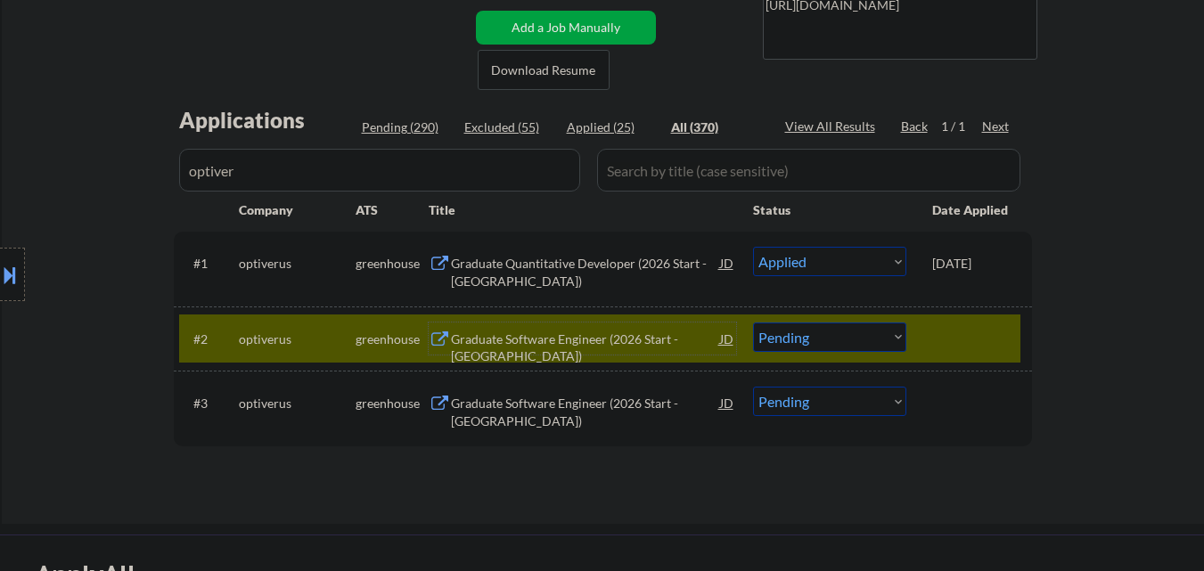
click at [838, 343] on select "Choose an option... Pending Applied Excluded (Questions) Excluded (Expired) Exc…" at bounding box center [829, 337] width 153 height 29
click at [753, 323] on select "Choose an option... Pending Applied Excluded (Questions) Excluded (Expired) Exc…" at bounding box center [829, 337] width 153 height 29
click at [979, 342] on div at bounding box center [971, 339] width 78 height 32
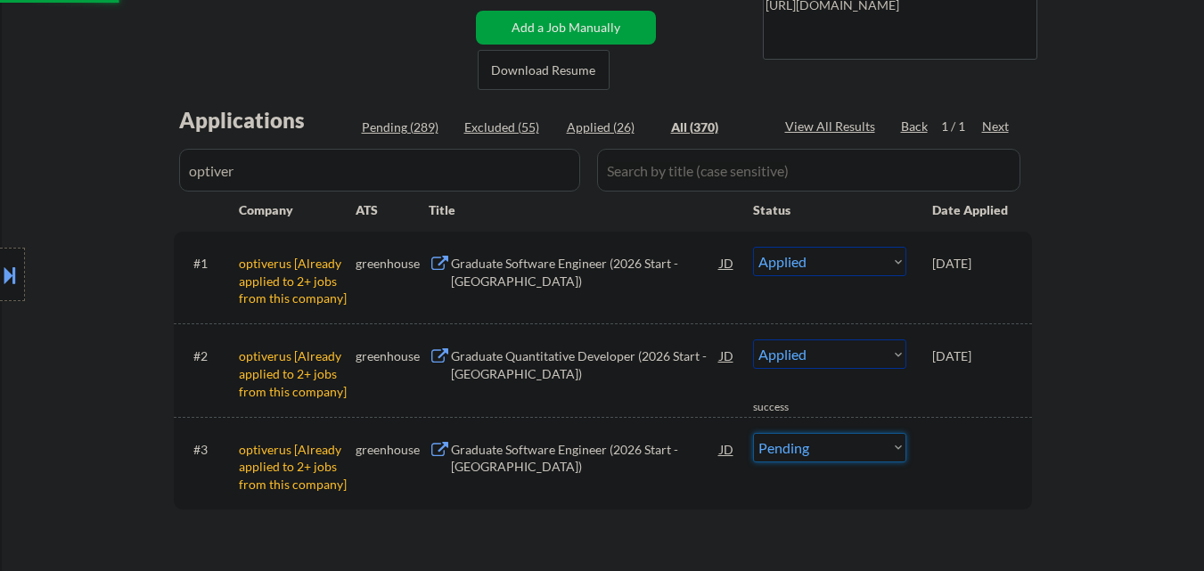
click at [825, 447] on select "Choose an option... Pending Applied Excluded (Questions) Excluded (Expired) Exc…" at bounding box center [829, 447] width 153 height 29
click at [753, 433] on select "Choose an option... Pending Applied Excluded (Questions) Excluded (Expired) Exc…" at bounding box center [829, 447] width 153 height 29
click at [399, 135] on div "Pending (288)" at bounding box center [406, 128] width 89 height 18
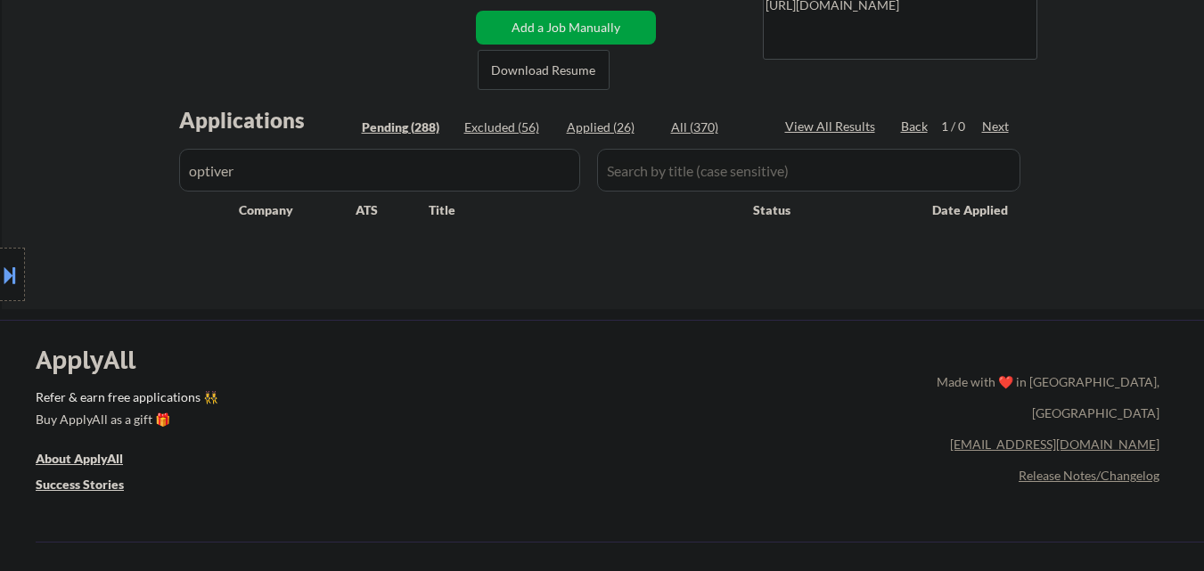
drag, startPoint x: 314, startPoint y: 165, endPoint x: 6, endPoint y: 159, distance: 307.4
click at [0, 160] on div "Location Inclusions: country:US" at bounding box center [159, 275] width 319 height 331
click at [264, 175] on div "Location Inclusions: country:US" at bounding box center [159, 275] width 319 height 331
click at [263, 175] on div "Location Inclusions: country:US" at bounding box center [159, 275] width 319 height 331
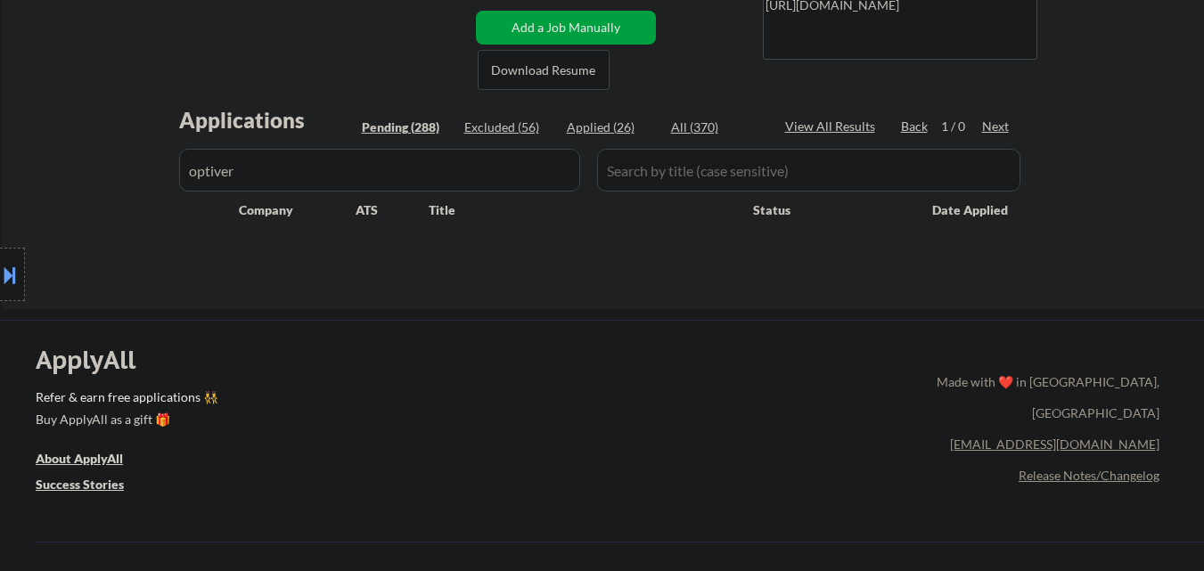
click at [254, 165] on div "Location Inclusions: country:US" at bounding box center [159, 275] width 319 height 331
click at [486, 167] on input "input" at bounding box center [379, 170] width 401 height 43
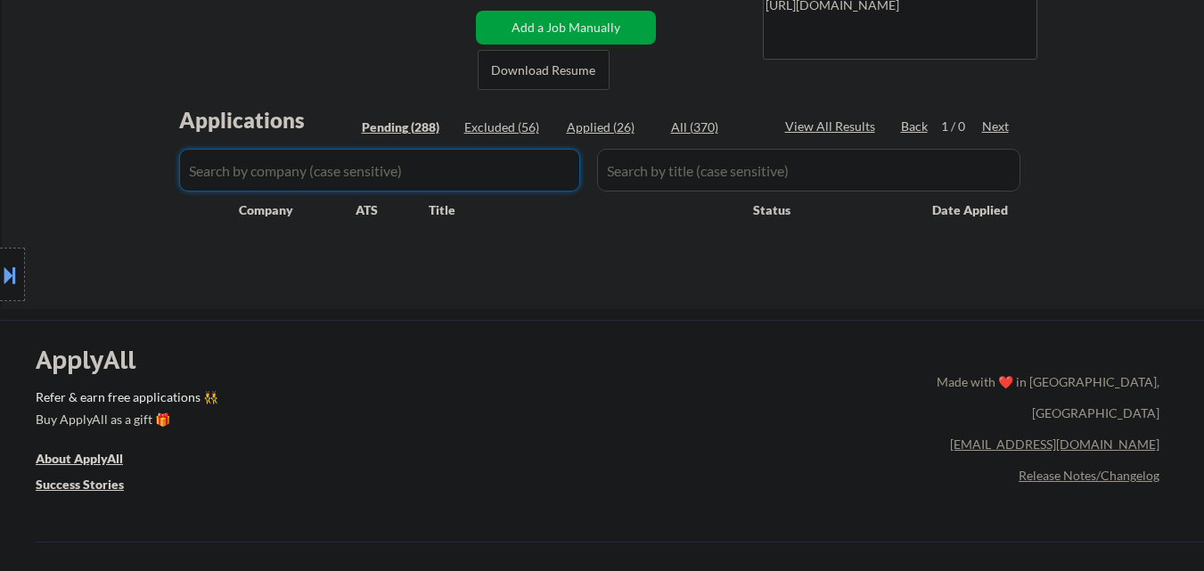
click at [61, 140] on div "Location Inclusions: country:US" at bounding box center [159, 275] width 319 height 331
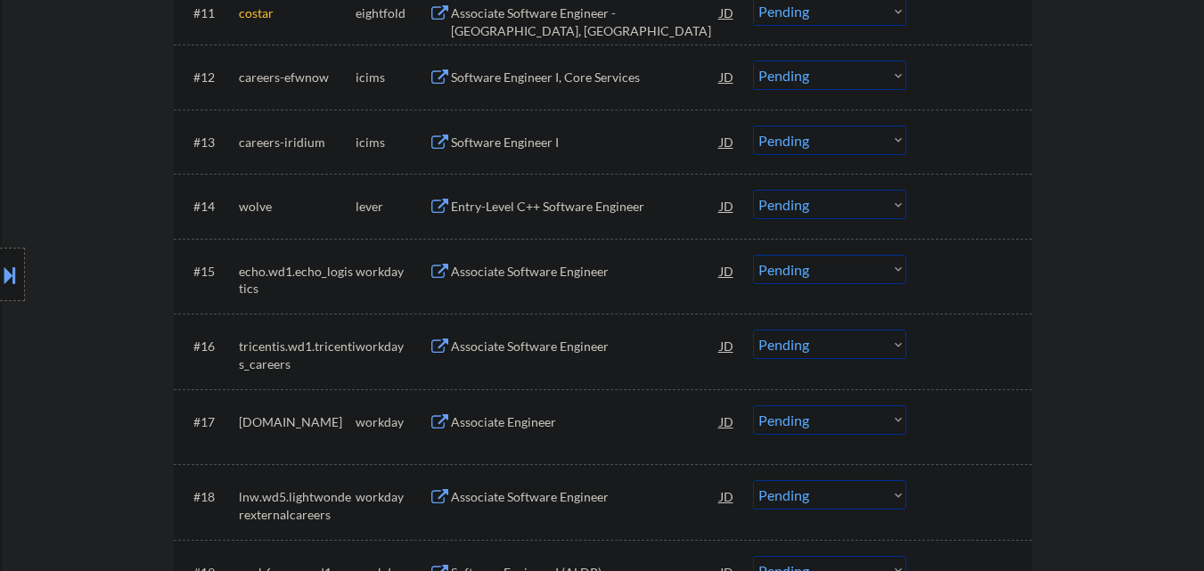
scroll to position [1337, 0]
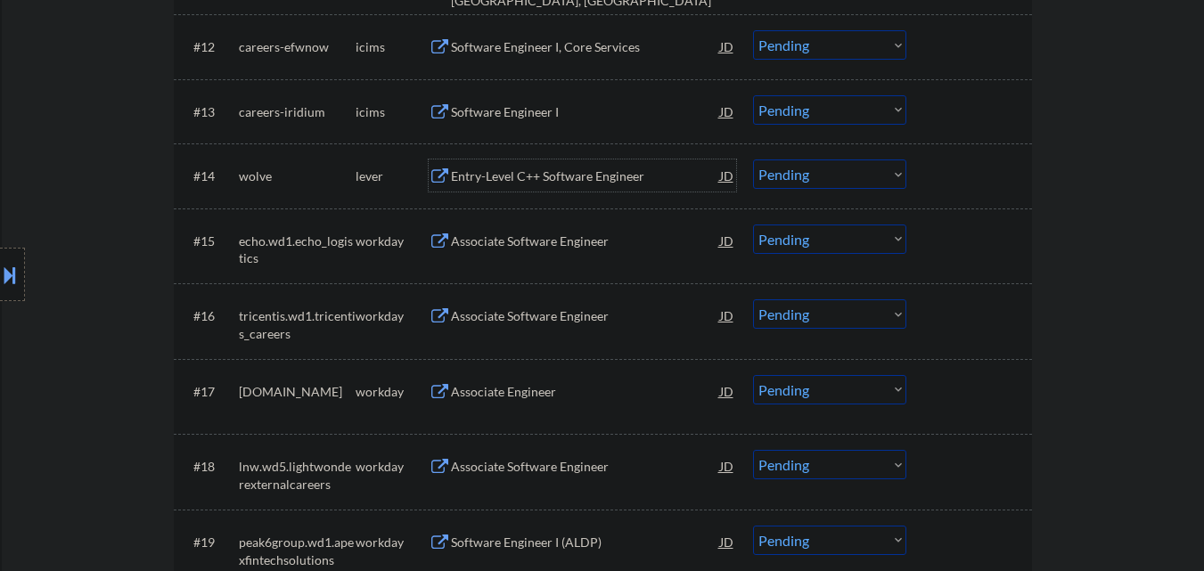
click at [621, 188] on div "Entry-Level C++ Software Engineer" at bounding box center [585, 175] width 269 height 32
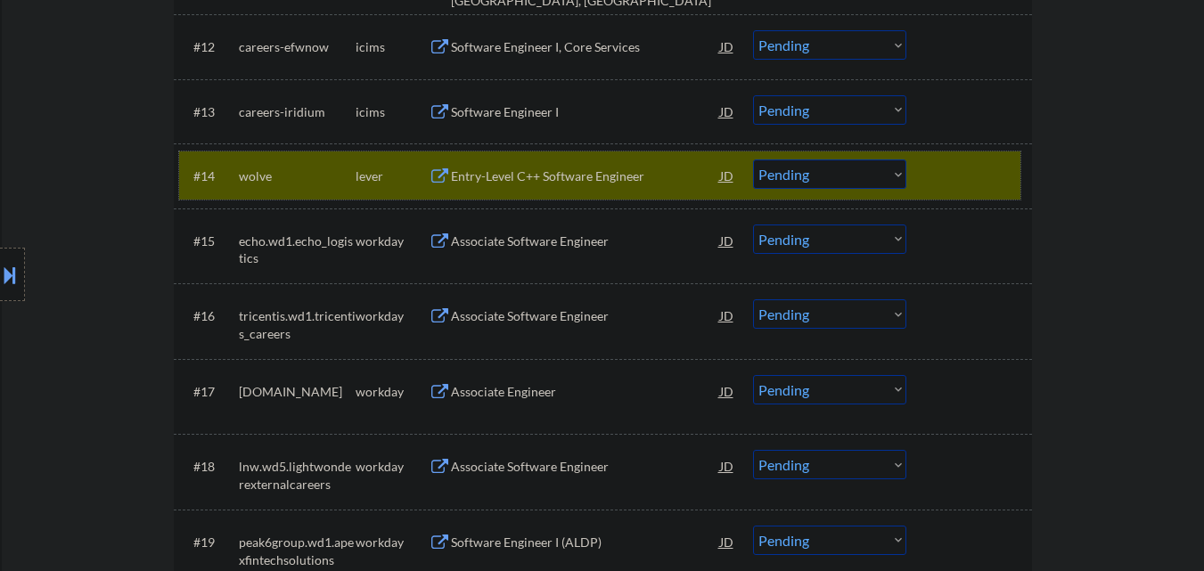
click at [956, 164] on div at bounding box center [971, 175] width 78 height 32
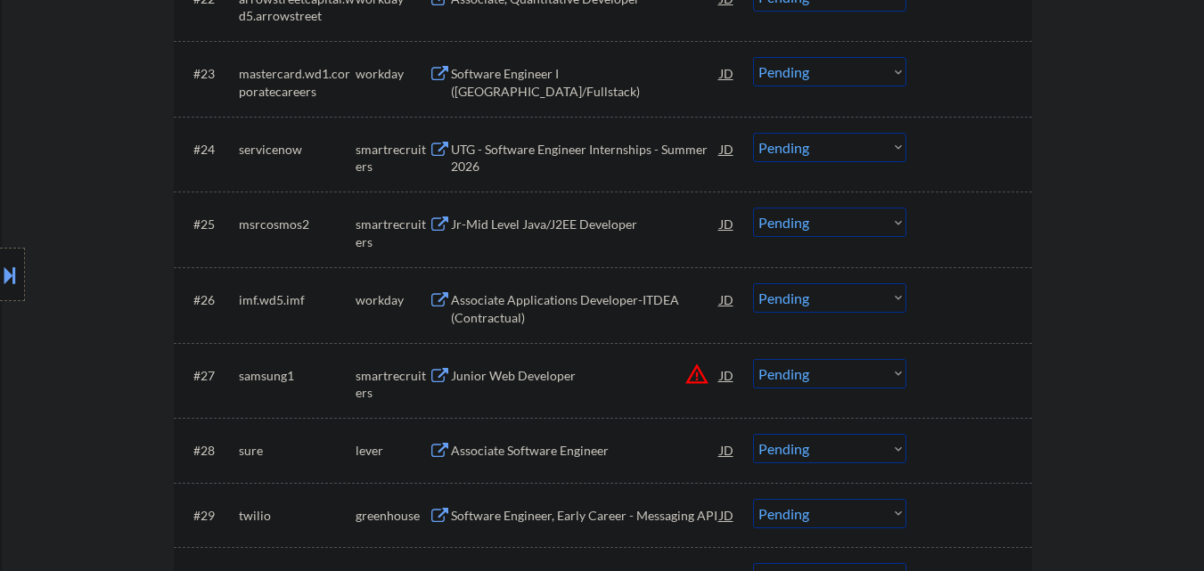
scroll to position [2138, 0]
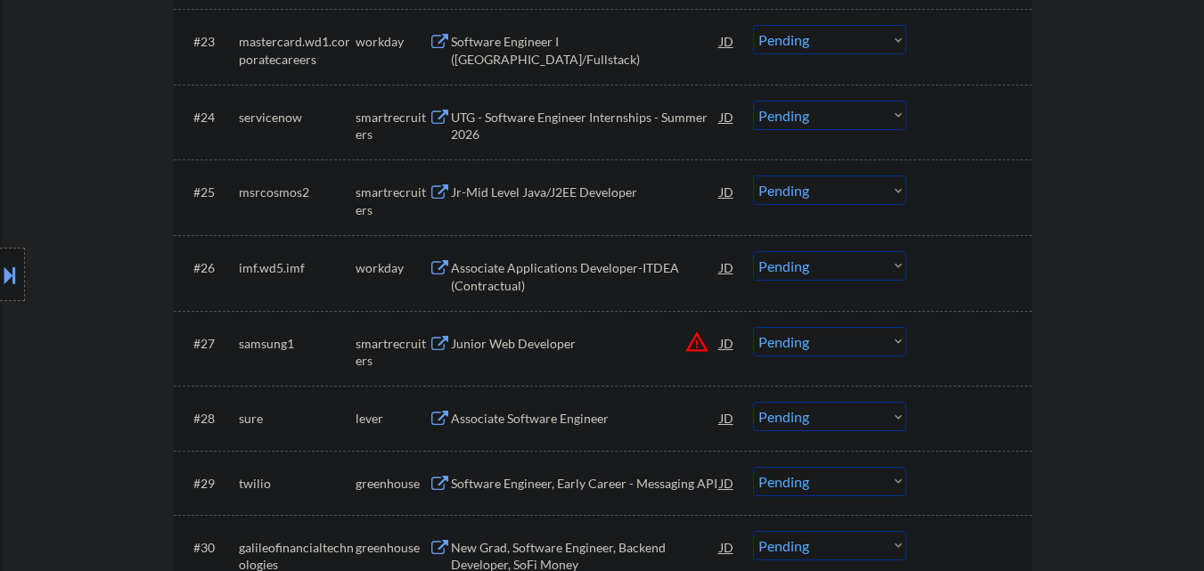
click at [625, 129] on div "UTG - Software Engineer Internships - Summer 2026" at bounding box center [585, 126] width 269 height 35
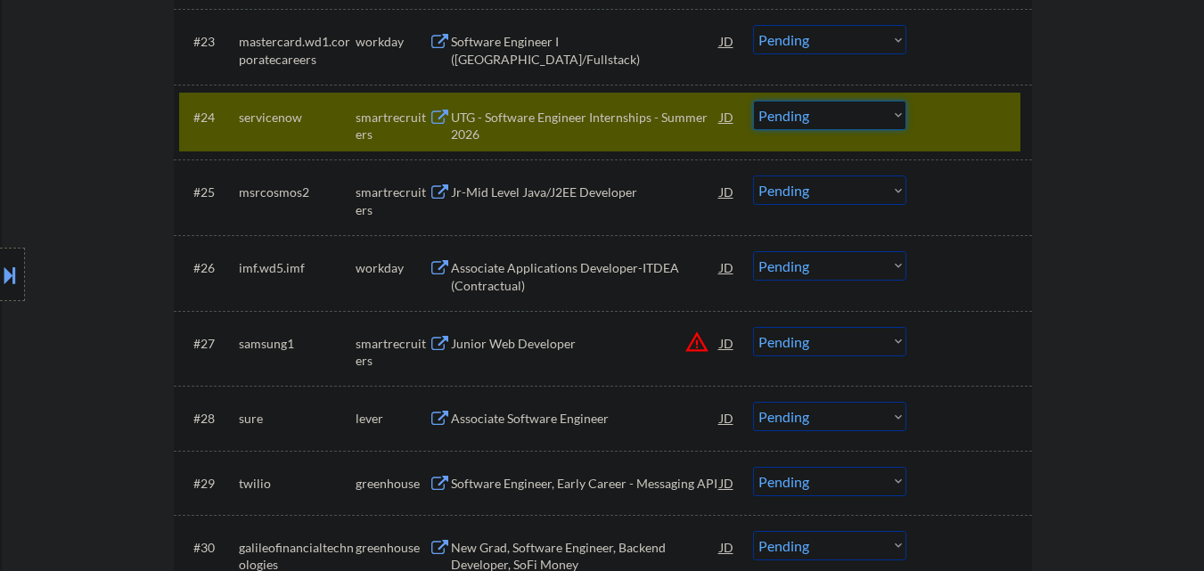
click at [838, 115] on select "Choose an option... Pending Applied Excluded (Questions) Excluded (Expired) Exc…" at bounding box center [829, 115] width 153 height 29
click at [753, 101] on select "Choose an option... Pending Applied Excluded (Questions) Excluded (Expired) Exc…" at bounding box center [829, 115] width 153 height 29
click at [978, 122] on div at bounding box center [971, 117] width 78 height 32
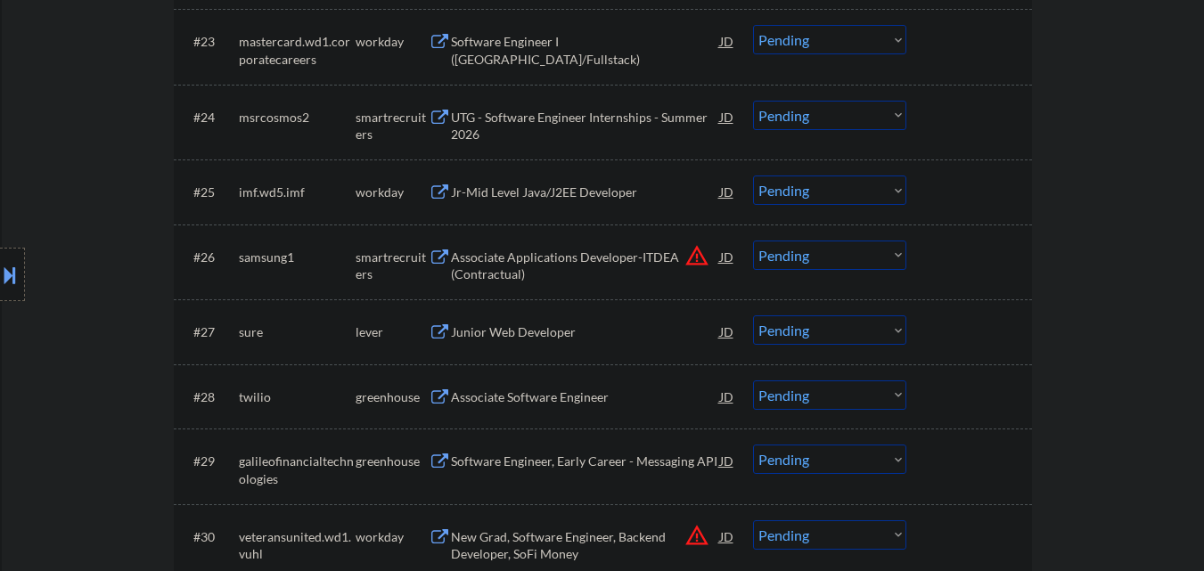
click at [584, 119] on div "UTG - Software Engineer Internships - Summer 2026" at bounding box center [585, 126] width 269 height 35
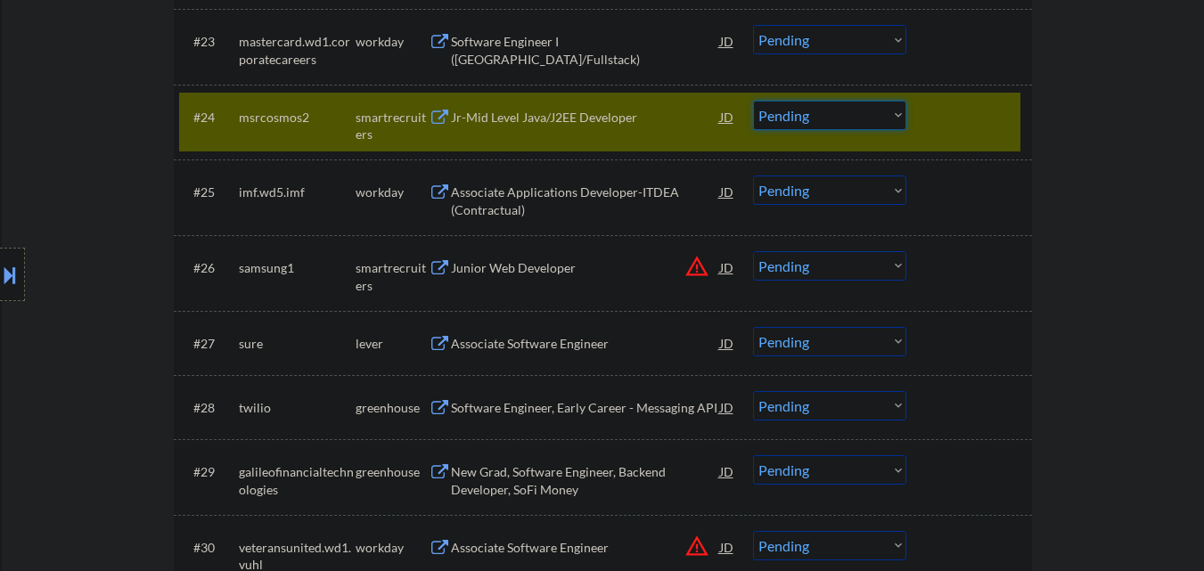
click at [806, 126] on select "Choose an option... Pending Applied Excluded (Questions) Excluded (Expired) Exc…" at bounding box center [829, 115] width 153 height 29
click at [753, 101] on select "Choose an option... Pending Applied Excluded (Questions) Excluded (Expired) Exc…" at bounding box center [829, 115] width 153 height 29
click at [977, 116] on div at bounding box center [971, 117] width 78 height 32
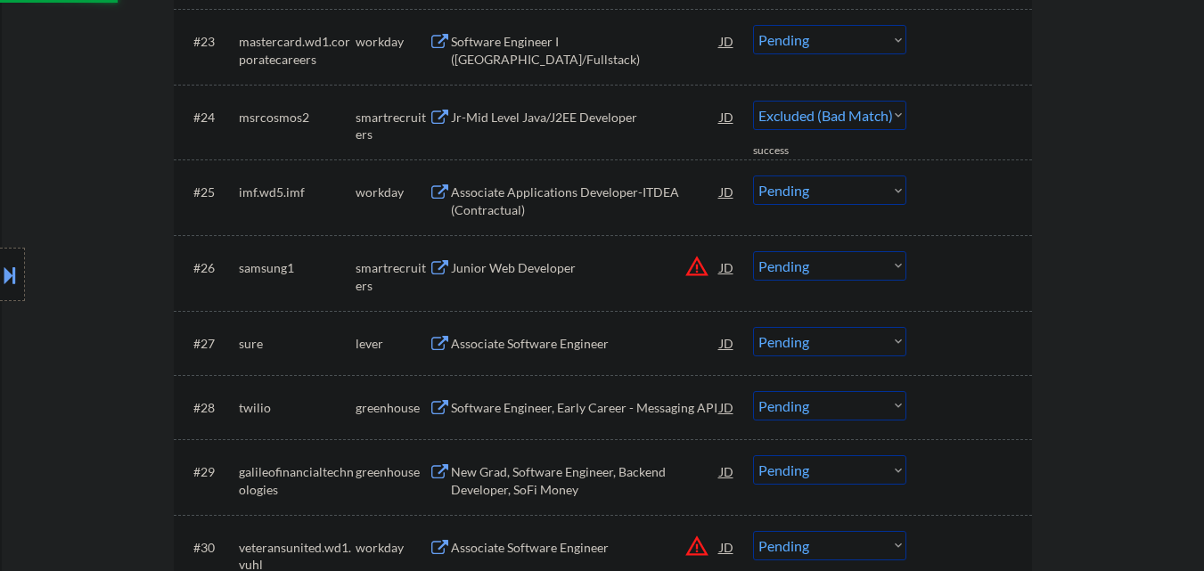
scroll to position [2228, 0]
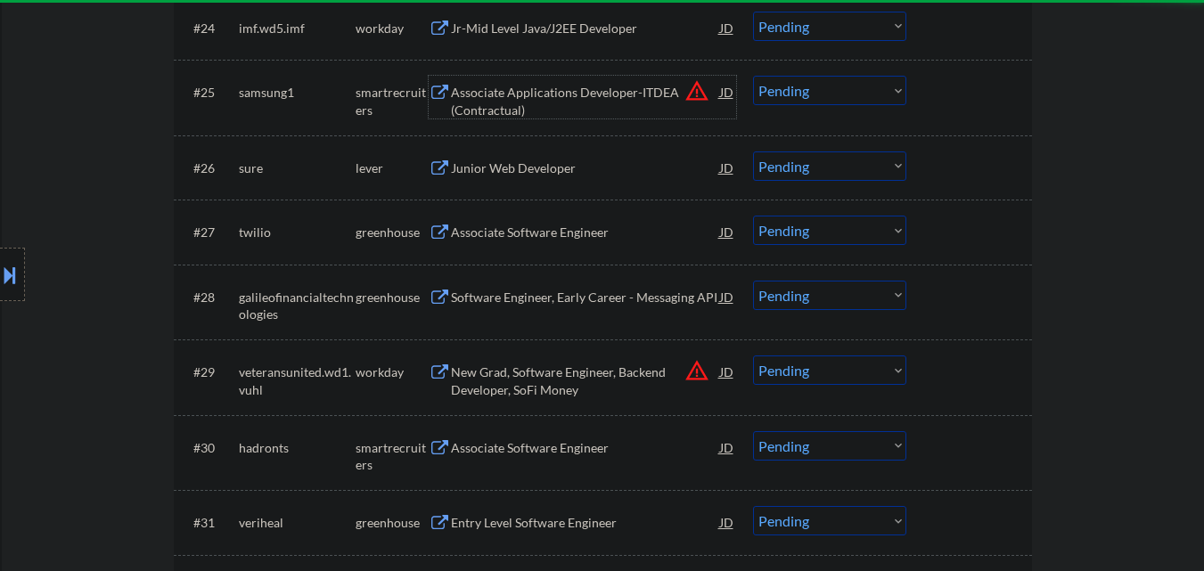
click at [579, 92] on div "Associate Applications Developer-ITDEA (Contractual)" at bounding box center [585, 101] width 269 height 35
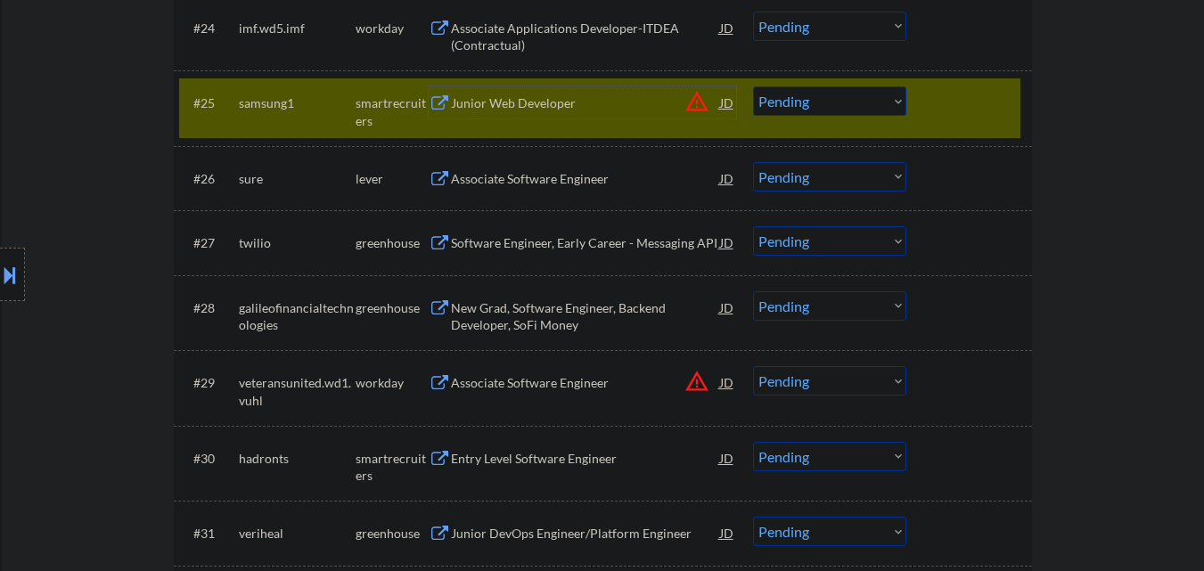
click at [833, 96] on select "Choose an option... Pending Applied Excluded (Questions) Excluded (Expired) Exc…" at bounding box center [829, 100] width 153 height 29
click at [753, 86] on select "Choose an option... Pending Applied Excluded (Questions) Excluded (Expired) Exc…" at bounding box center [829, 100] width 153 height 29
click at [962, 94] on div at bounding box center [971, 102] width 78 height 32
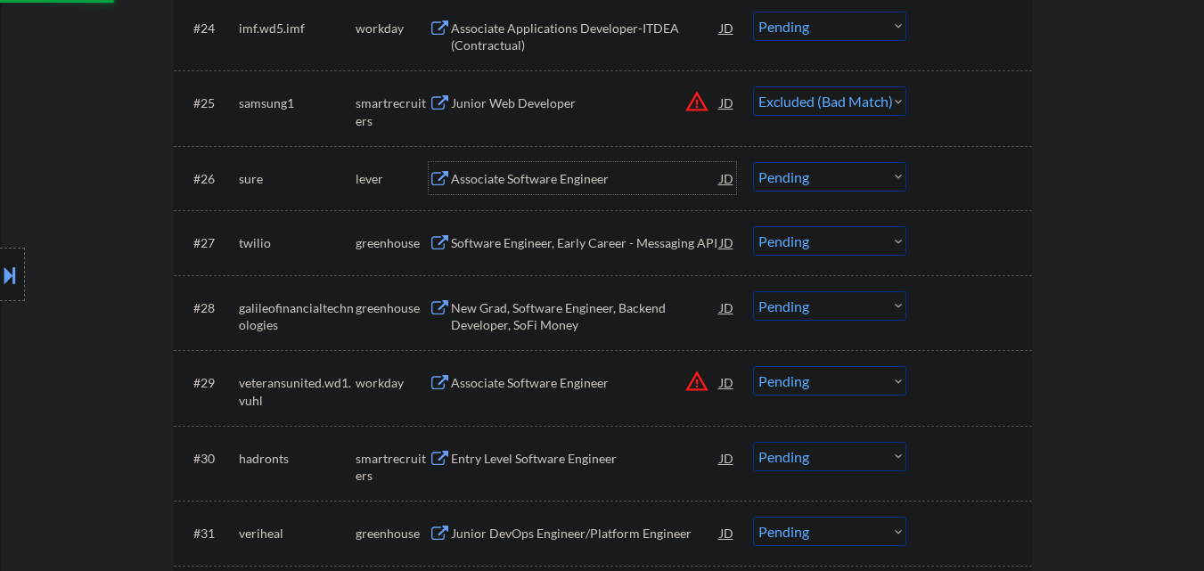
click at [581, 190] on div "Associate Software Engineer" at bounding box center [585, 178] width 269 height 32
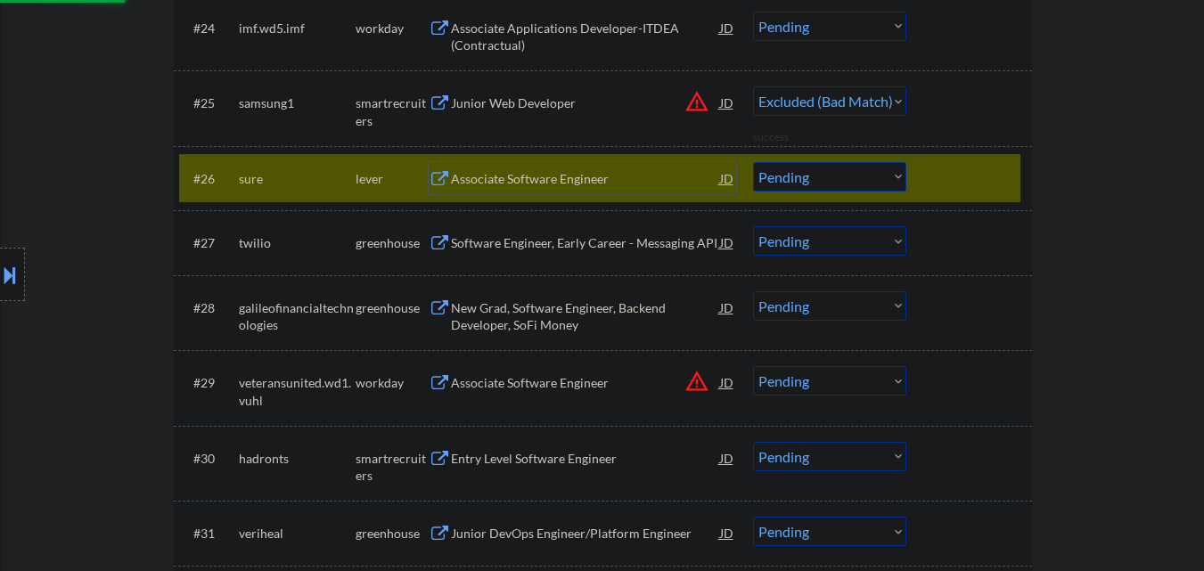
click at [937, 151] on div "#26 sure lever Associate Software Engineer JD warning_amber Choose an option...…" at bounding box center [603, 178] width 858 height 64
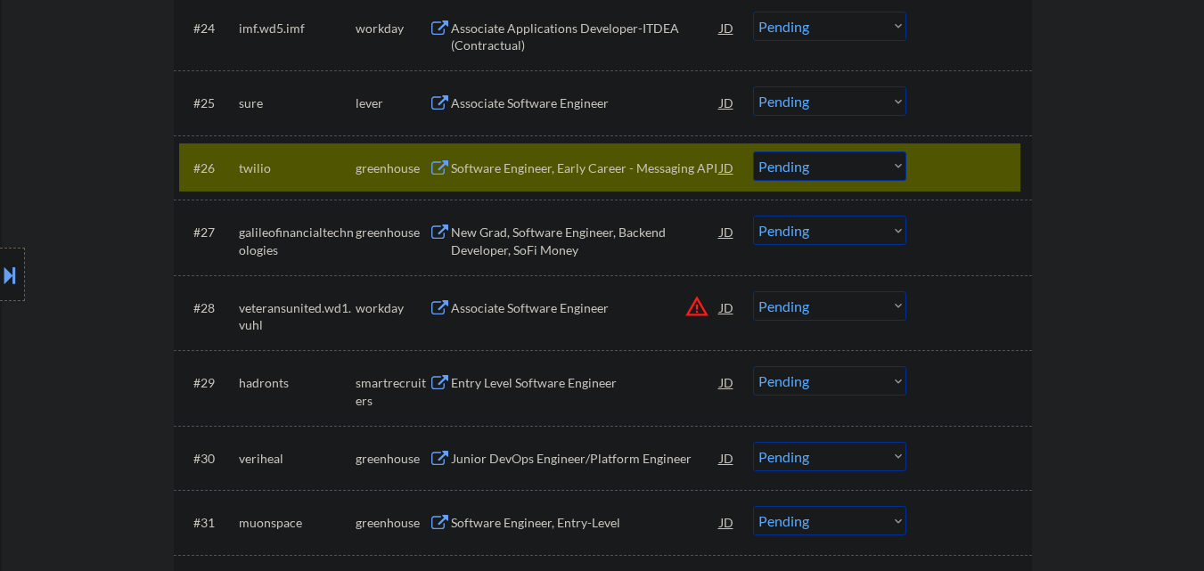
click at [997, 154] on div at bounding box center [971, 167] width 78 height 32
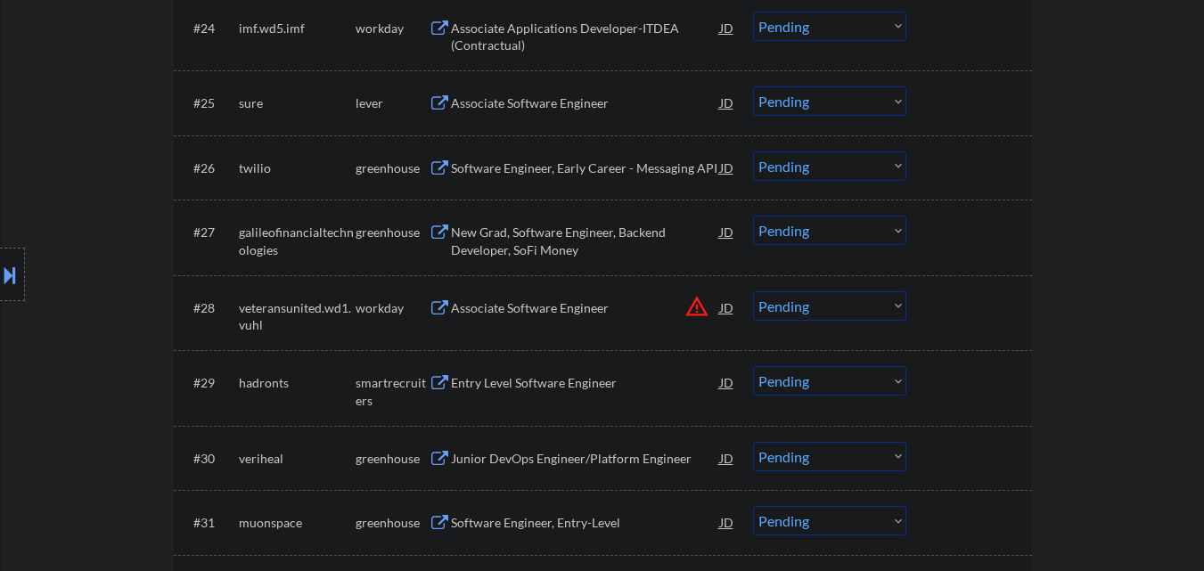
click at [840, 96] on select "Choose an option... Pending Applied Excluded (Questions) Excluded (Expired) Exc…" at bounding box center [829, 100] width 153 height 29
click at [753, 86] on select "Choose an option... Pending Applied Excluded (Questions) Excluded (Expired) Exc…" at bounding box center [829, 100] width 153 height 29
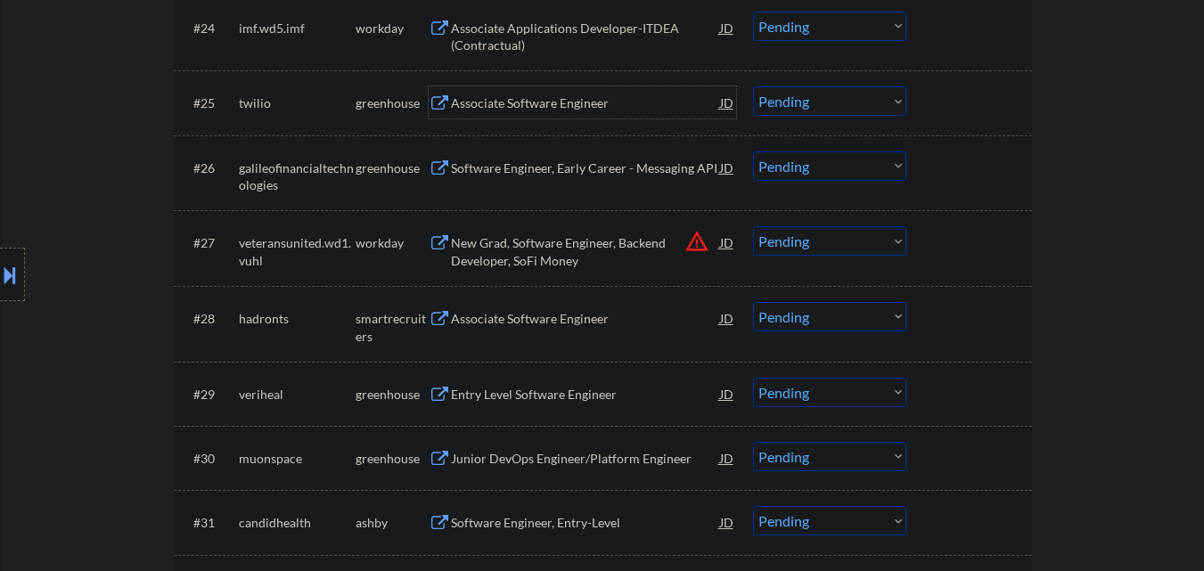
click at [583, 100] on div "Associate Software Engineer" at bounding box center [585, 103] width 269 height 18
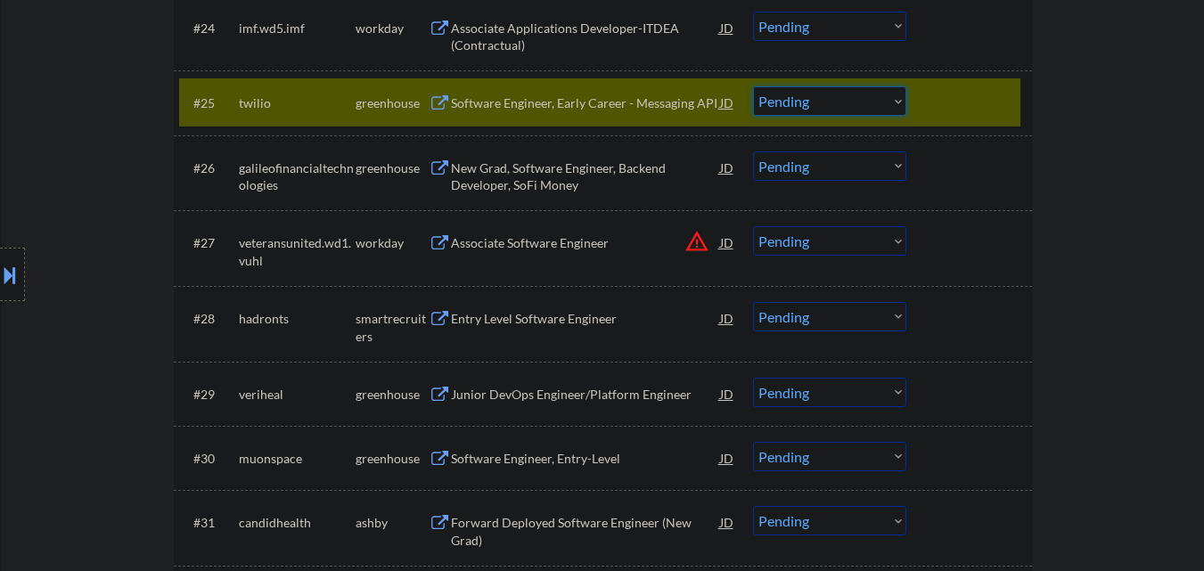
click at [876, 105] on select "Choose an option... Pending Applied Excluded (Questions) Excluded (Expired) Exc…" at bounding box center [829, 100] width 153 height 29
click at [753, 86] on select "Choose an option... Pending Applied Excluded (Questions) Excluded (Expired) Exc…" at bounding box center [829, 100] width 153 height 29
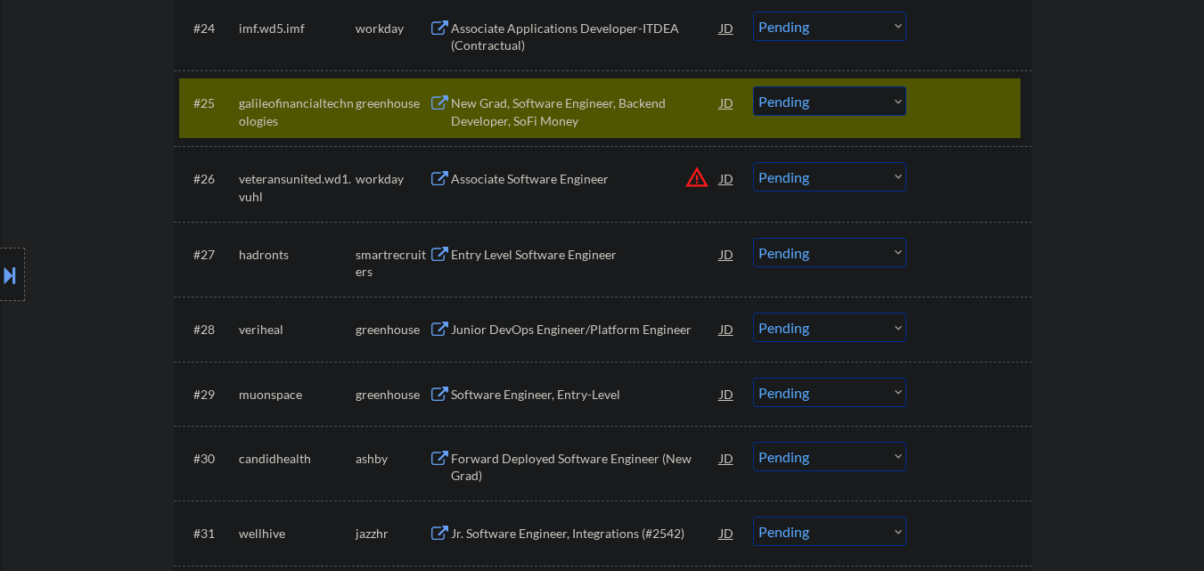
click at [572, 98] on div "New Grad, Software Engineer, Backend Developer, SoFi Money" at bounding box center [585, 111] width 269 height 35
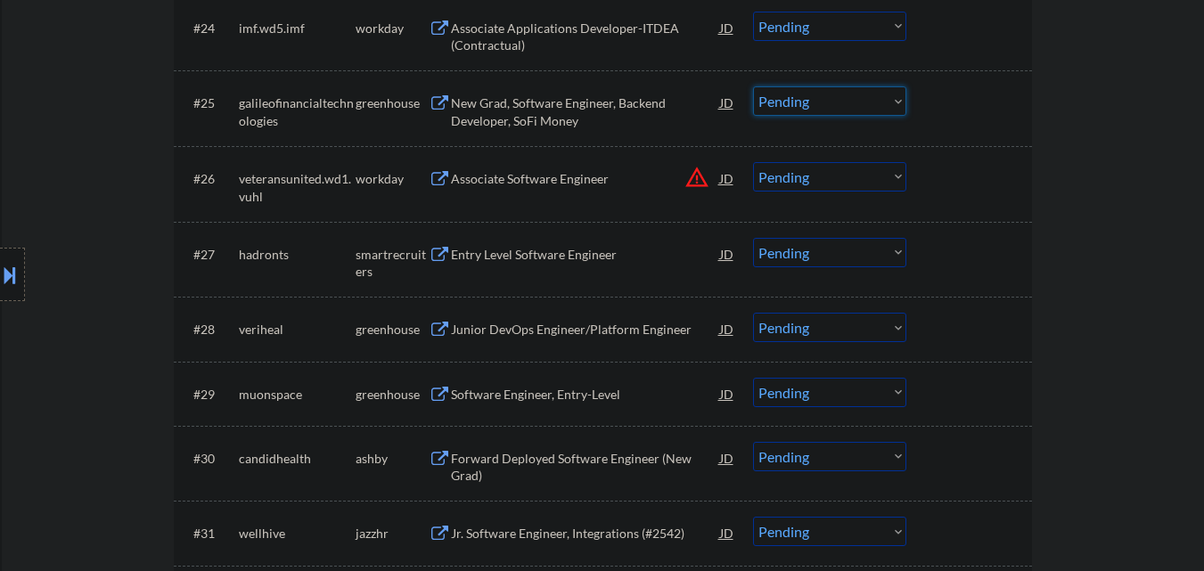
click at [846, 104] on select "Choose an option... Pending Applied Excluded (Questions) Excluded (Expired) Exc…" at bounding box center [829, 100] width 153 height 29
click at [753, 86] on select "Choose an option... Pending Applied Excluded (Questions) Excluded (Expired) Exc…" at bounding box center [829, 100] width 153 height 29
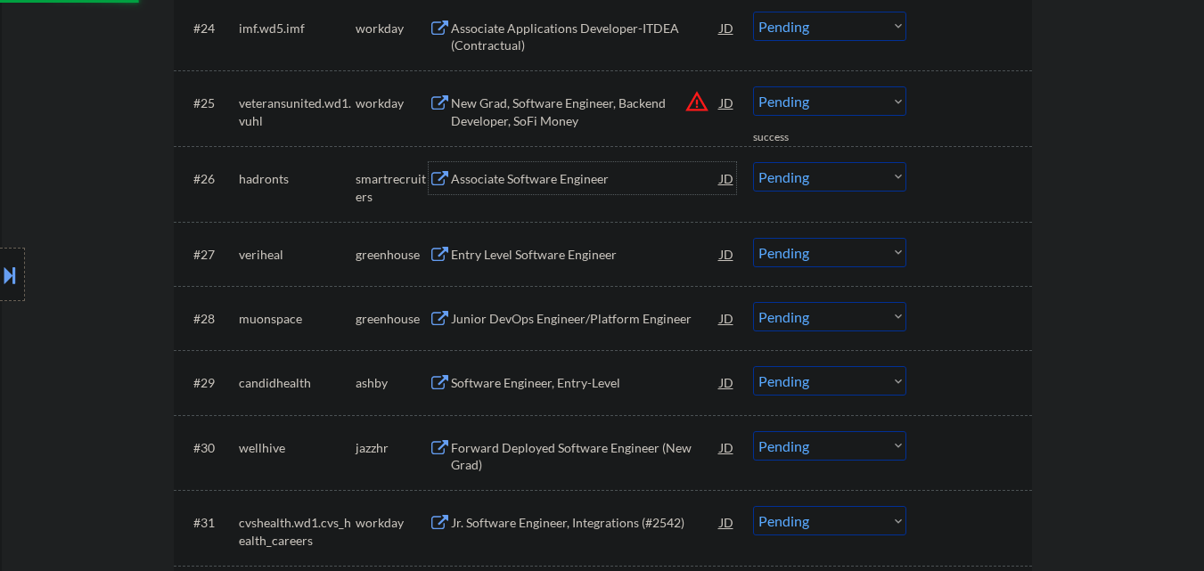
click at [560, 183] on div "Associate Software Engineer" at bounding box center [585, 179] width 269 height 18
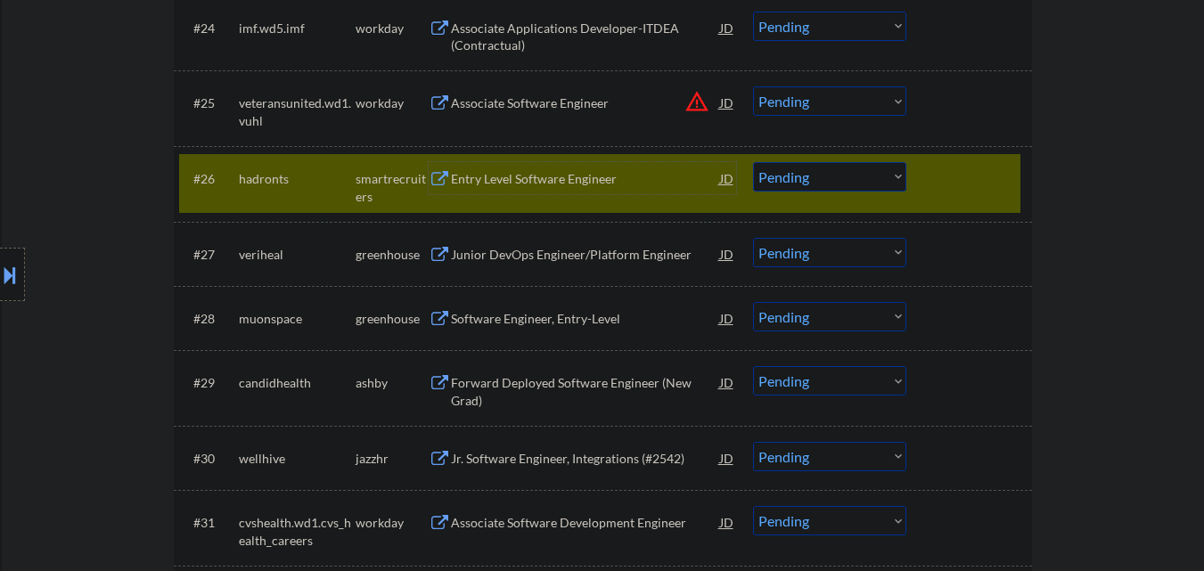
click at [835, 176] on select "Choose an option... Pending Applied Excluded (Questions) Excluded (Expired) Exc…" at bounding box center [829, 176] width 153 height 29
click at [753, 162] on select "Choose an option... Pending Applied Excluded (Questions) Excluded (Expired) Exc…" at bounding box center [829, 176] width 153 height 29
click at [961, 185] on div at bounding box center [971, 178] width 78 height 32
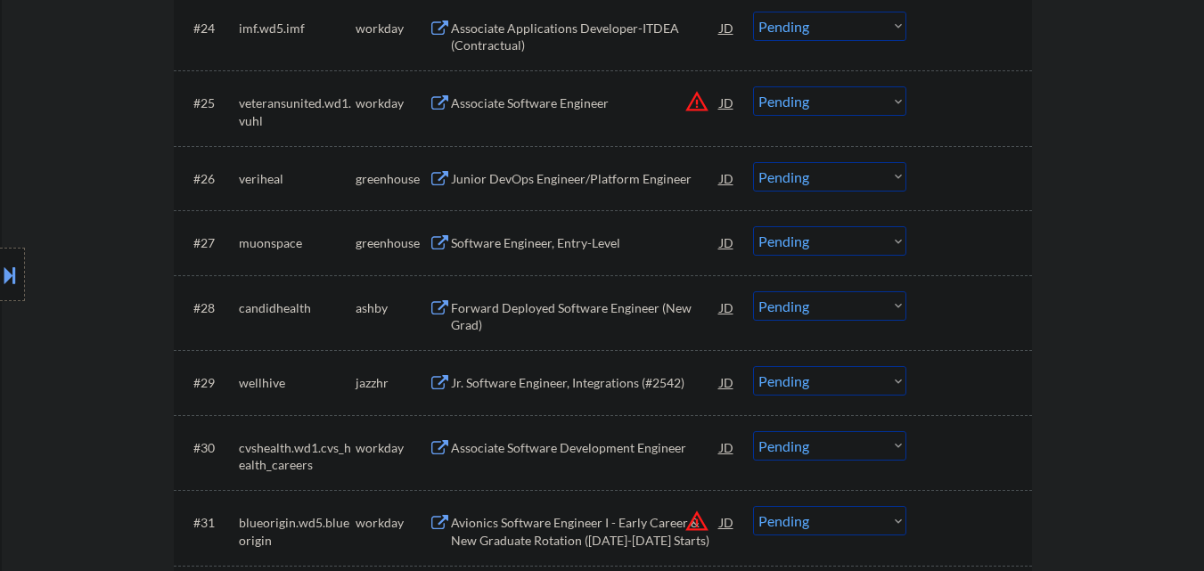
scroll to position [2317, 0]
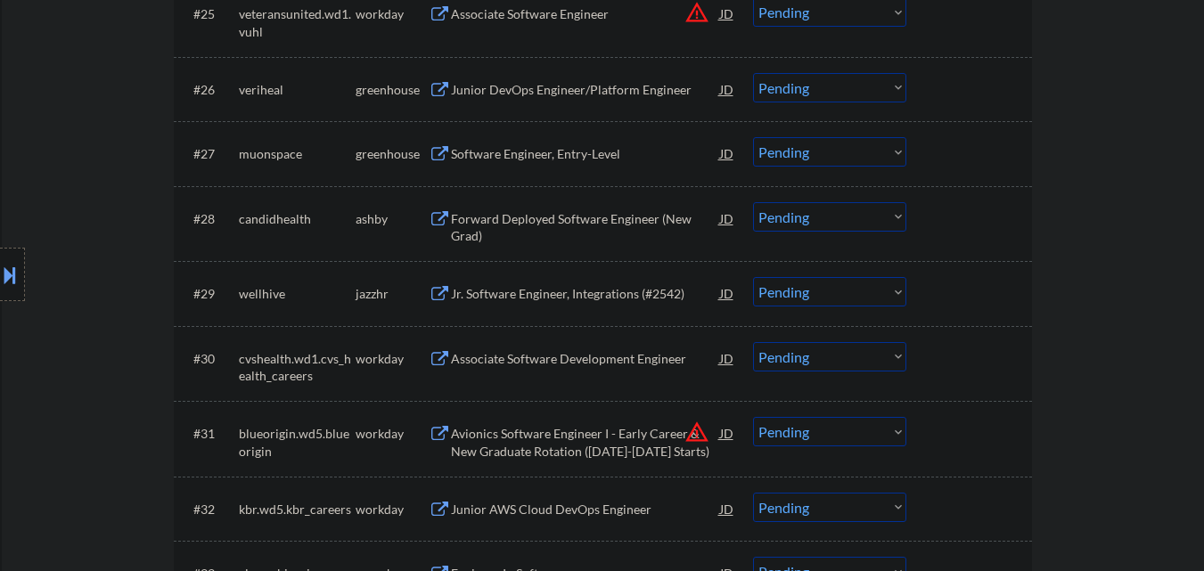
click at [577, 89] on div "Junior DevOps Engineer/Platform Engineer" at bounding box center [585, 90] width 269 height 18
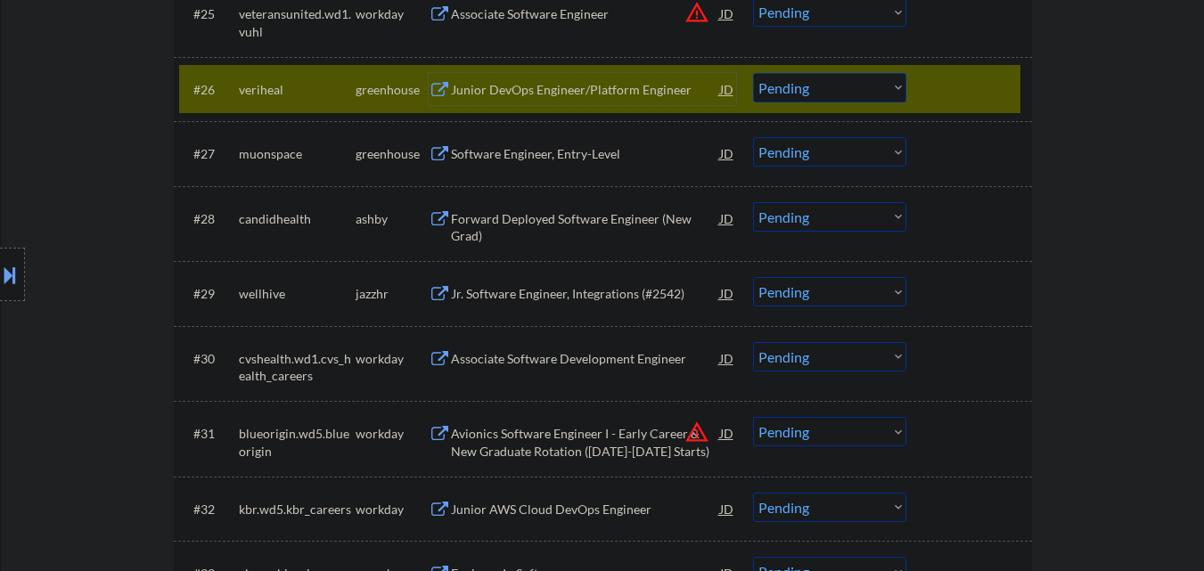
click at [568, 87] on div "Junior DevOps Engineer/Platform Engineer" at bounding box center [585, 90] width 269 height 18
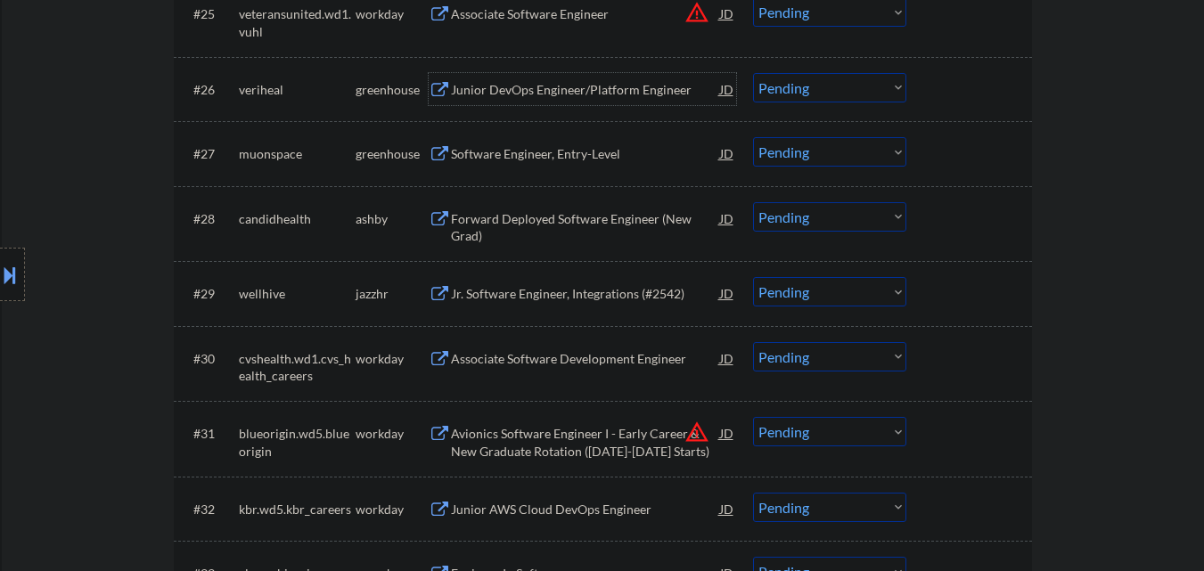
click at [804, 86] on select "Choose an option... Pending Applied Excluded (Questions) Excluded (Expired) Exc…" at bounding box center [829, 87] width 153 height 29
click at [753, 73] on select "Choose an option... Pending Applied Excluded (Questions) Excluded (Expired) Exc…" at bounding box center [829, 87] width 153 height 29
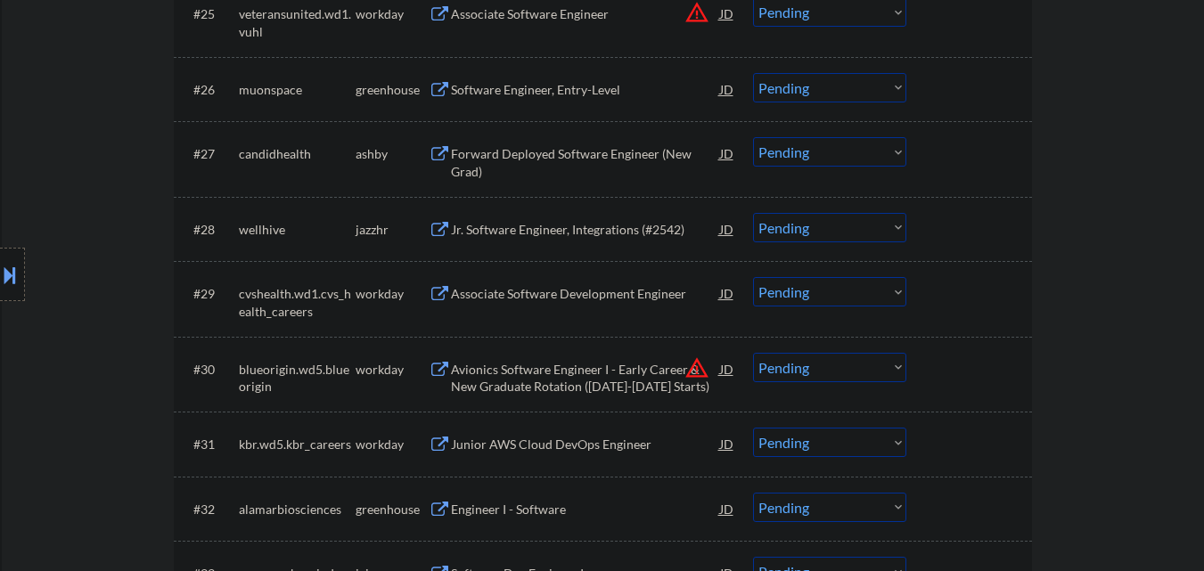
click at [580, 89] on div "Software Engineer, Entry-Level" at bounding box center [585, 90] width 269 height 18
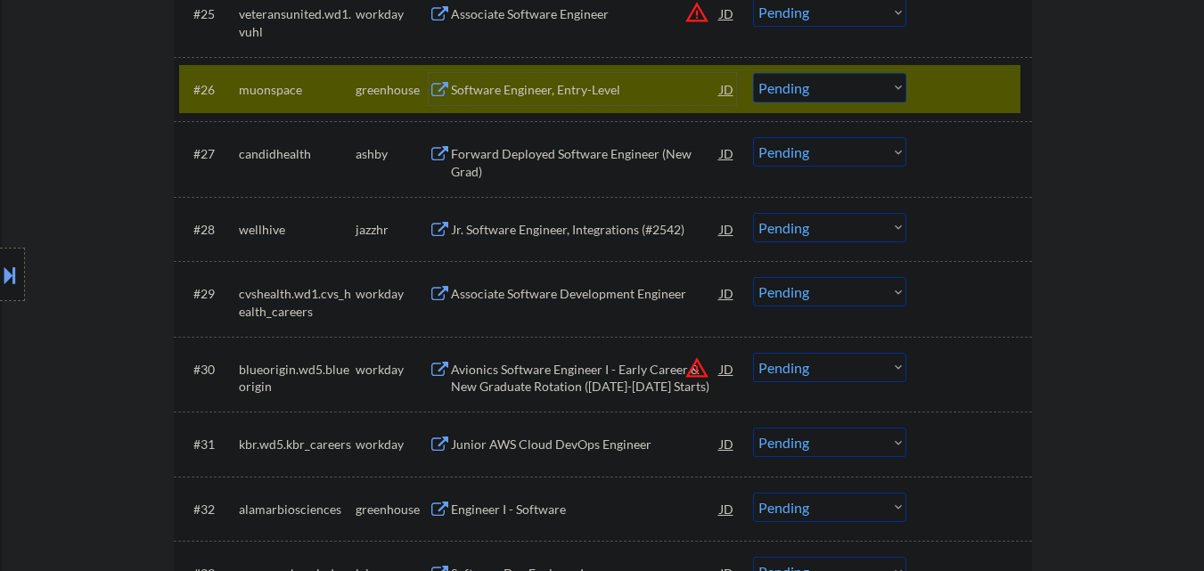
click at [841, 86] on select "Choose an option... Pending Applied Excluded (Questions) Excluded (Expired) Exc…" at bounding box center [829, 87] width 153 height 29
drag, startPoint x: 798, startPoint y: 88, endPoint x: 797, endPoint y: 101, distance: 12.6
click at [798, 88] on select "Choose an option... Pending Applied Excluded (Questions) Excluded (Expired) Exc…" at bounding box center [829, 87] width 153 height 29
click at [753, 73] on select "Choose an option... Pending Applied Excluded (Questions) Excluded (Expired) Exc…" at bounding box center [829, 87] width 153 height 29
click at [949, 78] on div at bounding box center [971, 89] width 78 height 32
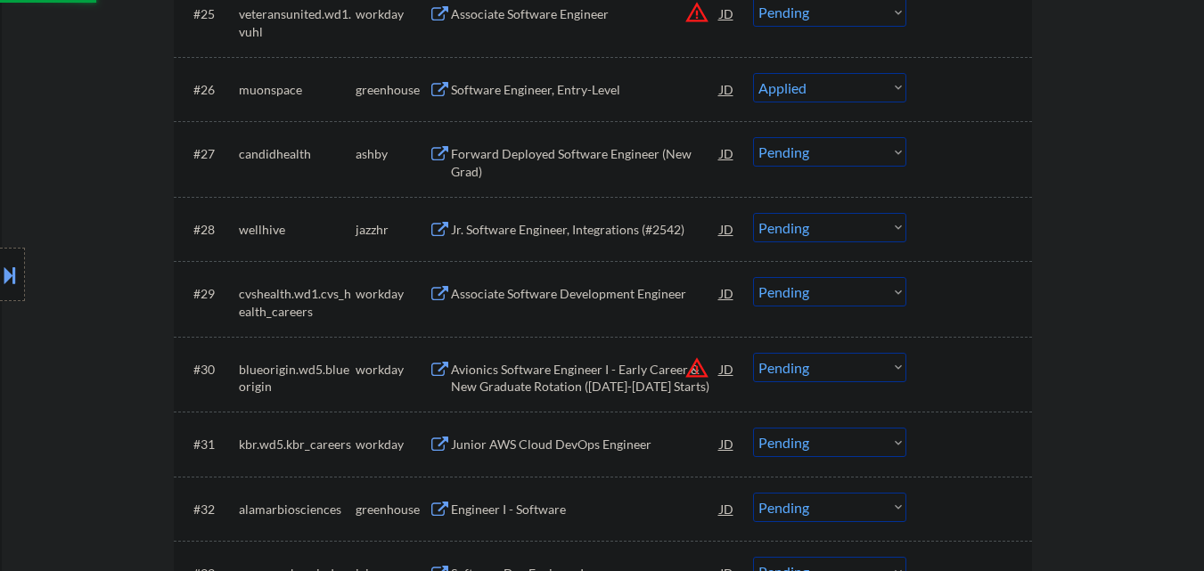
click at [976, 83] on div at bounding box center [971, 89] width 78 height 32
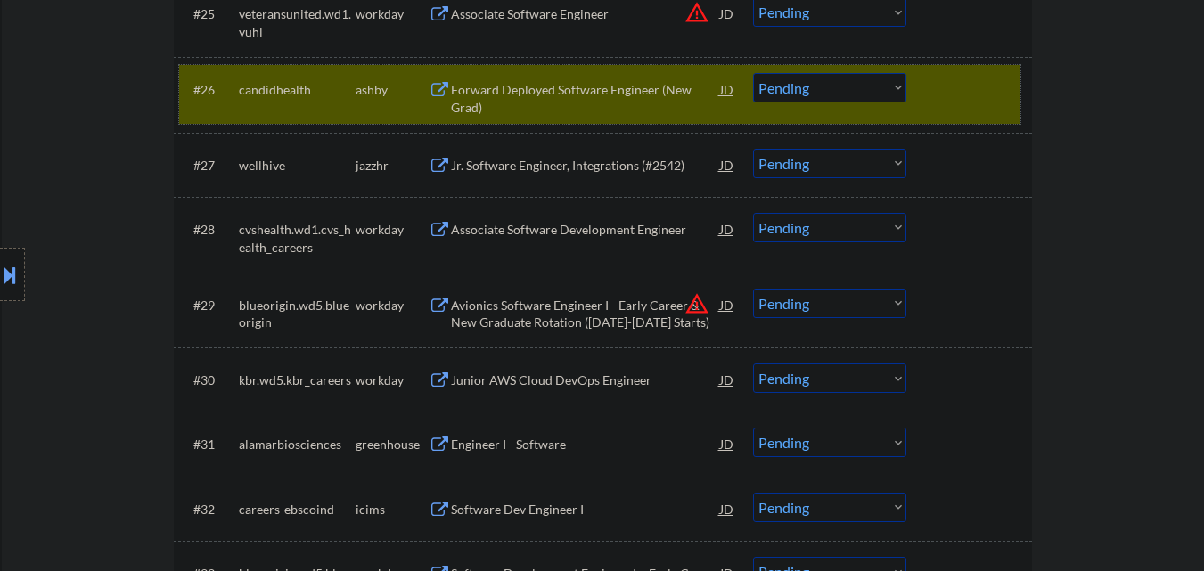
click at [596, 92] on div "Forward Deployed Software Engineer (New Grad)" at bounding box center [585, 98] width 269 height 35
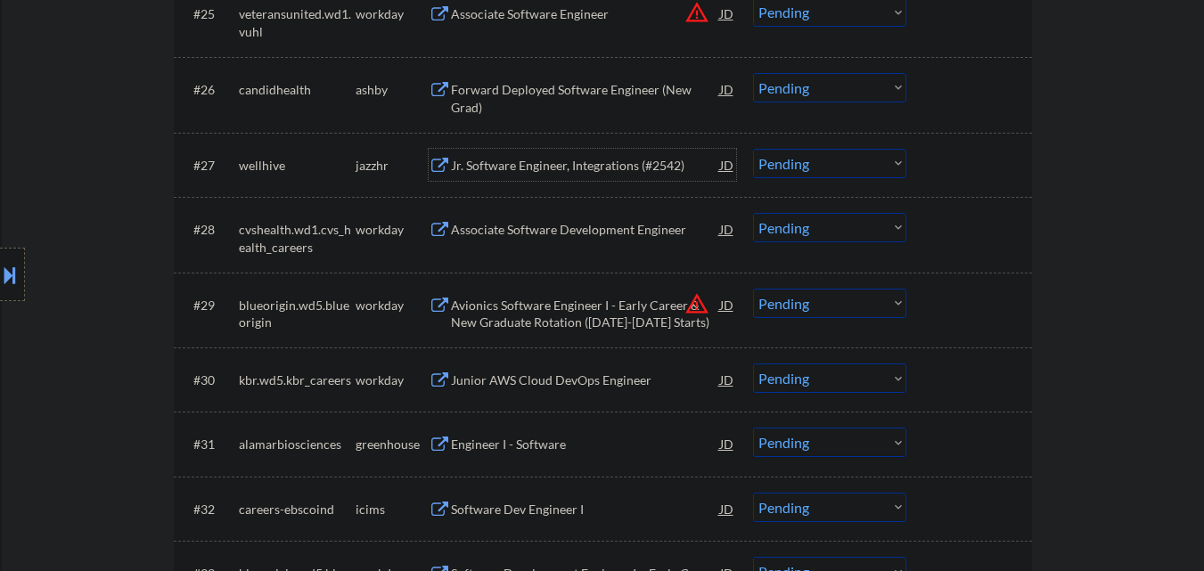
click at [570, 154] on div "Jr. Software Engineer, Integrations (#2542)" at bounding box center [585, 165] width 269 height 32
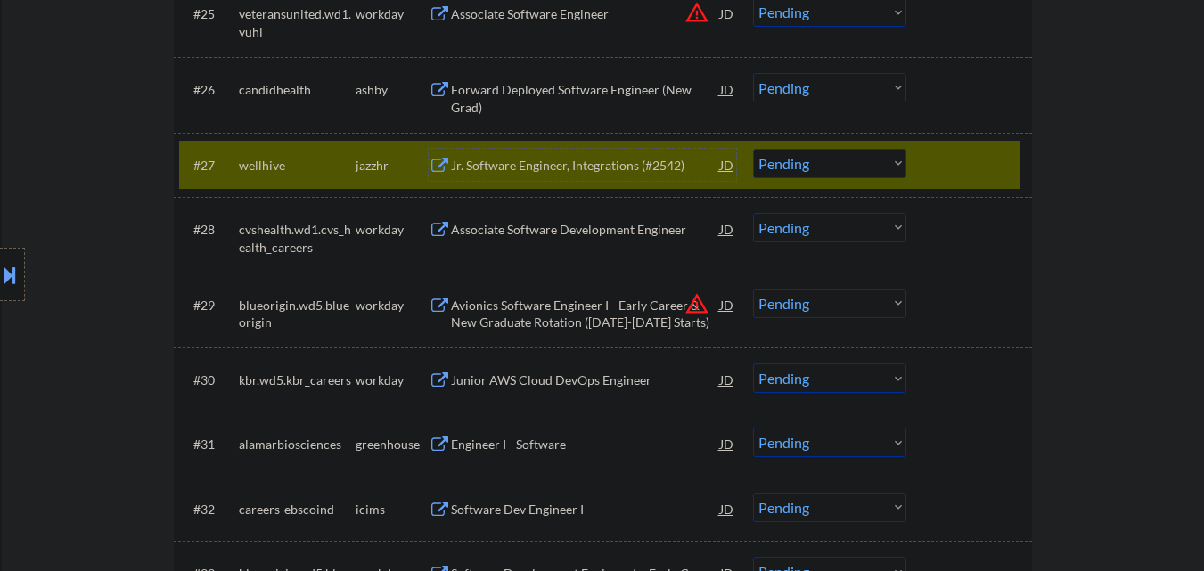
click at [819, 172] on select "Choose an option... Pending Applied Excluded (Questions) Excluded (Expired) Exc…" at bounding box center [829, 163] width 153 height 29
click at [616, 175] on div "Jr. Software Engineer, Integrations (#2542)" at bounding box center [585, 165] width 269 height 32
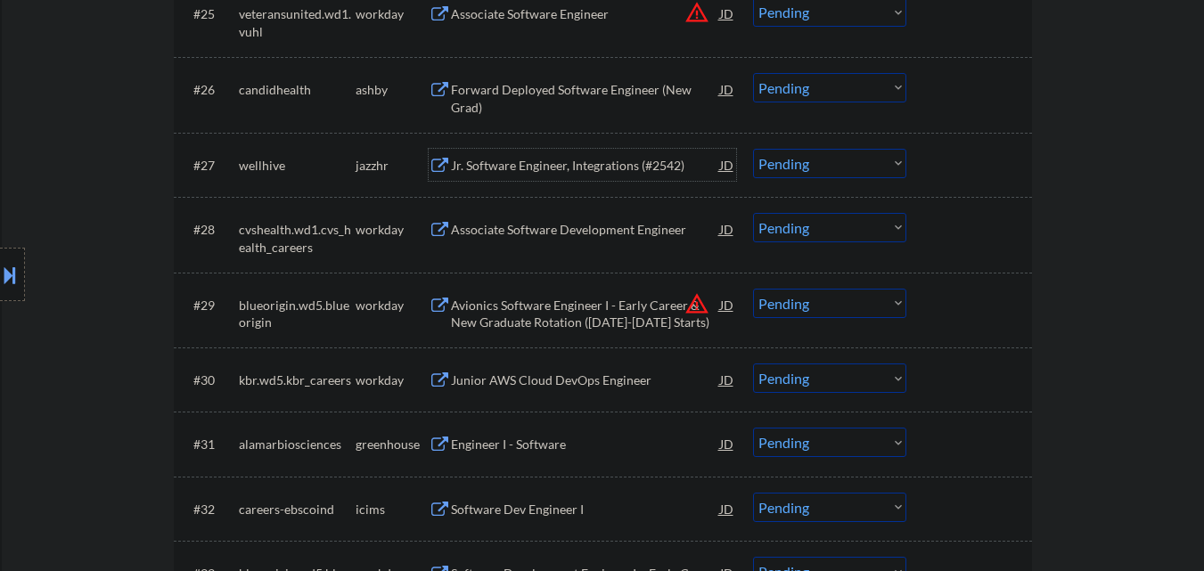
click at [843, 172] on select "Choose an option... Pending Applied Excluded (Questions) Excluded (Expired) Exc…" at bounding box center [829, 163] width 153 height 29
click at [842, 164] on select "Choose an option... Pending Applied Excluded (Questions) Excluded (Expired) Exc…" at bounding box center [829, 163] width 153 height 29
click at [753, 149] on select "Choose an option... Pending Applied Excluded (Questions) Excluded (Expired) Exc…" at bounding box center [829, 163] width 153 height 29
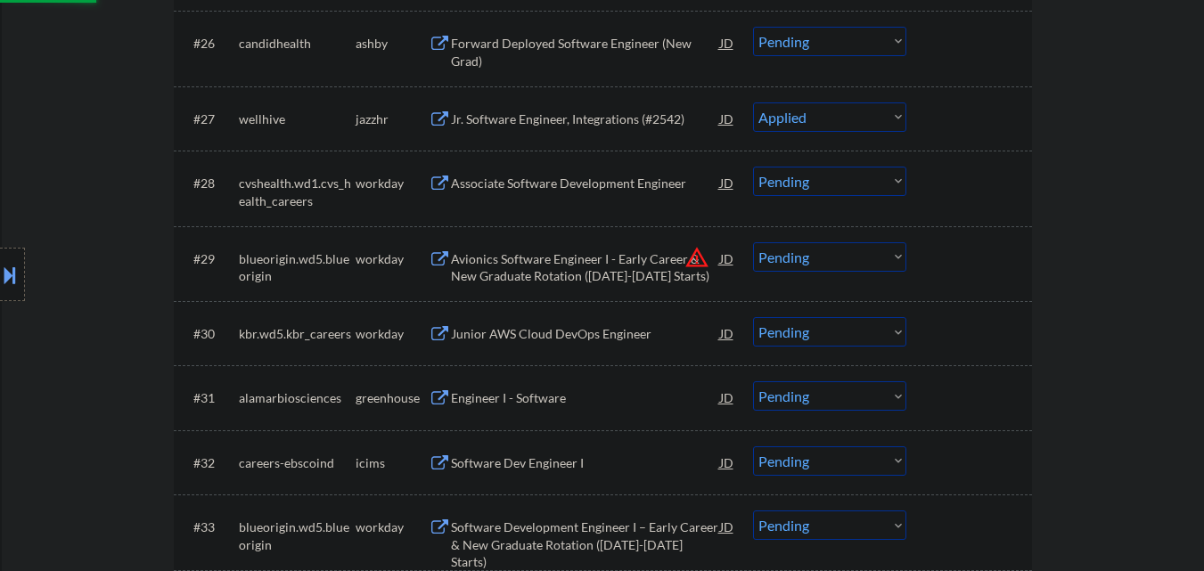
scroll to position [2406, 0]
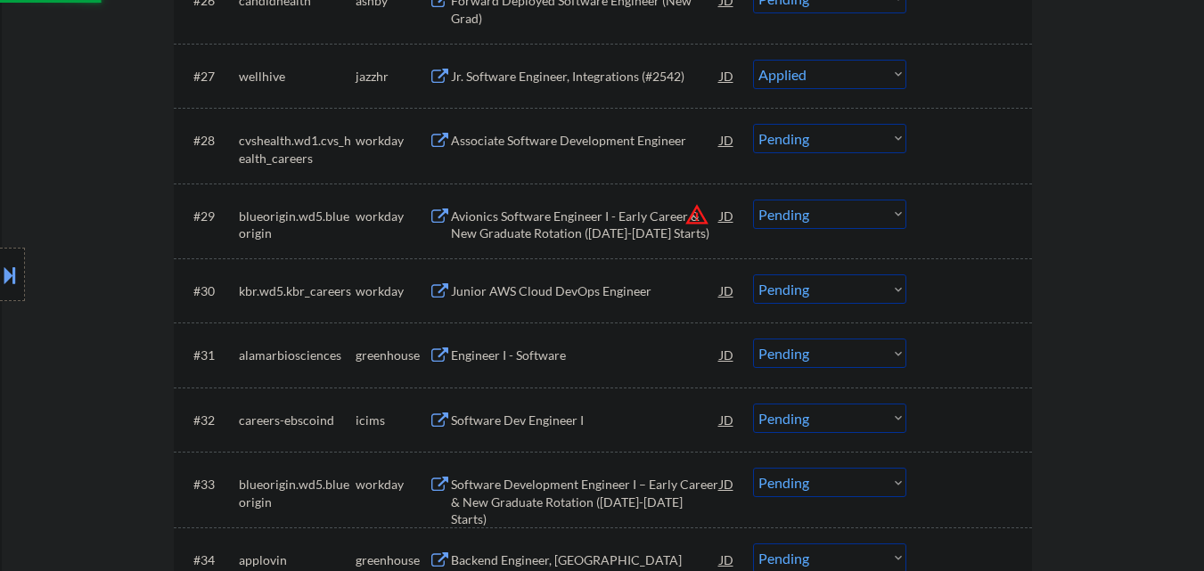
click at [580, 134] on div "Associate Software Development Engineer" at bounding box center [585, 141] width 269 height 18
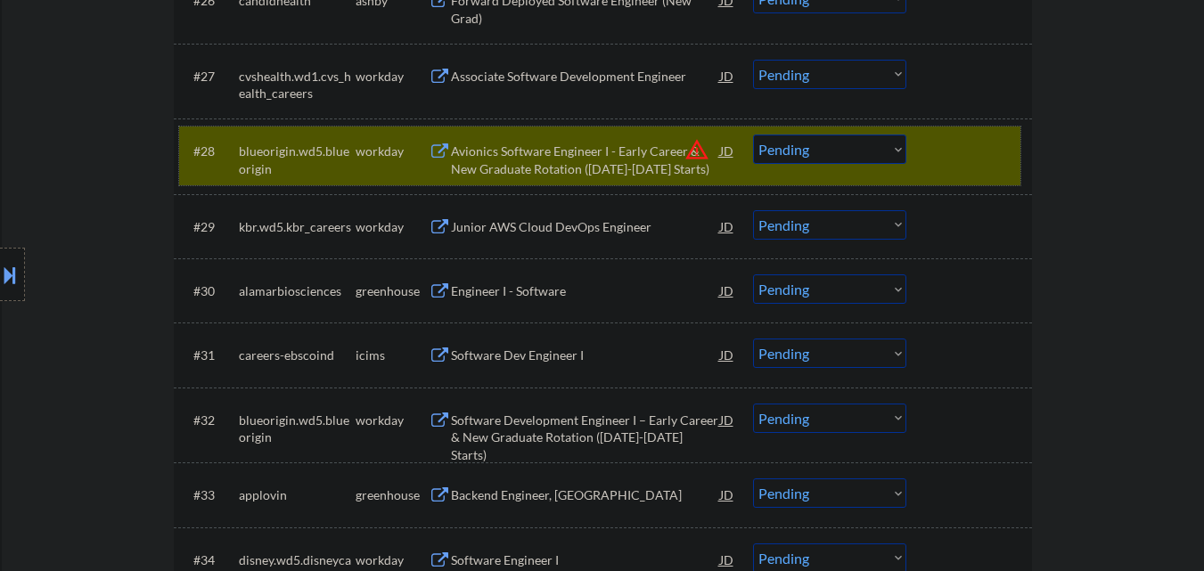
click at [967, 139] on div at bounding box center [971, 151] width 78 height 32
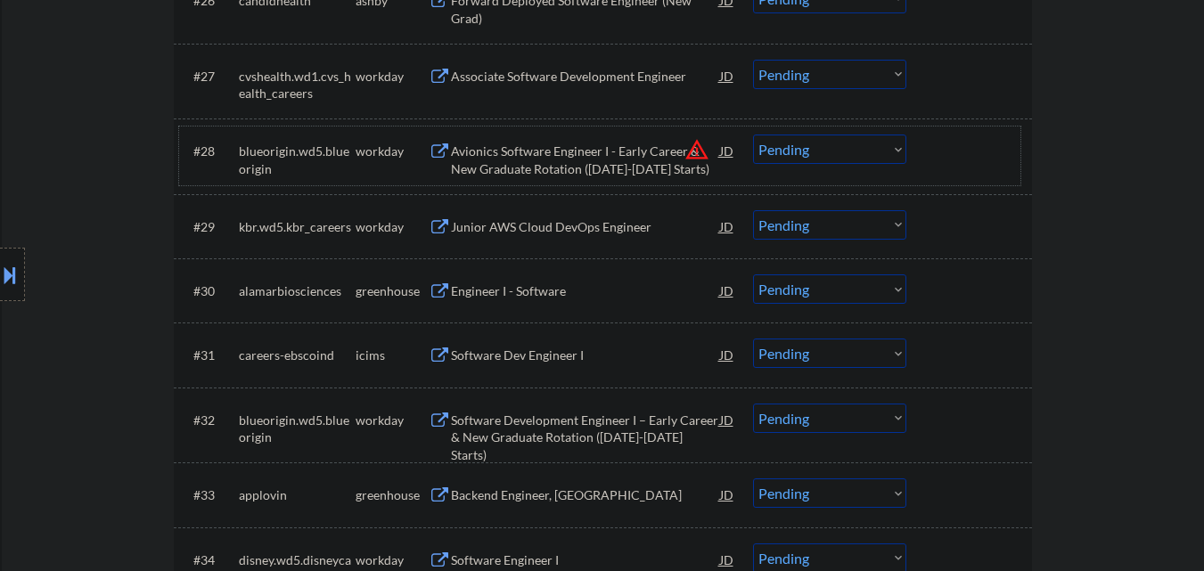
click at [839, 73] on select "Choose an option... Pending Applied Excluded (Questions) Excluded (Expired) Exc…" at bounding box center [829, 74] width 153 height 29
click at [753, 60] on select "Choose an option... Pending Applied Excluded (Questions) Excluded (Expired) Exc…" at bounding box center [829, 74] width 153 height 29
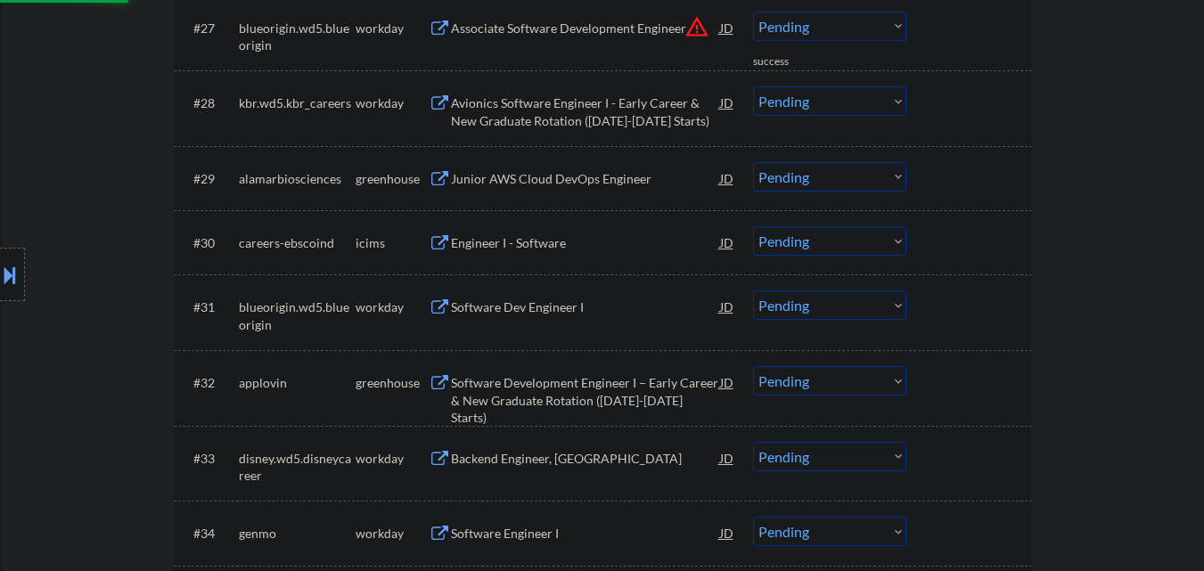
scroll to position [2495, 0]
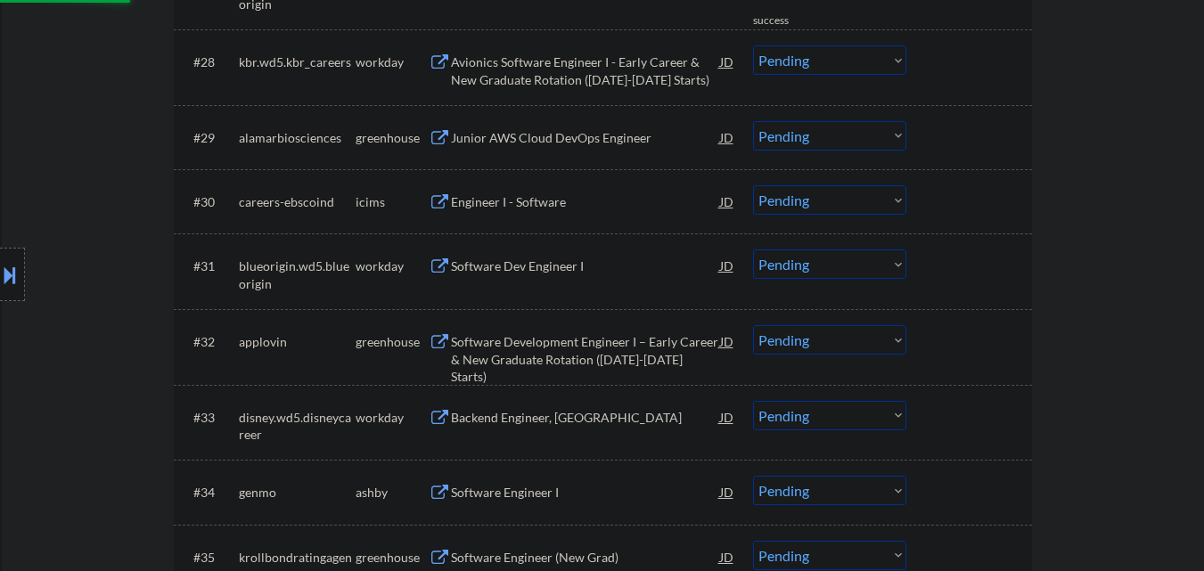
click at [605, 62] on div "Avionics Software Engineer I - Early Career & New Graduate Rotation (2025-2026 …" at bounding box center [585, 70] width 269 height 35
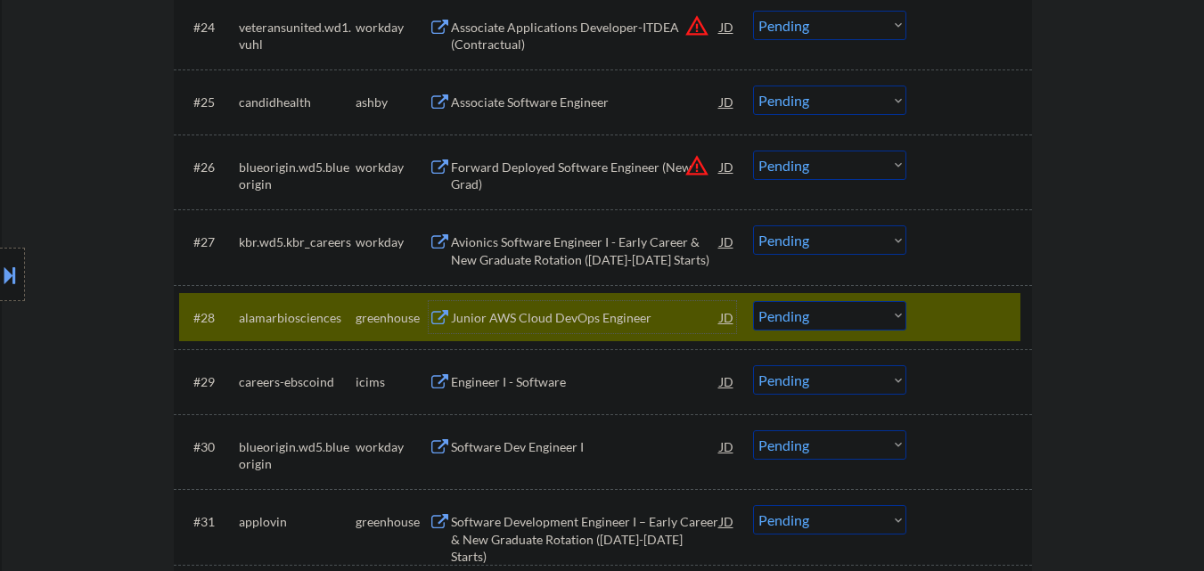
scroll to position [2228, 0]
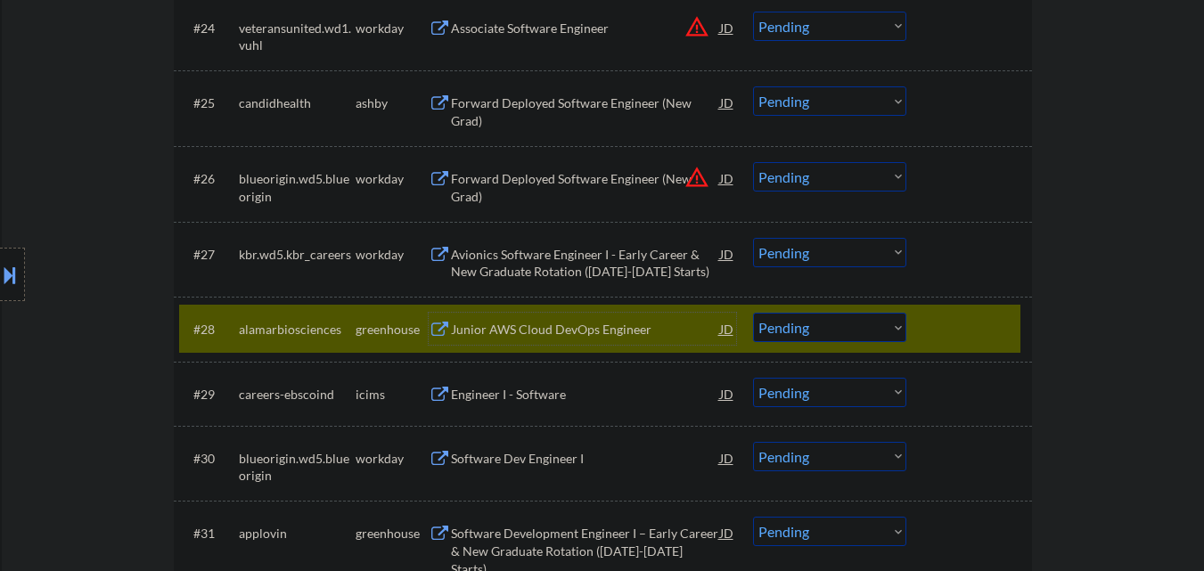
click at [967, 313] on div at bounding box center [971, 329] width 78 height 32
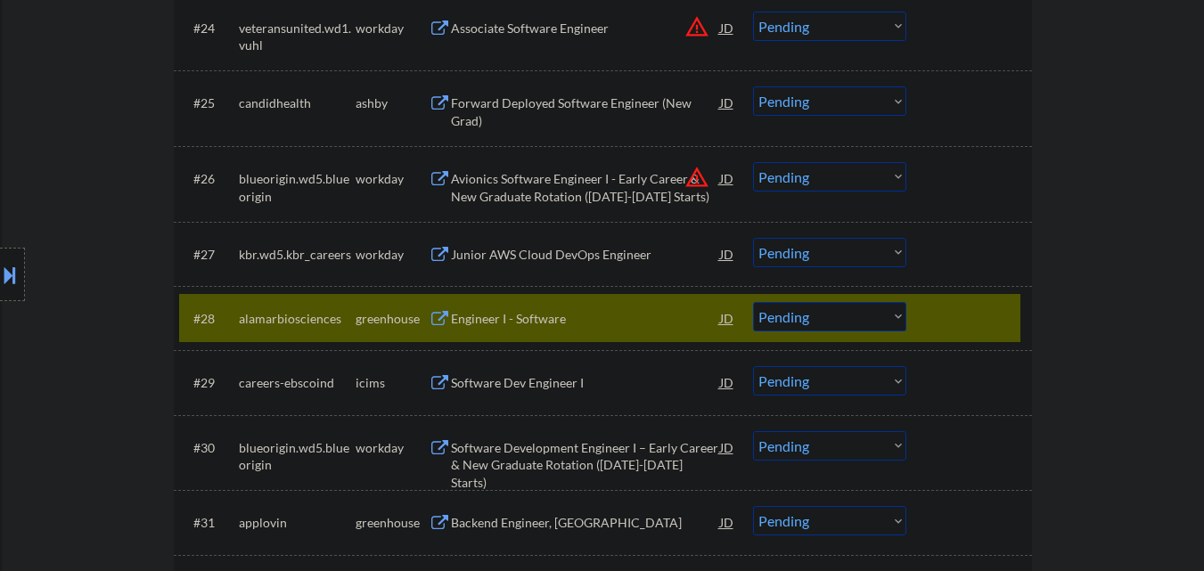
click at [969, 304] on div at bounding box center [971, 318] width 78 height 32
click at [967, 311] on div at bounding box center [971, 318] width 78 height 32
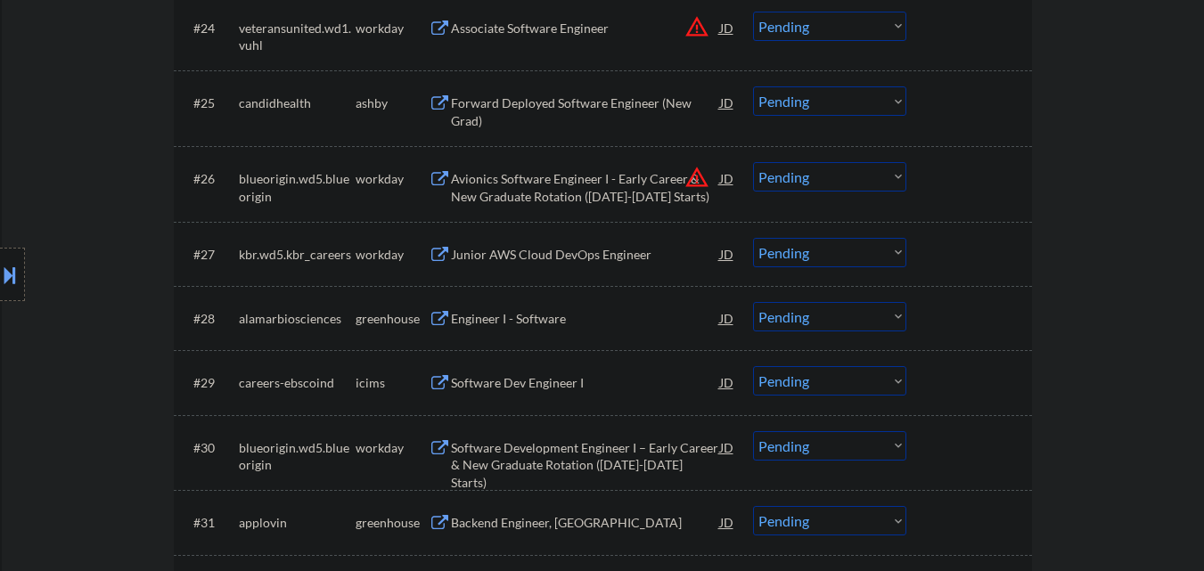
click at [882, 259] on select "Choose an option... Pending Applied Excluded (Questions) Excluded (Expired) Exc…" at bounding box center [829, 252] width 153 height 29
click at [753, 238] on select "Choose an option... Pending Applied Excluded (Questions) Excluded (Expired) Exc…" at bounding box center [829, 252] width 153 height 29
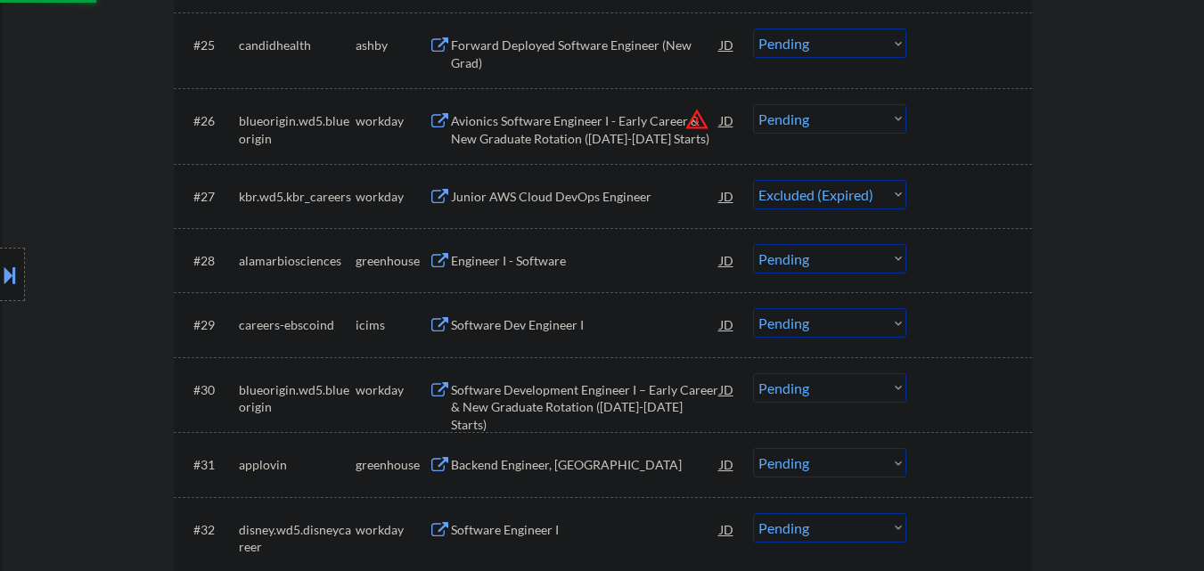
scroll to position [2317, 0]
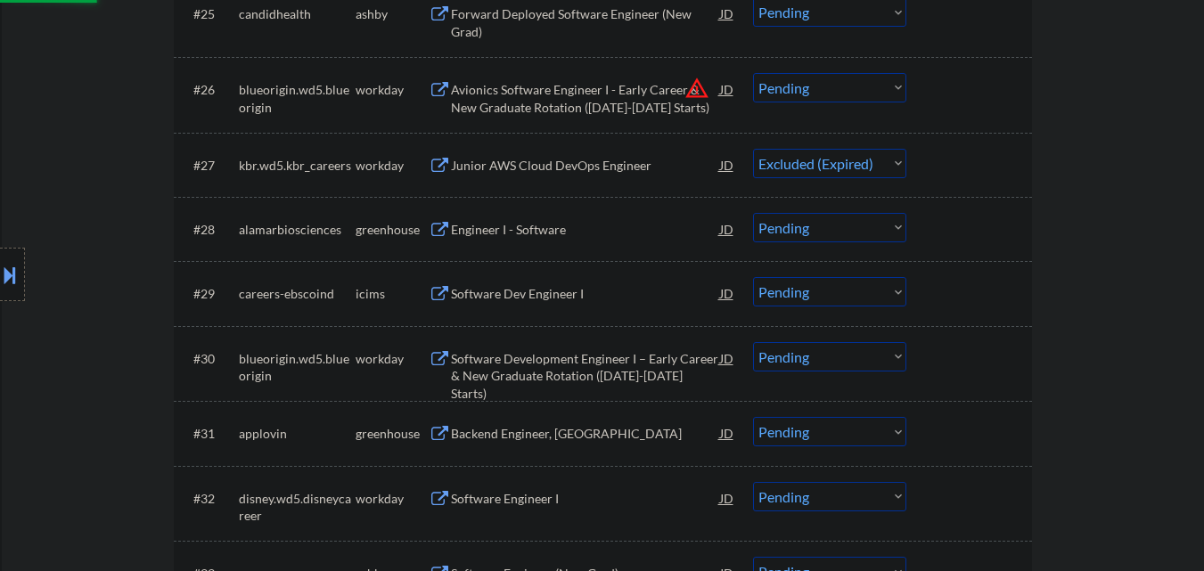
click at [565, 290] on div "Software Dev Engineer I" at bounding box center [585, 294] width 269 height 18
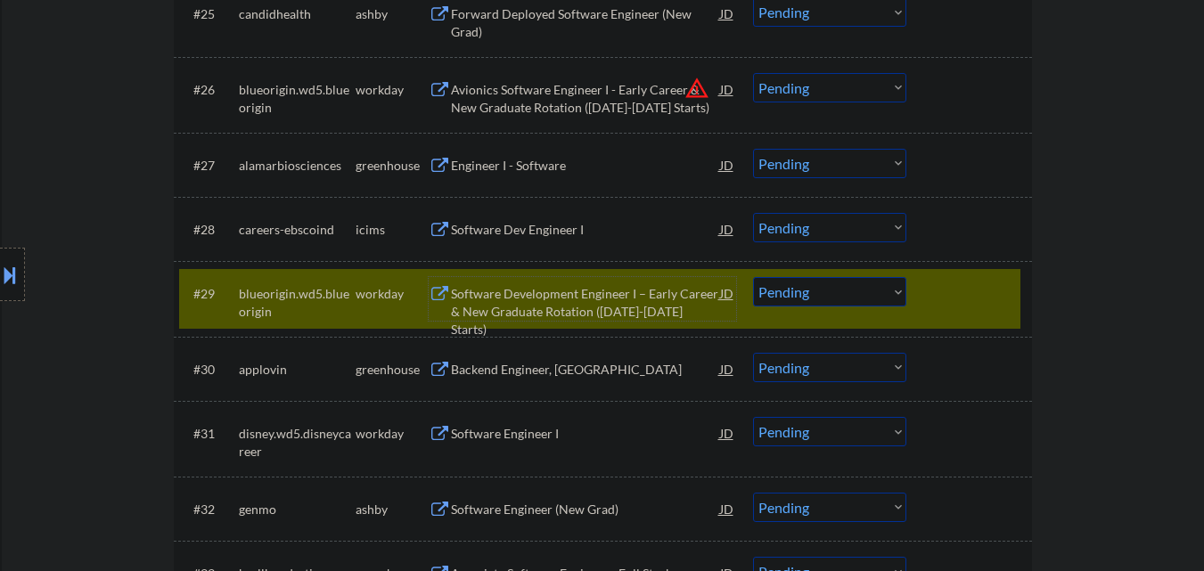
click at [985, 291] on div at bounding box center [971, 293] width 78 height 32
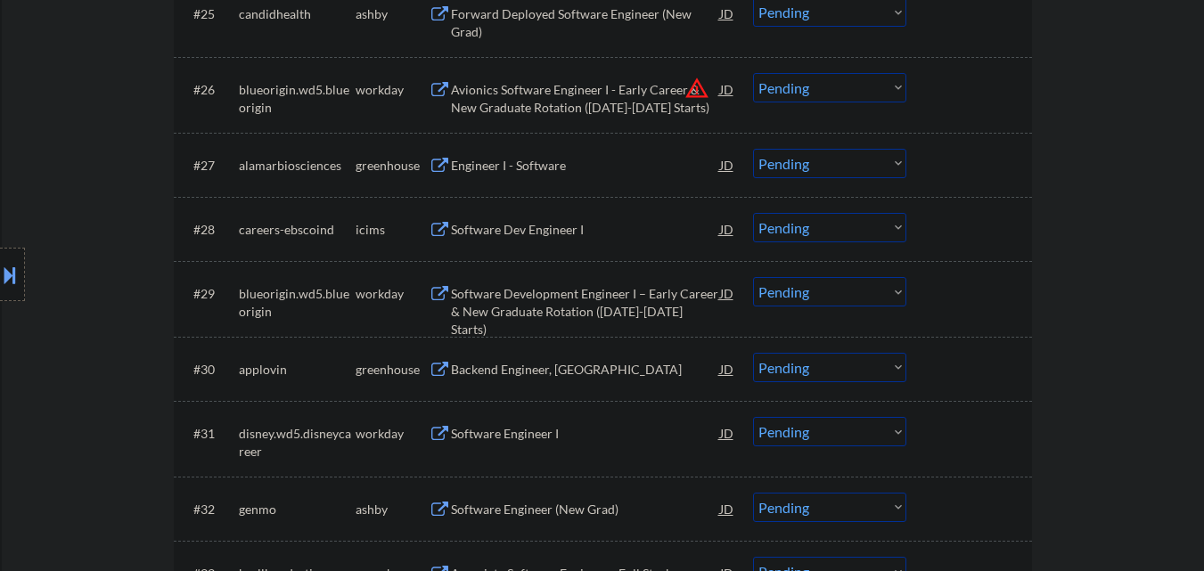
click at [824, 240] on select "Choose an option... Pending Applied Excluded (Questions) Excluded (Expired) Exc…" at bounding box center [829, 227] width 153 height 29
click at [753, 213] on select "Choose an option... Pending Applied Excluded (Questions) Excluded (Expired) Exc…" at bounding box center [829, 227] width 153 height 29
click at [625, 299] on div "Software Development Engineer I – Early Career & New Graduate Rotation (2025-20…" at bounding box center [585, 311] width 269 height 53
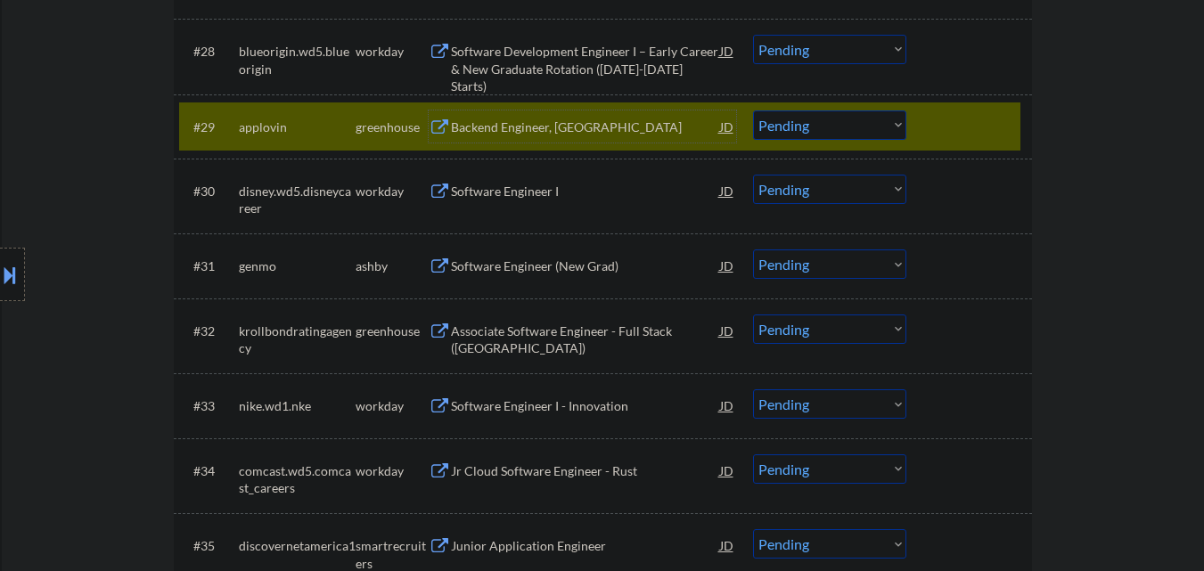
click at [957, 120] on div at bounding box center [971, 126] width 78 height 32
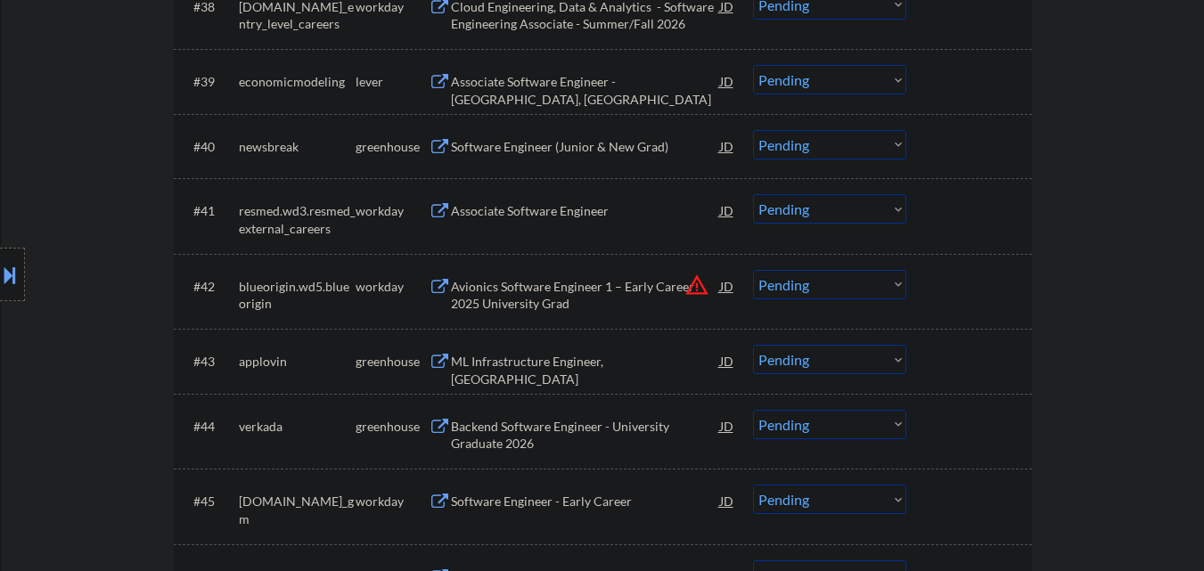
scroll to position [3208, 0]
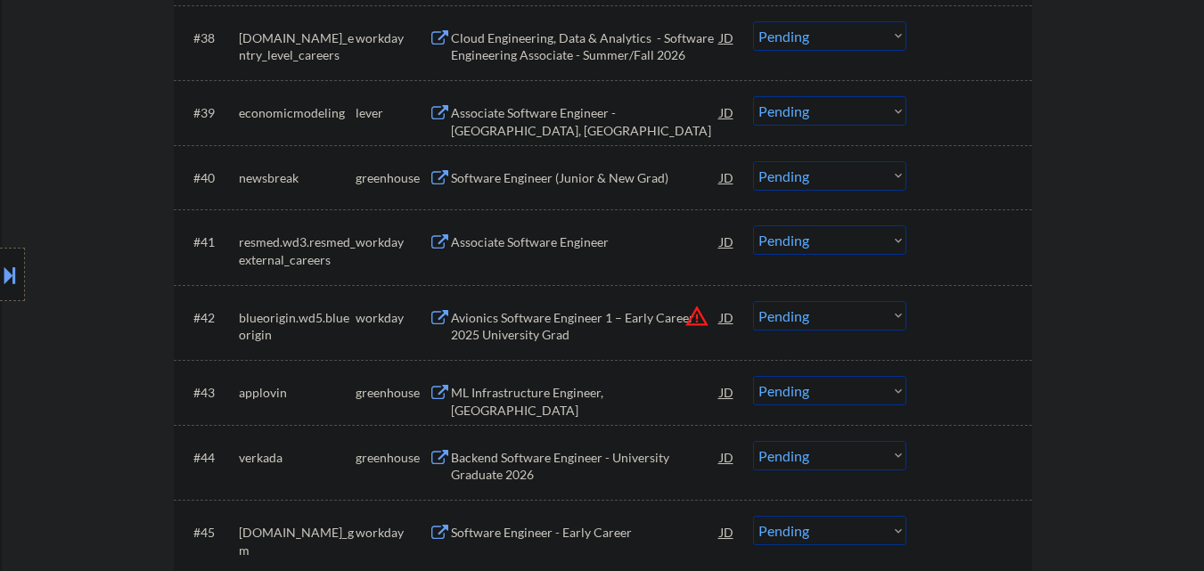
click at [587, 119] on div "Associate Software Engineer - Moscow, ID" at bounding box center [585, 121] width 269 height 35
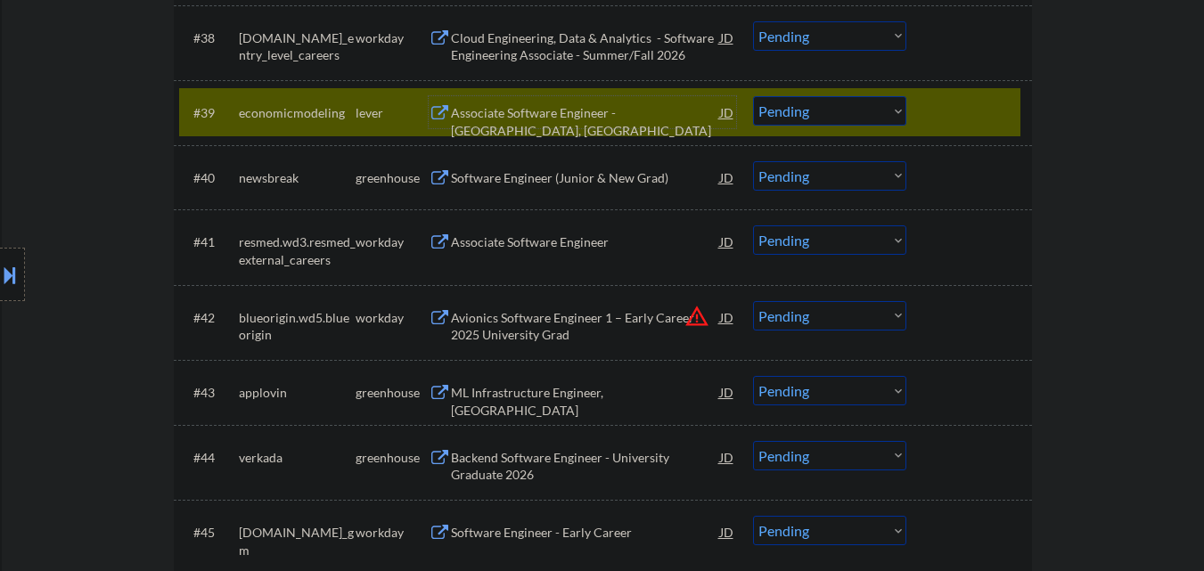
click at [870, 115] on select "Choose an option... Pending Applied Excluded (Questions) Excluded (Expired) Exc…" at bounding box center [829, 110] width 153 height 29
click at [753, 96] on select "Choose an option... Pending Applied Excluded (Questions) Excluded (Expired) Exc…" at bounding box center [829, 110] width 153 height 29
click at [583, 179] on div "Software Engineer (Junior & New Grad)" at bounding box center [585, 178] width 269 height 18
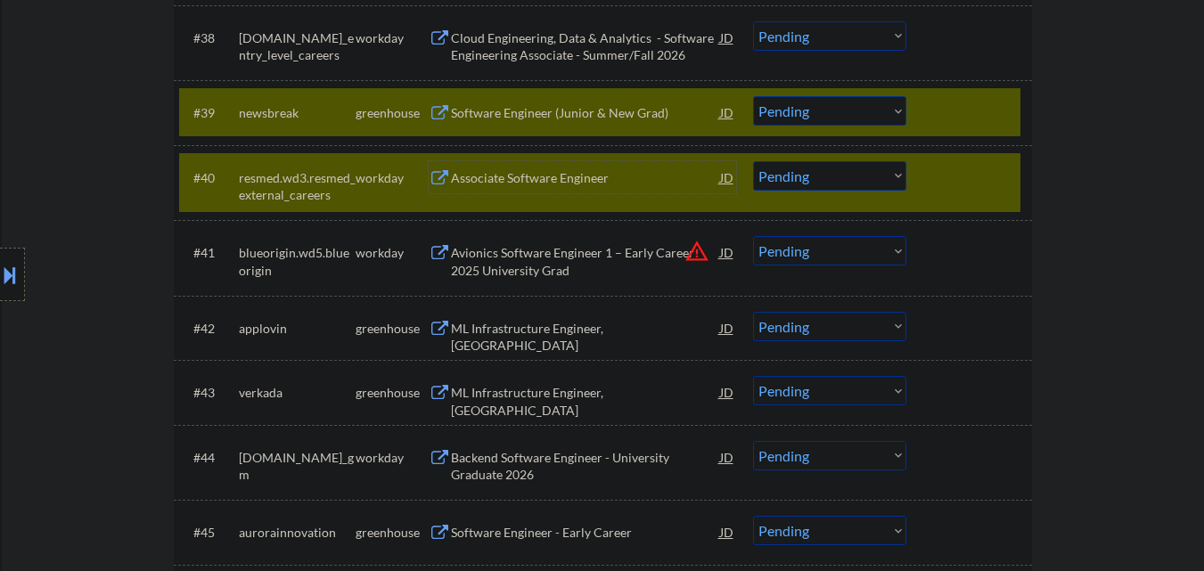
click at [920, 165] on div "#40 resmed.wd3.resmed_external_careers workday Associate Software Engineer JD w…" at bounding box center [599, 182] width 841 height 59
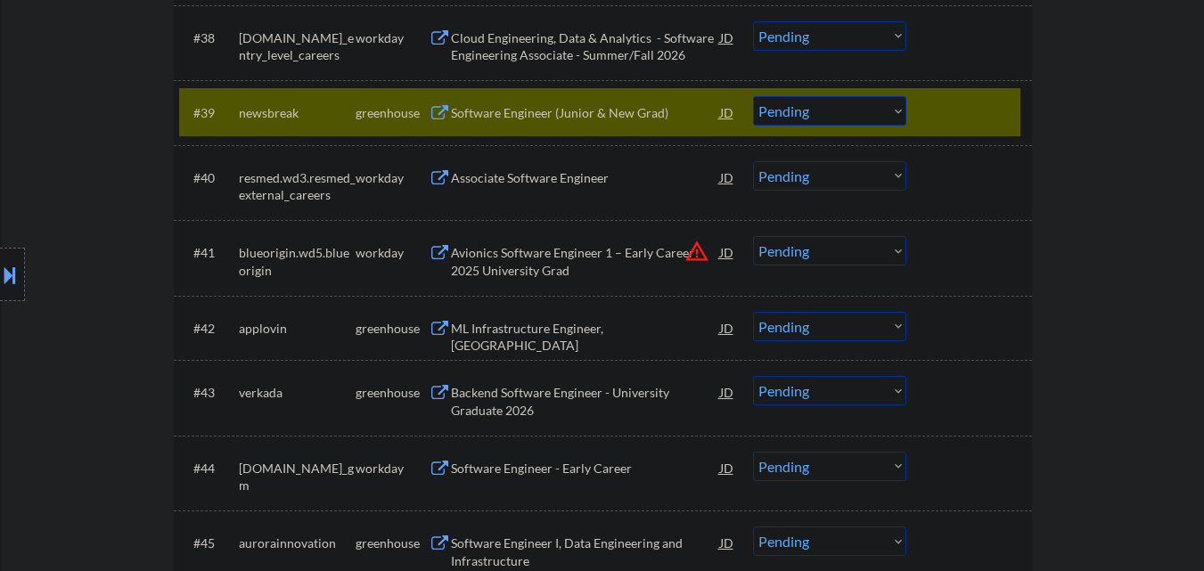
click at [943, 106] on div at bounding box center [971, 112] width 78 height 32
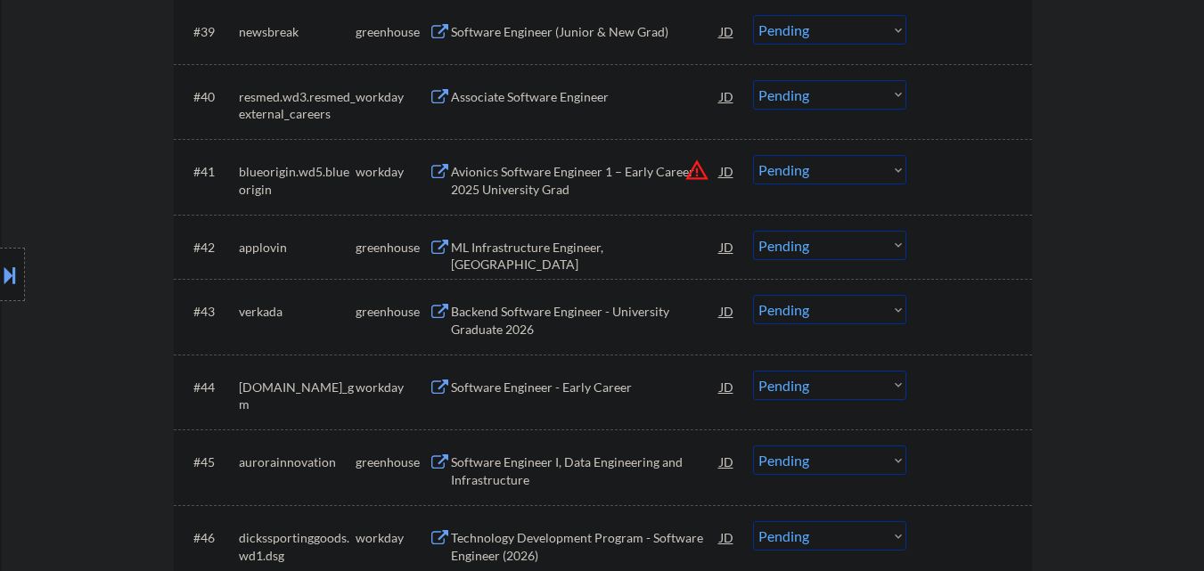
scroll to position [3386, 0]
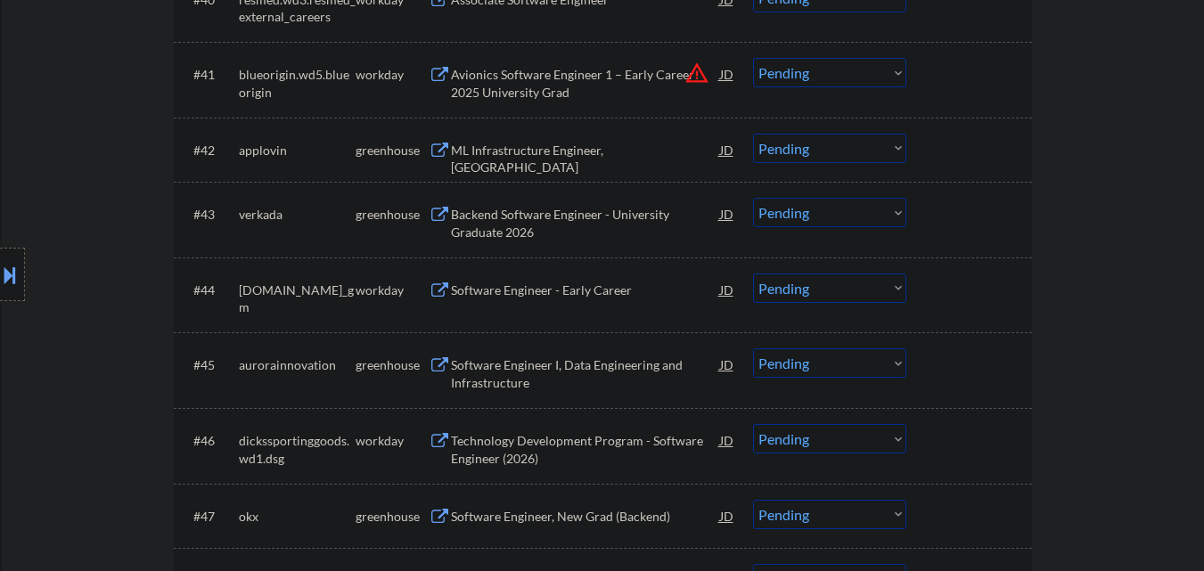
click at [588, 158] on div "ML Infrastructure Engineer, New Grad" at bounding box center [585, 159] width 269 height 35
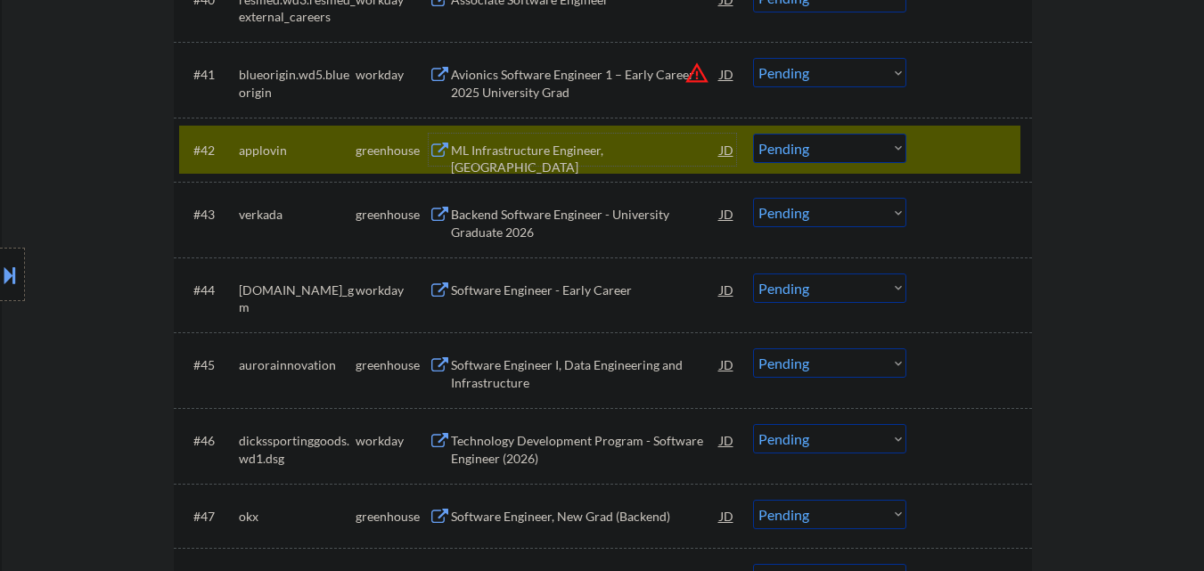
click at [825, 159] on select "Choose an option... Pending Applied Excluded (Questions) Excluded (Expired) Exc…" at bounding box center [829, 148] width 153 height 29
click at [753, 134] on select "Choose an option... Pending Applied Excluded (Questions) Excluded (Expired) Exc…" at bounding box center [829, 148] width 153 height 29
click at [979, 141] on div at bounding box center [971, 150] width 78 height 32
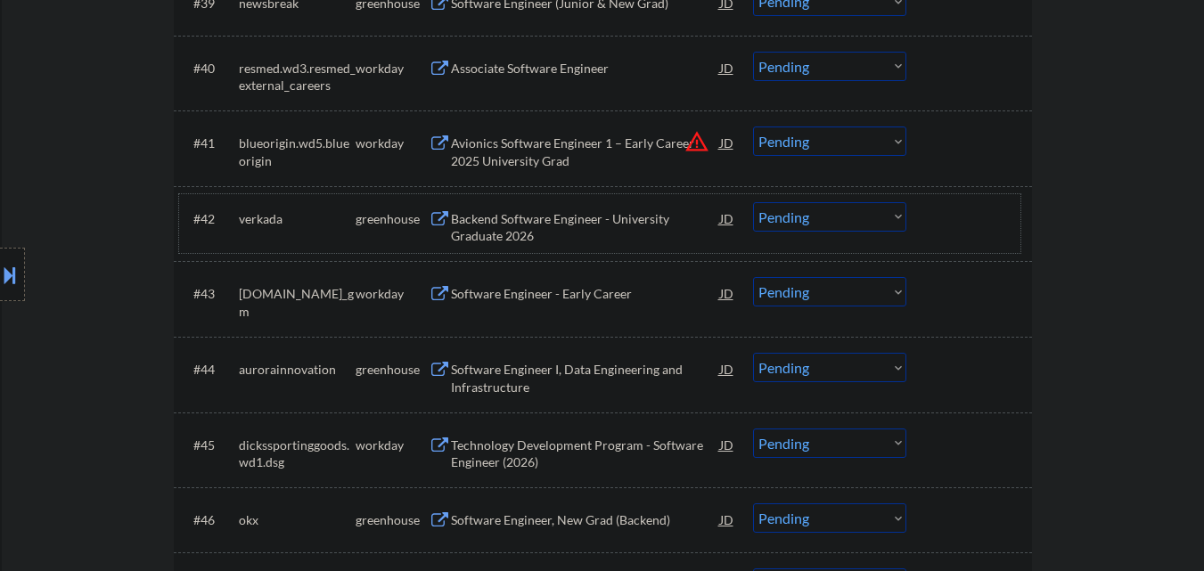
scroll to position [3297, 0]
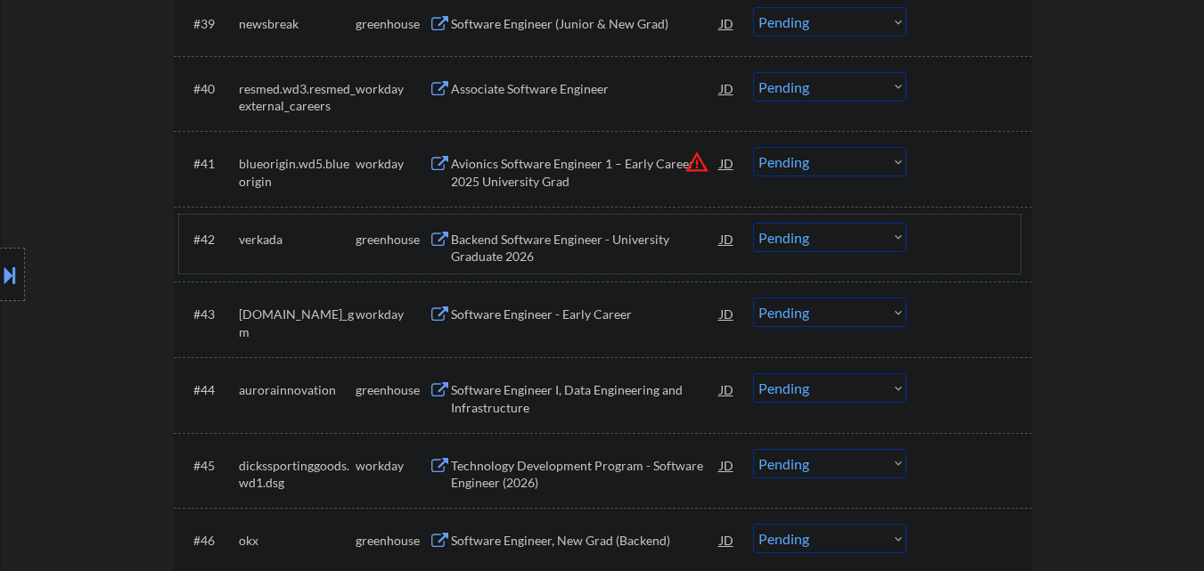
click at [1003, 257] on div "#42 verkada greenhouse Backend Software Engineer - University Graduate 2026 JD …" at bounding box center [599, 244] width 841 height 59
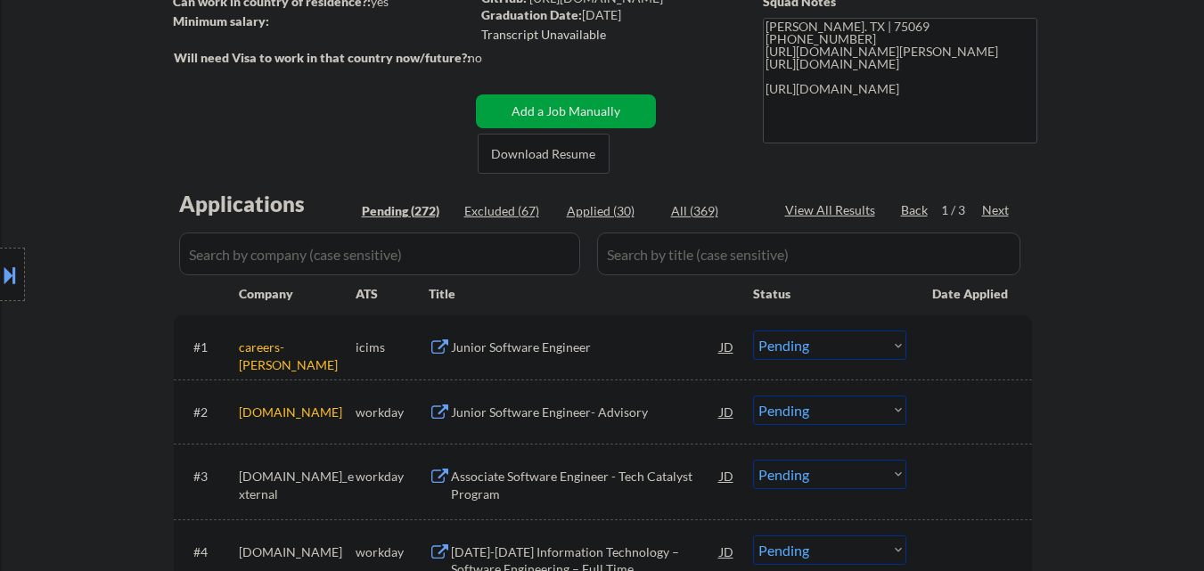
scroll to position [356, 0]
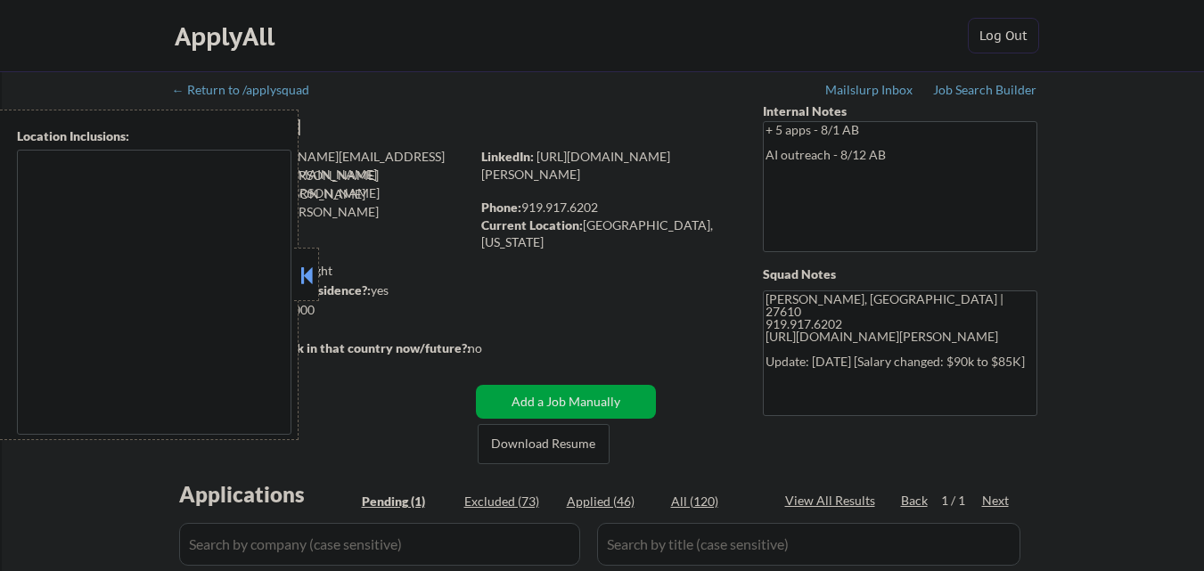
select select ""pending""
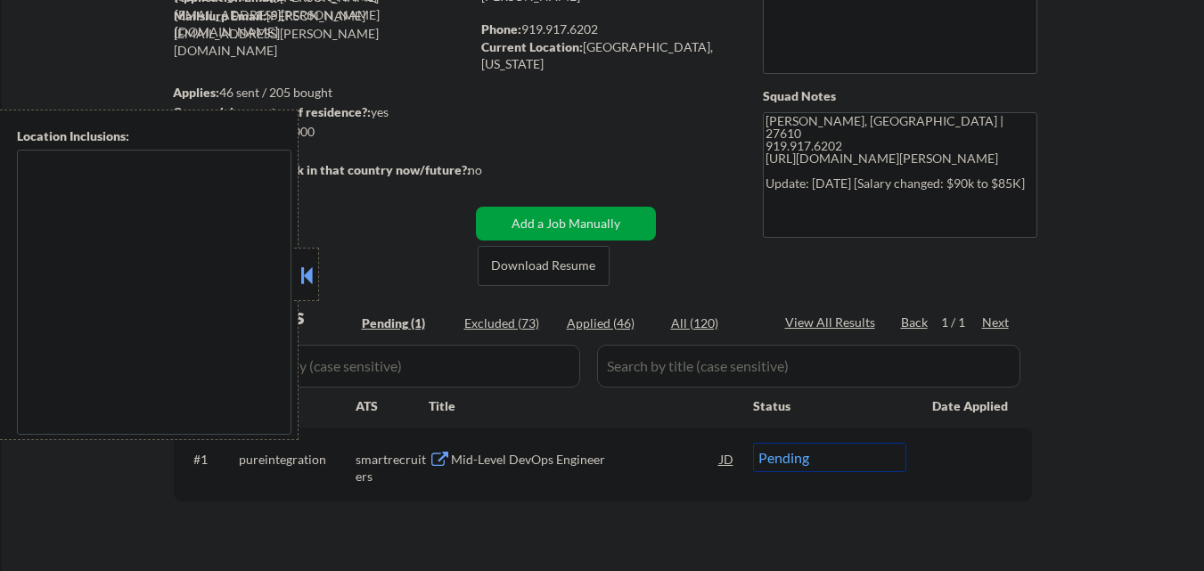
click at [307, 266] on button at bounding box center [307, 275] width 20 height 27
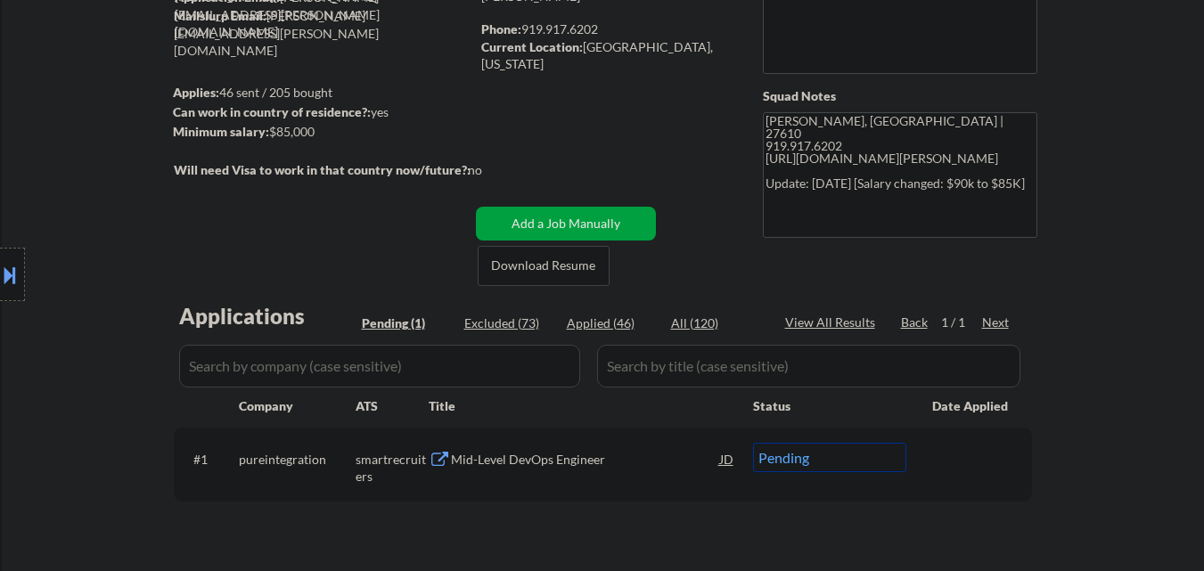
click at [570, 446] on div "Mid-Level DevOps Engineer" at bounding box center [585, 459] width 269 height 32
